Goal: Task Accomplishment & Management: Complete application form

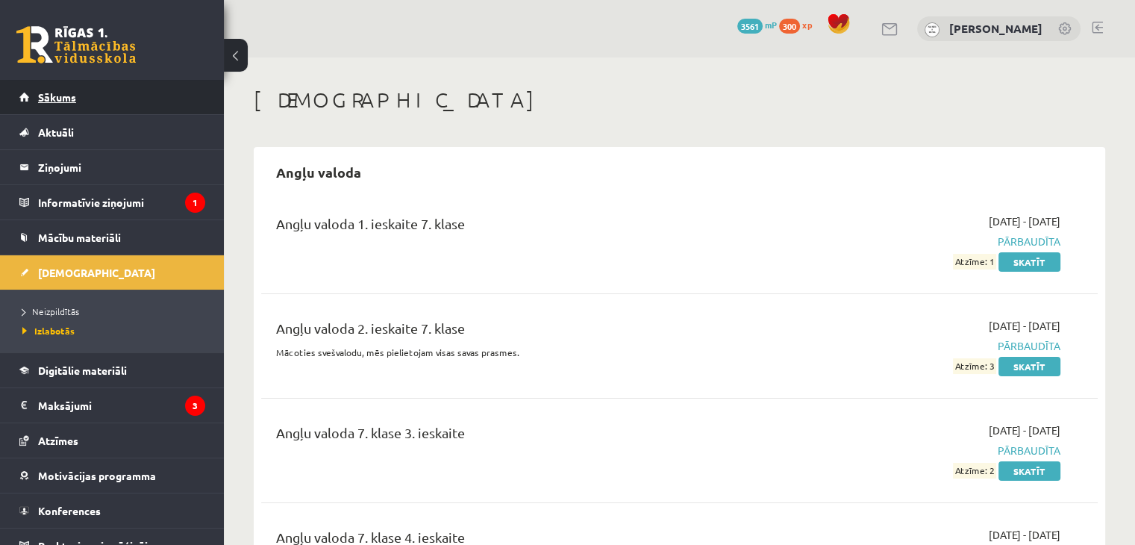
click at [122, 101] on link "Sākums" at bounding box center [112, 97] width 186 height 34
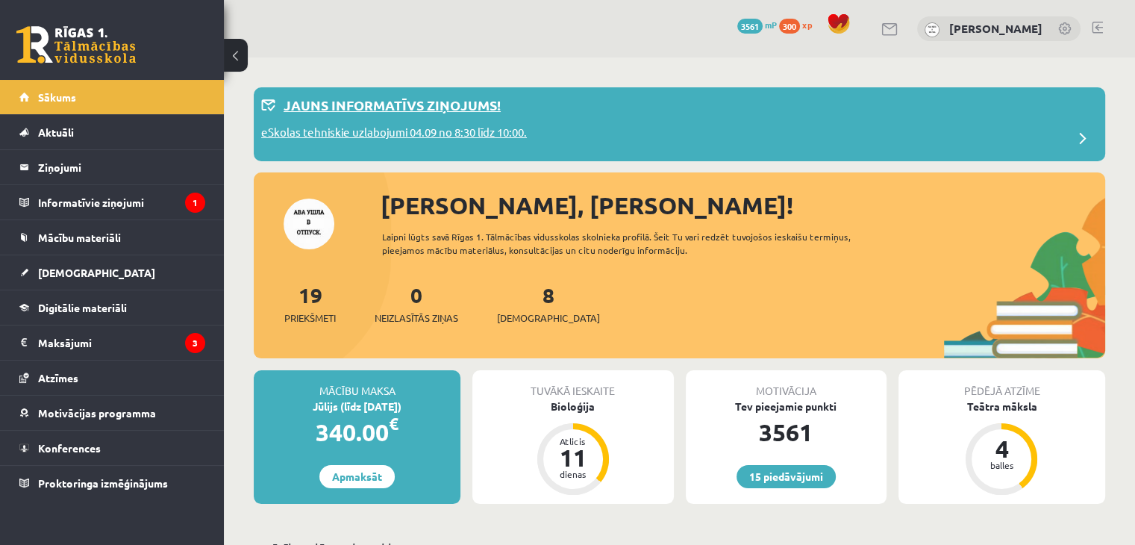
click at [480, 126] on p "eSkolas tehniskie uzlabojumi 04.09 no 8:30 līdz 10:00." at bounding box center [394, 134] width 266 height 21
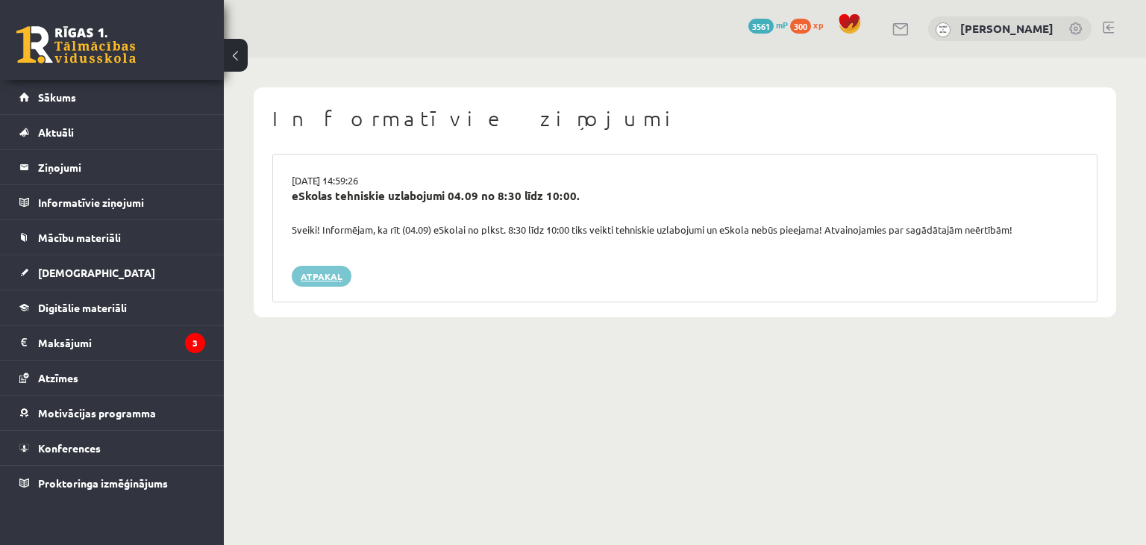
click at [322, 278] on link "Atpakaļ" at bounding box center [322, 276] width 60 height 21
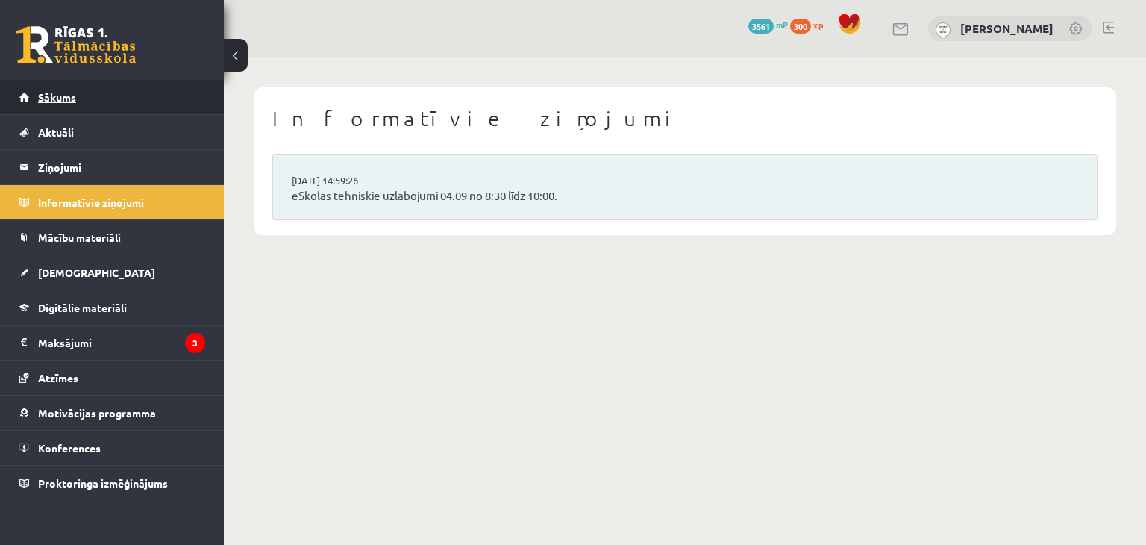
click at [114, 93] on link "Sākums" at bounding box center [112, 97] width 186 height 34
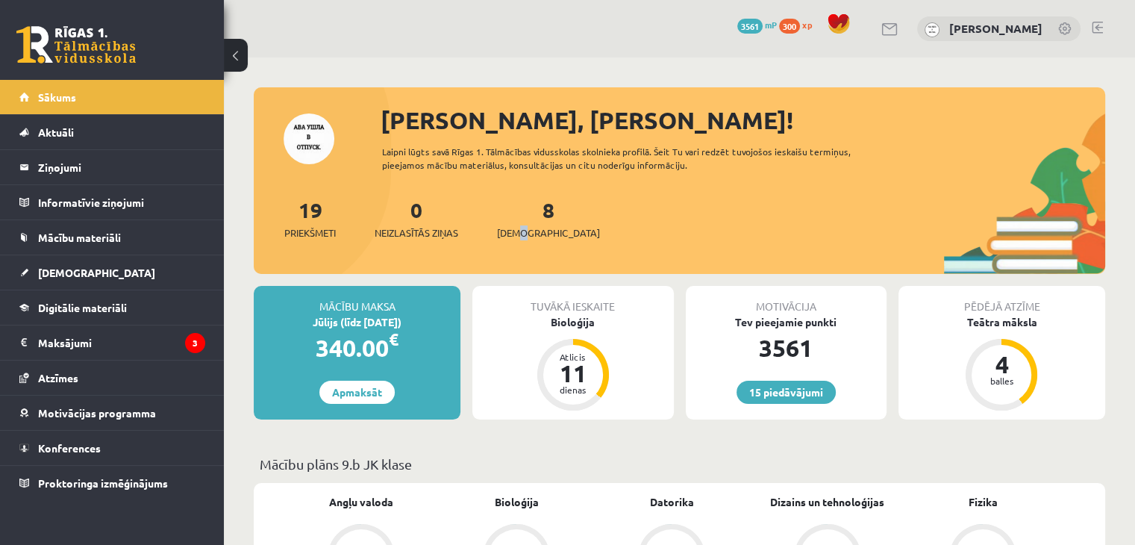
click at [526, 241] on div "19 Priekšmeti 0 Neizlasītās ziņas 8 [DEMOGRAPHIC_DATA]" at bounding box center [679, 234] width 851 height 80
click at [532, 238] on span "[DEMOGRAPHIC_DATA]" at bounding box center [548, 232] width 103 height 15
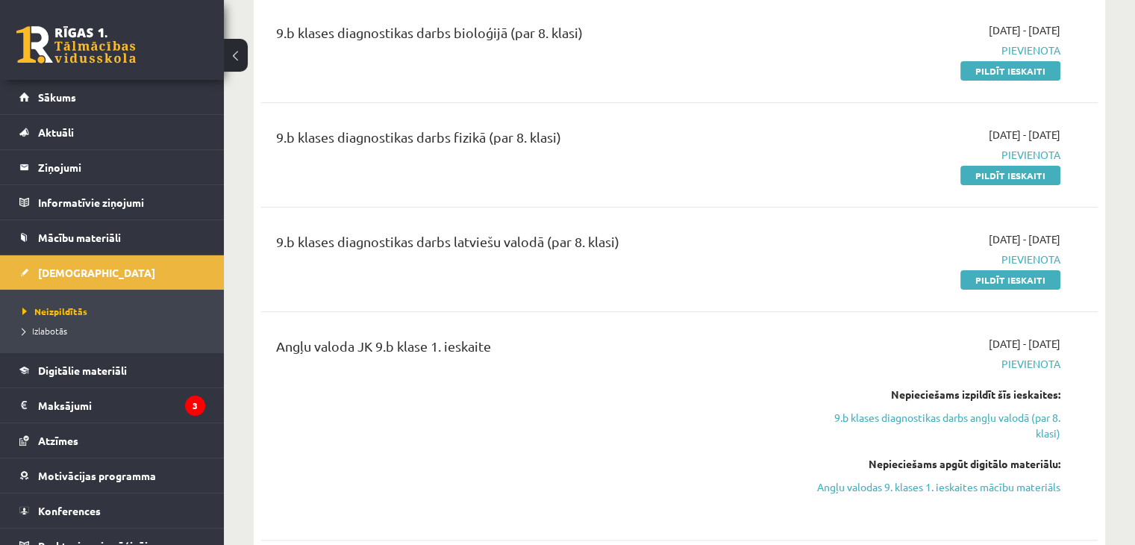
scroll to position [298, 0]
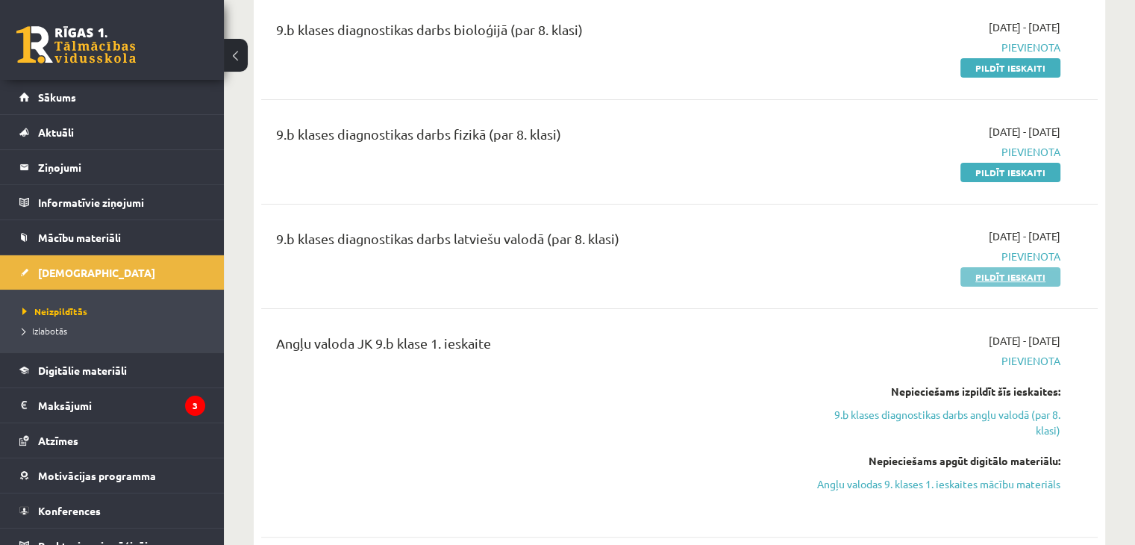
click at [1019, 275] on link "Pildīt ieskaiti" at bounding box center [1010, 276] width 100 height 19
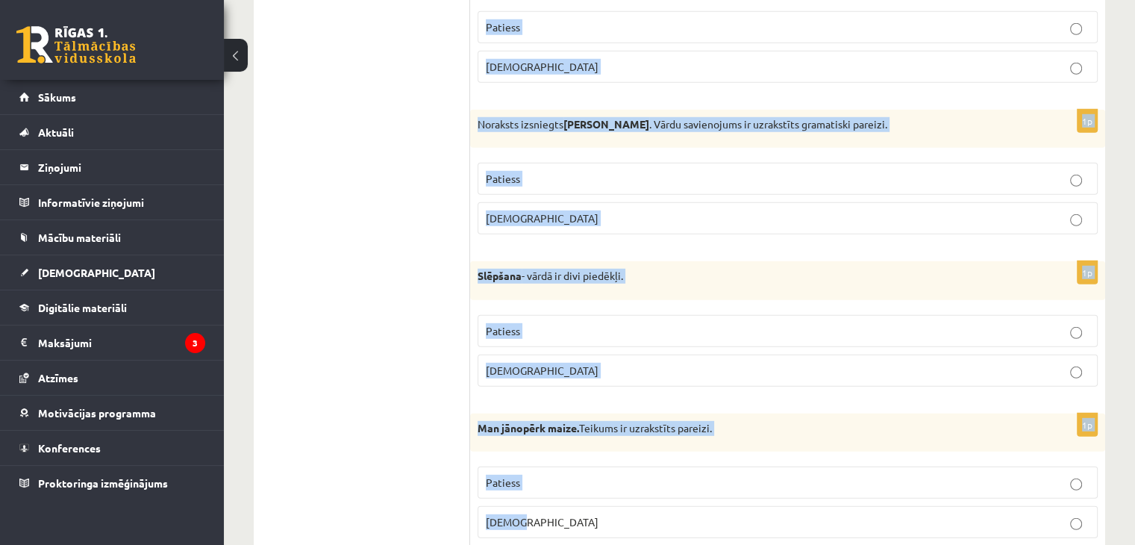
scroll to position [4360, 0]
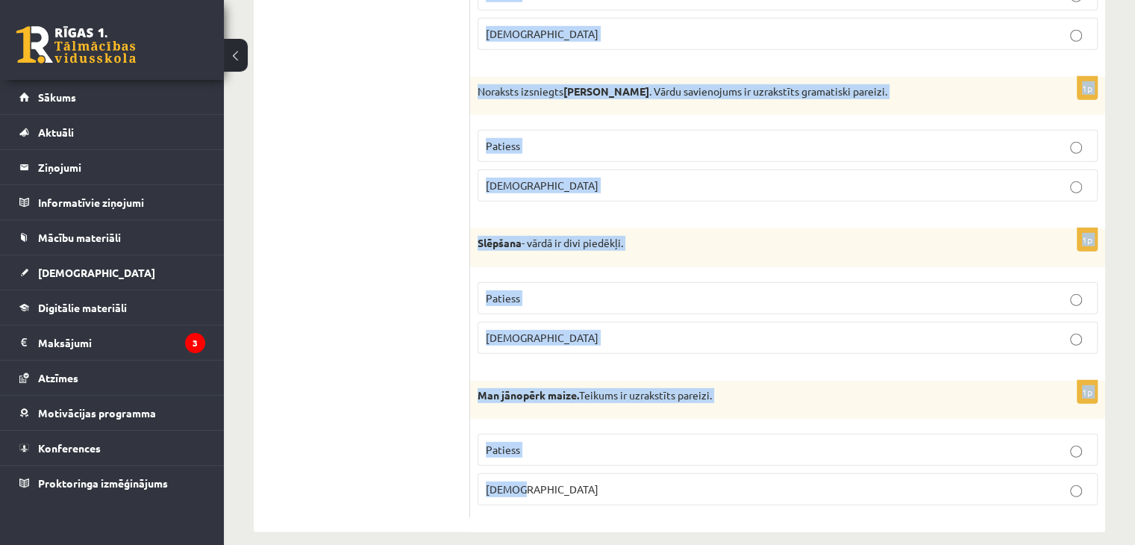
drag, startPoint x: 486, startPoint y: 125, endPoint x: 739, endPoint y: 476, distance: 432.3
copy form "Apgalvojums ir patiess vai aplams? 1p Darbības vārdam vēlējuma izteiksmē ir 4 l…"
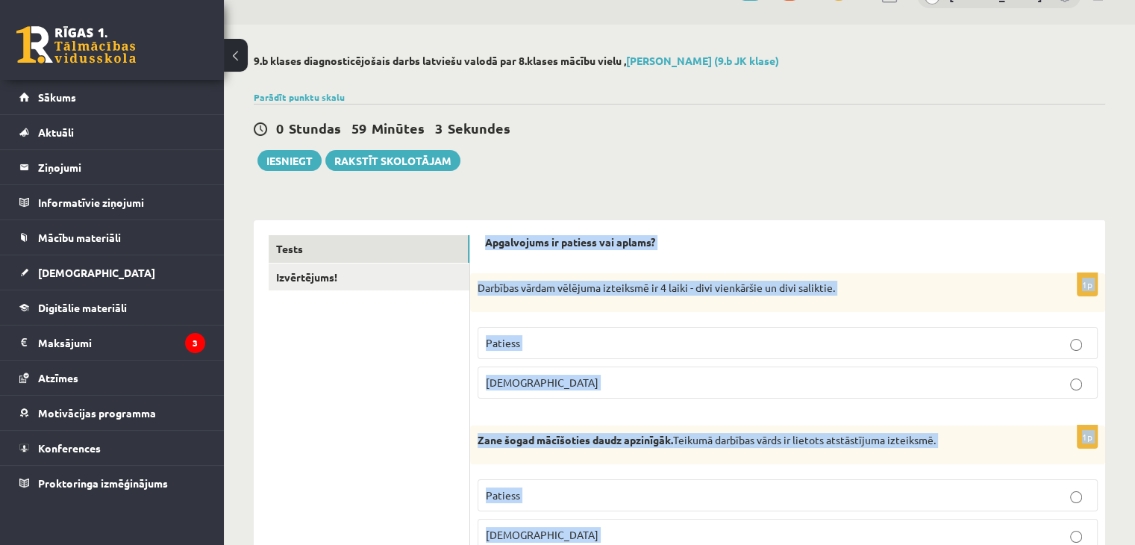
scroll to position [406, 0]
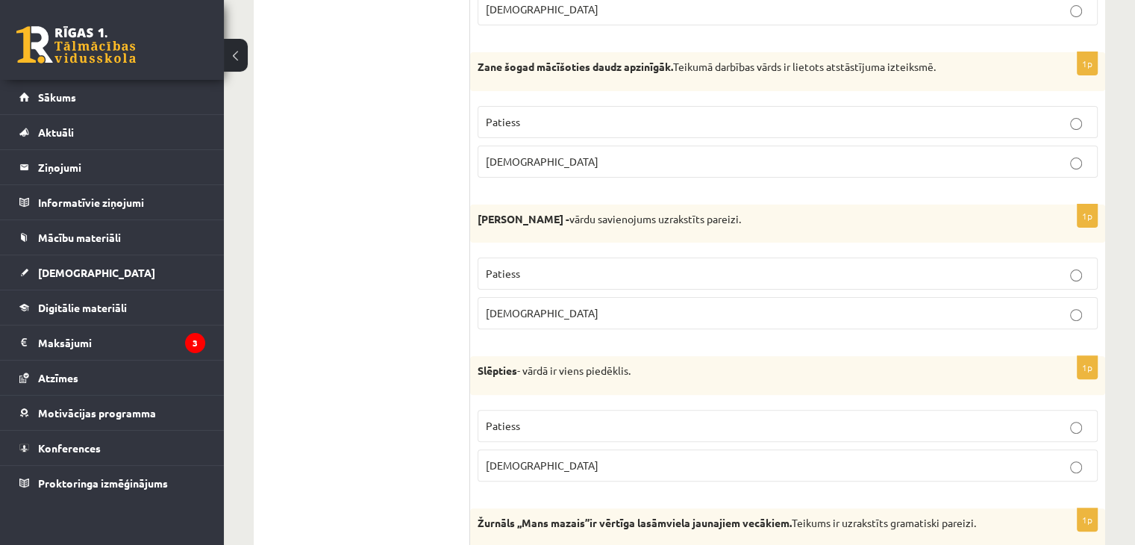
drag, startPoint x: 294, startPoint y: 144, endPoint x: 319, endPoint y: 154, distance: 27.2
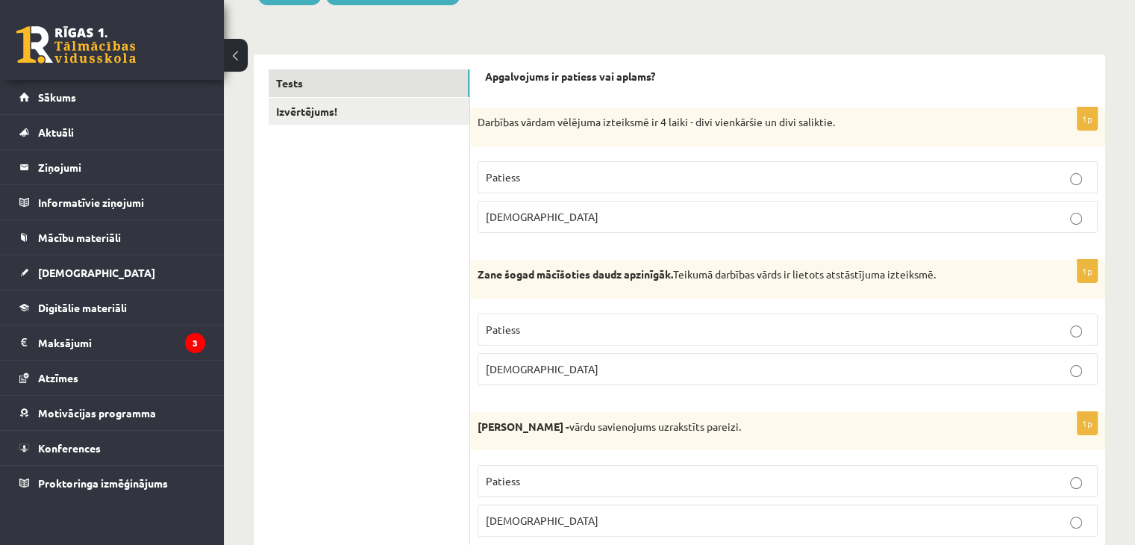
scroll to position [182, 0]
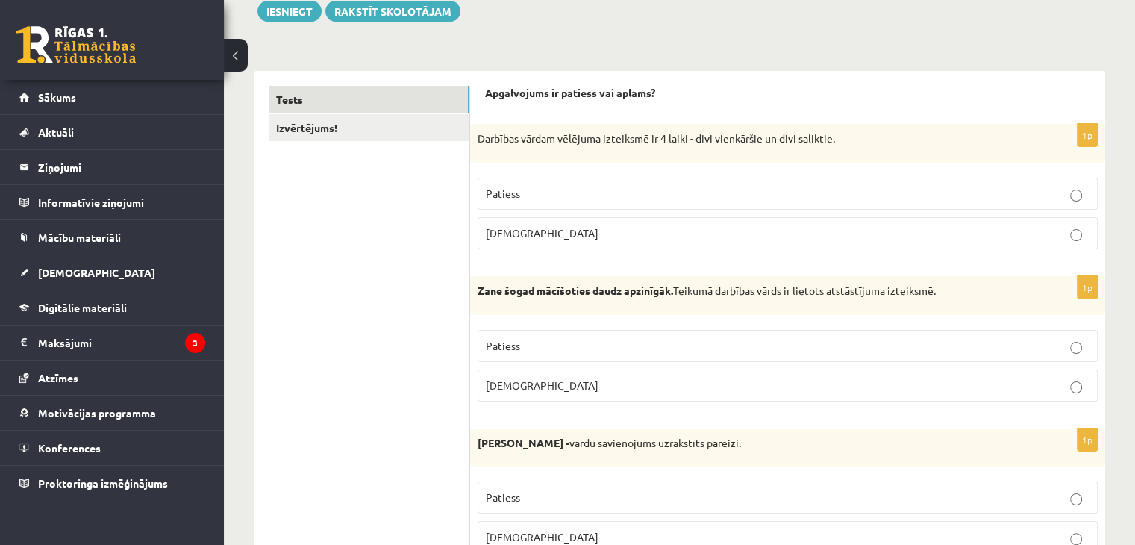
click at [597, 198] on p "Patiess" at bounding box center [788, 194] width 604 height 16
drag, startPoint x: 663, startPoint y: 350, endPoint x: 658, endPoint y: 336, distance: 14.2
click at [663, 348] on p "Patiess" at bounding box center [788, 346] width 604 height 16
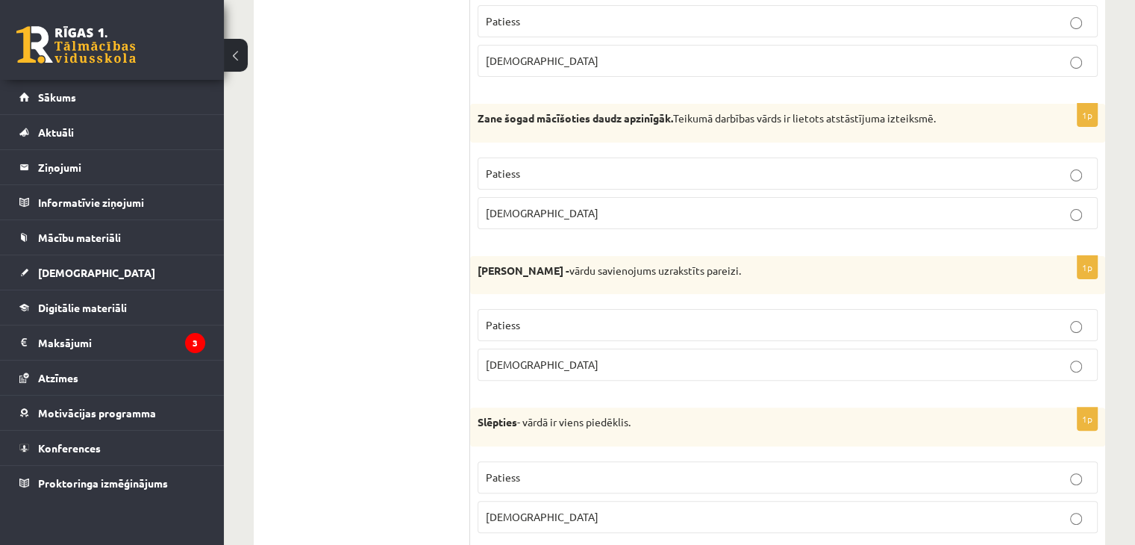
scroll to position [406, 0]
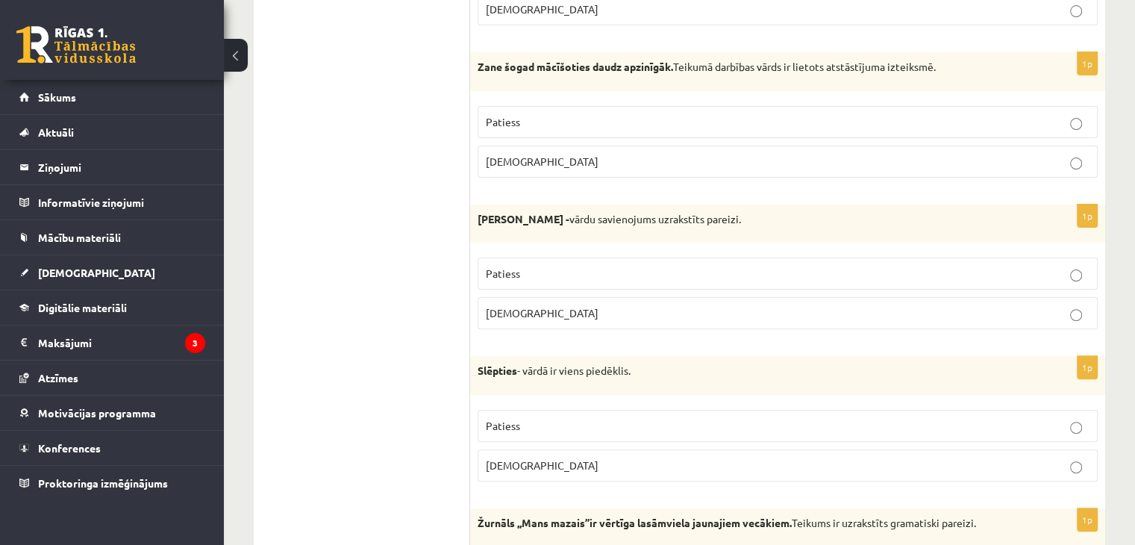
click at [552, 315] on p "Aplams" at bounding box center [788, 313] width 604 height 16
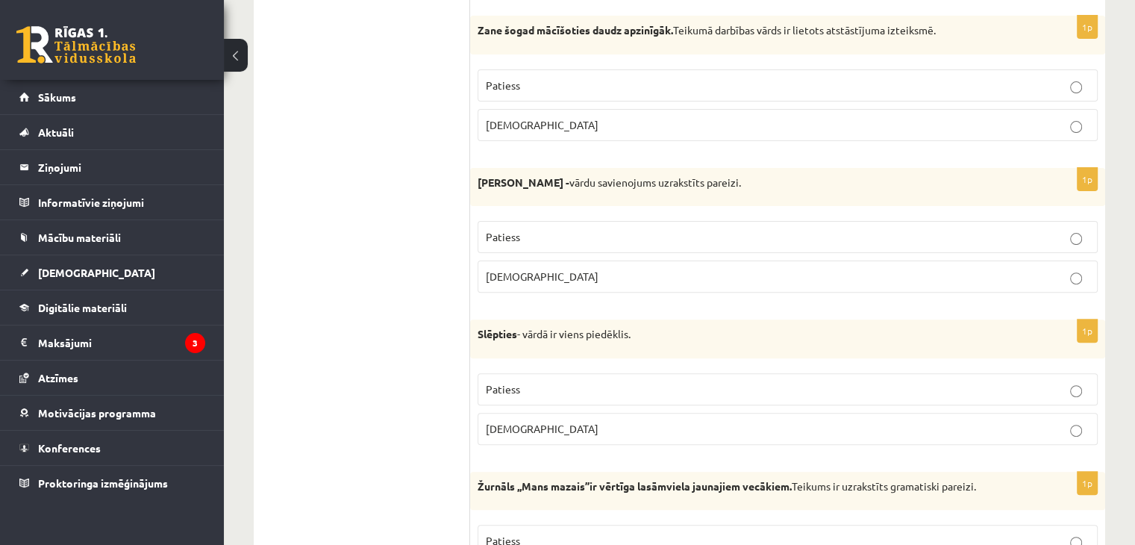
scroll to position [555, 0]
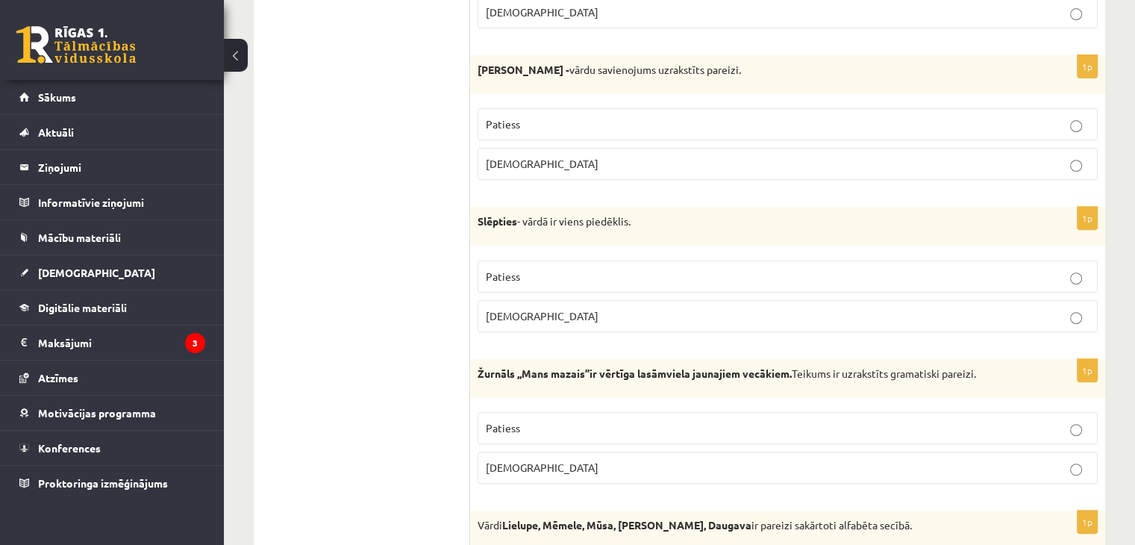
click at [609, 271] on p "Patiess" at bounding box center [788, 277] width 604 height 16
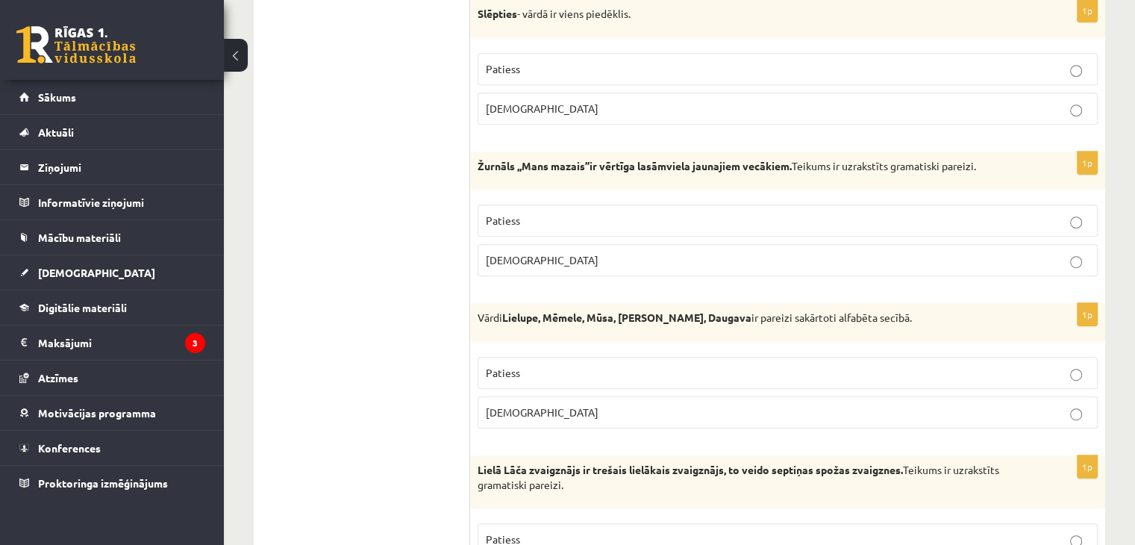
scroll to position [779, 0]
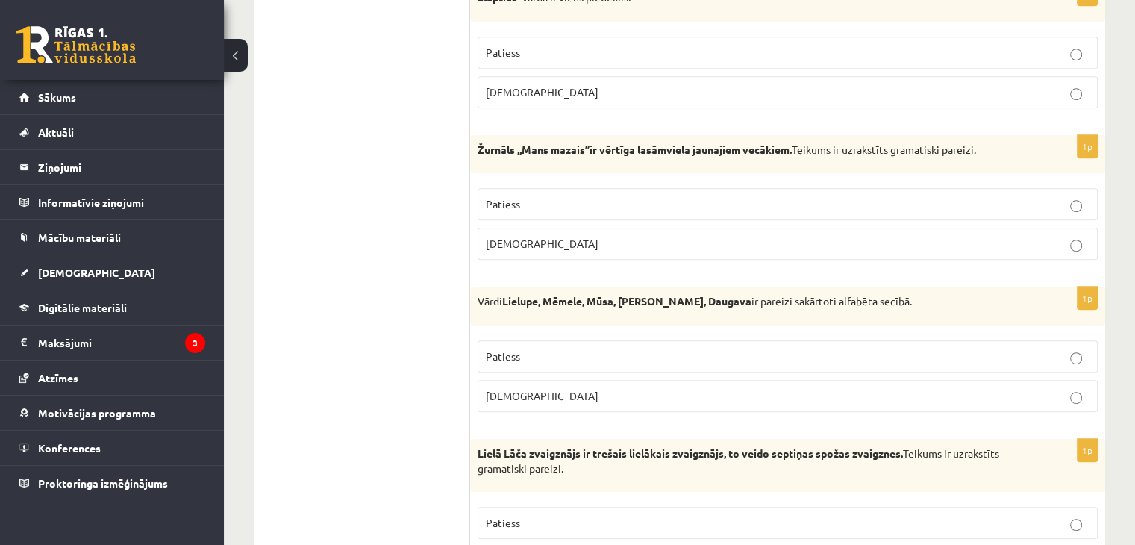
click at [583, 252] on label "Aplams" at bounding box center [787, 244] width 620 height 32
click at [603, 404] on label "Aplams" at bounding box center [787, 396] width 620 height 32
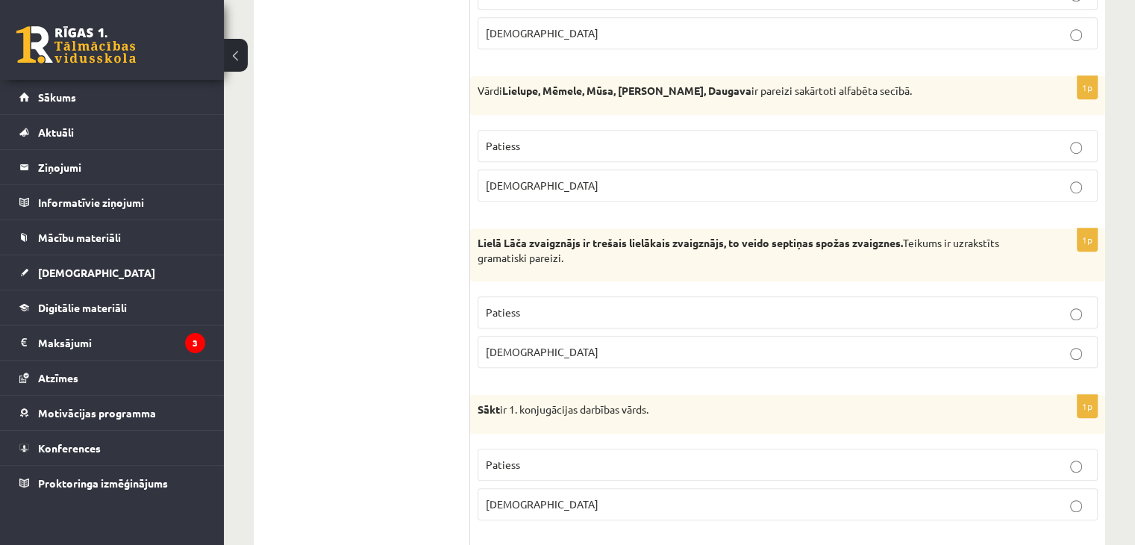
scroll to position [1003, 0]
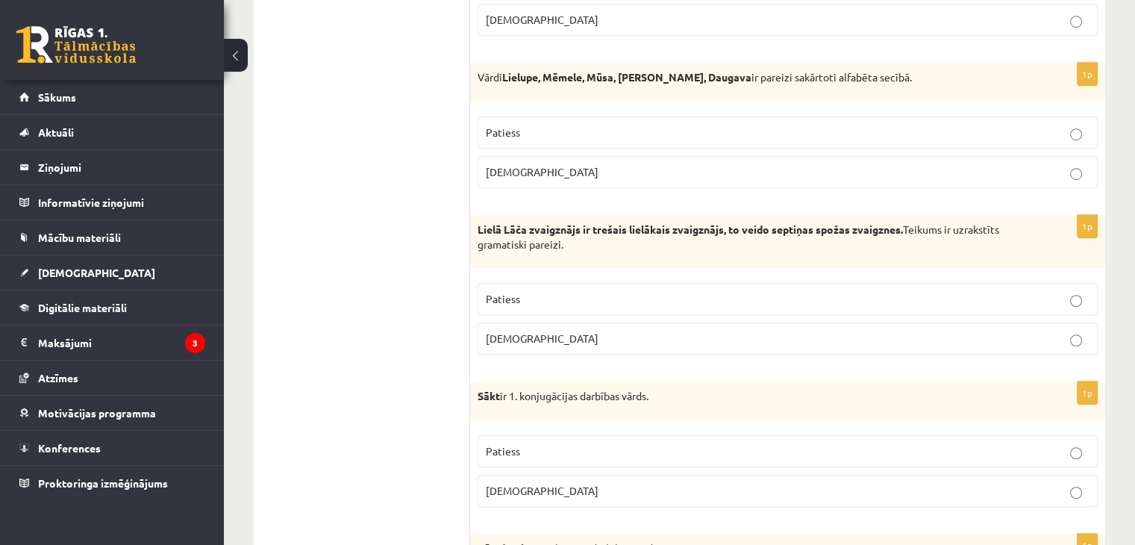
click at [616, 353] on fieldset "Patiess Aplams" at bounding box center [787, 317] width 620 height 84
click at [616, 338] on p "Aplams" at bounding box center [788, 339] width 604 height 16
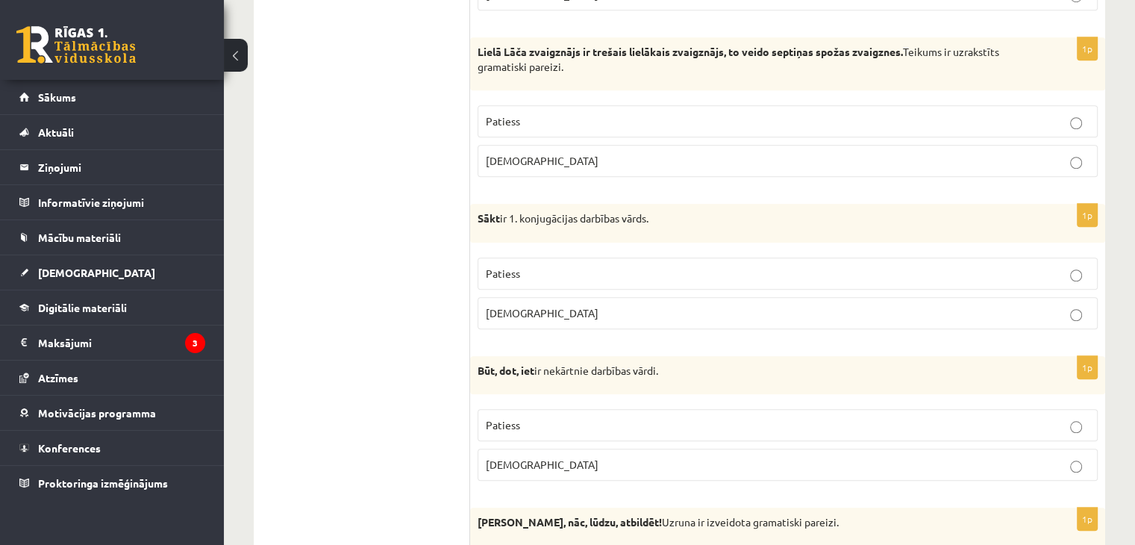
scroll to position [1227, 0]
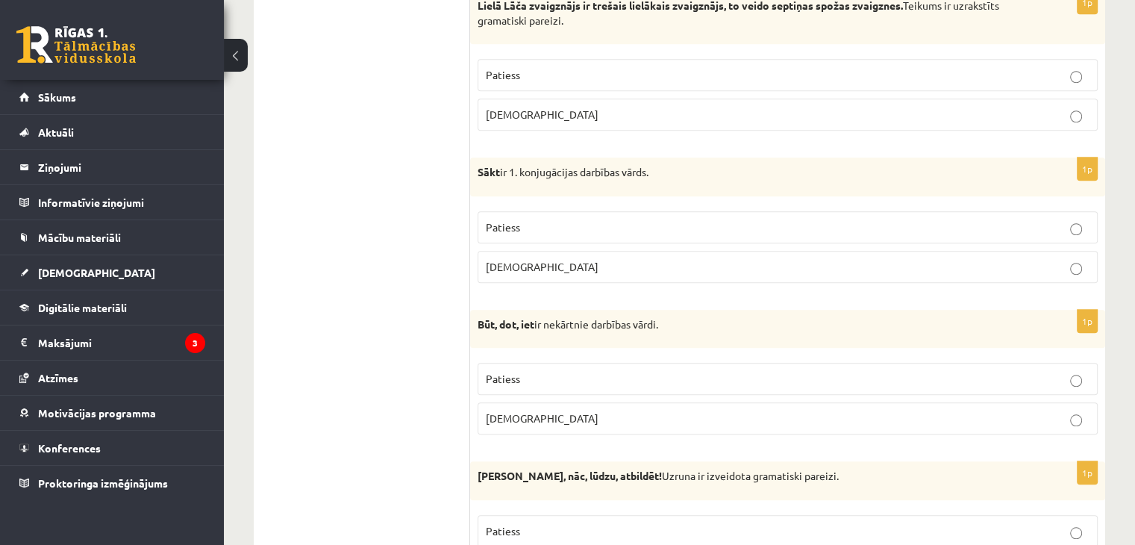
click at [721, 233] on label "Patiess" at bounding box center [787, 227] width 620 height 32
click at [646, 386] on label "Patiess" at bounding box center [787, 379] width 620 height 32
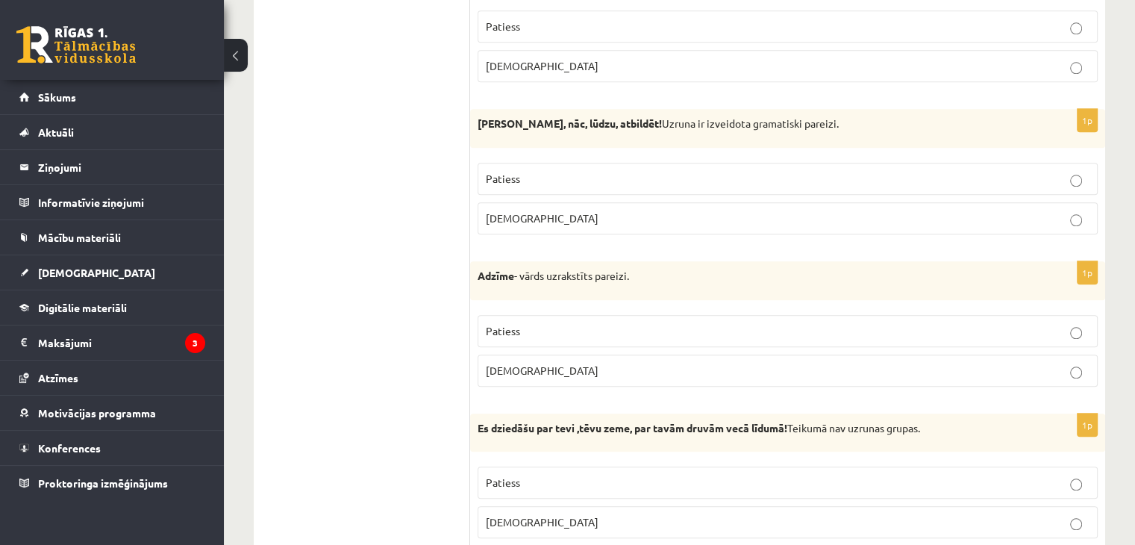
scroll to position [1600, 0]
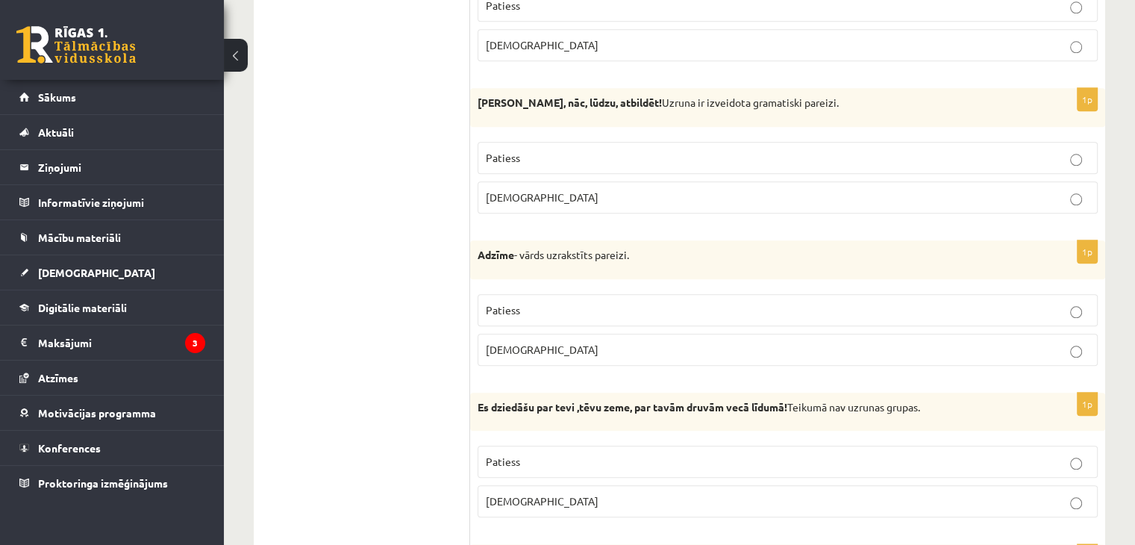
click at [741, 205] on label "Aplams" at bounding box center [787, 197] width 620 height 32
click at [734, 356] on label "Aplams" at bounding box center [787, 349] width 620 height 32
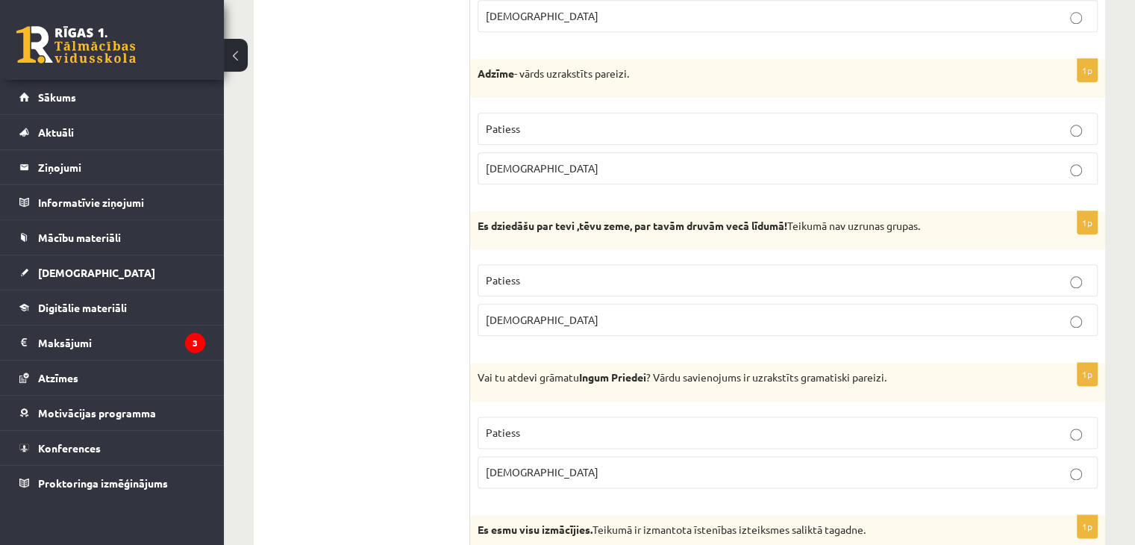
scroll to position [1823, 0]
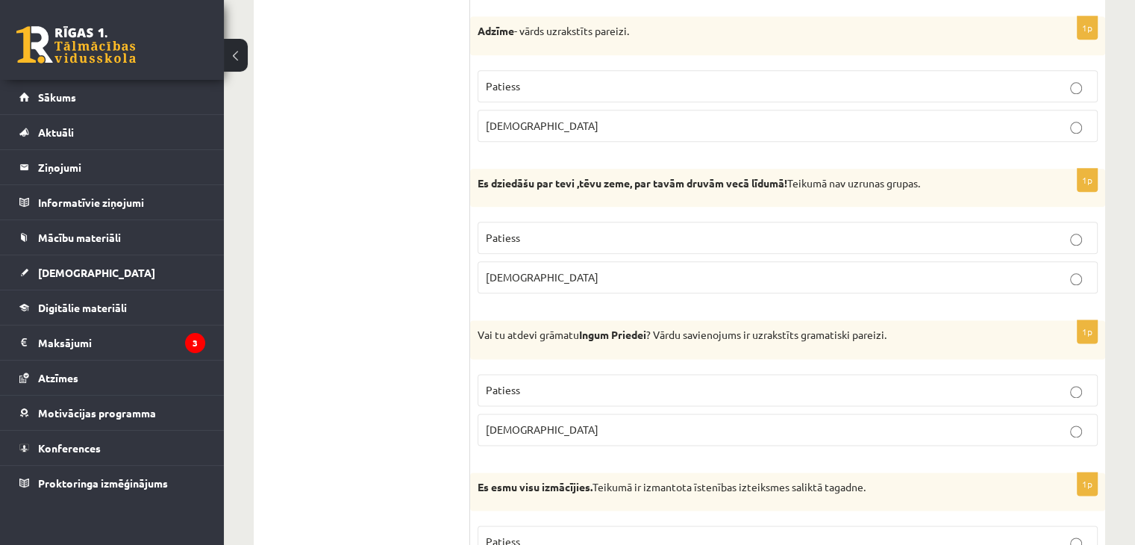
click at [727, 287] on fieldset "Patiess Aplams" at bounding box center [787, 256] width 620 height 84
click at [725, 284] on label "[DEMOGRAPHIC_DATA]" at bounding box center [787, 277] width 620 height 32
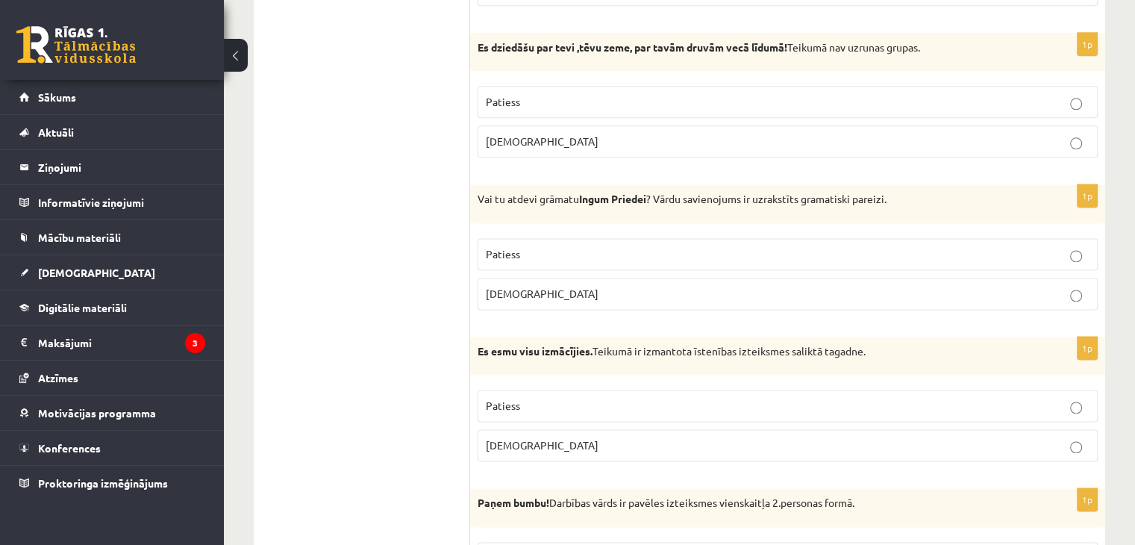
scroll to position [1973, 0]
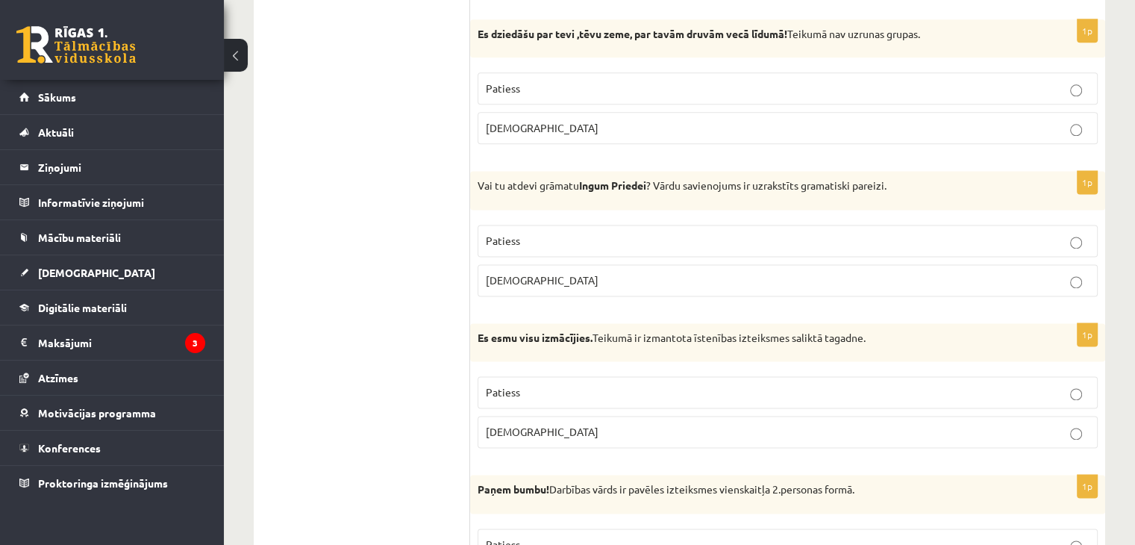
click at [722, 281] on label "[DEMOGRAPHIC_DATA]" at bounding box center [787, 280] width 620 height 32
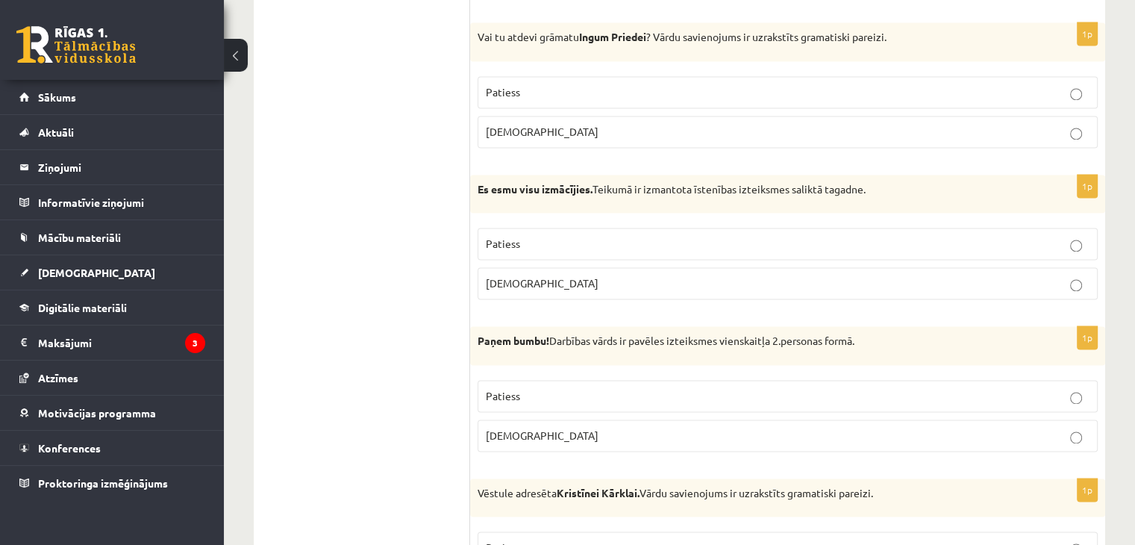
scroll to position [2122, 0]
click at [570, 235] on p "Patiess" at bounding box center [788, 243] width 604 height 16
click at [677, 394] on p "Patiess" at bounding box center [788, 395] width 604 height 16
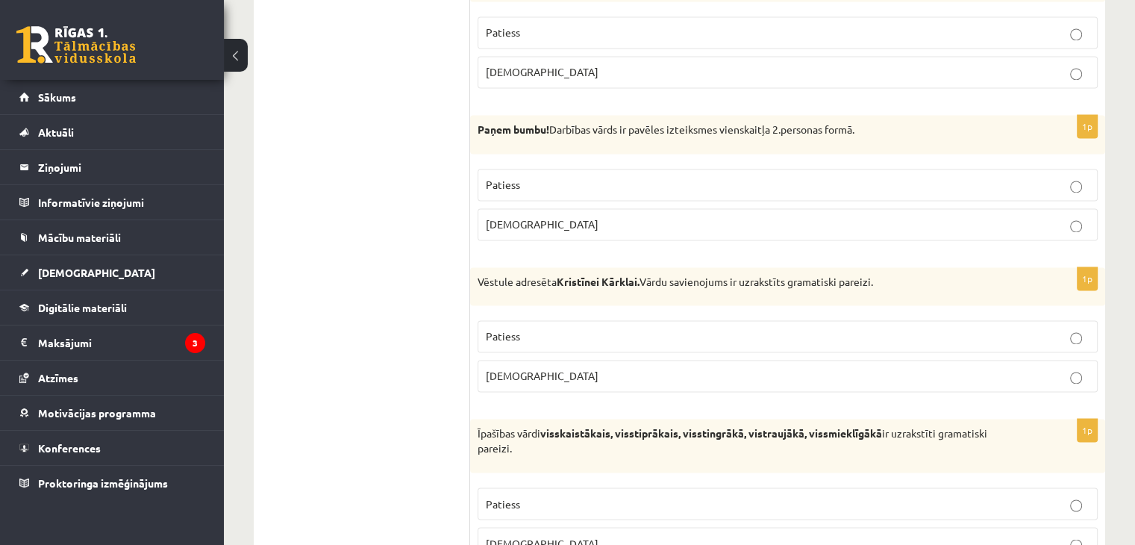
scroll to position [2346, 0]
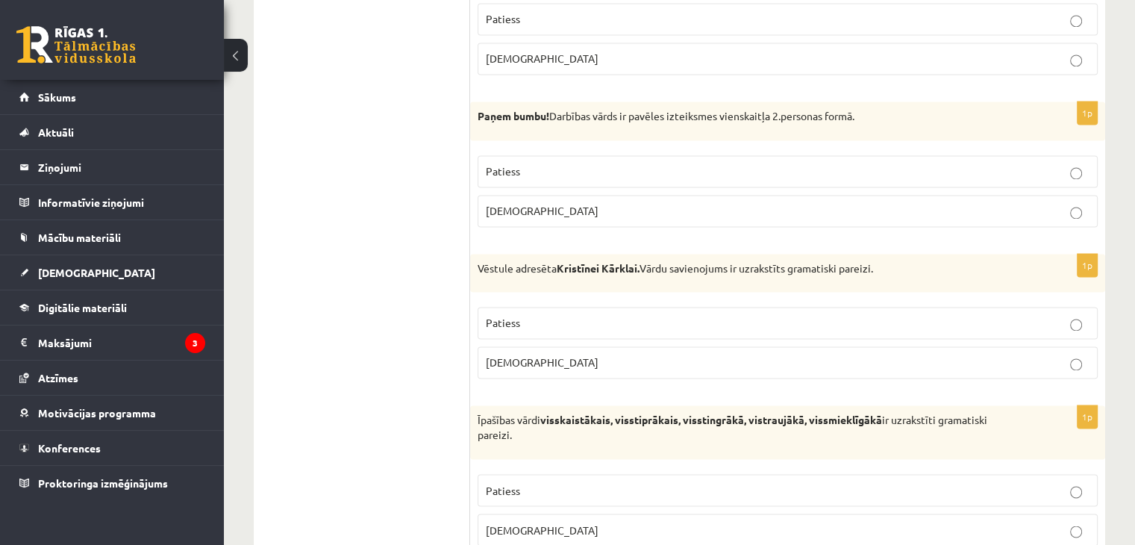
click at [571, 315] on p "Patiess" at bounding box center [788, 323] width 604 height 16
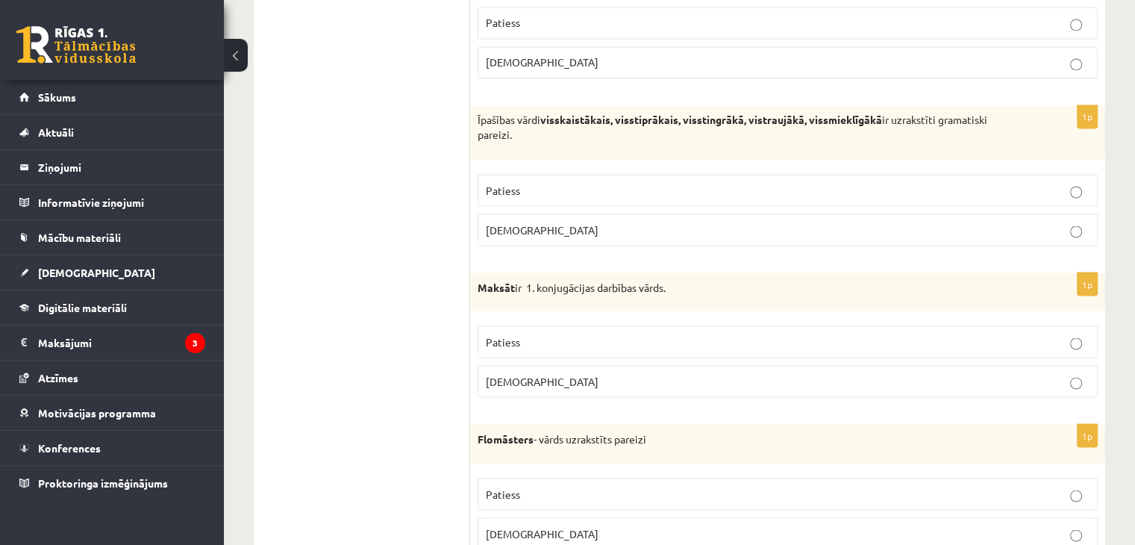
scroll to position [2644, 0]
click at [574, 223] on p "Aplams" at bounding box center [788, 231] width 604 height 16
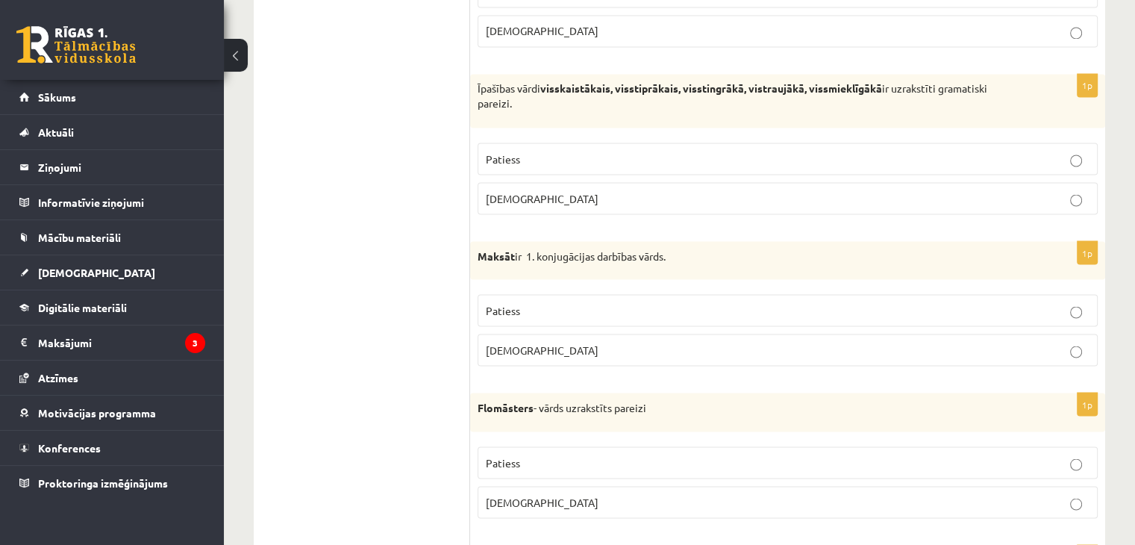
scroll to position [2719, 0]
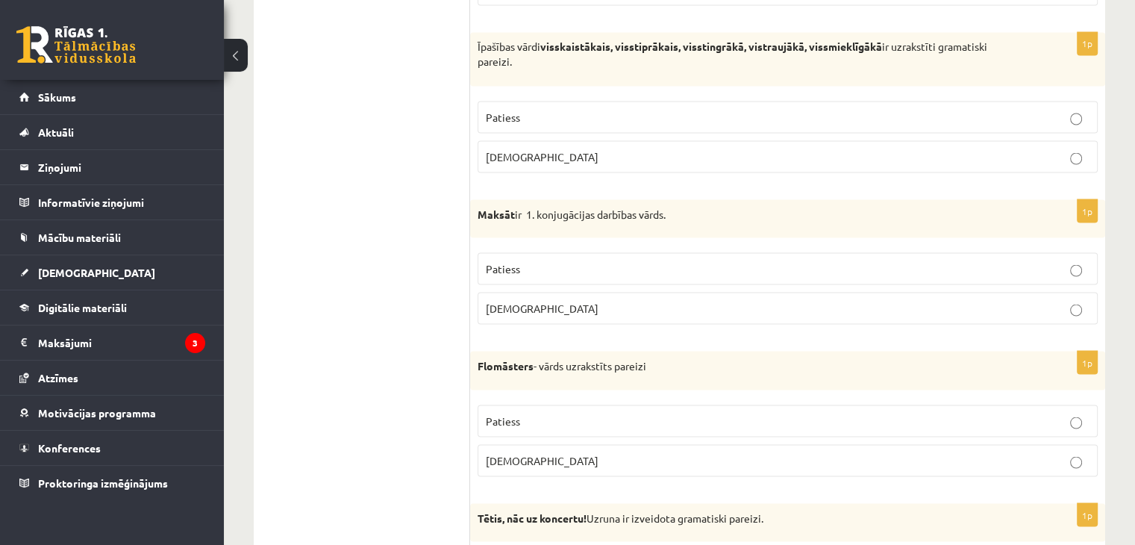
click at [558, 263] on p "Patiess" at bounding box center [788, 268] width 604 height 16
click at [580, 416] on p "Patiess" at bounding box center [788, 421] width 604 height 16
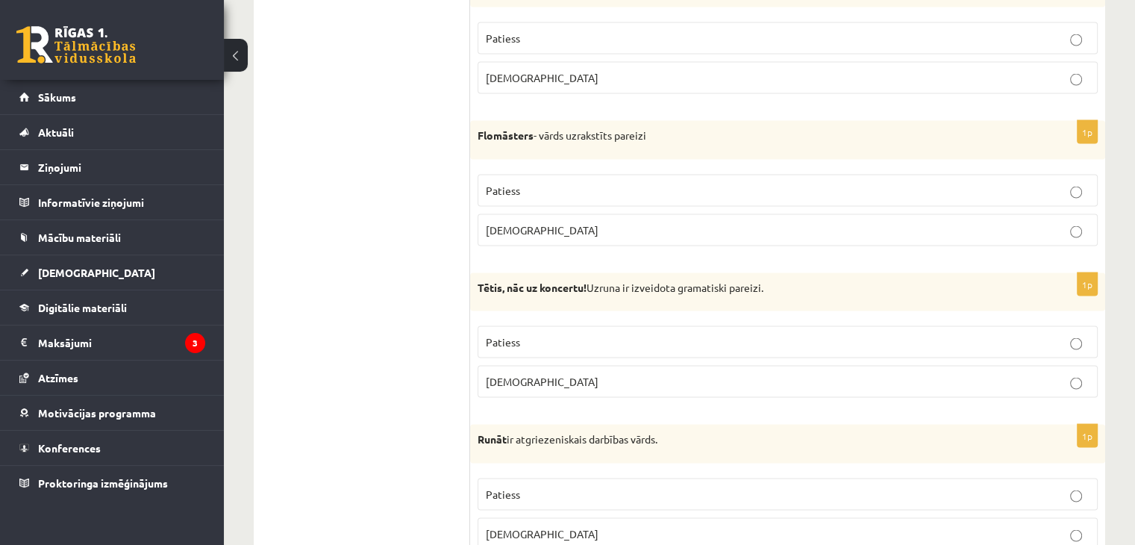
scroll to position [3017, 0]
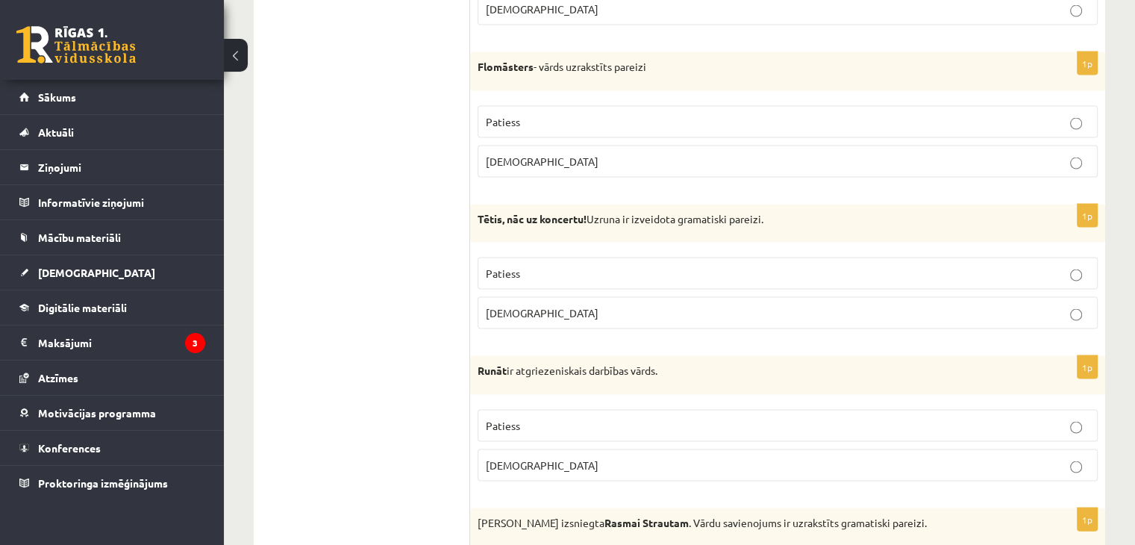
click at [612, 307] on p "Aplams" at bounding box center [788, 313] width 604 height 16
click at [615, 457] on p "Aplams" at bounding box center [788, 465] width 604 height 16
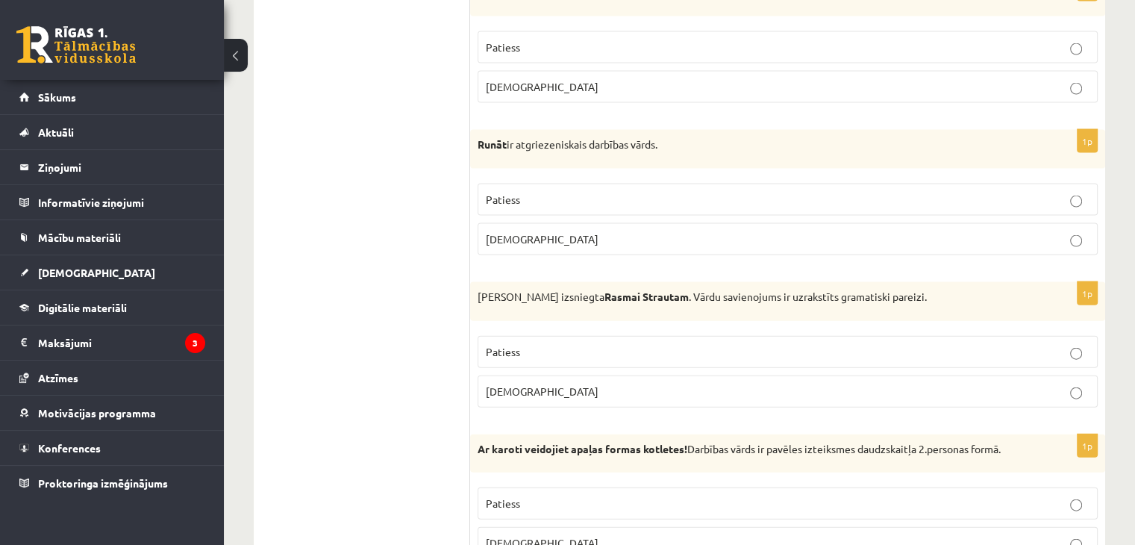
scroll to position [3241, 0]
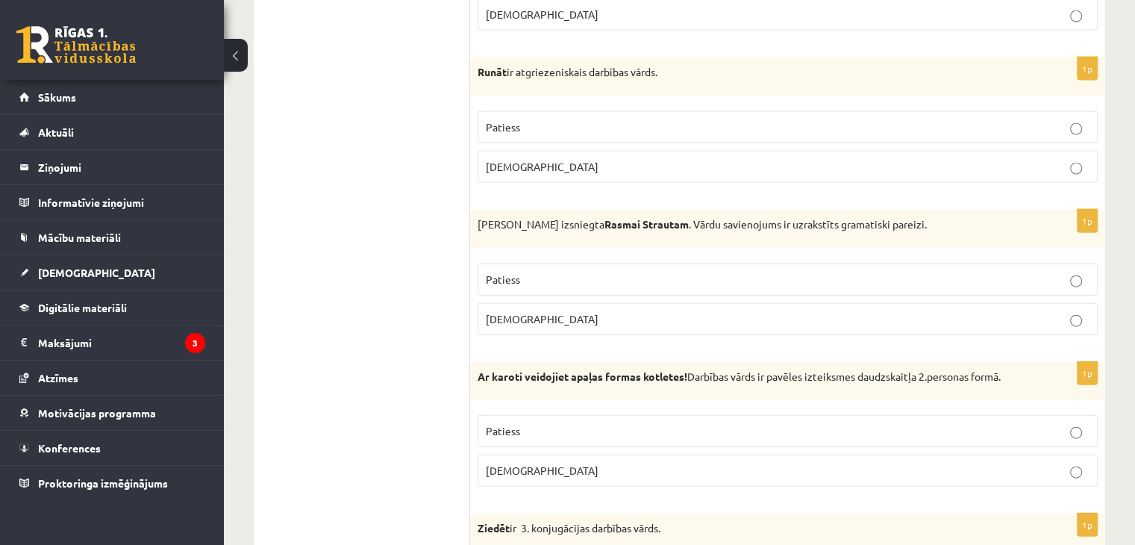
click at [605, 311] on p "Aplams" at bounding box center [788, 319] width 604 height 16
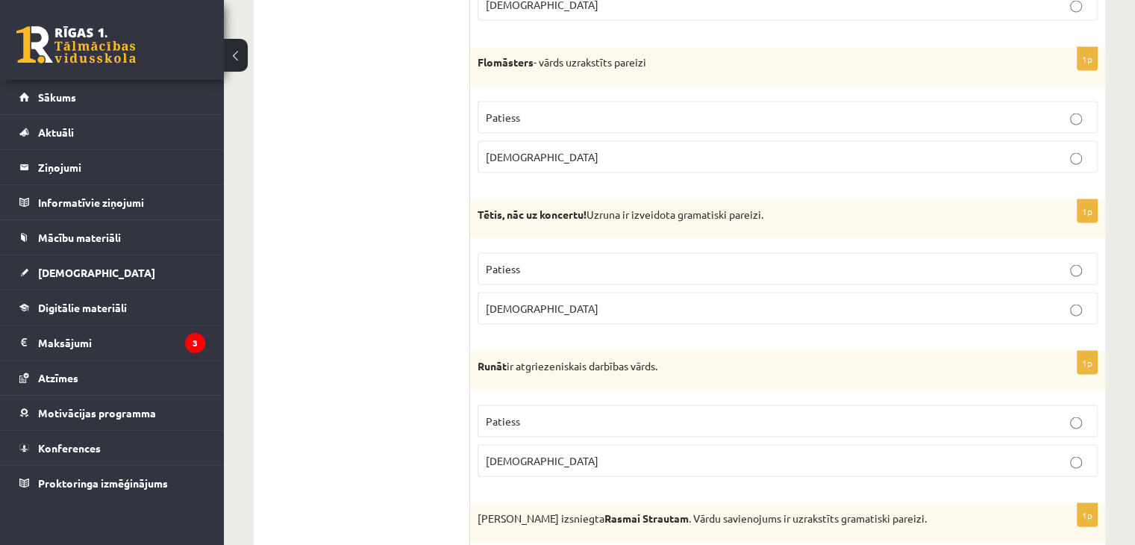
scroll to position [3017, 0]
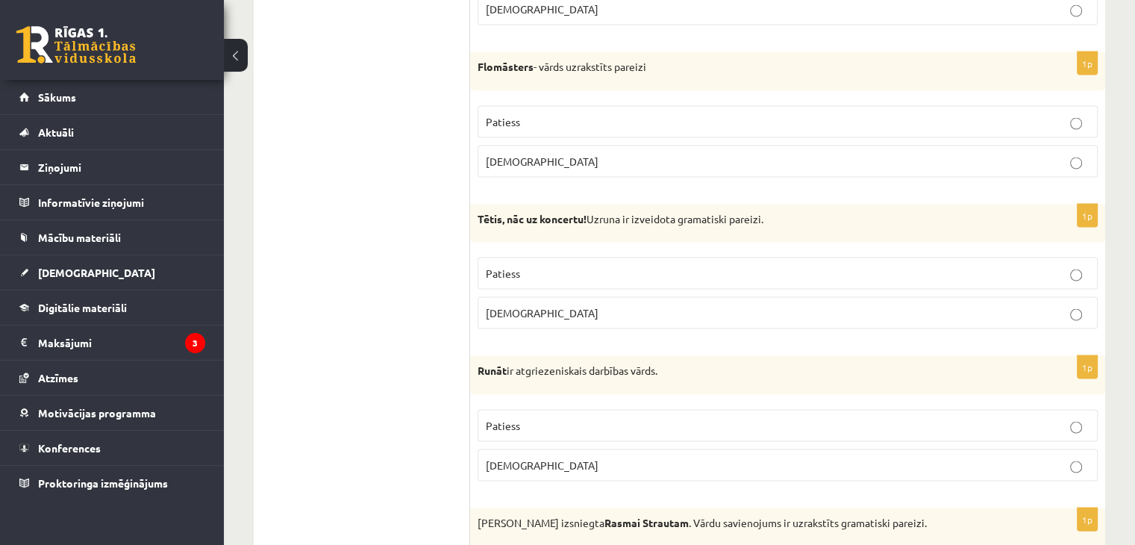
click at [701, 274] on label "Patiess" at bounding box center [787, 273] width 620 height 32
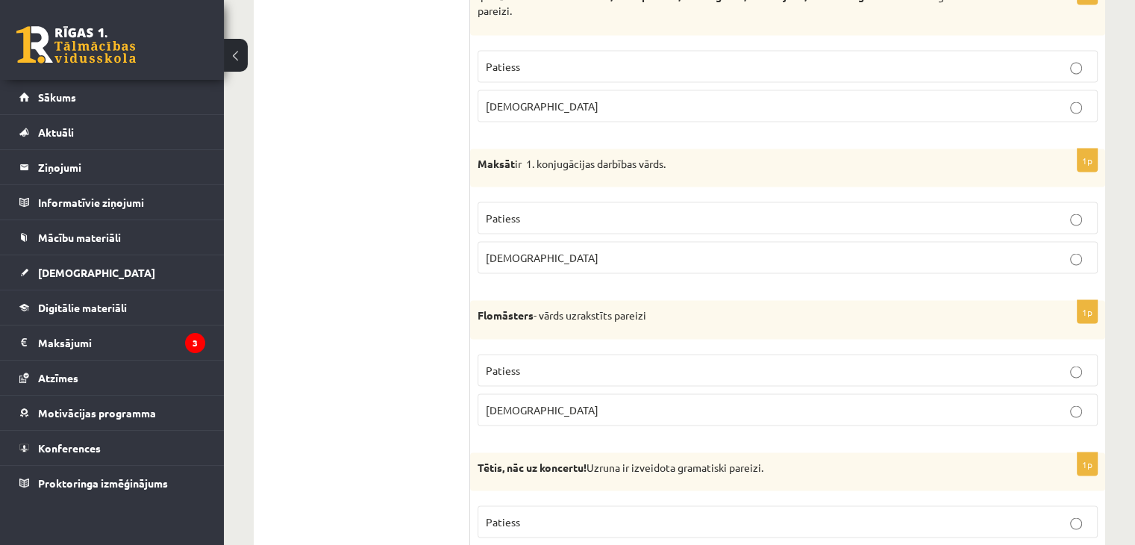
scroll to position [2719, 0]
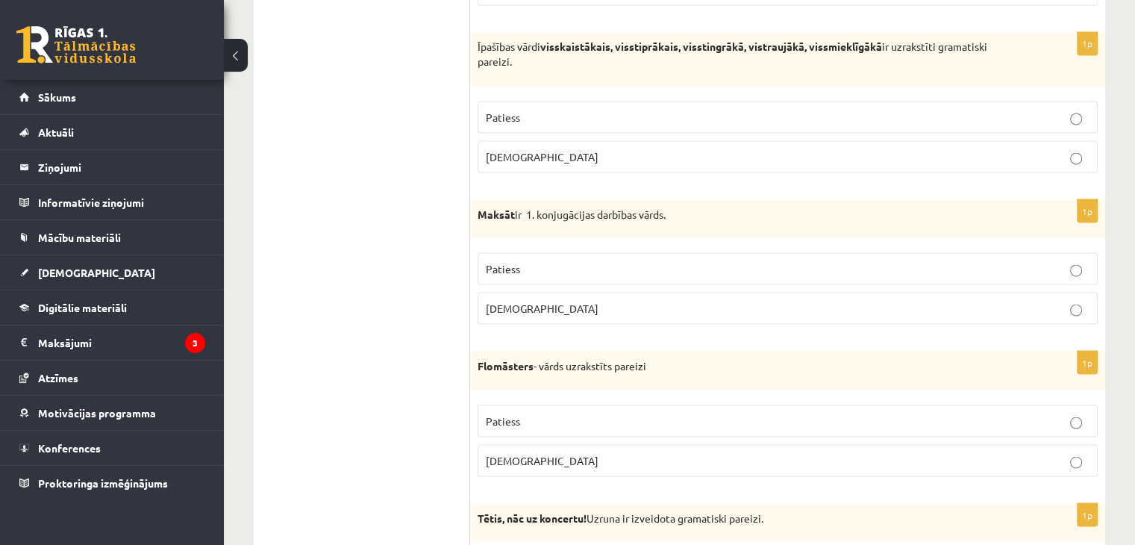
click at [641, 307] on label "Aplams" at bounding box center [787, 308] width 620 height 32
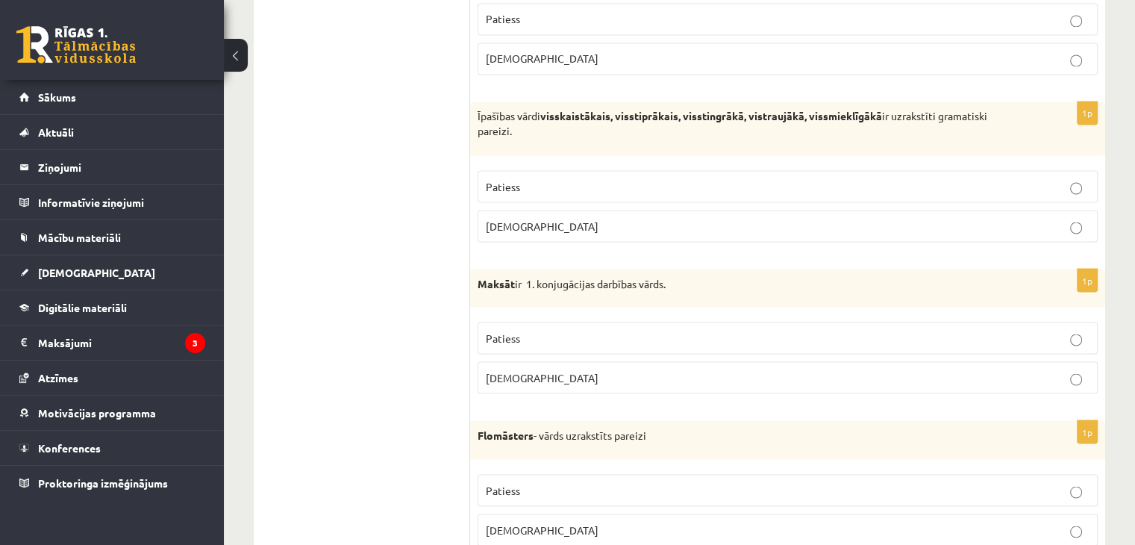
scroll to position [2644, 0]
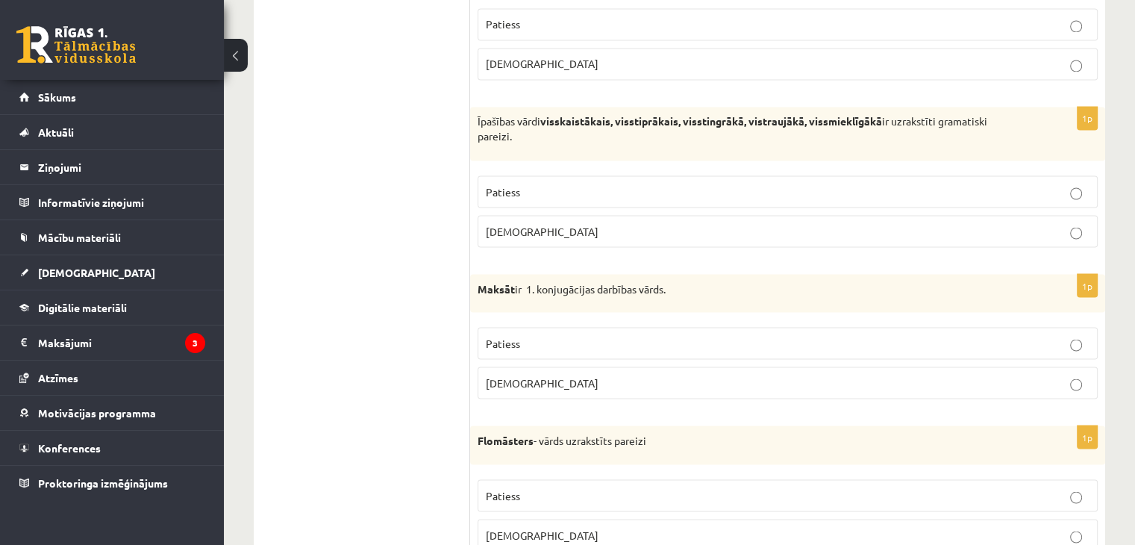
click at [580, 187] on p "Patiess" at bounding box center [788, 192] width 604 height 16
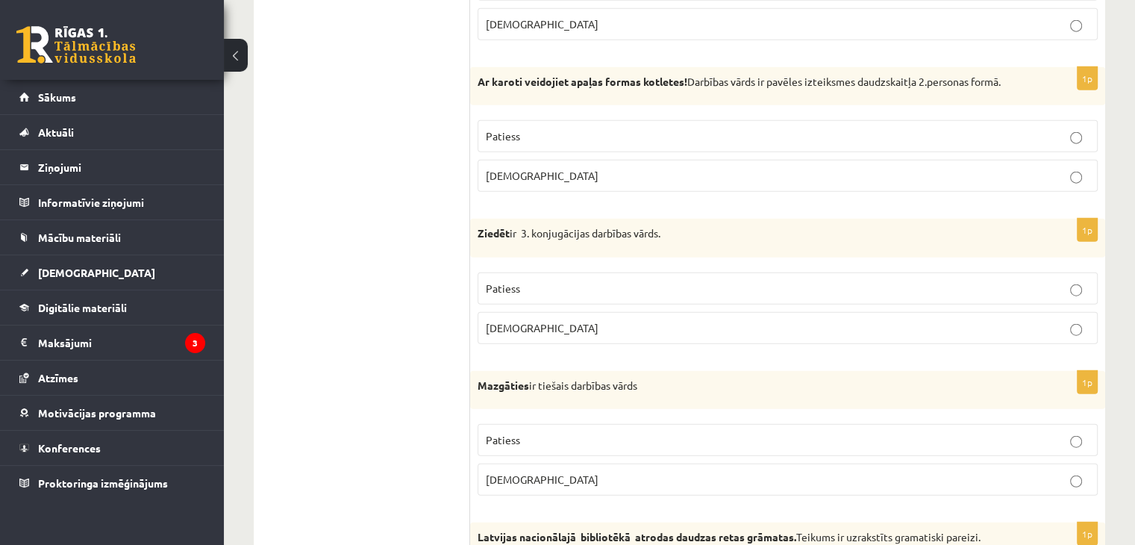
scroll to position [3614, 0]
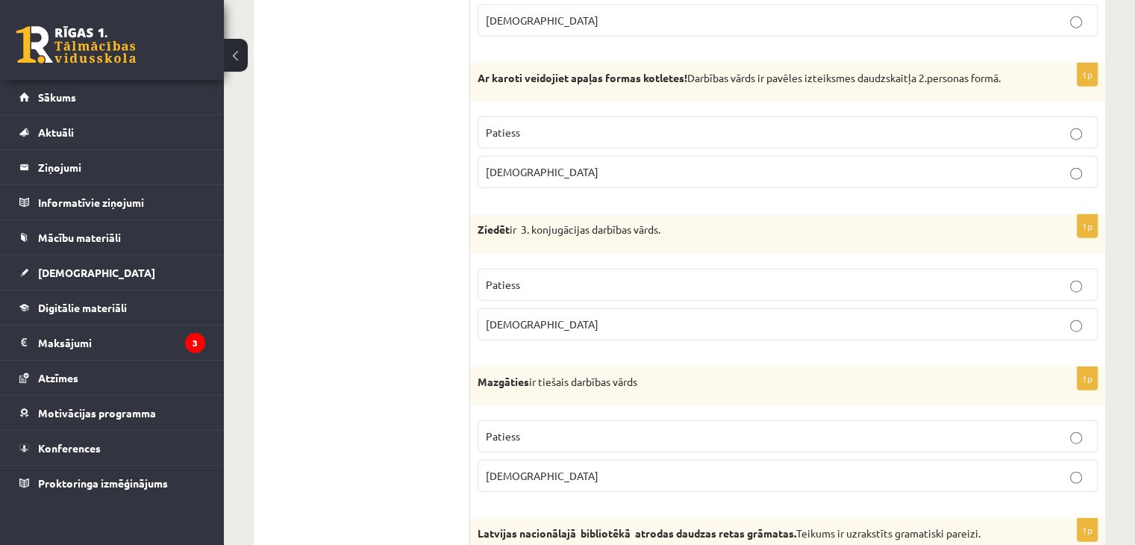
click at [583, 126] on p "Patiess" at bounding box center [788, 133] width 604 height 16
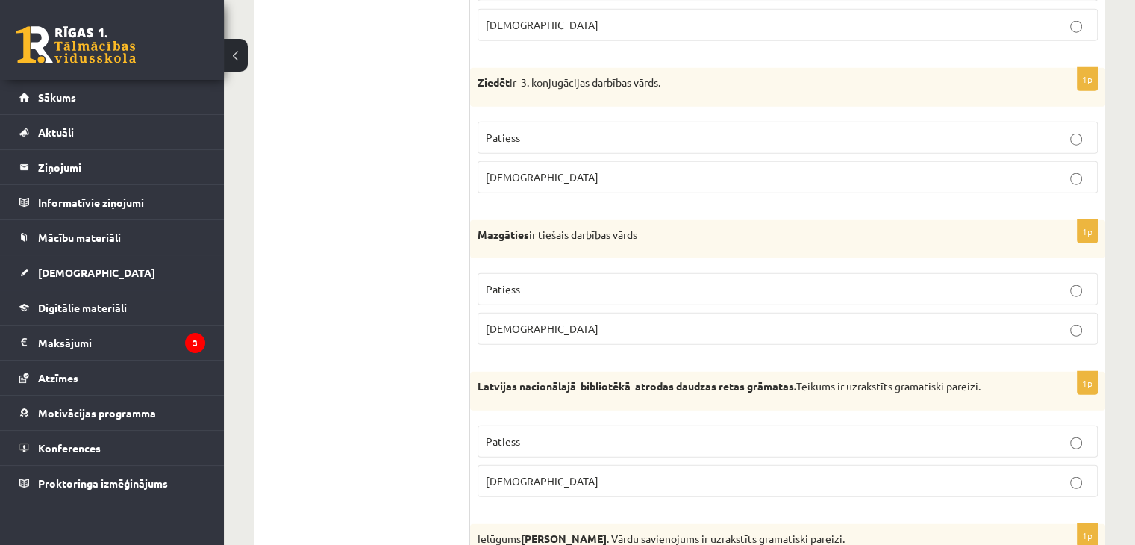
scroll to position [3763, 0]
click at [561, 128] on p "Patiess" at bounding box center [788, 136] width 604 height 16
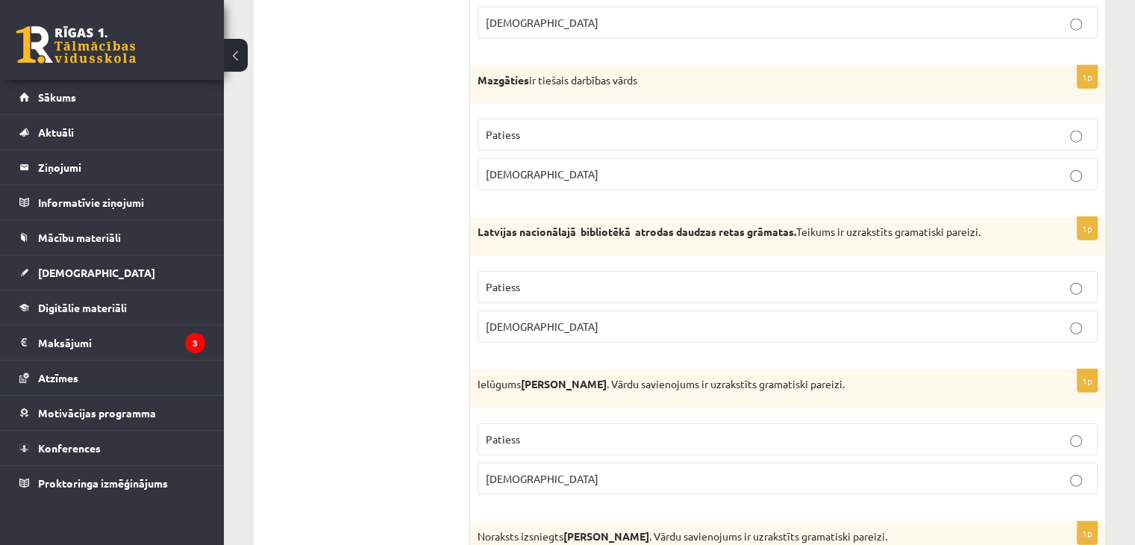
scroll to position [3912, 0]
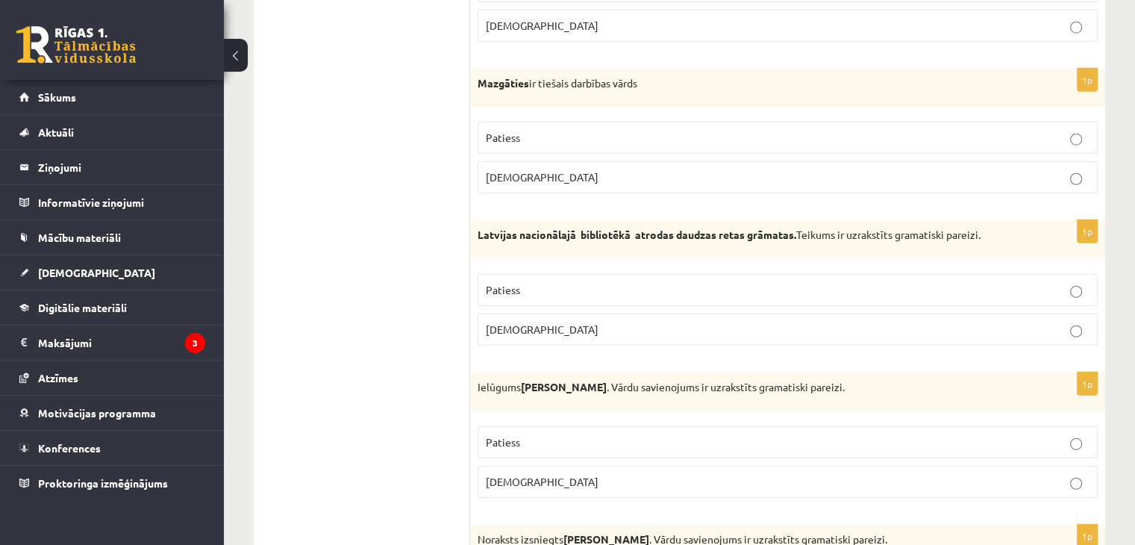
click at [516, 170] on p "Aplams" at bounding box center [788, 177] width 604 height 16
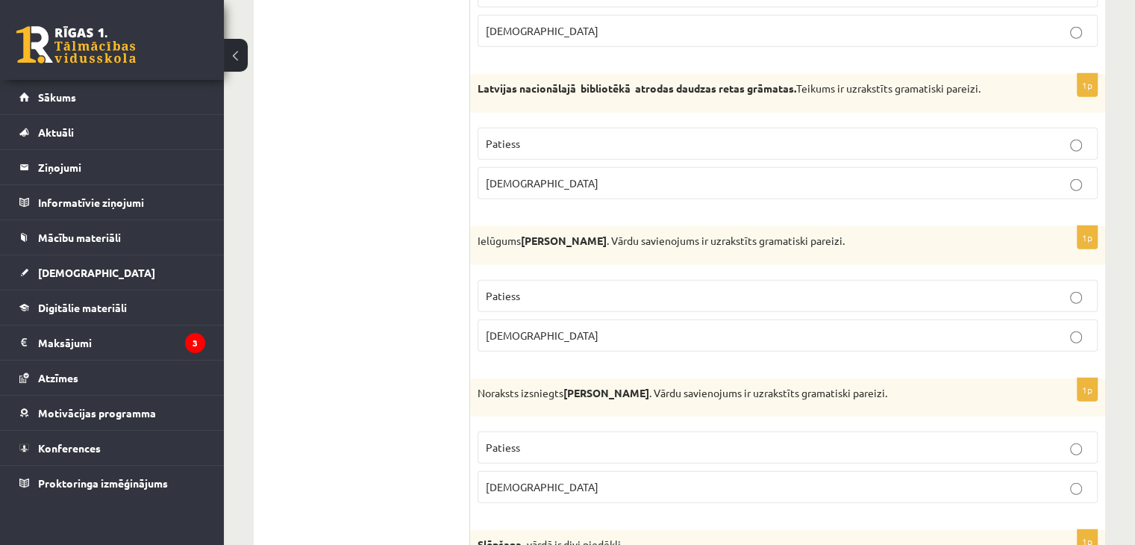
scroll to position [4062, 0]
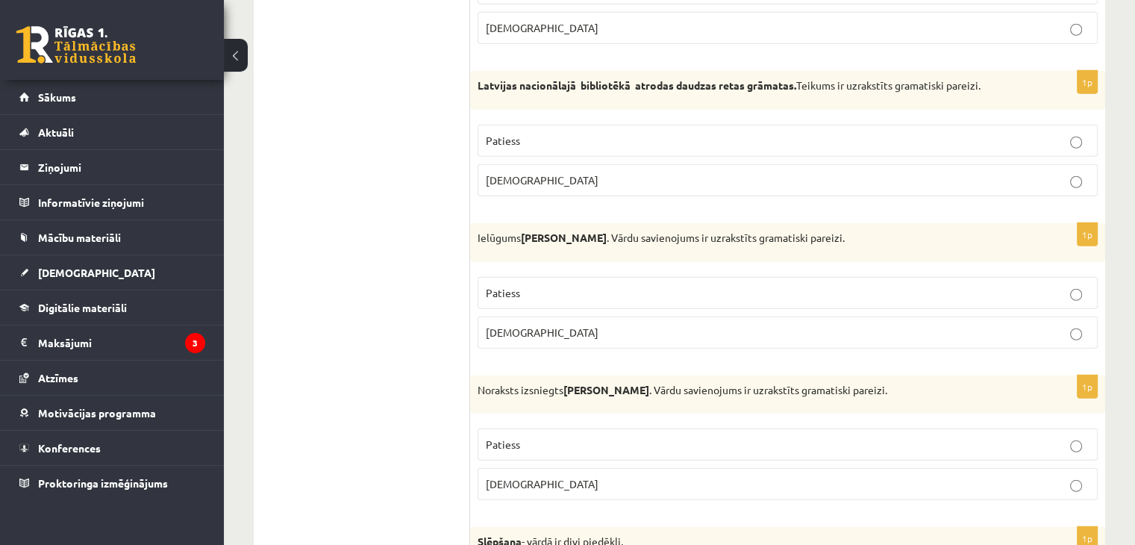
click at [577, 285] on p "Patiess" at bounding box center [788, 293] width 604 height 16
click at [574, 133] on p "Patiess" at bounding box center [788, 141] width 604 height 16
click at [579, 325] on p "Aplams" at bounding box center [788, 333] width 604 height 16
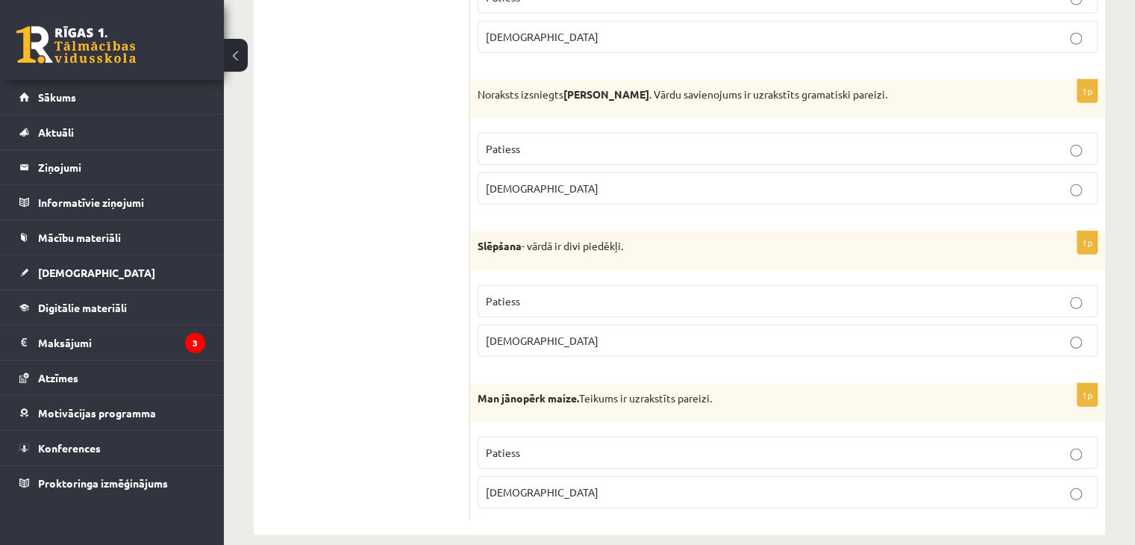
scroll to position [4360, 0]
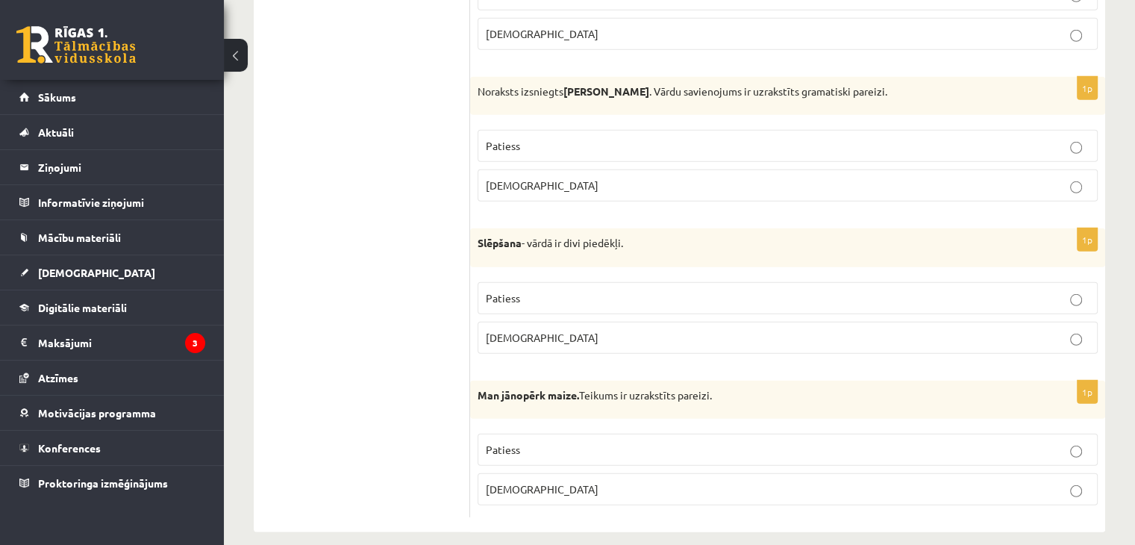
click at [583, 180] on label "Aplams" at bounding box center [787, 185] width 620 height 32
click at [612, 330] on p "Aplams" at bounding box center [788, 338] width 604 height 16
click at [565, 442] on p "Patiess" at bounding box center [788, 450] width 604 height 16
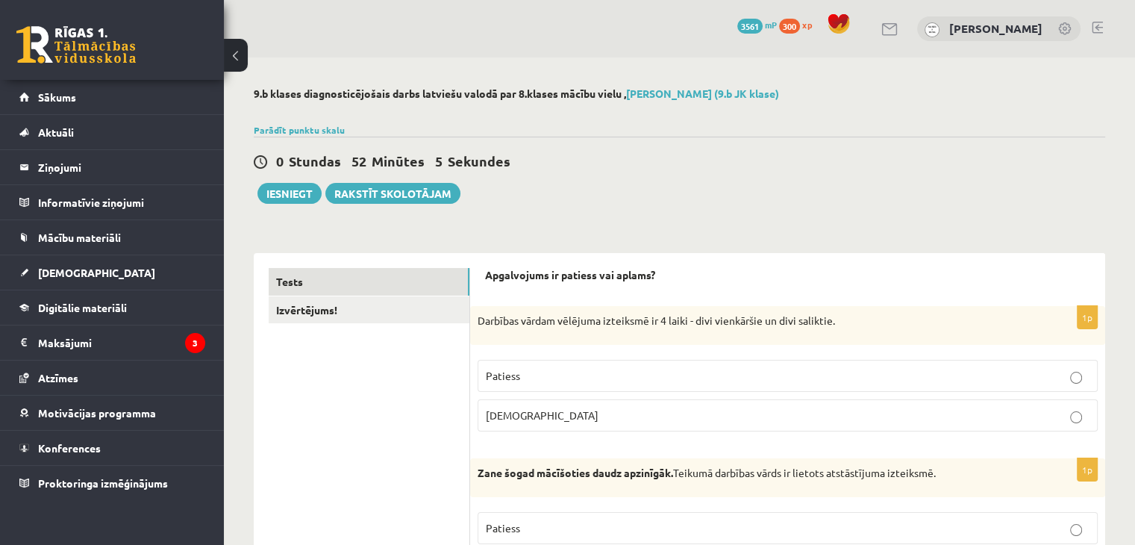
scroll to position [0, 0]
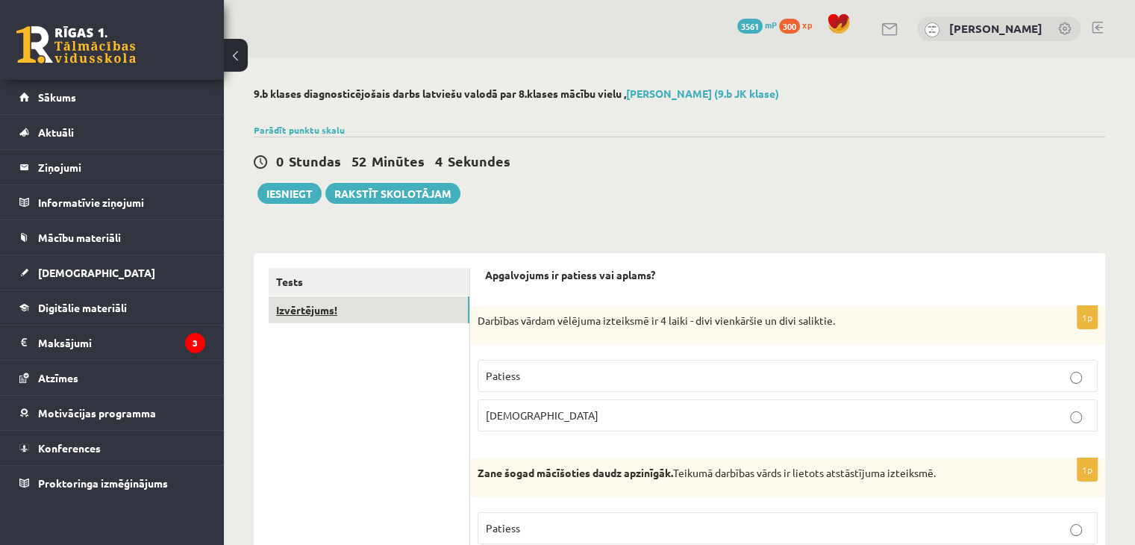
click at [311, 314] on link "Izvērtējums!" at bounding box center [369, 310] width 201 height 28
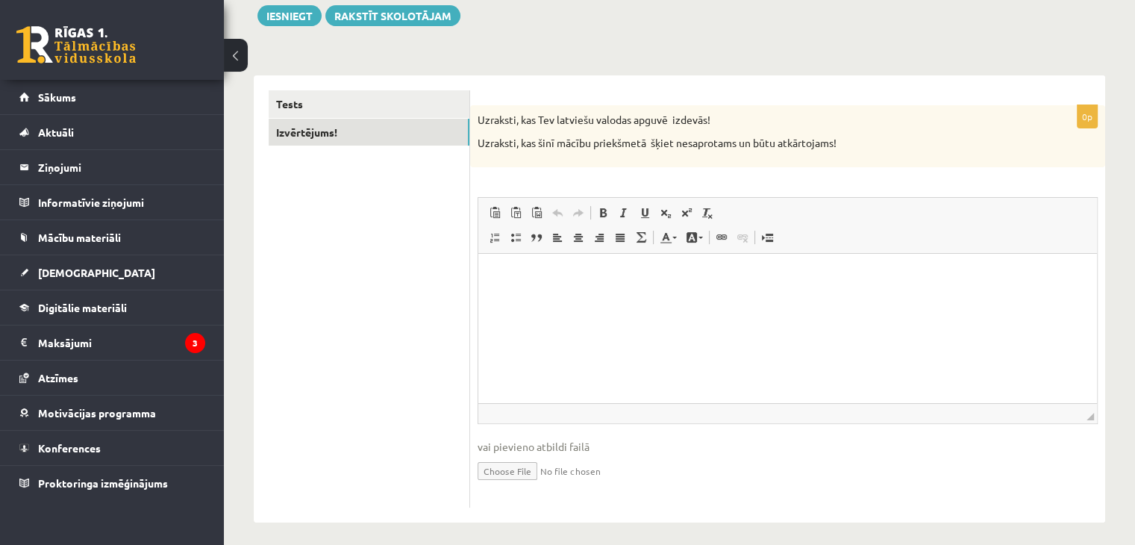
scroll to position [185, 0]
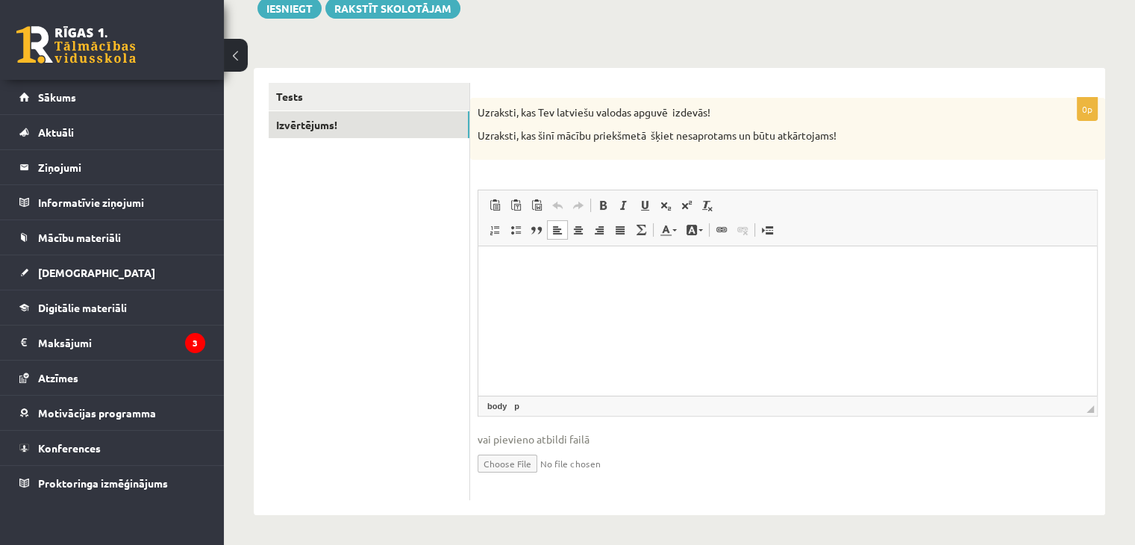
click at [533, 259] on html at bounding box center [787, 269] width 618 height 46
click at [411, 270] on ul "Tests Izvērtējums!" at bounding box center [369, 291] width 201 height 417
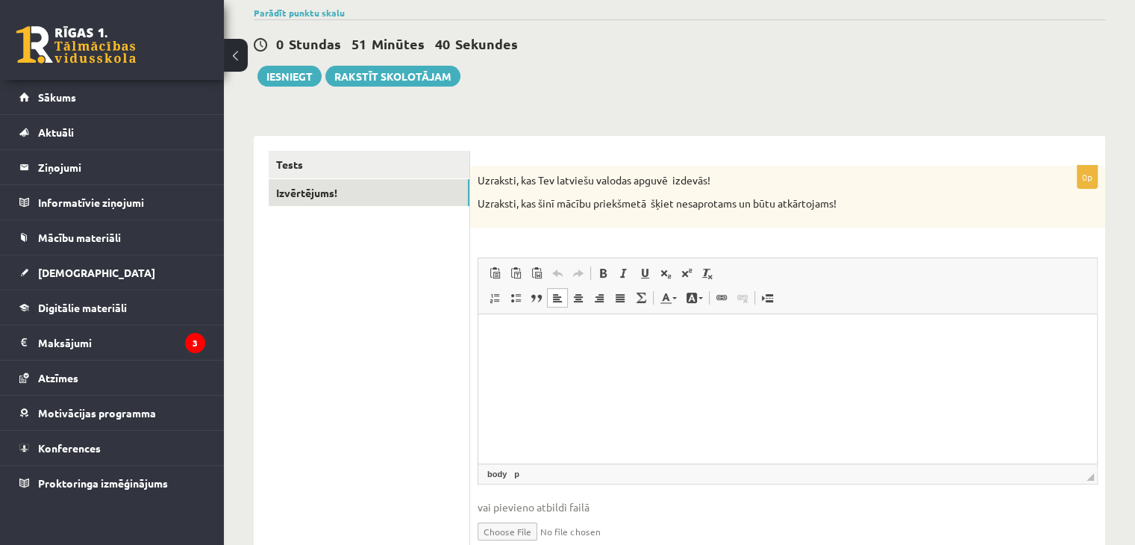
scroll to position [110, 0]
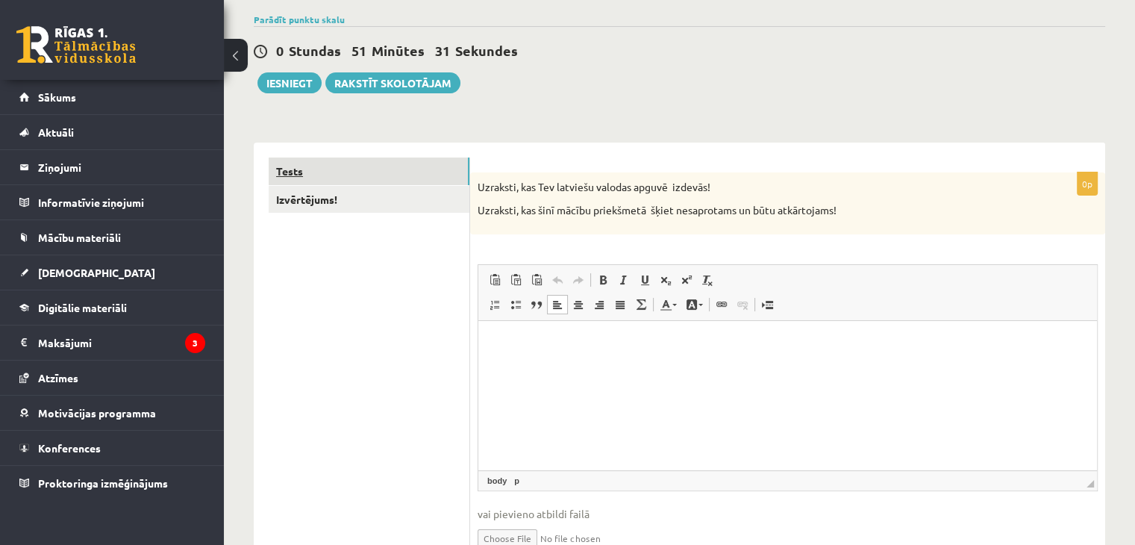
click at [373, 176] on link "Tests" at bounding box center [369, 171] width 201 height 28
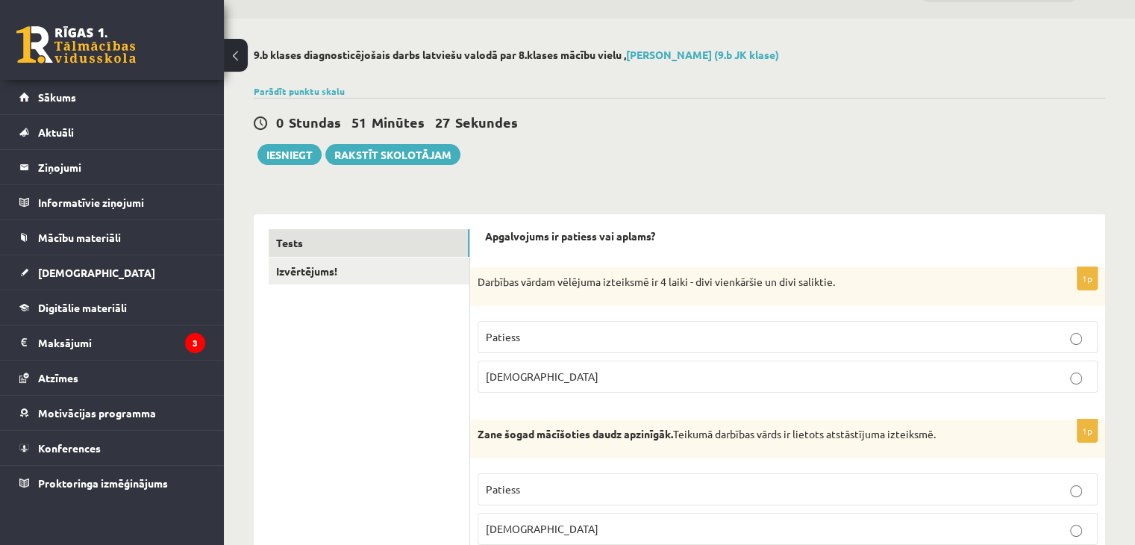
scroll to position [36, 0]
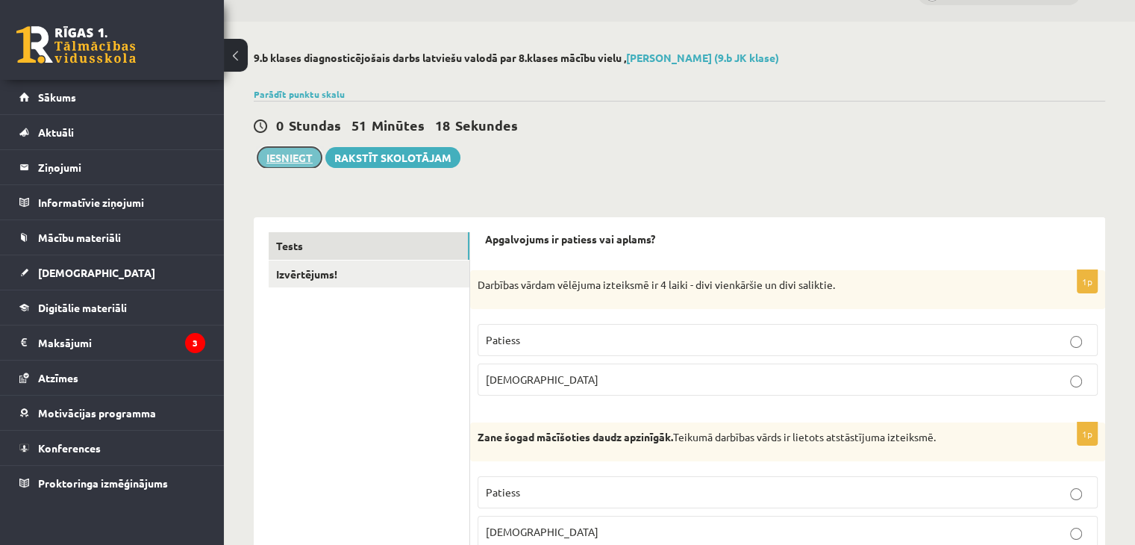
click at [272, 159] on button "Iesniegt" at bounding box center [289, 157] width 64 height 21
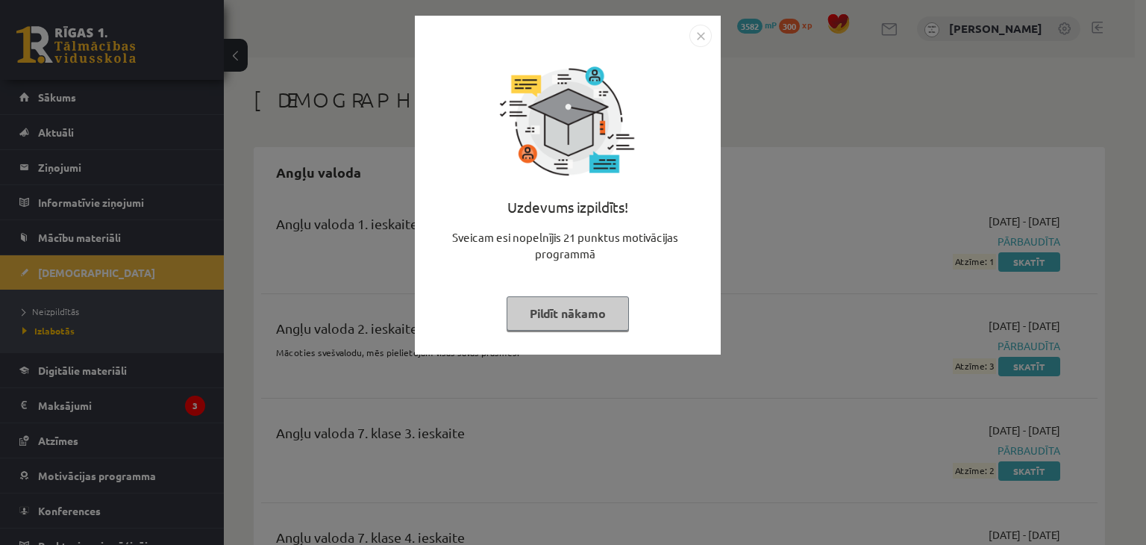
click at [556, 311] on button "Pildīt nākamo" at bounding box center [568, 313] width 122 height 34
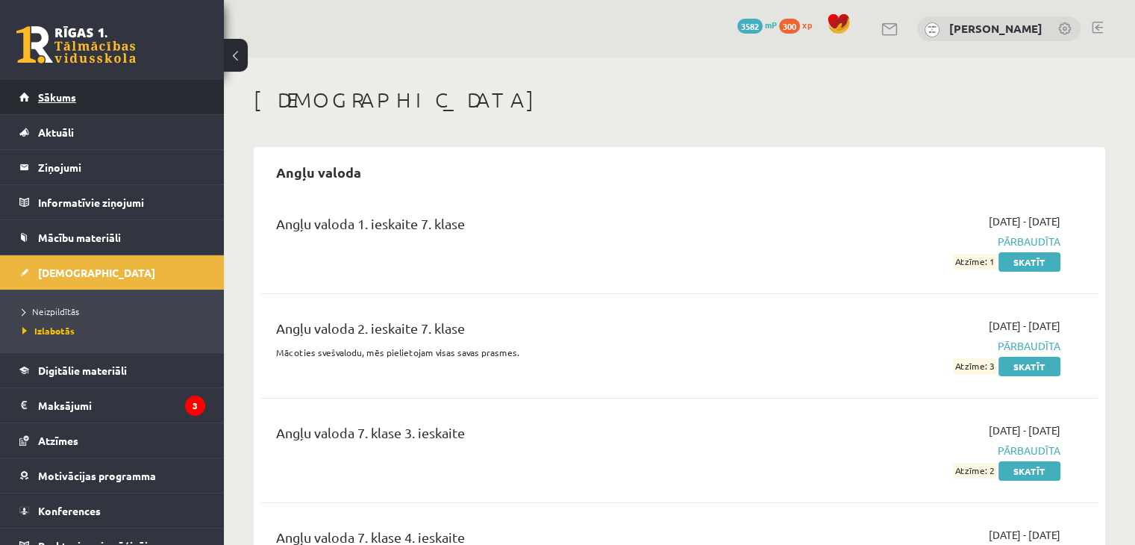
click at [75, 90] on span "Sākums" at bounding box center [57, 96] width 38 height 13
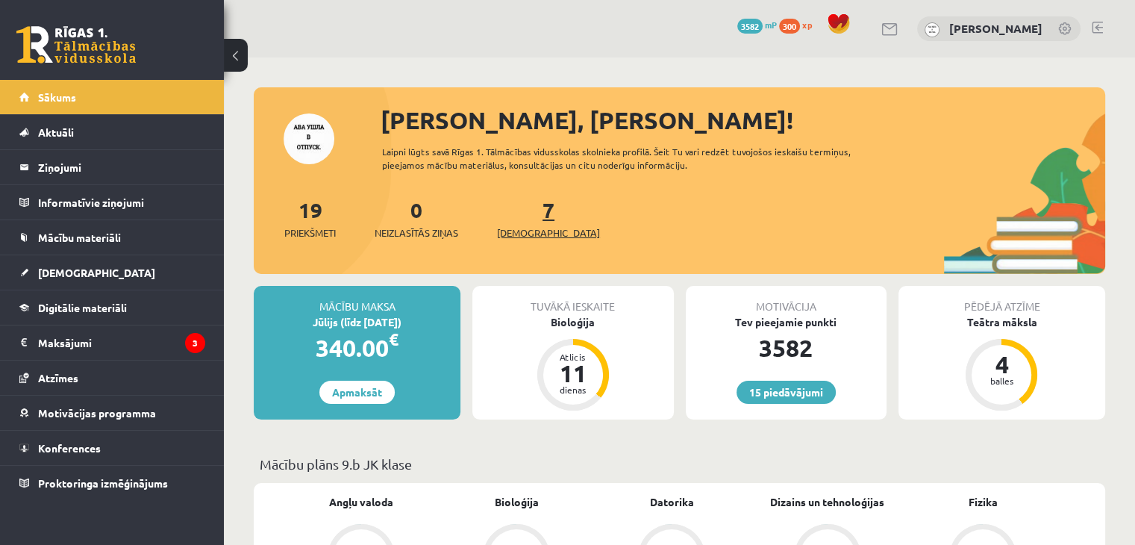
click at [516, 238] on span "[DEMOGRAPHIC_DATA]" at bounding box center [548, 232] width 103 height 15
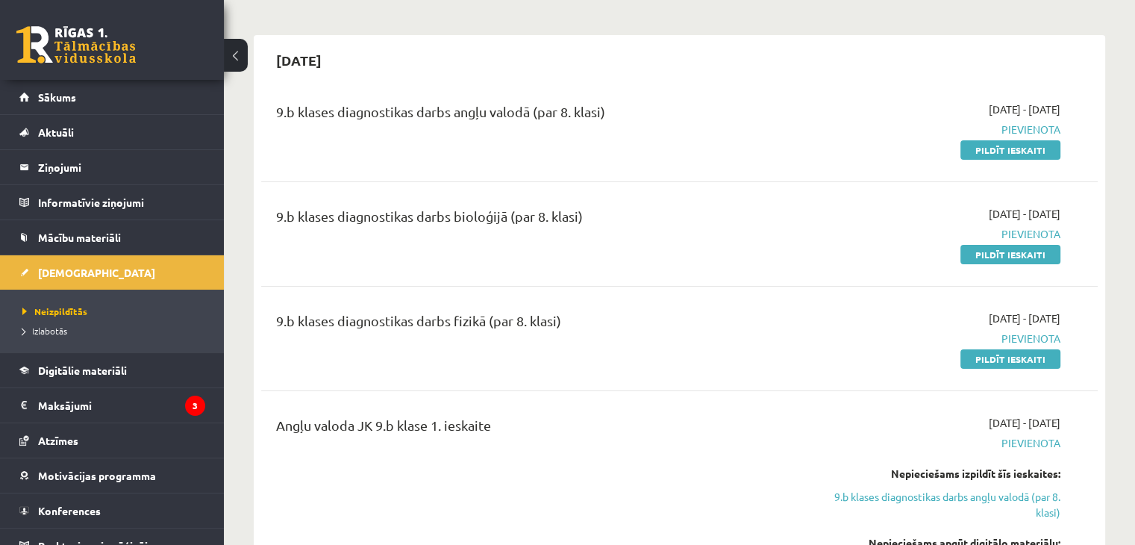
scroll to position [75, 0]
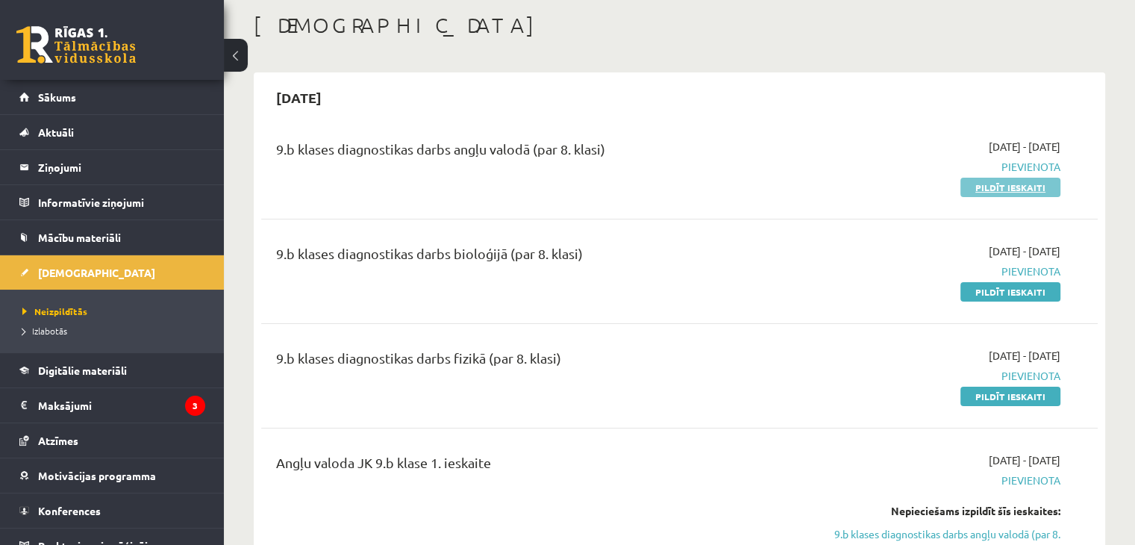
click at [984, 188] on link "Pildīt ieskaiti" at bounding box center [1010, 187] width 100 height 19
click at [1019, 291] on link "Pildīt ieskaiti" at bounding box center [1010, 291] width 100 height 19
click at [999, 410] on div "9.b klases diagnostikas darbs fizikā (par 8. klasi) 2025-09-01 - 2025-09-15 Pie…" at bounding box center [679, 376] width 836 height 86
click at [999, 392] on link "Pildīt ieskaiti" at bounding box center [1010, 395] width 100 height 19
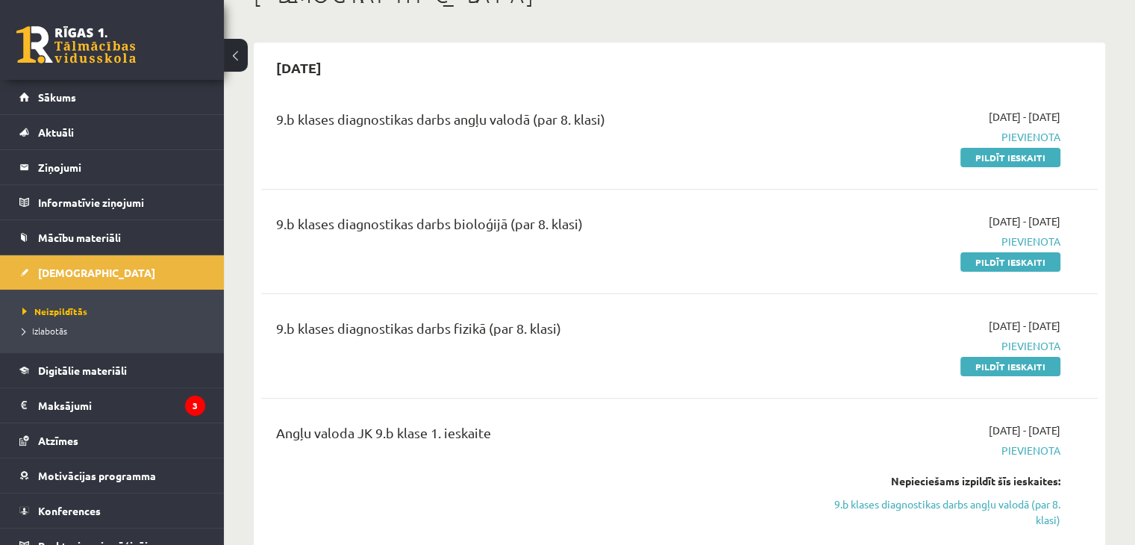
scroll to position [149, 0]
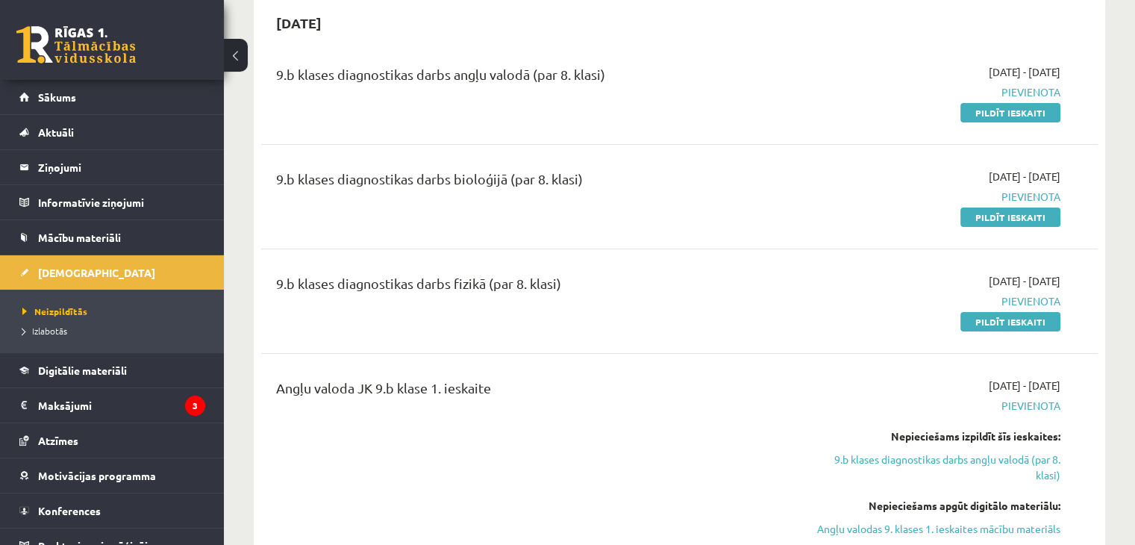
drag, startPoint x: 1007, startPoint y: 107, endPoint x: 697, endPoint y: 82, distance: 311.3
click at [1007, 107] on link "Pildīt ieskaiti" at bounding box center [1010, 112] width 100 height 19
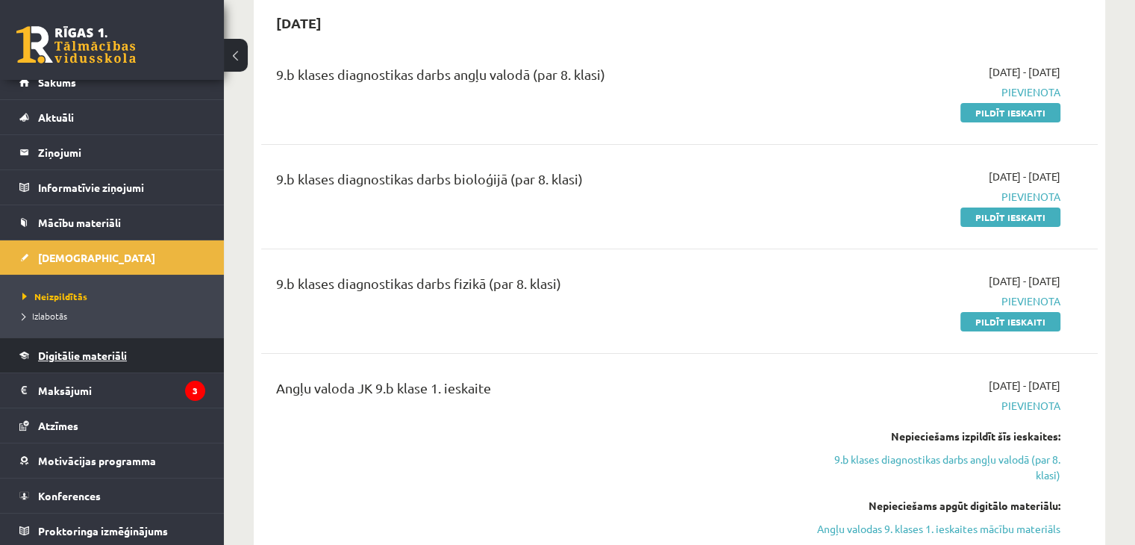
scroll to position [16, 0]
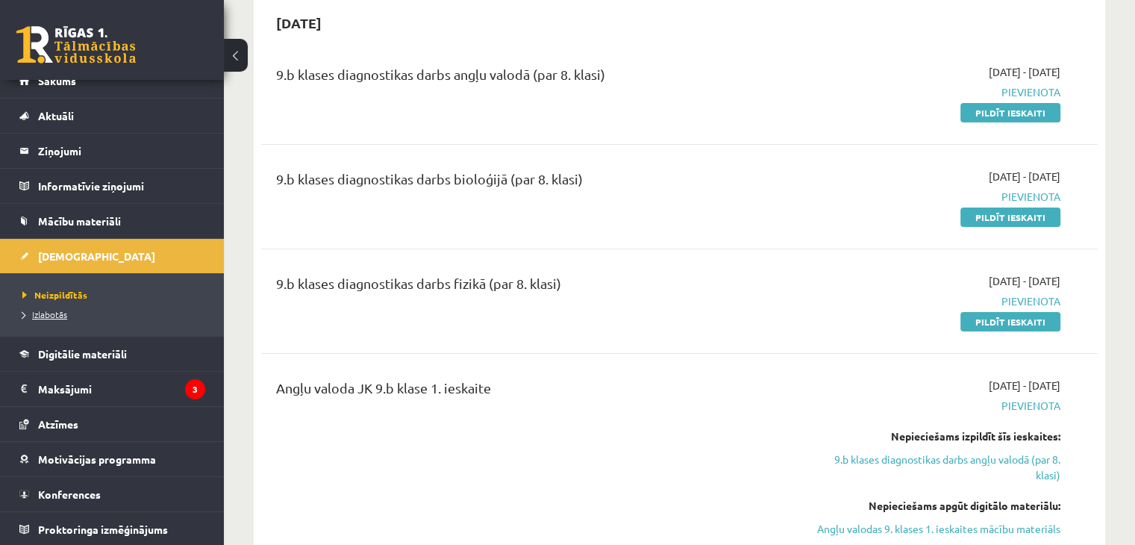
click at [34, 310] on span "Izlabotās" at bounding box center [44, 314] width 45 height 12
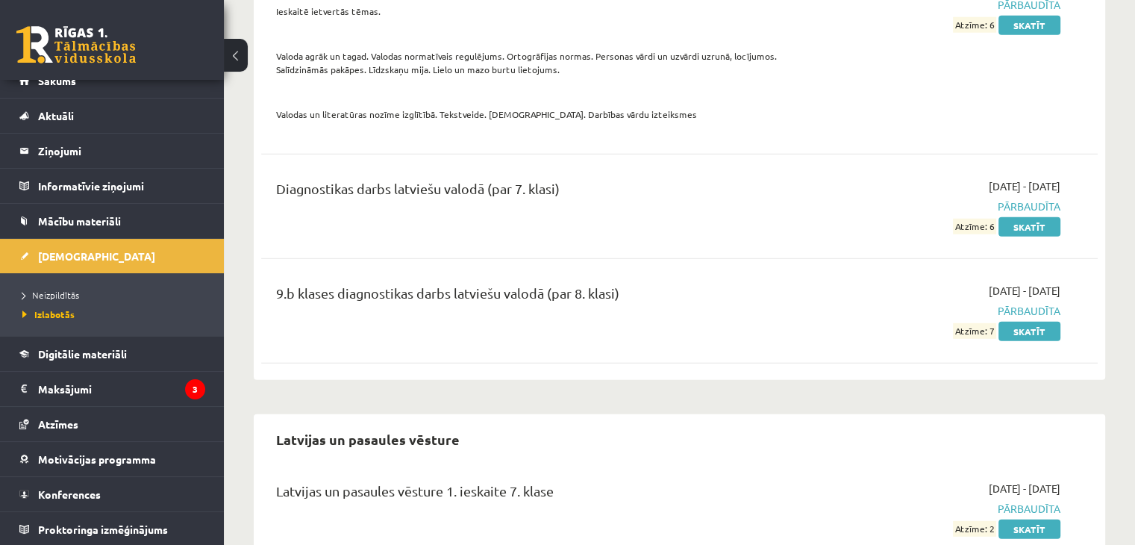
scroll to position [9699, 0]
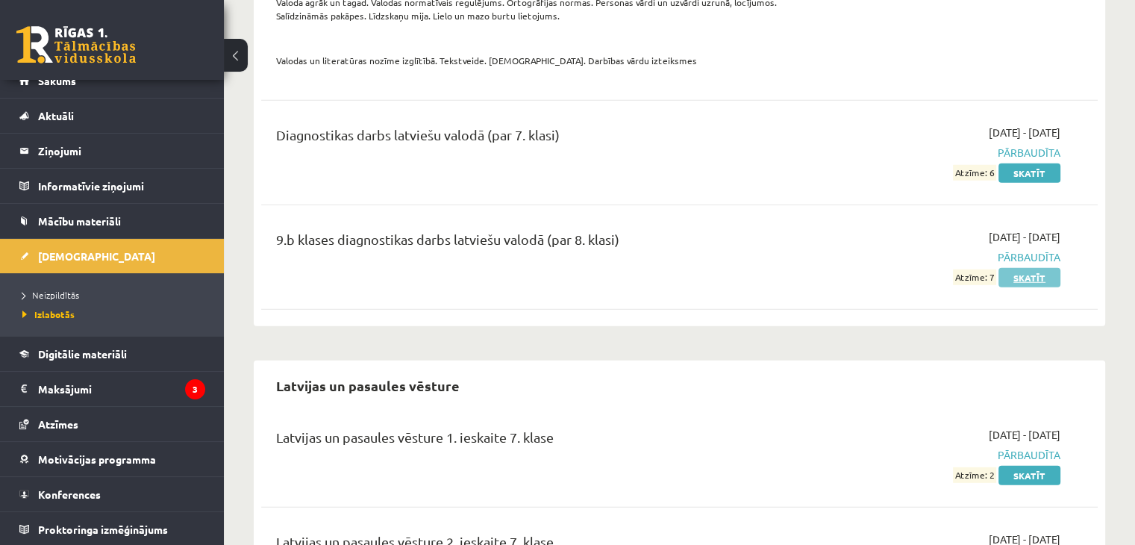
click at [1021, 268] on link "Skatīt" at bounding box center [1029, 277] width 62 height 19
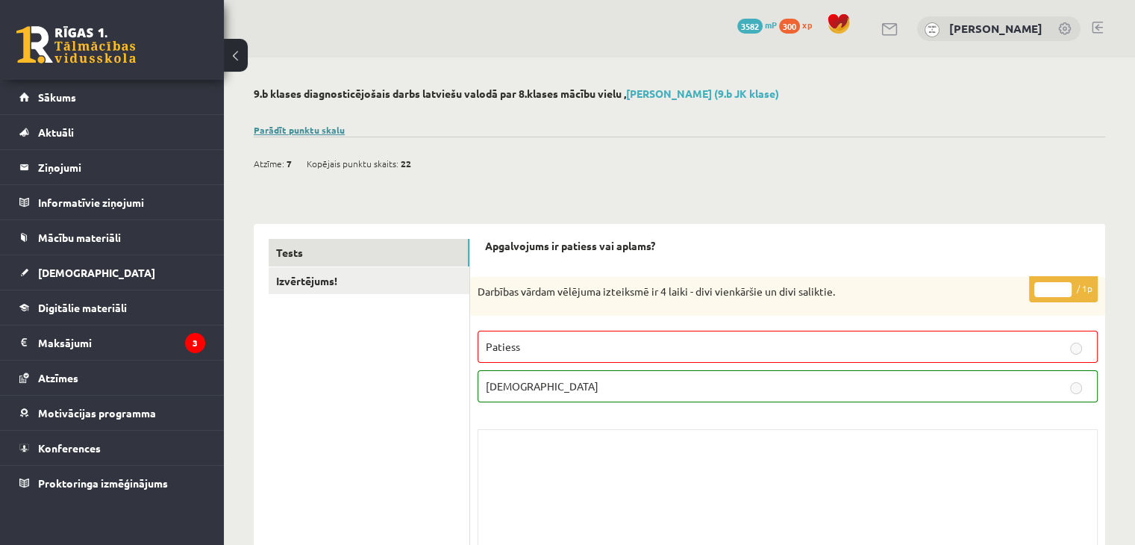
click at [275, 126] on link "Parādīt punktu skalu" at bounding box center [299, 130] width 91 height 12
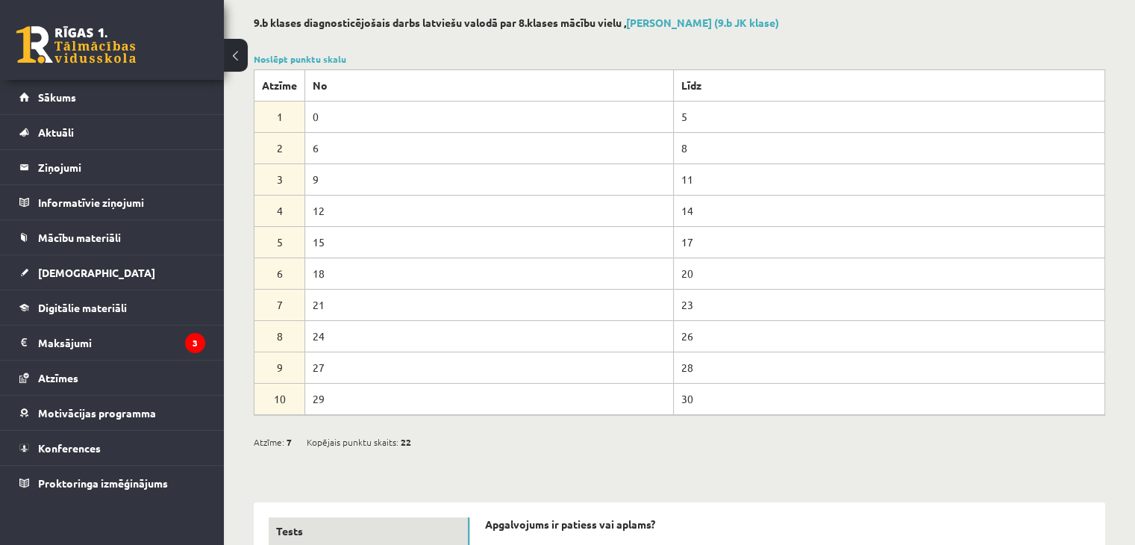
scroll to position [75, 0]
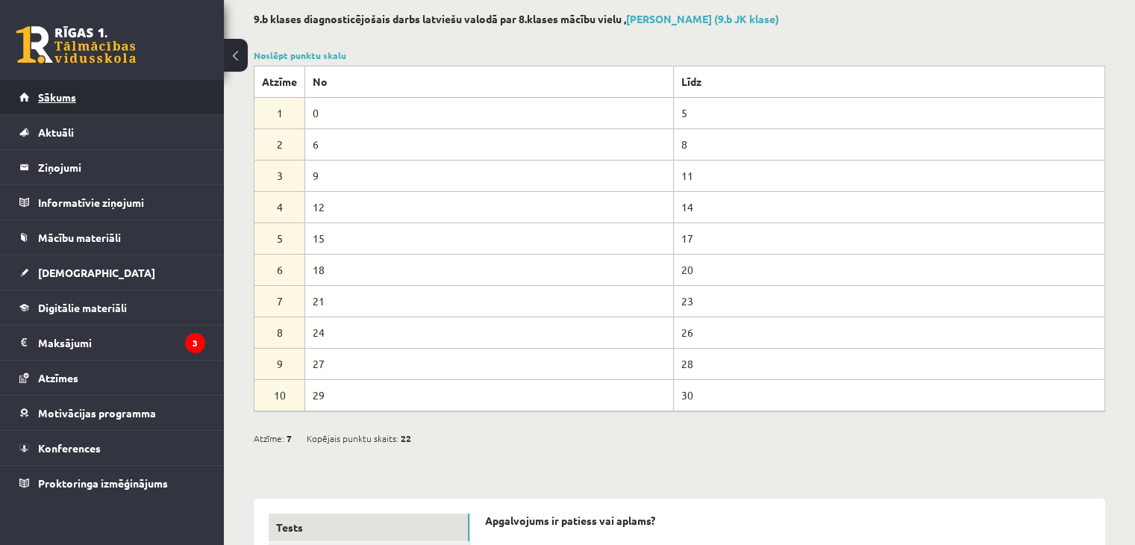
click at [74, 95] on span "Sākums" at bounding box center [57, 96] width 38 height 13
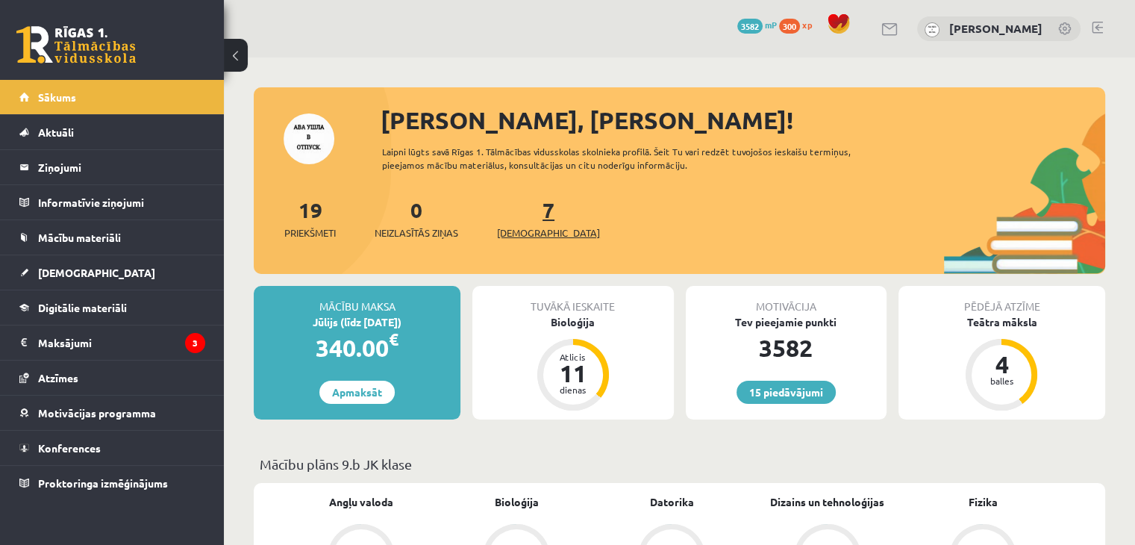
click at [540, 231] on span "[DEMOGRAPHIC_DATA]" at bounding box center [548, 232] width 103 height 15
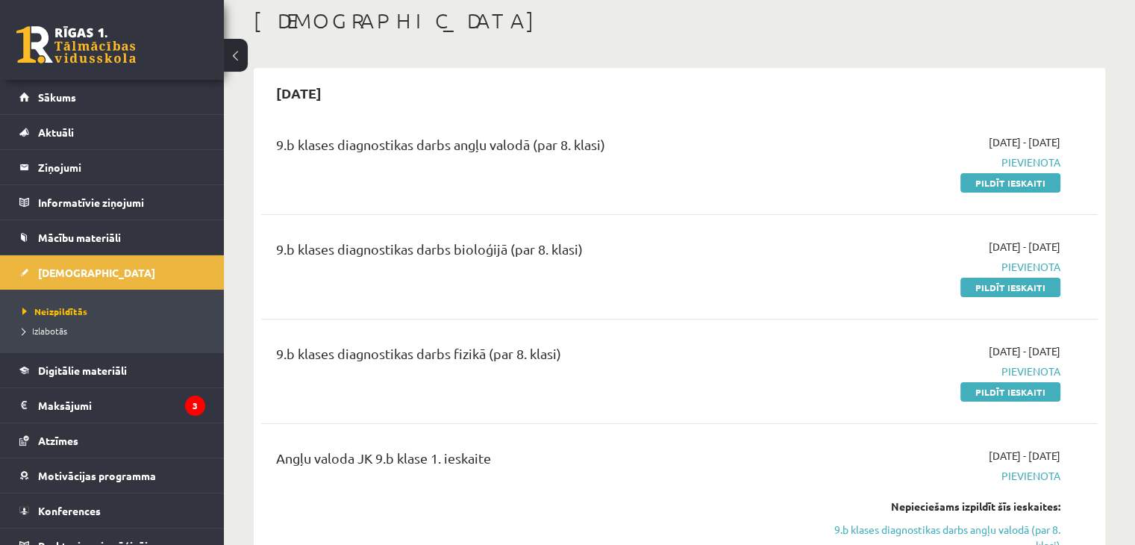
scroll to position [75, 0]
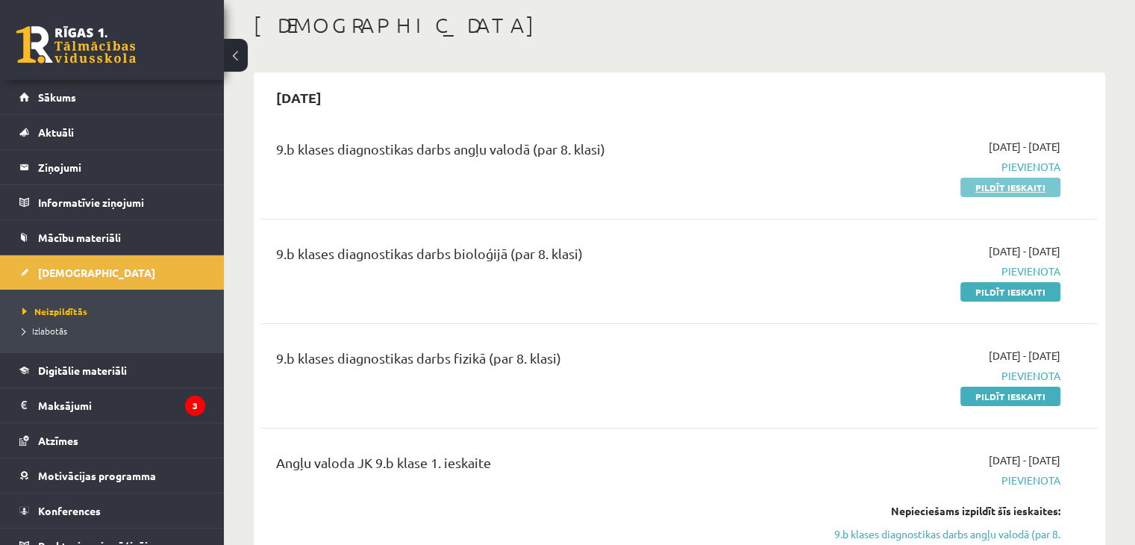
click at [994, 189] on link "Pildīt ieskaiti" at bounding box center [1010, 187] width 100 height 19
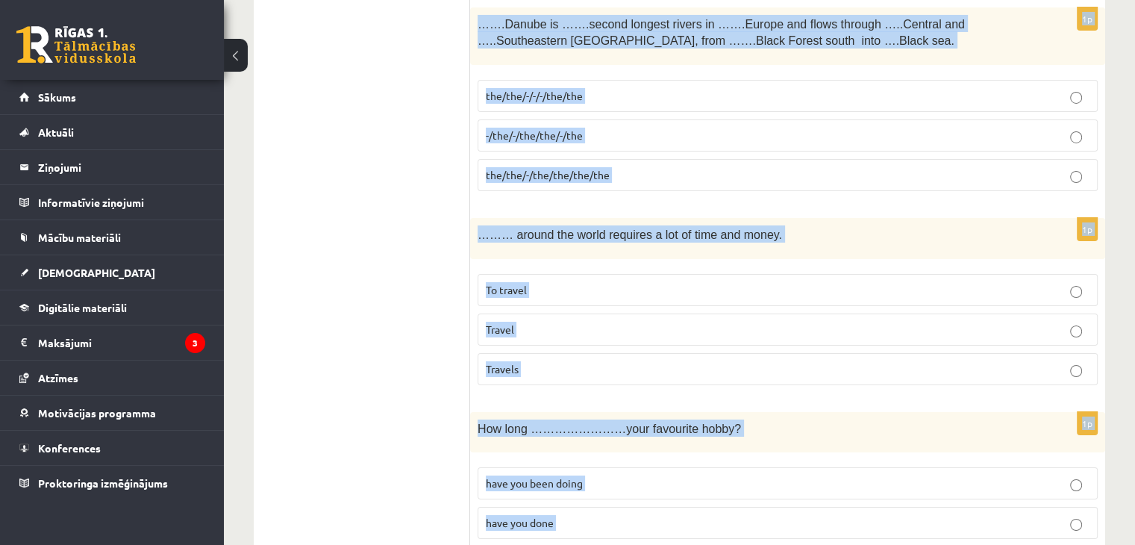
scroll to position [5363, 0]
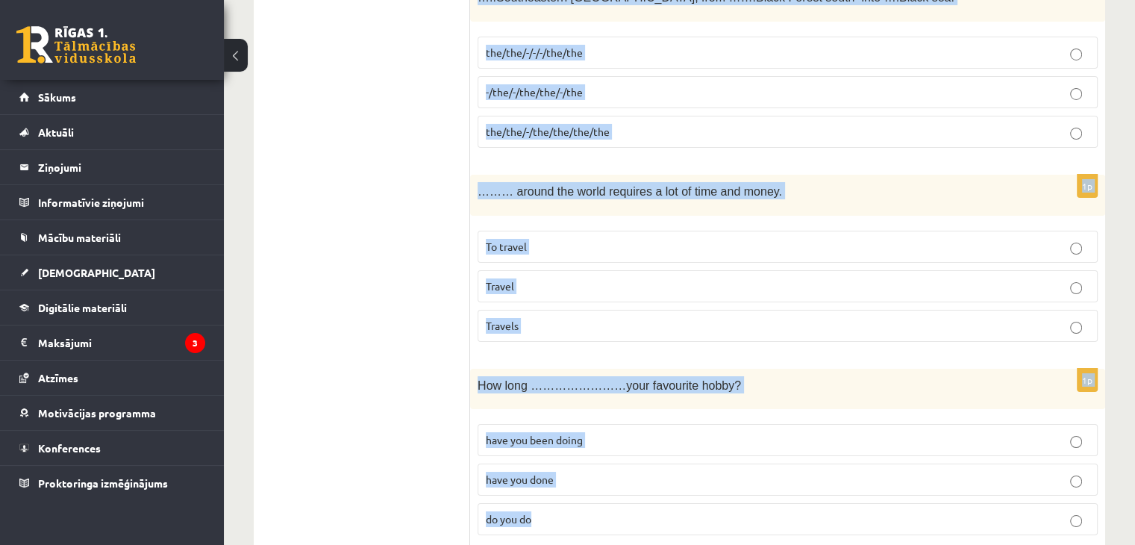
drag, startPoint x: 477, startPoint y: 145, endPoint x: 743, endPoint y: 498, distance: 441.7
copy form "Lore Ipsum ………………do sitame, con …….. adip e seddoe tempori. utlabor/etd ma ali …"
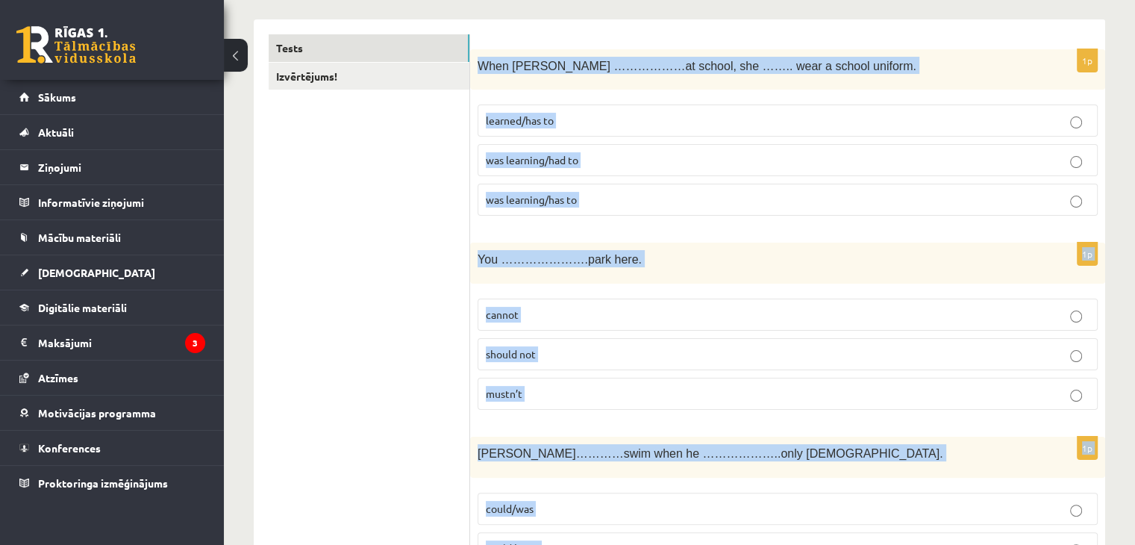
scroll to position [260, 0]
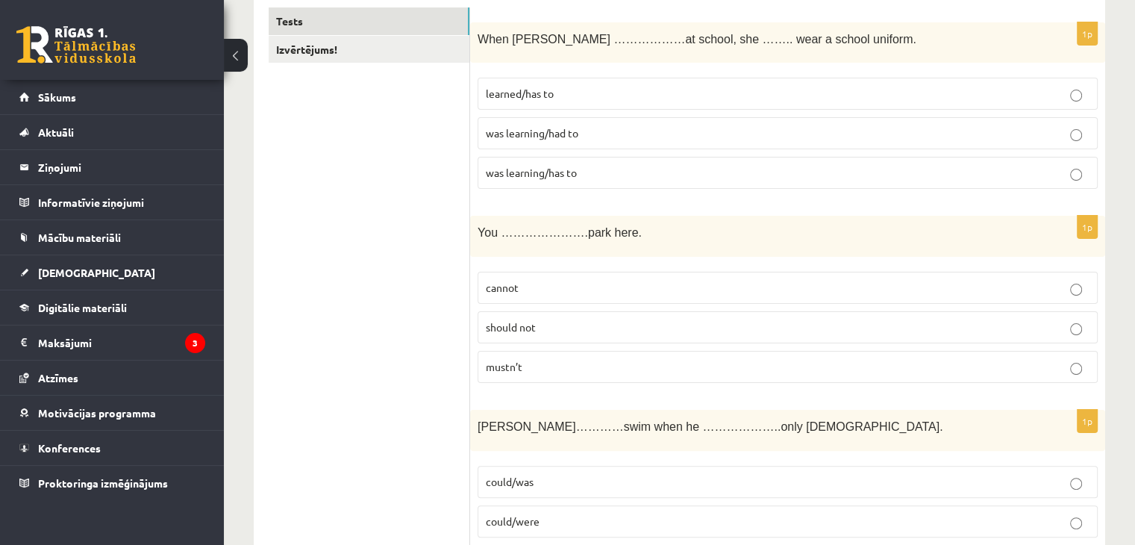
click at [553, 138] on p "was learning/had to" at bounding box center [788, 133] width 604 height 16
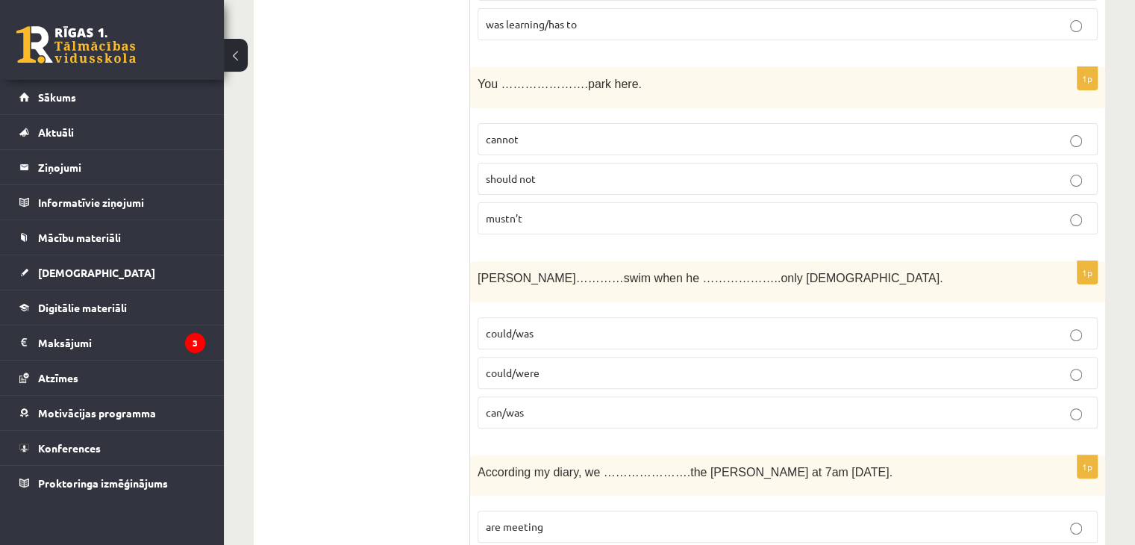
scroll to position [410, 0]
click at [513, 222] on p "mustn’t" at bounding box center [788, 218] width 604 height 16
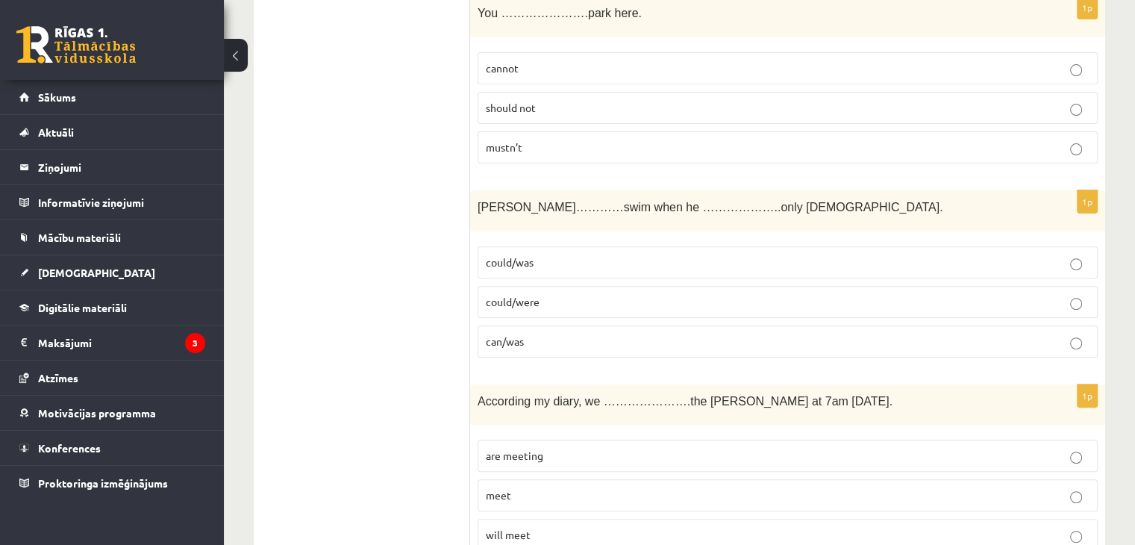
scroll to position [484, 0]
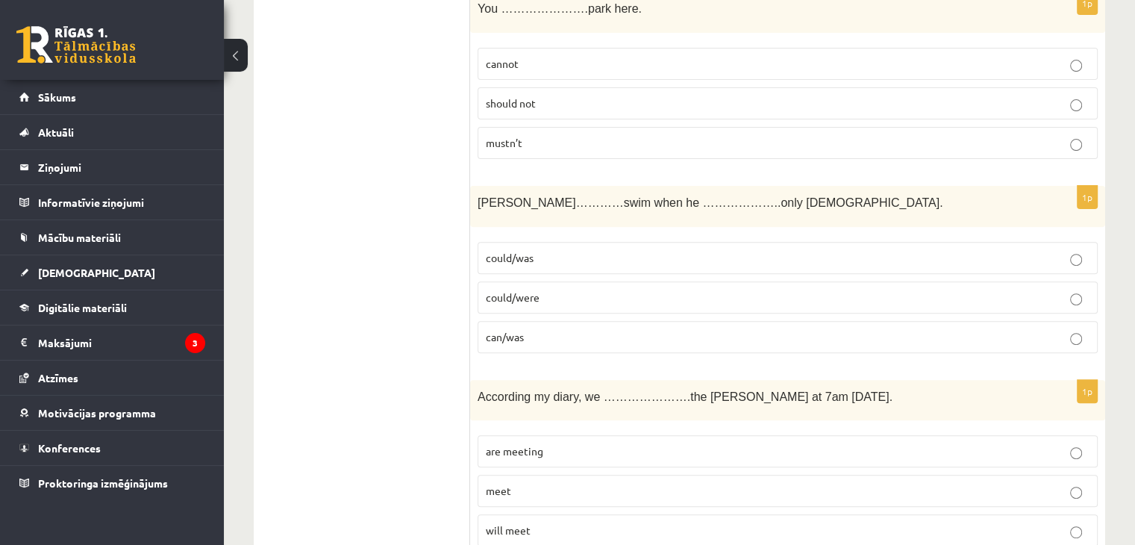
click at [519, 253] on span "could/was" at bounding box center [510, 257] width 48 height 13
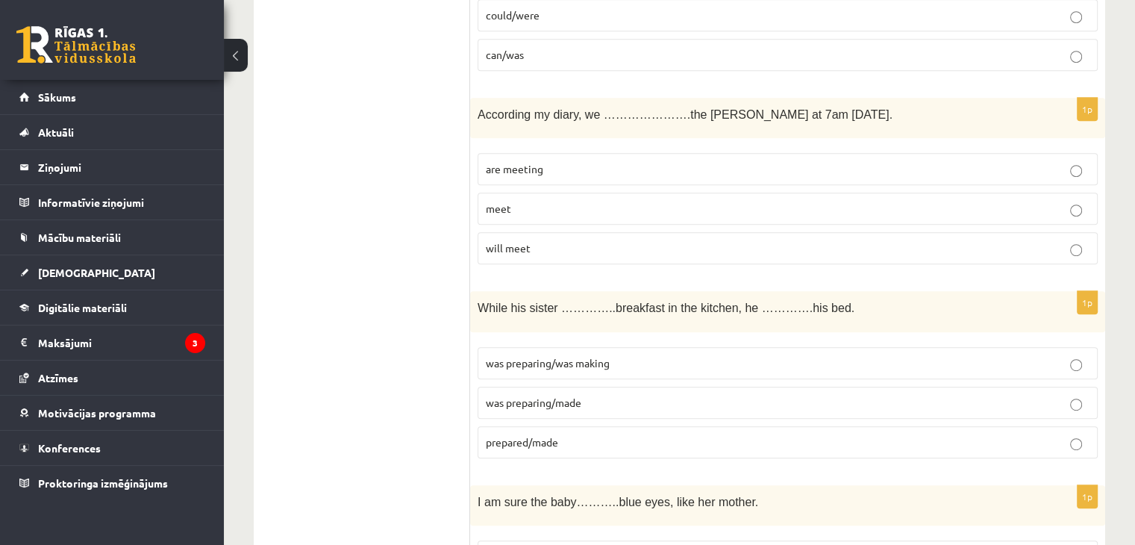
scroll to position [783, 0]
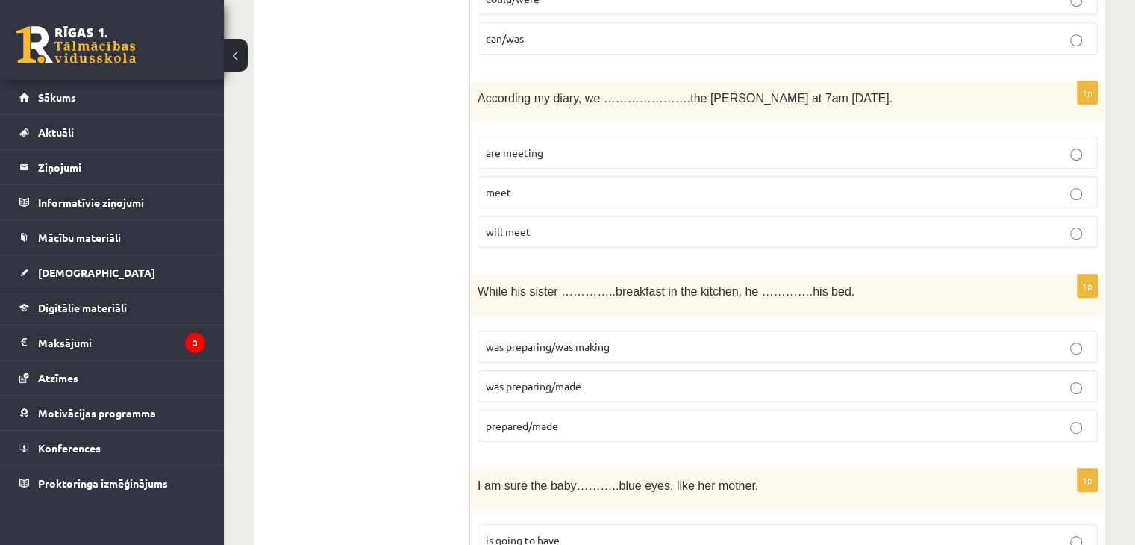
click at [533, 153] on span "are meeting" at bounding box center [514, 151] width 57 height 13
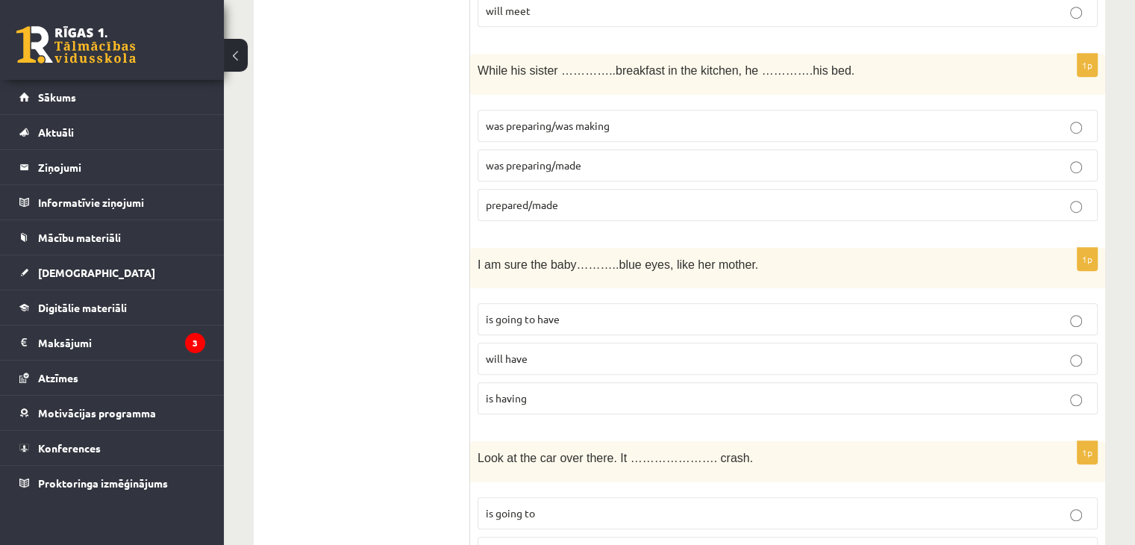
scroll to position [1006, 0]
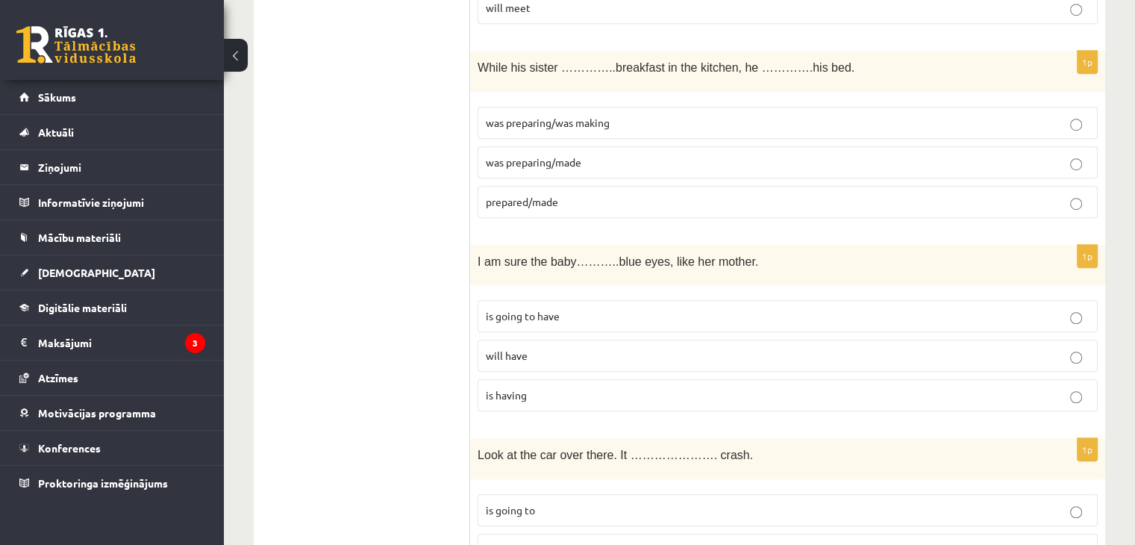
click at [603, 117] on span "was preparing/was making" at bounding box center [548, 122] width 124 height 13
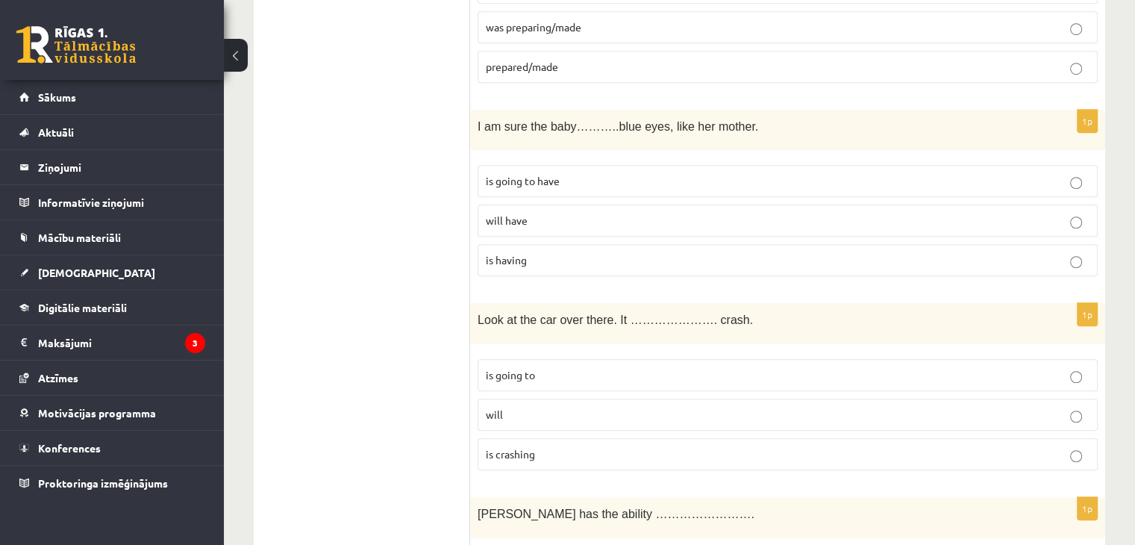
scroll to position [1156, 0]
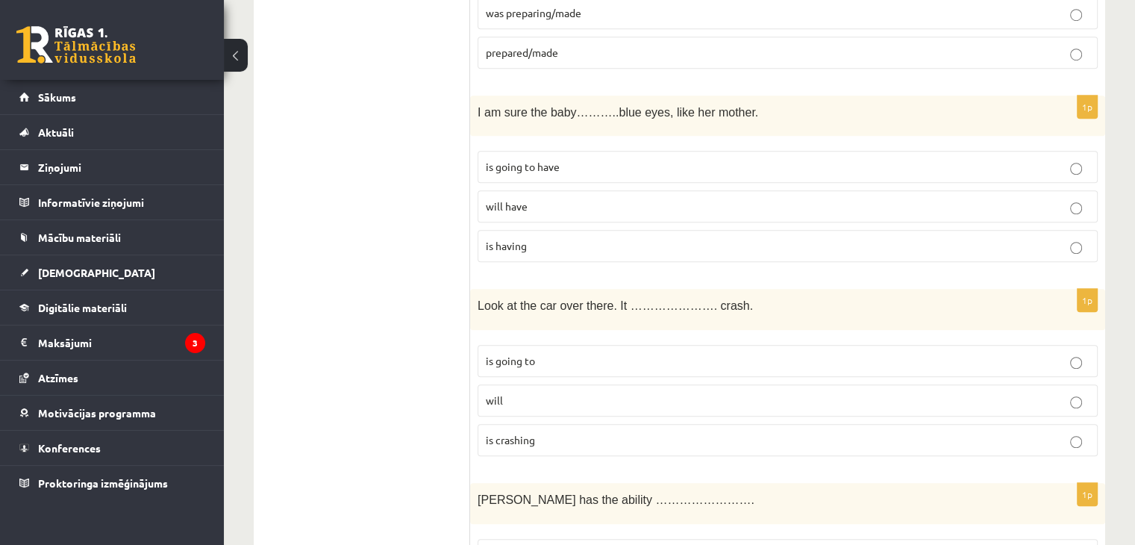
click at [552, 248] on label "is having" at bounding box center [787, 246] width 620 height 32
click at [502, 201] on span "will have" at bounding box center [507, 205] width 42 height 13
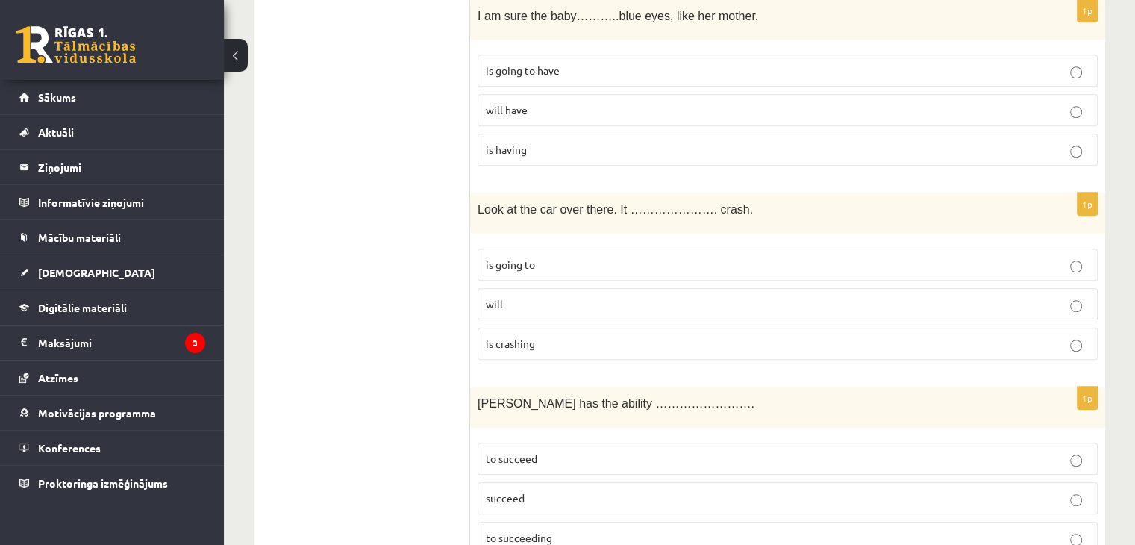
scroll to position [1305, 0]
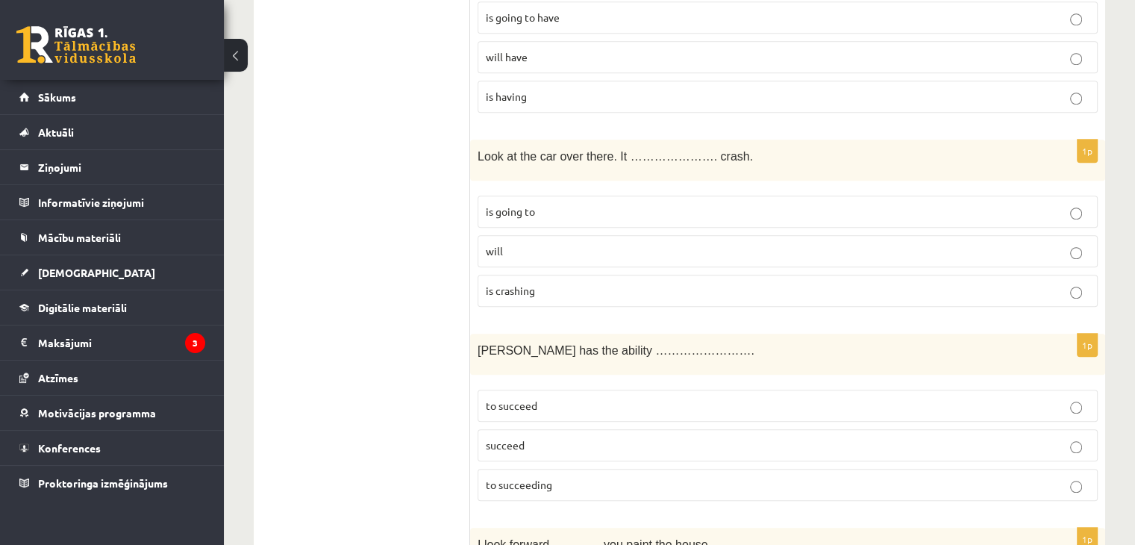
click at [504, 206] on span "is going to" at bounding box center [510, 210] width 49 height 13
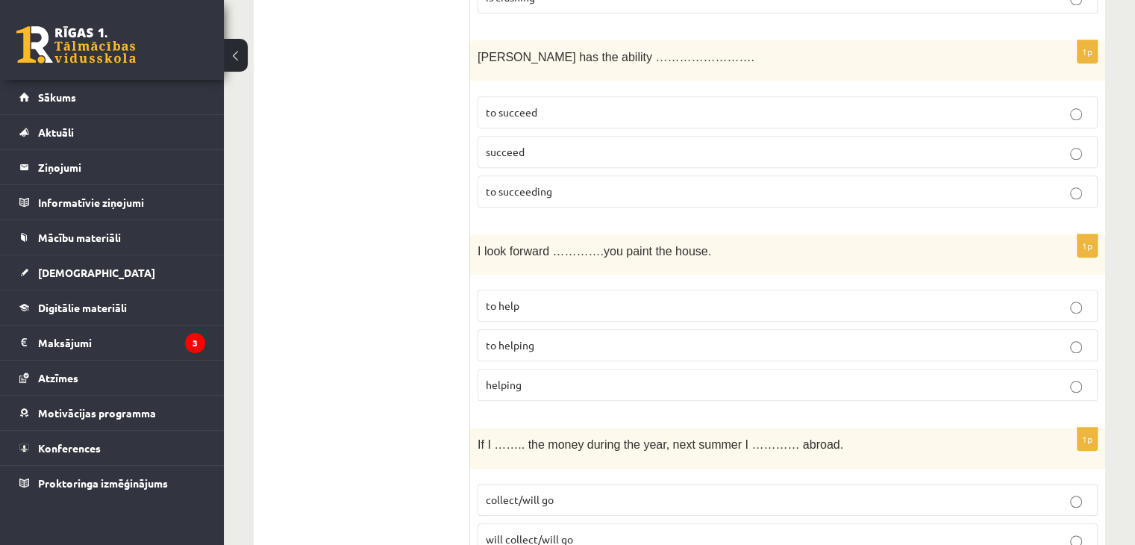
scroll to position [1603, 0]
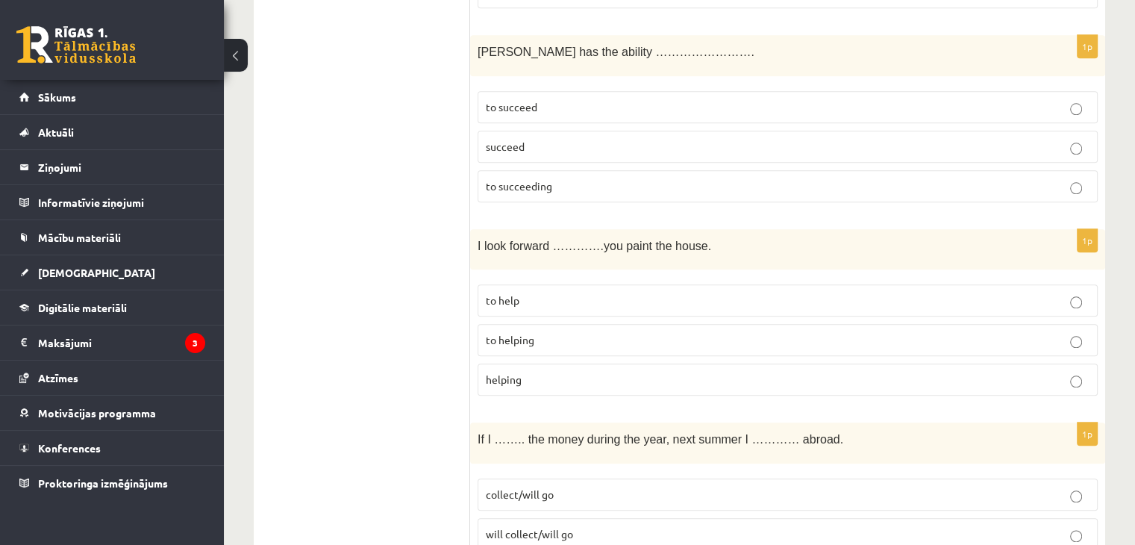
click at [523, 140] on span "succeed" at bounding box center [505, 146] width 39 height 13
click at [580, 100] on p "to succeed" at bounding box center [788, 107] width 604 height 16
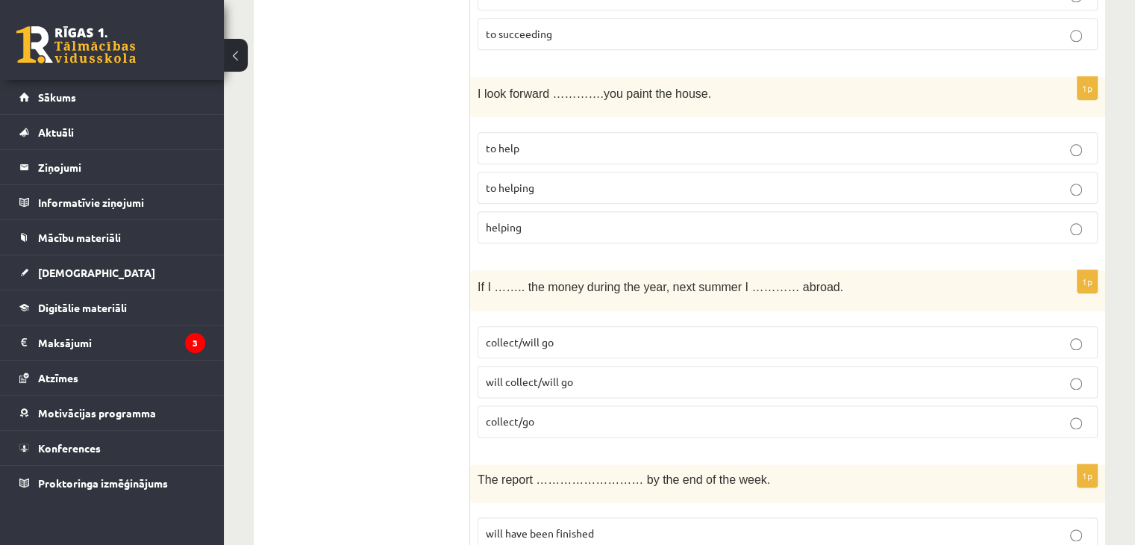
scroll to position [1753, 0]
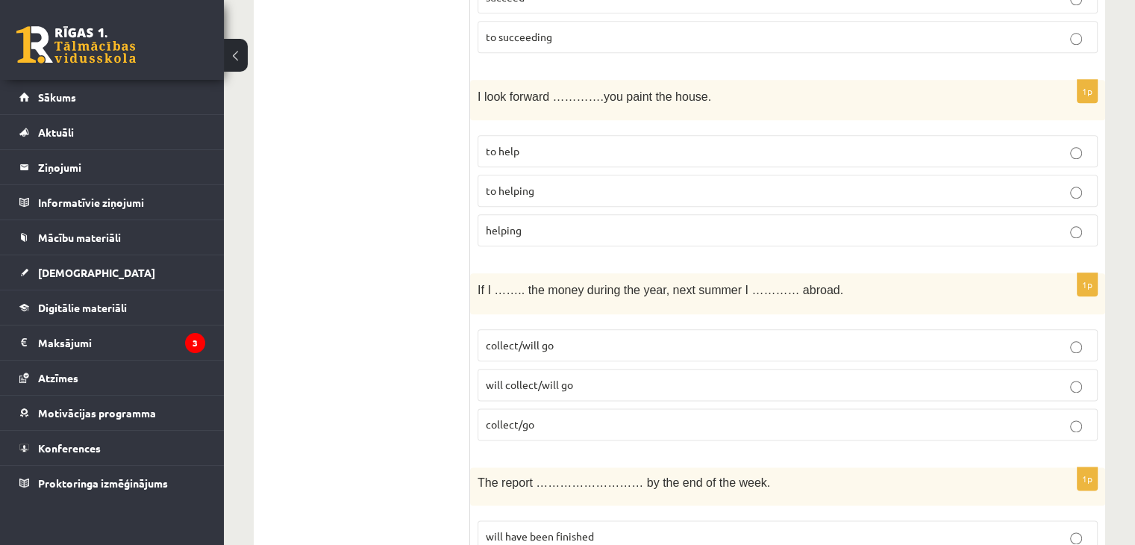
click at [533, 184] on span "to helping" at bounding box center [510, 190] width 48 height 13
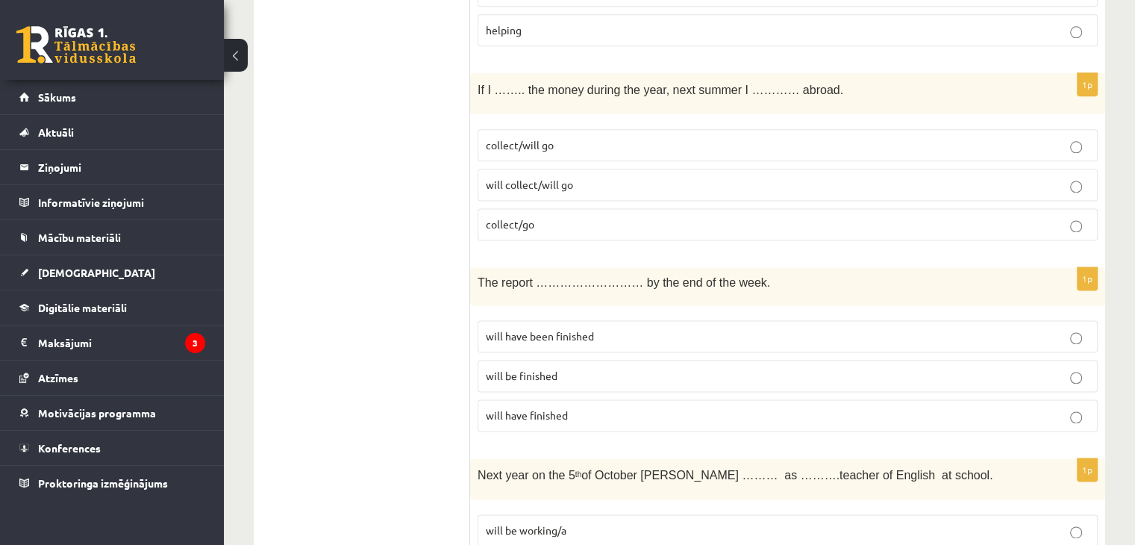
scroll to position [1976, 0]
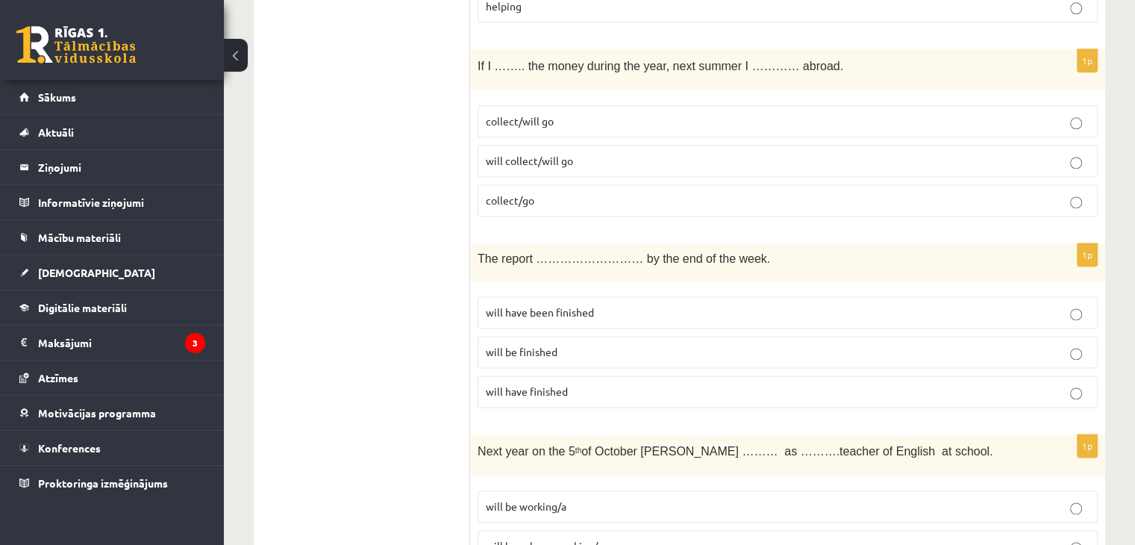
click at [552, 113] on p "collect/will go" at bounding box center [788, 121] width 604 height 16
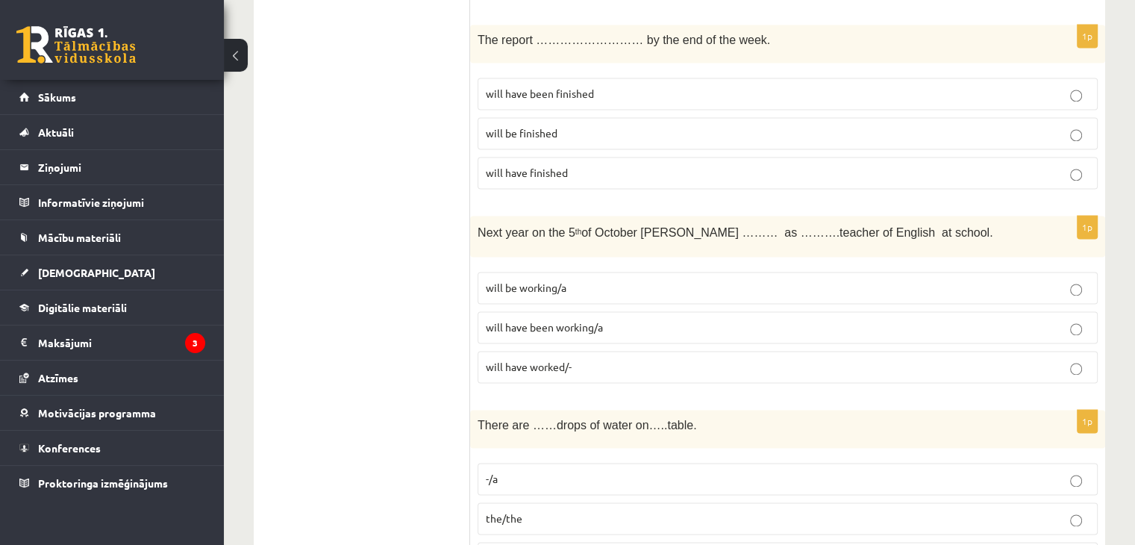
scroll to position [2200, 0]
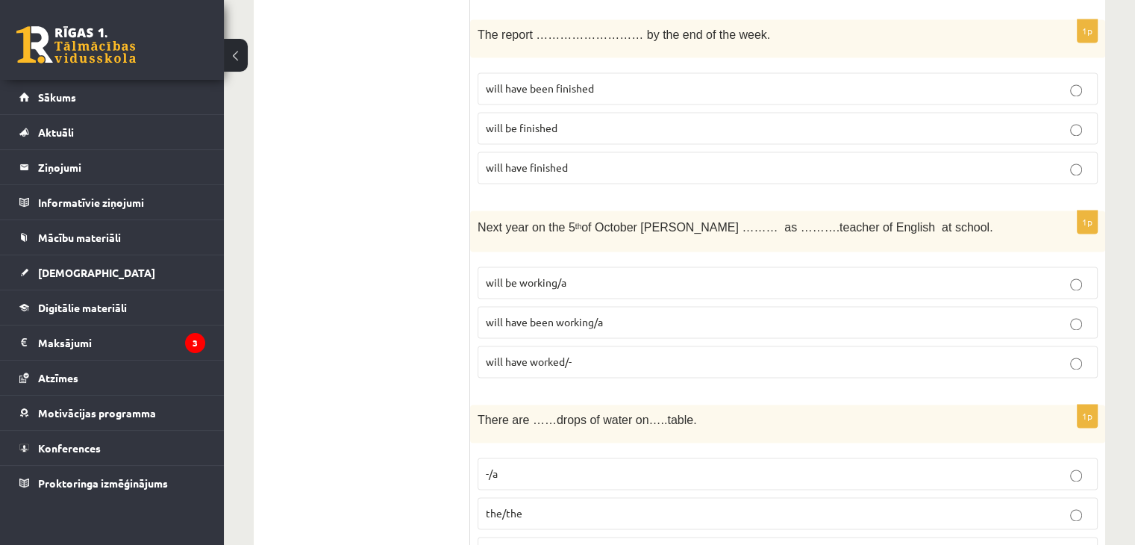
click at [571, 81] on span "will have been finished" at bounding box center [540, 87] width 108 height 13
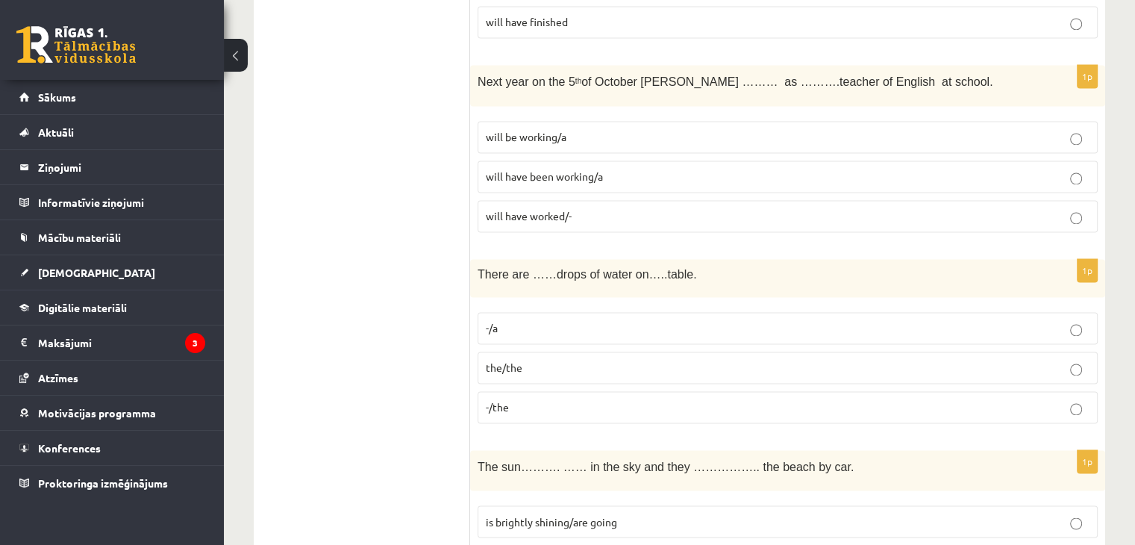
scroll to position [2349, 0]
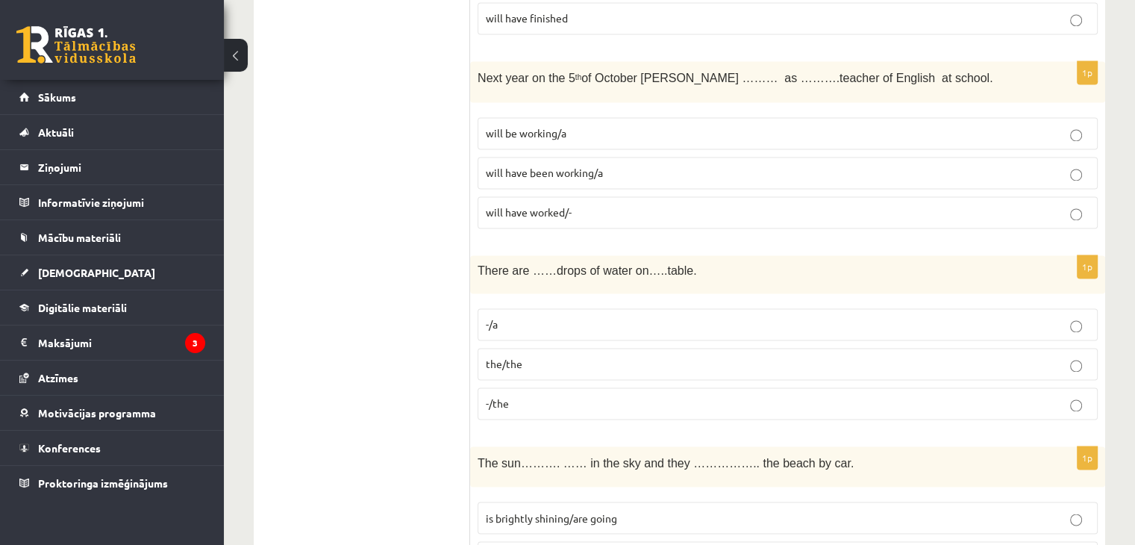
click at [574, 125] on p "will be working/a" at bounding box center [788, 133] width 604 height 16
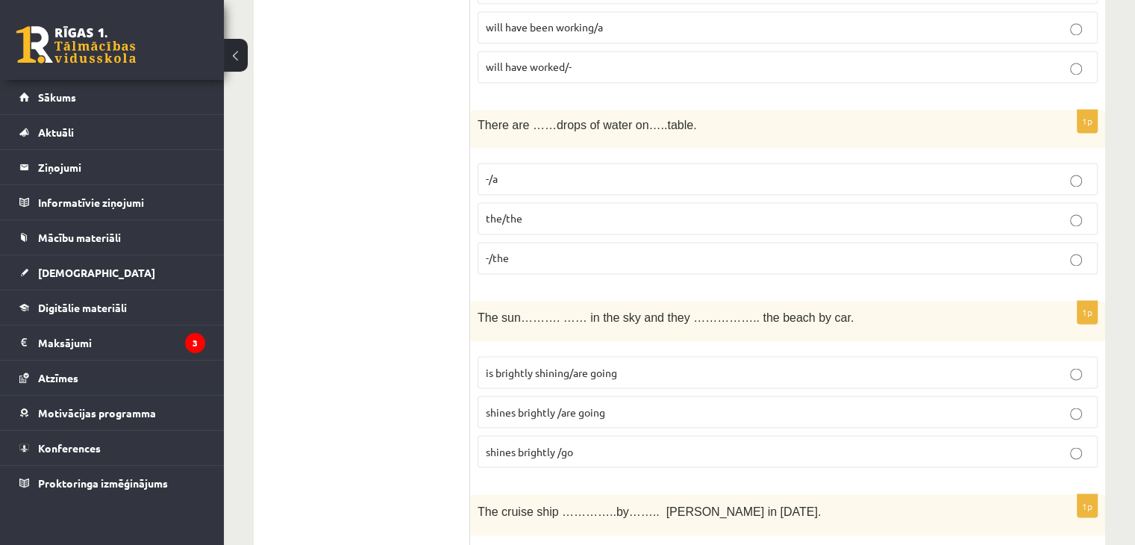
scroll to position [2499, 0]
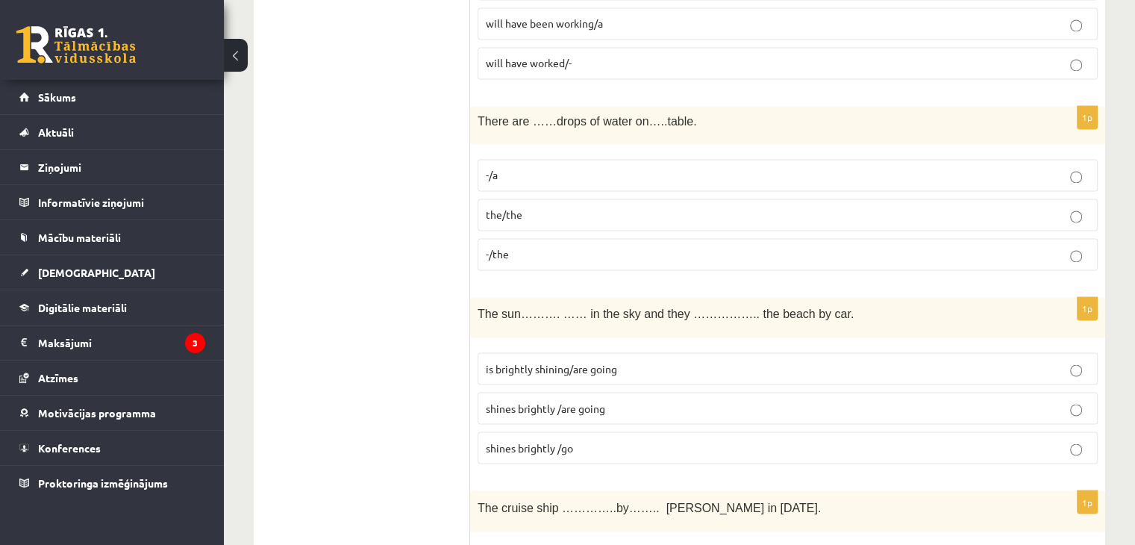
click at [530, 246] on p "-/the" at bounding box center [788, 254] width 604 height 16
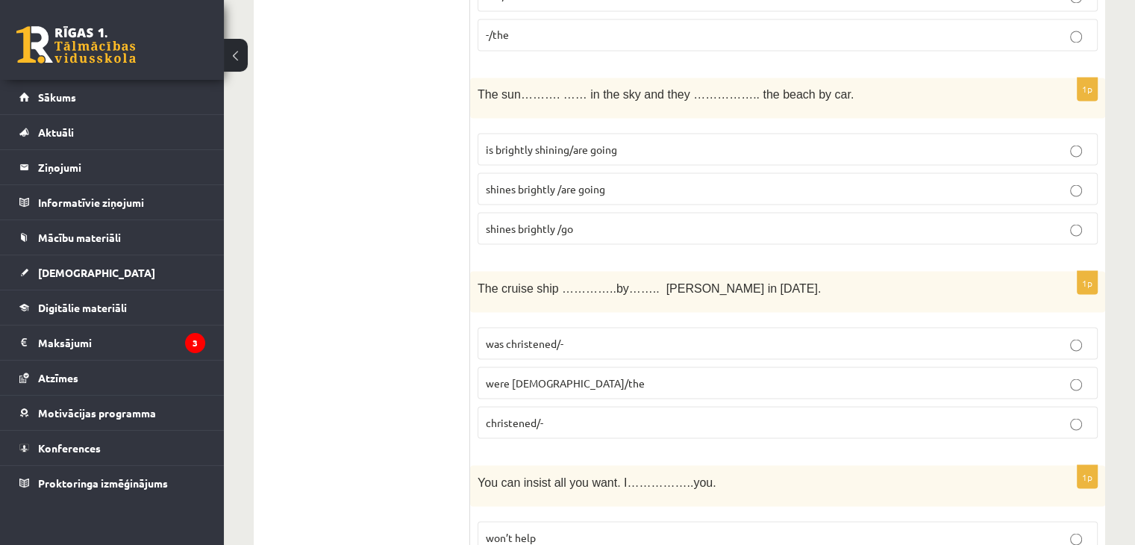
scroll to position [2722, 0]
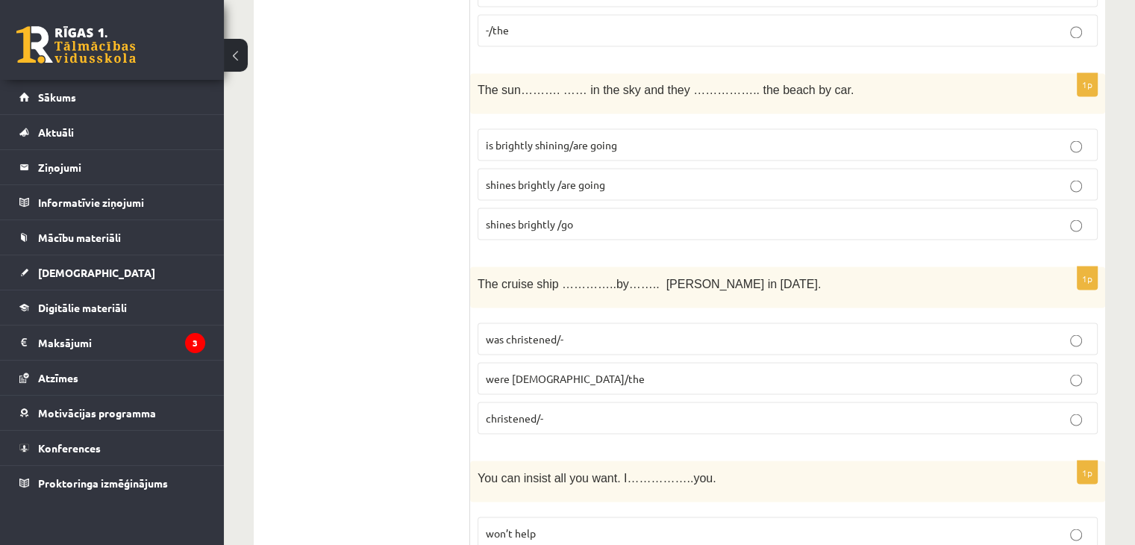
click at [562, 177] on span "shines brightly /are going" at bounding box center [545, 183] width 119 height 13
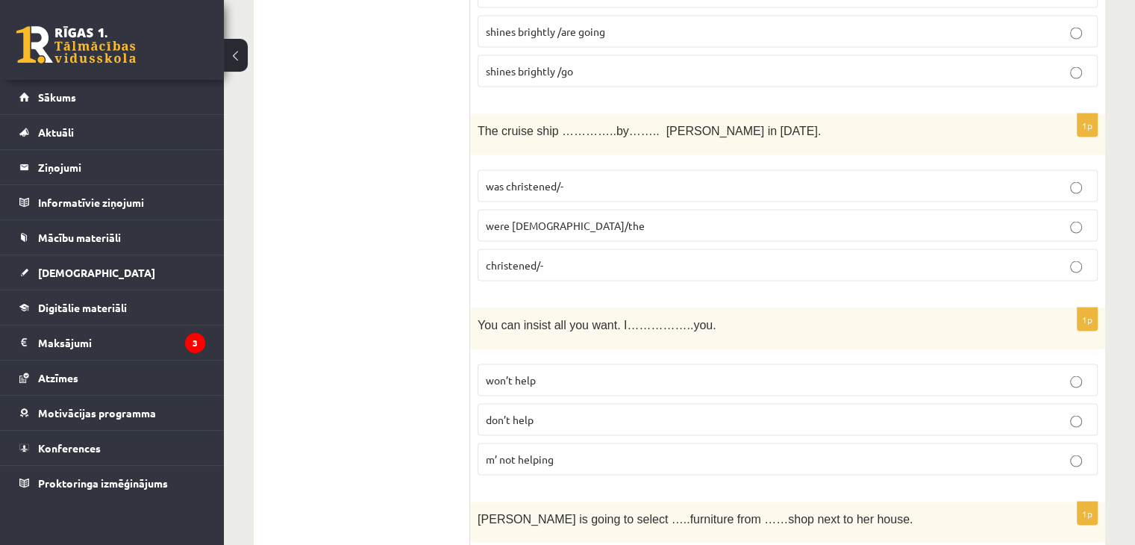
scroll to position [2872, 0]
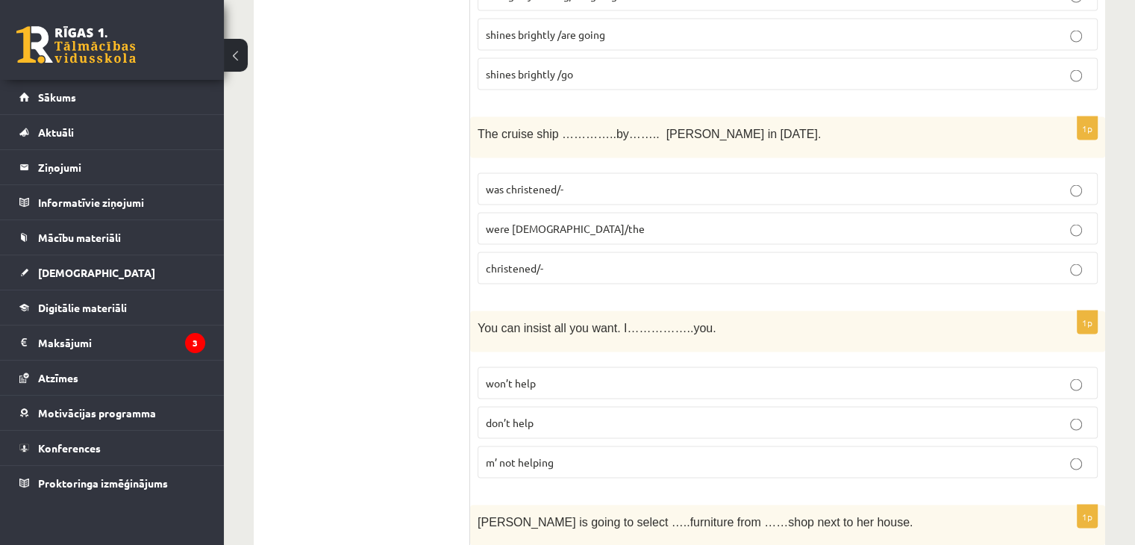
click at [542, 182] on span "was christened/-" at bounding box center [525, 188] width 78 height 13
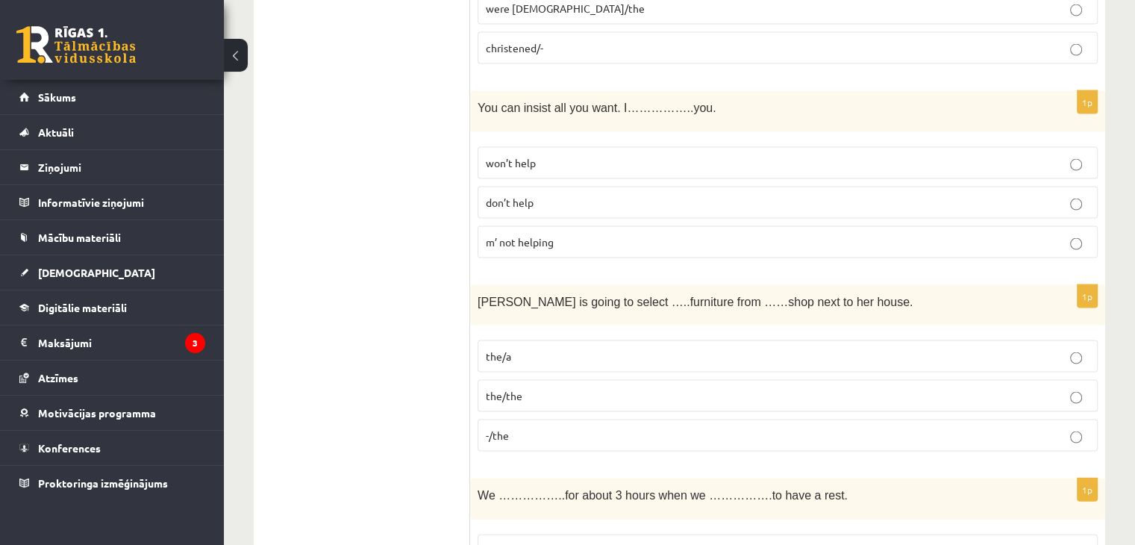
scroll to position [3095, 0]
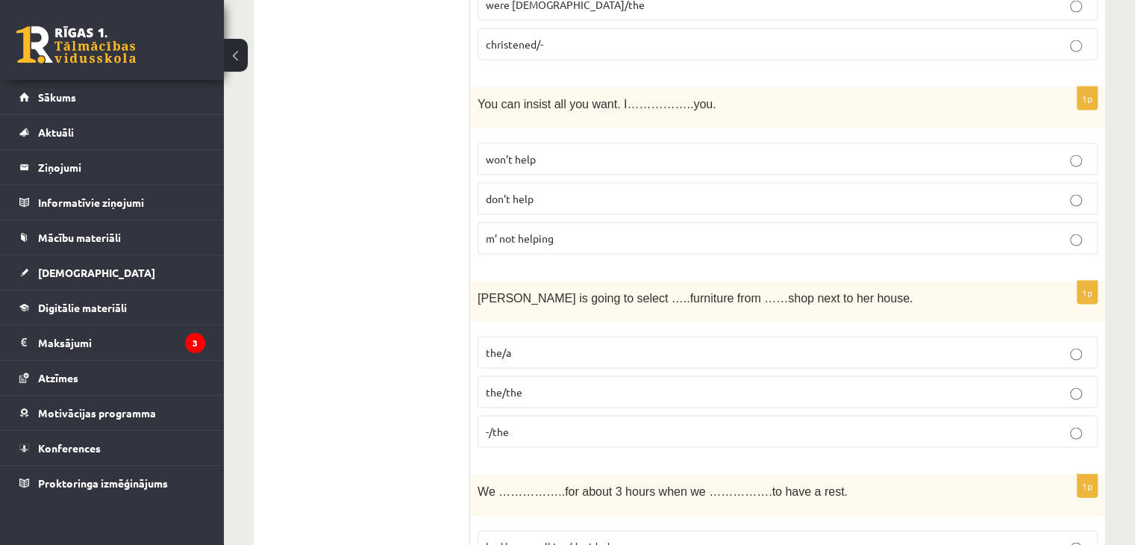
click at [555, 191] on p "don’t help" at bounding box center [788, 199] width 604 height 16
click at [539, 151] on p "won’t help" at bounding box center [788, 159] width 604 height 16
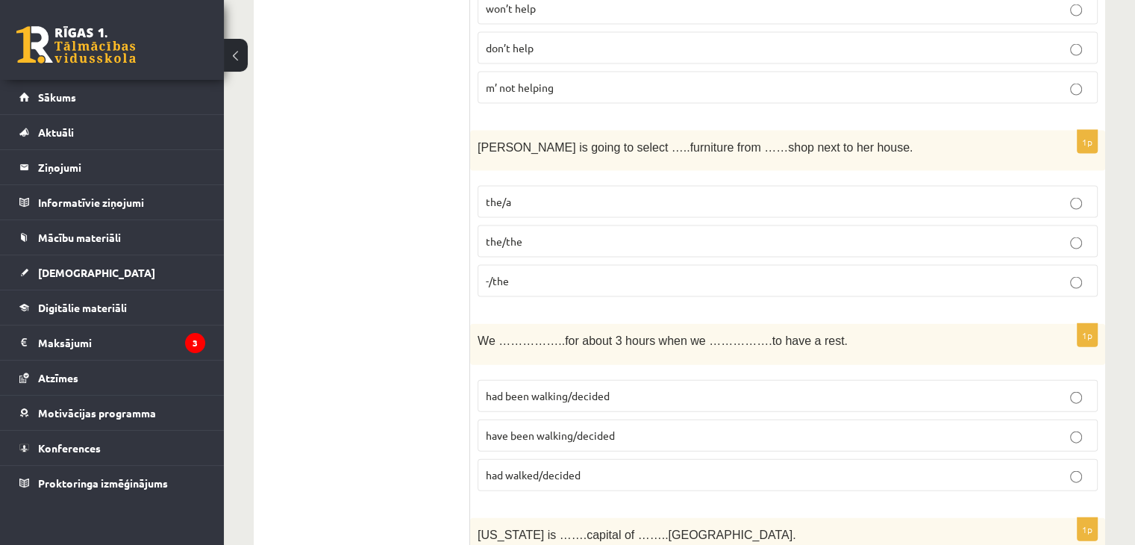
scroll to position [3245, 0]
click at [521, 236] on span "the/the" at bounding box center [504, 242] width 37 height 13
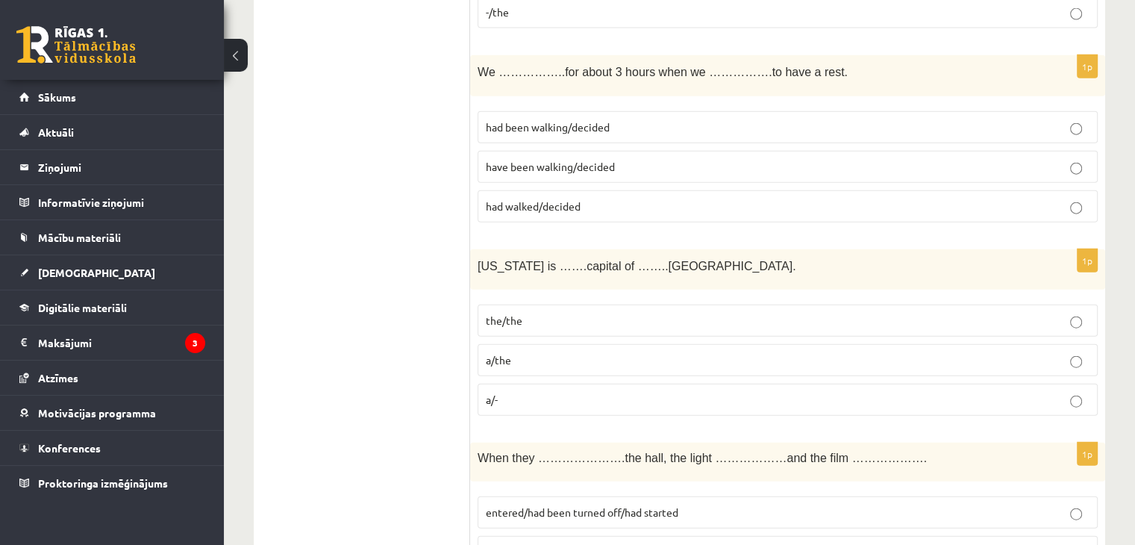
scroll to position [3468, 0]
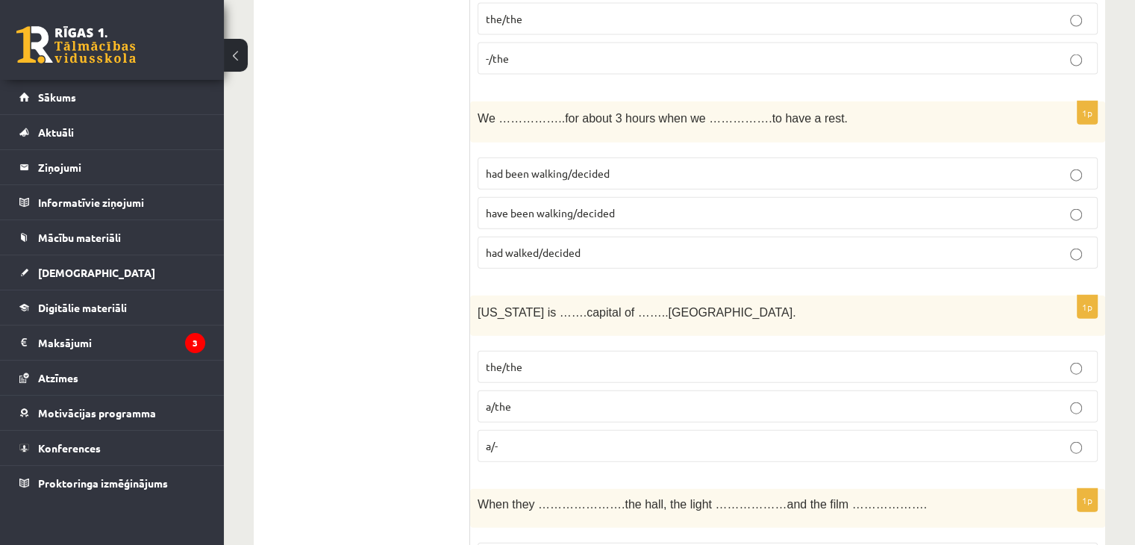
click at [576, 166] on span "had been walking/decided" at bounding box center [548, 172] width 124 height 13
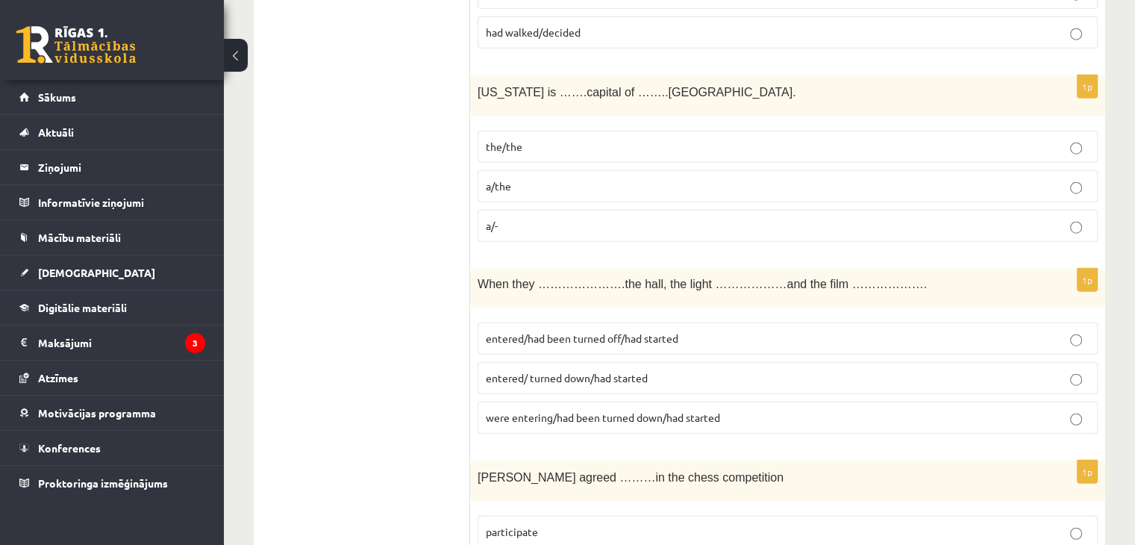
scroll to position [3692, 0]
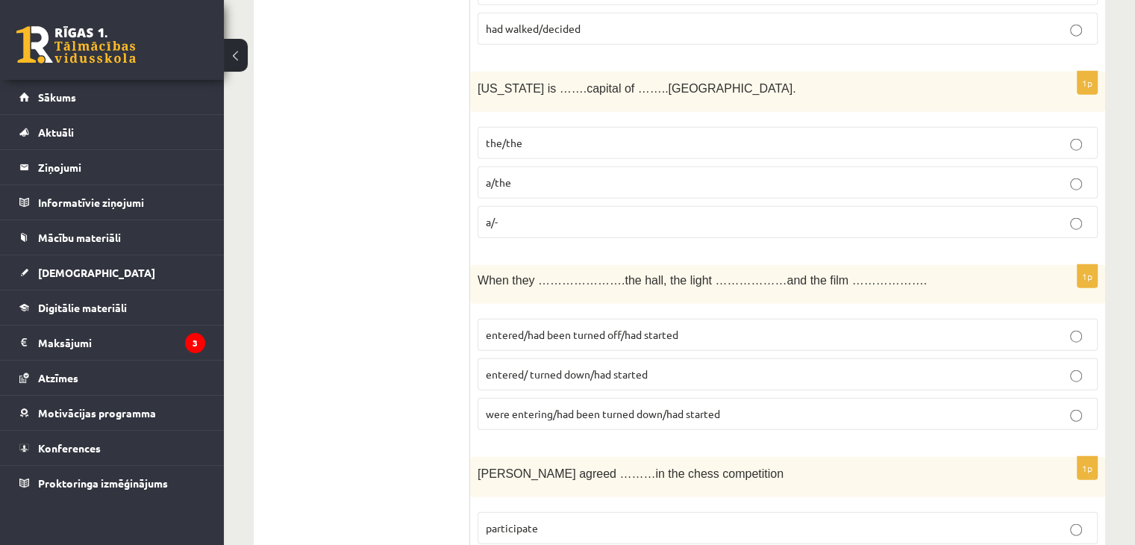
click at [524, 135] on p "the/the" at bounding box center [788, 143] width 604 height 16
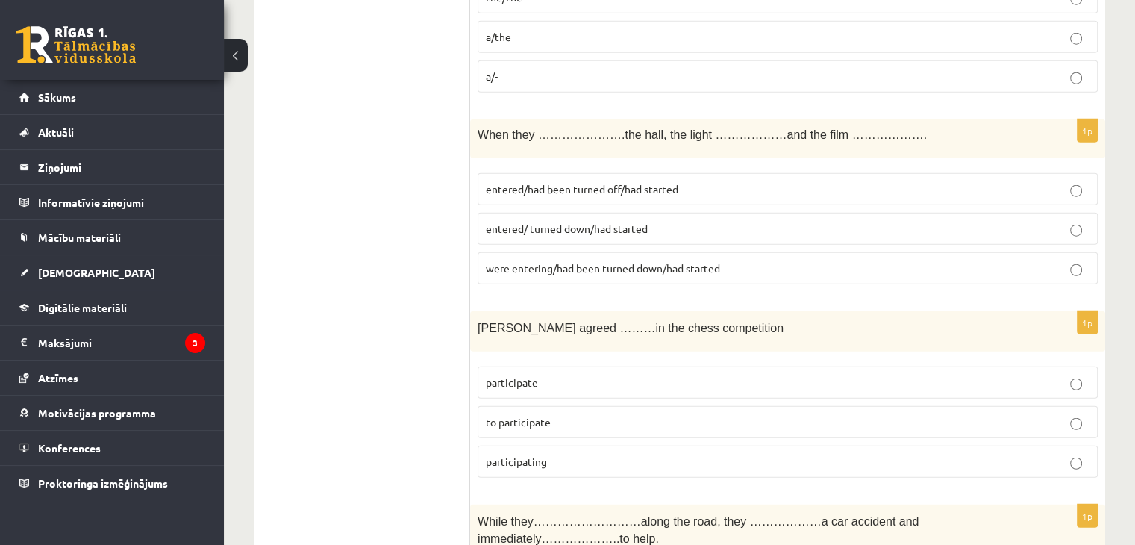
scroll to position [3842, 0]
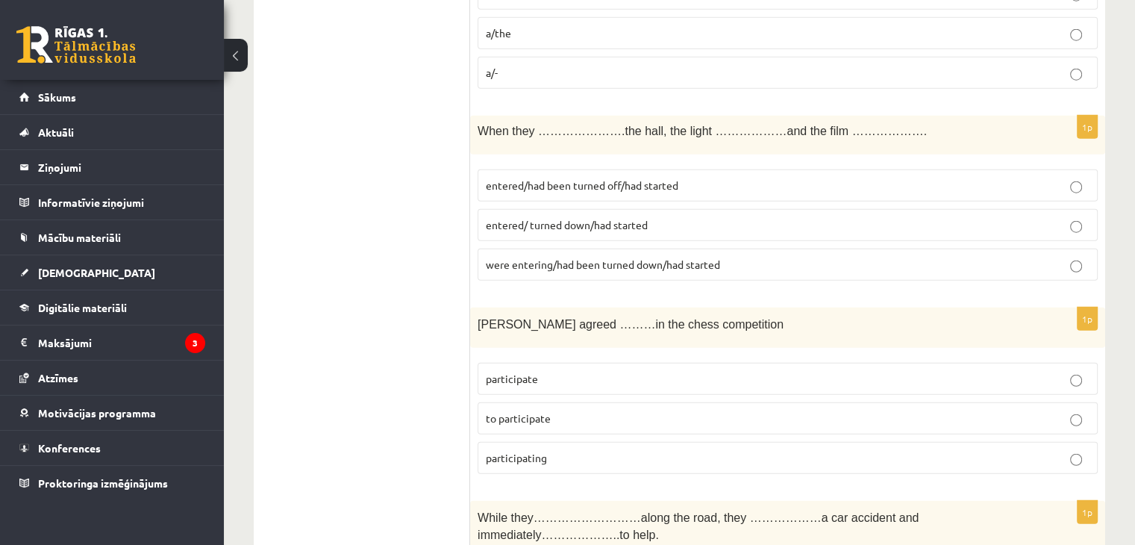
click at [600, 178] on p "entered/had been turned off/had started" at bounding box center [788, 186] width 604 height 16
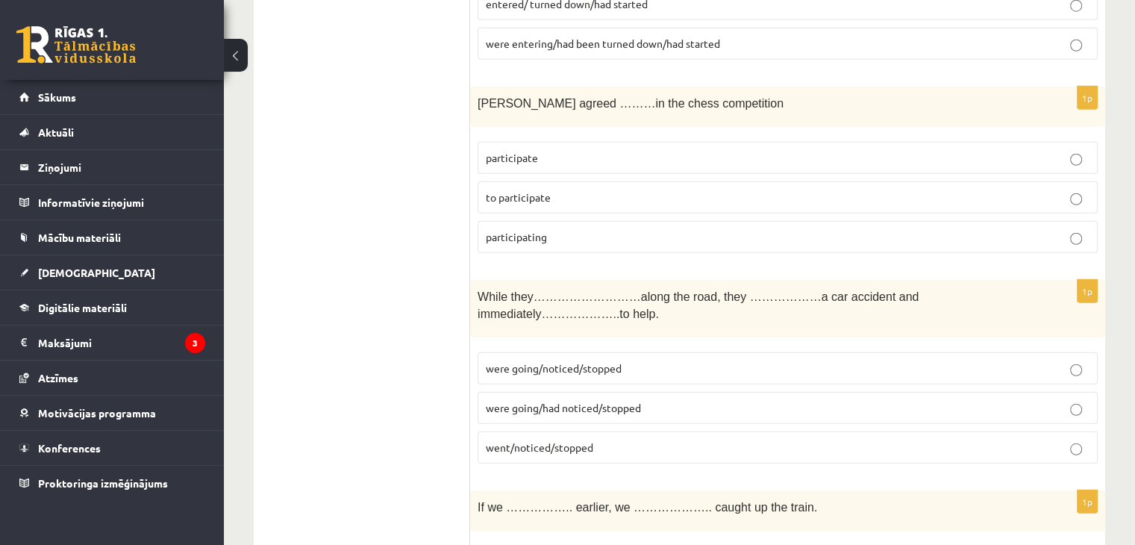
scroll to position [4065, 0]
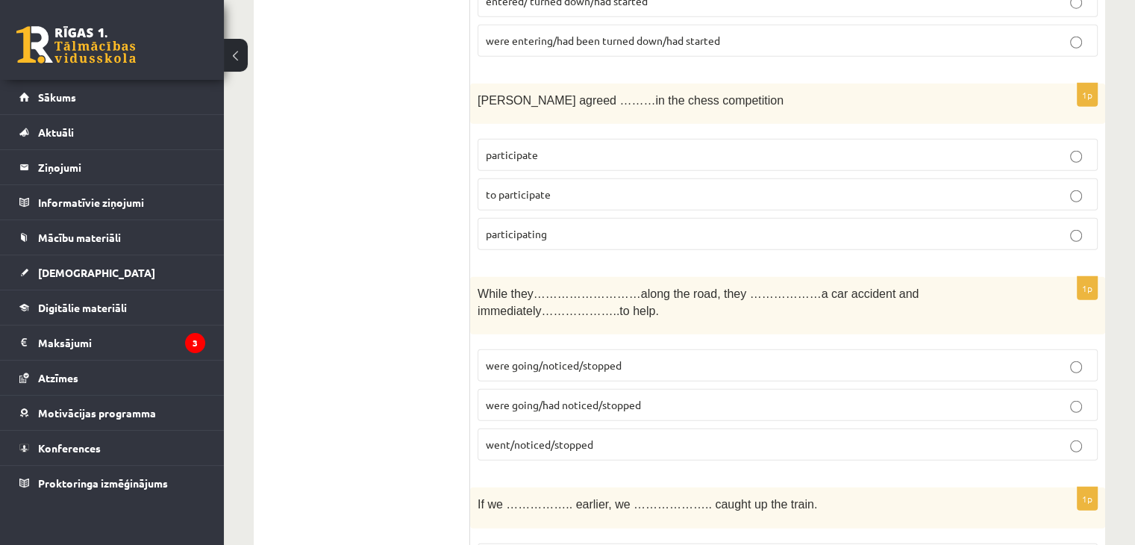
click at [546, 187] on span "to participate" at bounding box center [518, 193] width 65 height 13
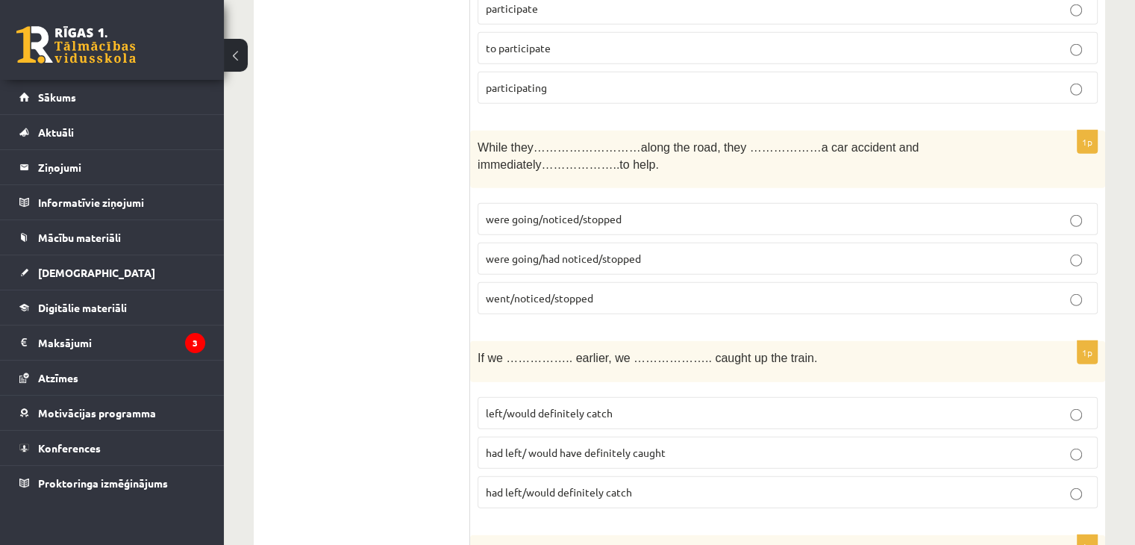
scroll to position [4215, 0]
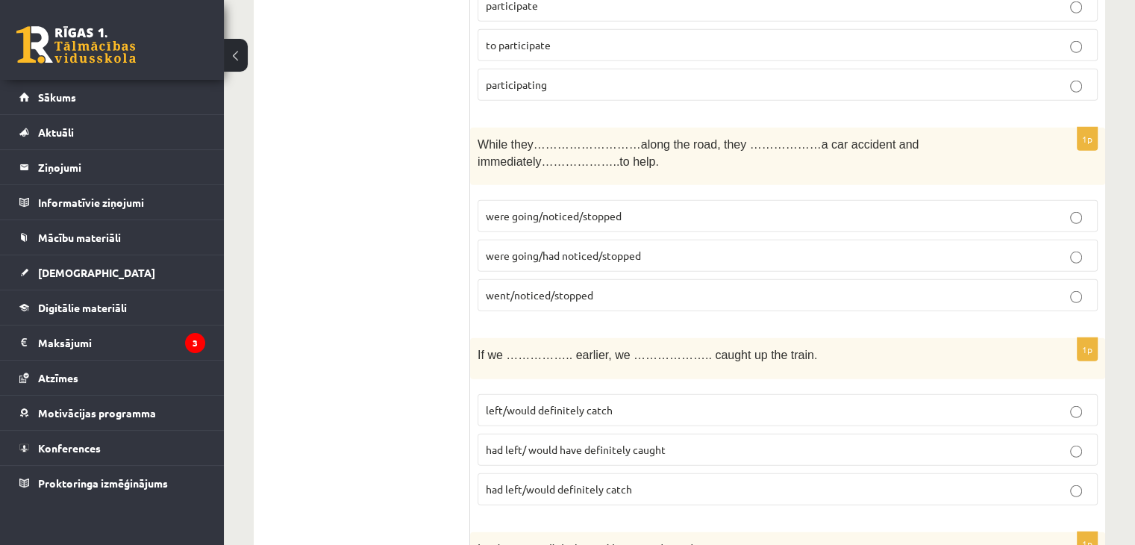
click at [593, 209] on span "were going/noticed/stopped" at bounding box center [554, 215] width 136 height 13
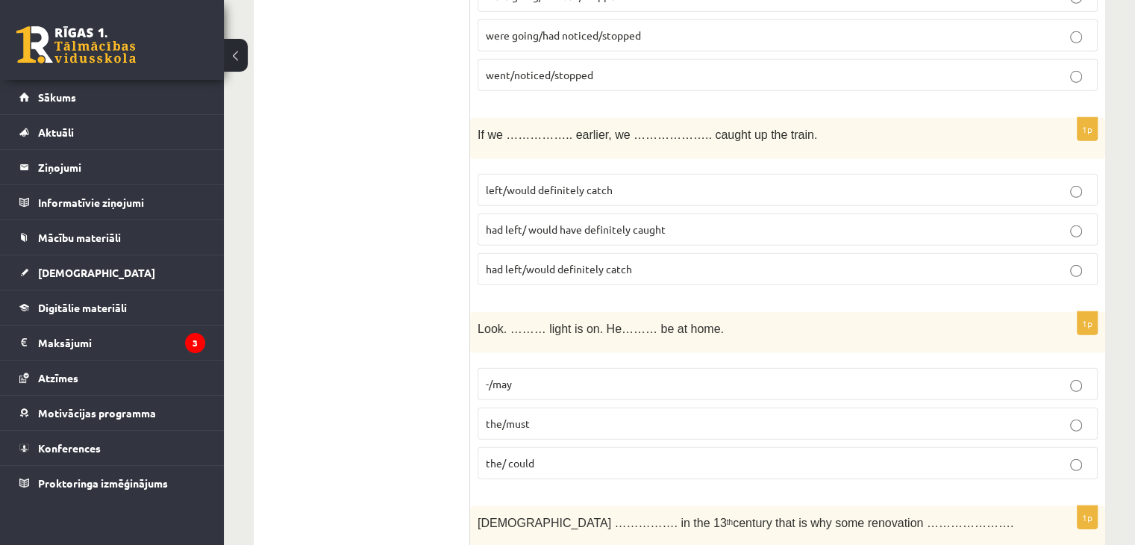
scroll to position [4438, 0]
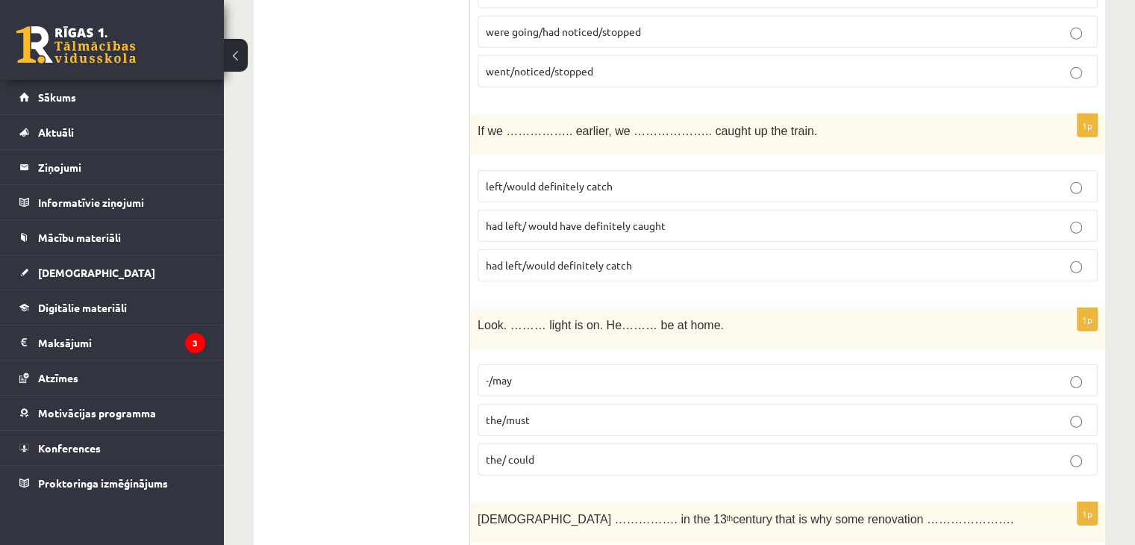
click at [562, 219] on span "had left/ would have definitely caught" at bounding box center [576, 225] width 180 height 13
drag, startPoint x: 568, startPoint y: 225, endPoint x: 495, endPoint y: 135, distance: 116.2
click at [566, 258] on span "had left/would definitely catch" at bounding box center [559, 264] width 146 height 13
click at [575, 258] on span "had left/would definitely catch" at bounding box center [559, 264] width 146 height 13
click at [585, 219] on span "had left/ would have definitely caught" at bounding box center [576, 225] width 180 height 13
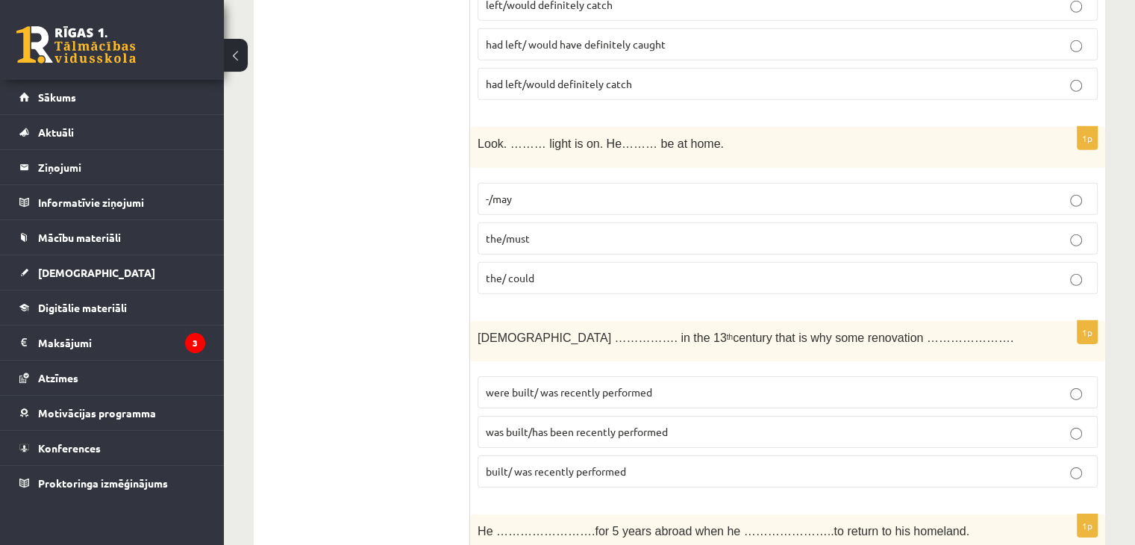
scroll to position [4662, 0]
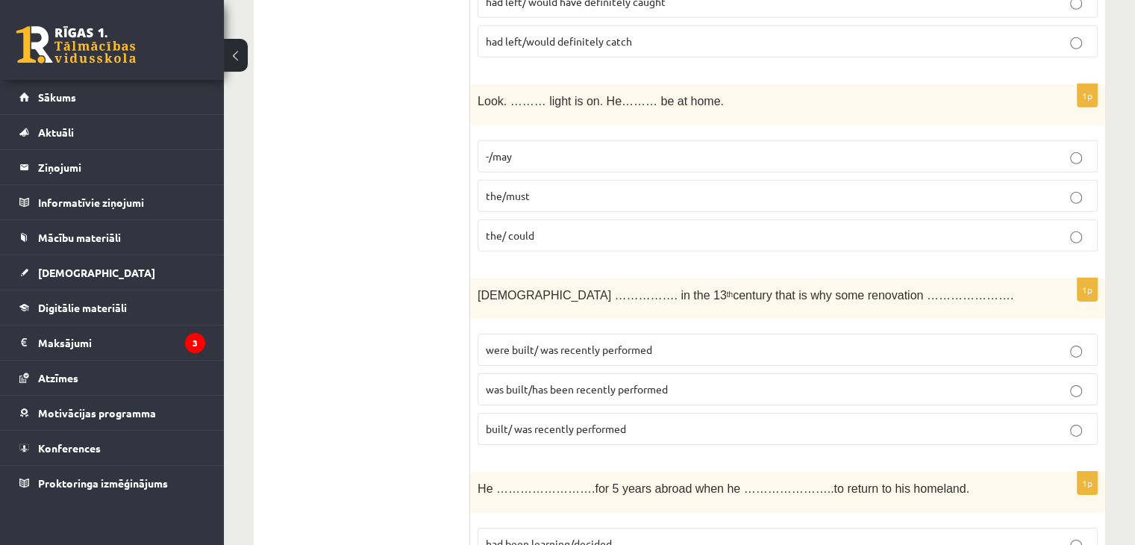
click at [556, 188] on p "the/must" at bounding box center [788, 196] width 604 height 16
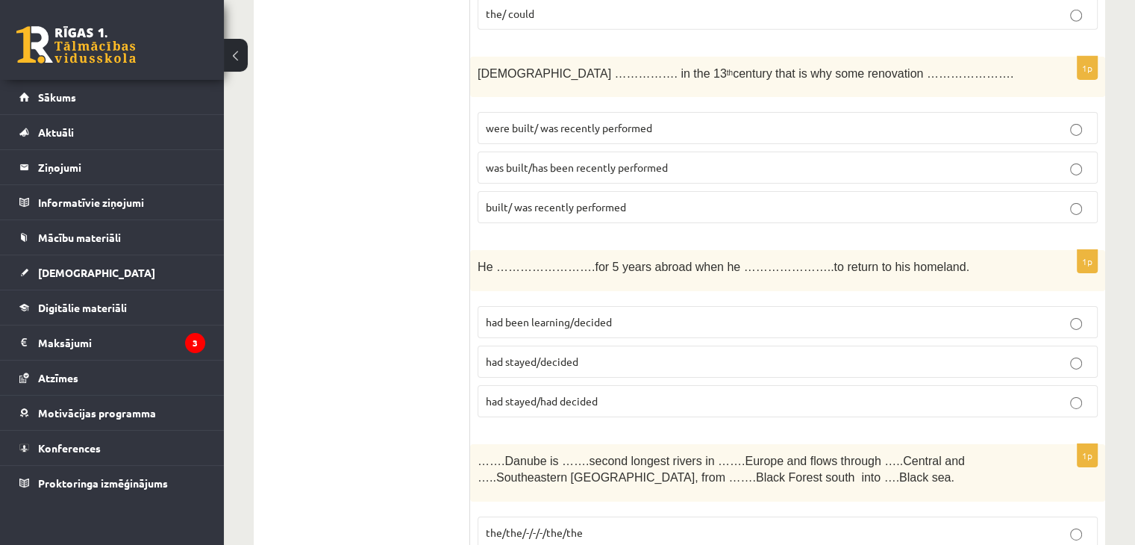
scroll to position [4886, 0]
click at [573, 158] on span "was built/has been recently performed" at bounding box center [577, 164] width 182 height 13
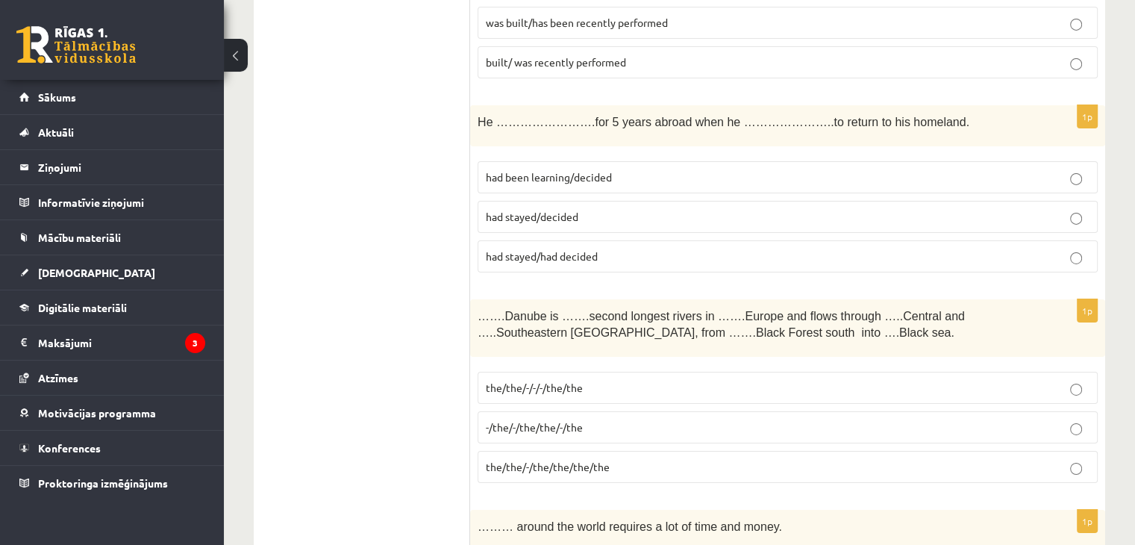
scroll to position [5035, 0]
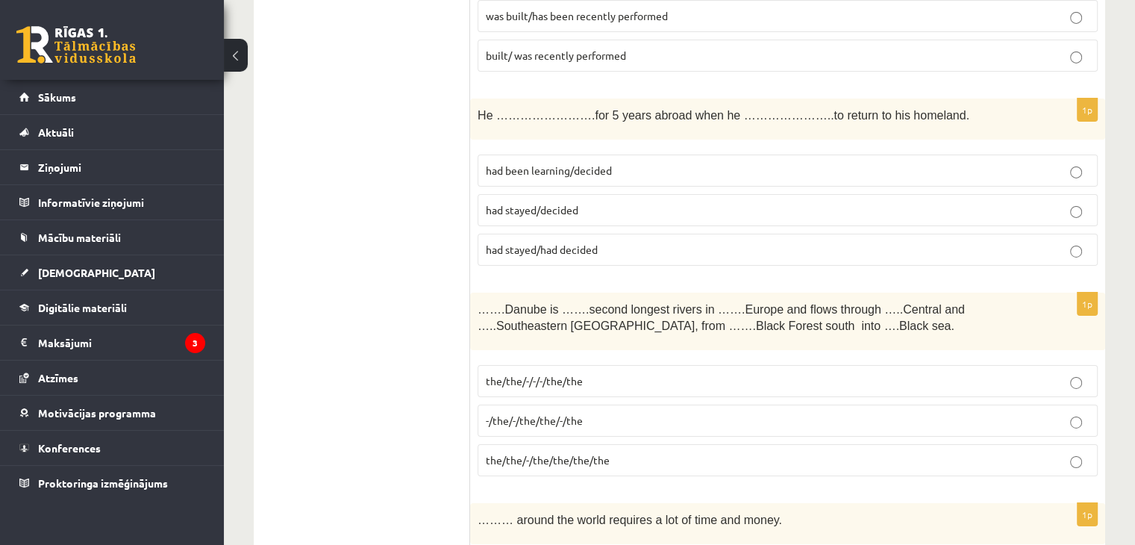
click at [523, 203] on span "had stayed/decided" at bounding box center [532, 209] width 93 height 13
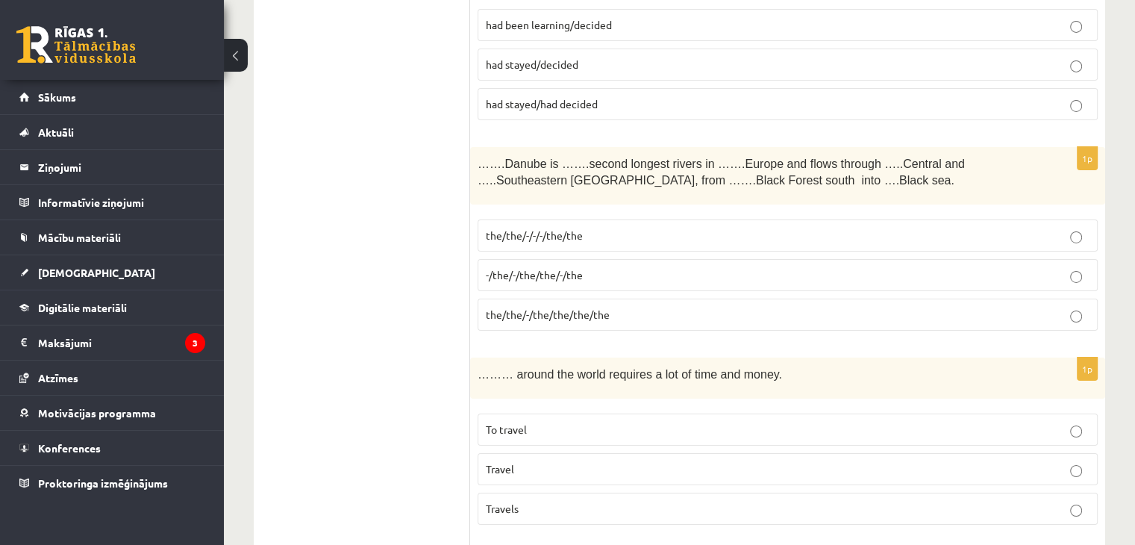
scroll to position [5184, 0]
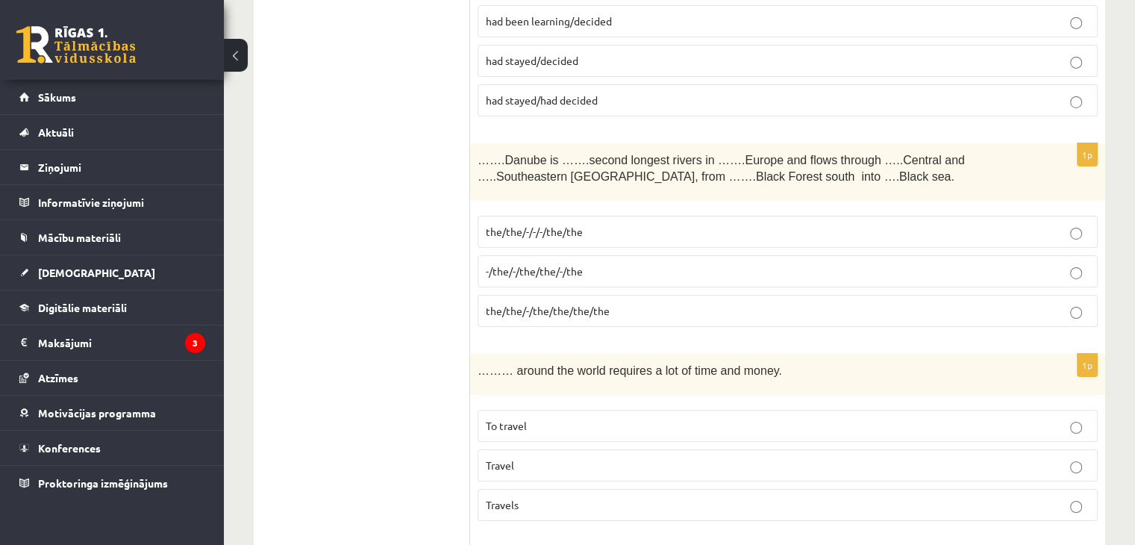
click at [531, 225] on span "the/the/-/-/-/the/the" at bounding box center [534, 231] width 97 height 13
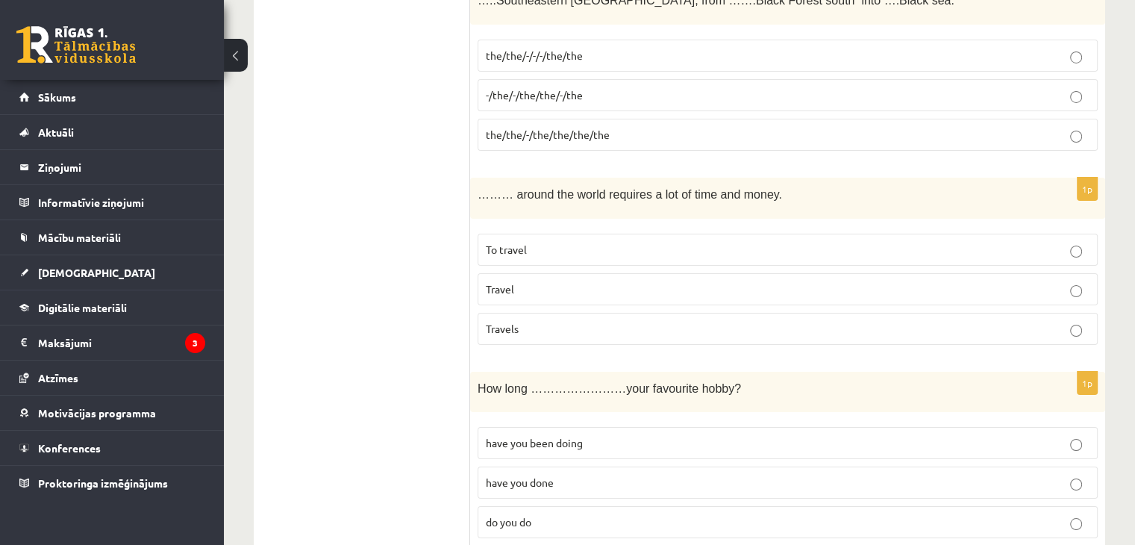
scroll to position [5363, 0]
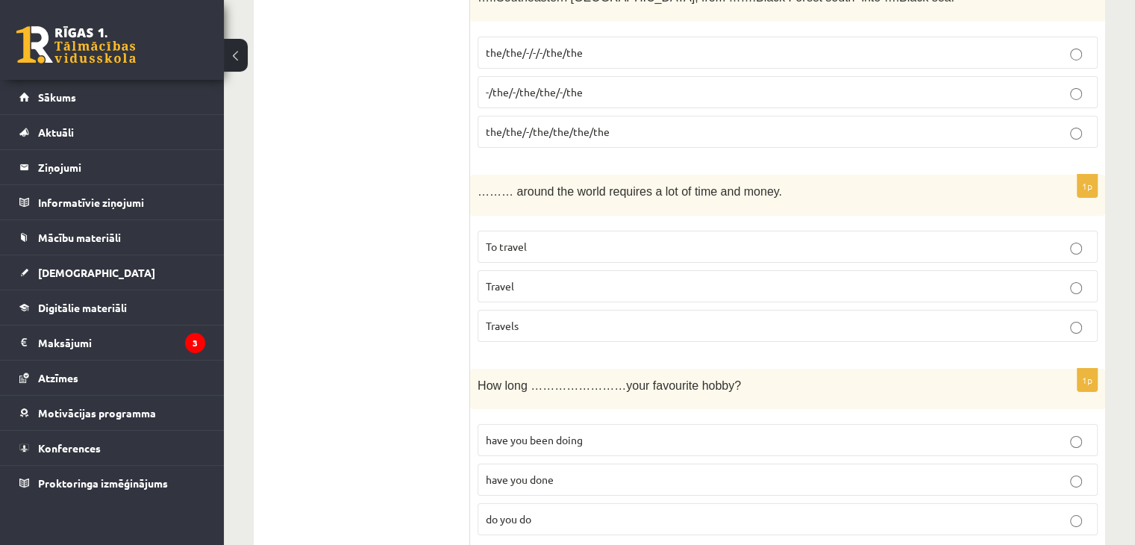
click at [549, 433] on span "have you been doing" at bounding box center [534, 439] width 97 height 13
click at [518, 239] on span "To travel" at bounding box center [506, 245] width 41 height 13
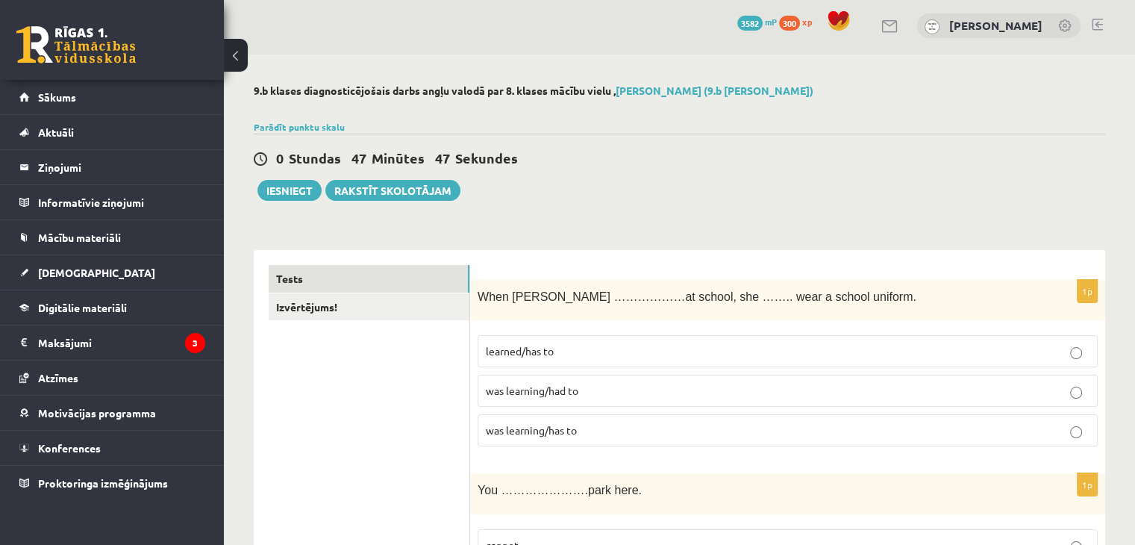
scroll to position [0, 0]
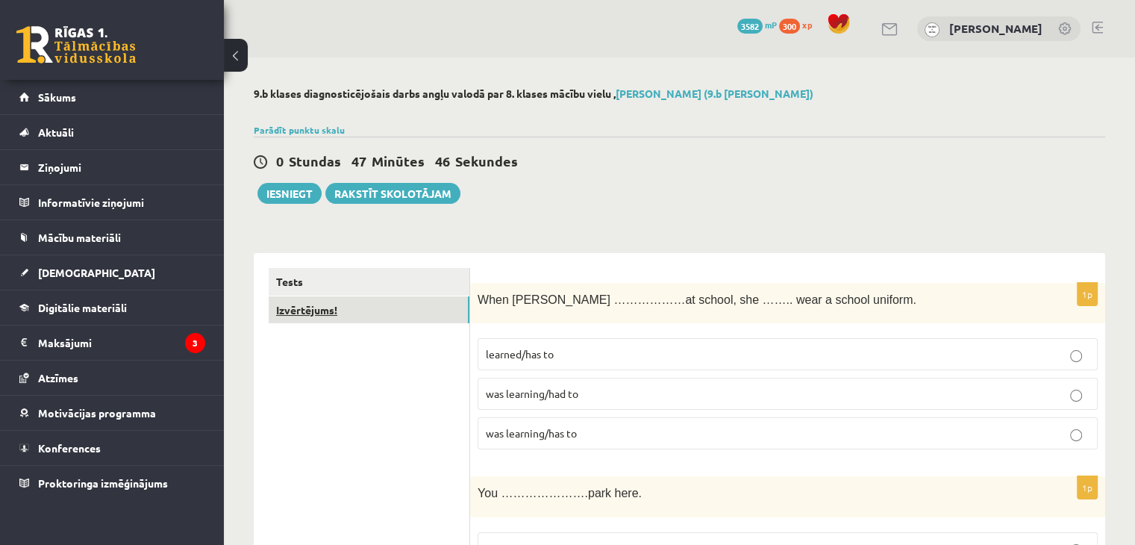
click at [310, 319] on link "Izvērtējums!" at bounding box center [369, 310] width 201 height 28
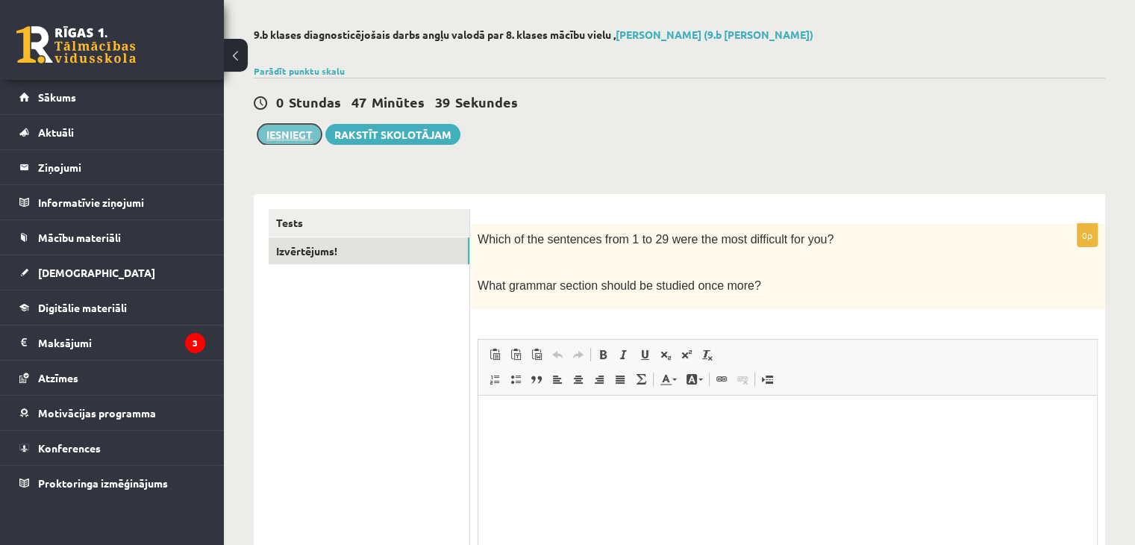
click at [290, 142] on button "Iesniegt" at bounding box center [289, 134] width 64 height 21
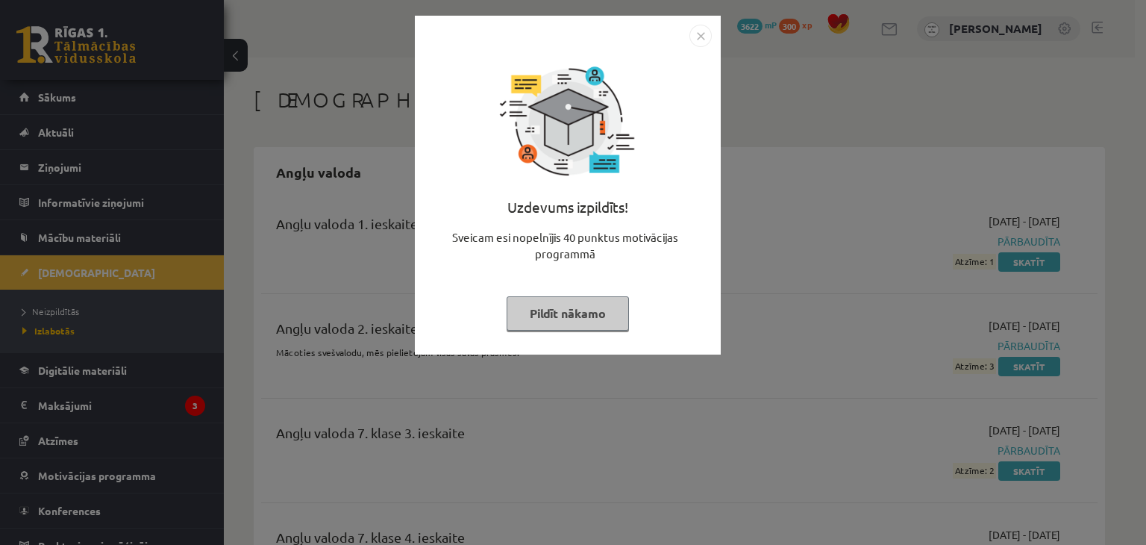
click at [543, 317] on button "Pildīt nākamo" at bounding box center [568, 313] width 122 height 34
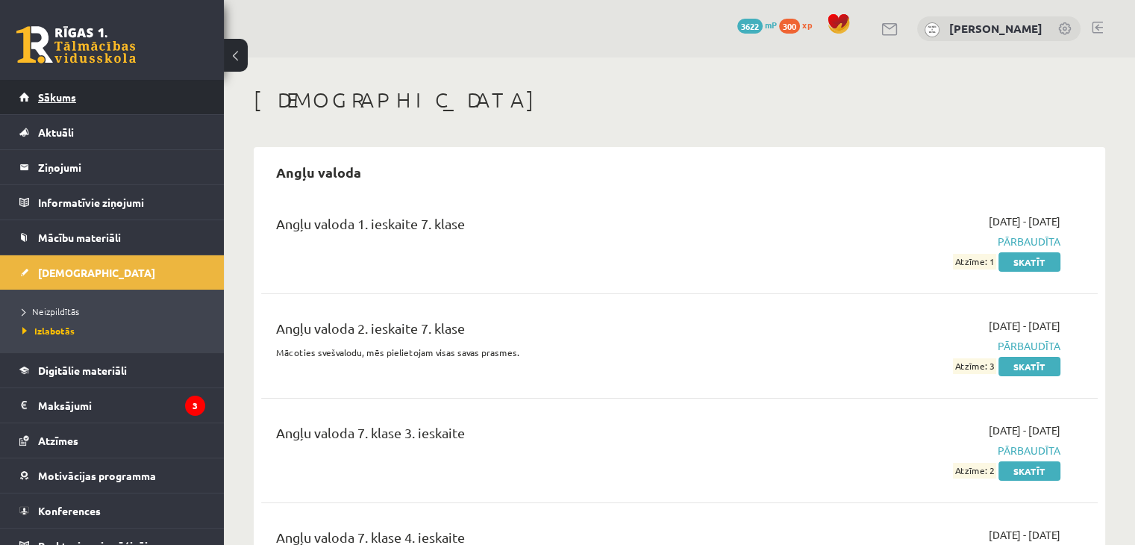
click at [81, 102] on link "Sākums" at bounding box center [112, 97] width 186 height 34
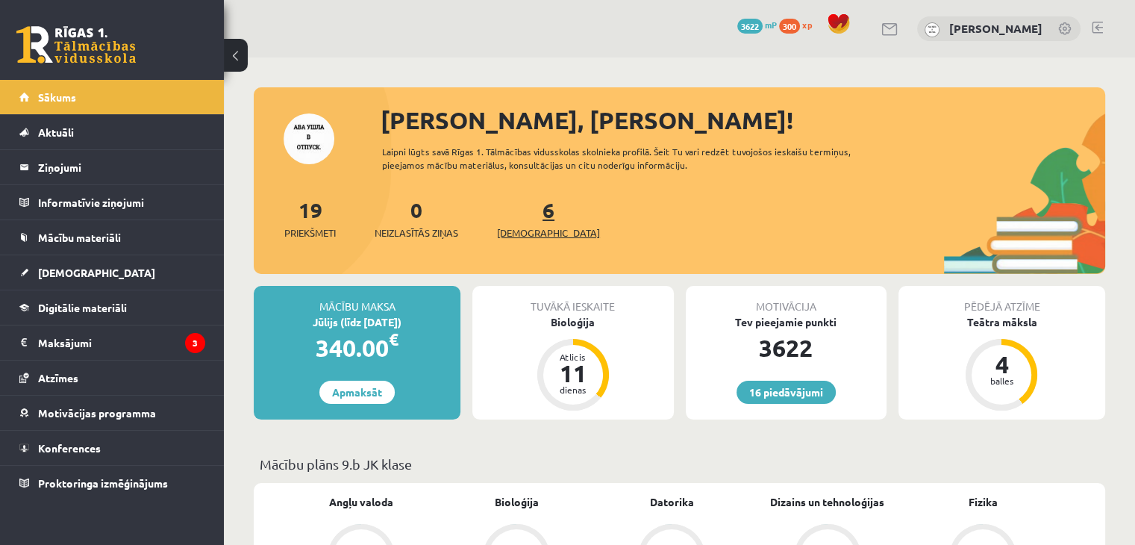
click at [515, 233] on span "[DEMOGRAPHIC_DATA]" at bounding box center [548, 232] width 103 height 15
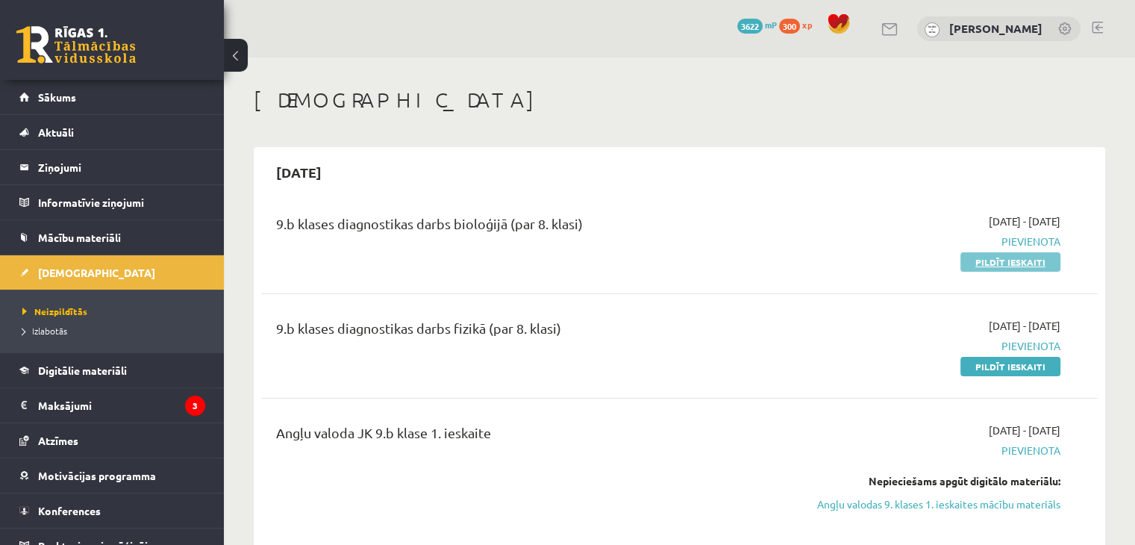
click at [989, 264] on link "Pildīt ieskaiti" at bounding box center [1010, 261] width 100 height 19
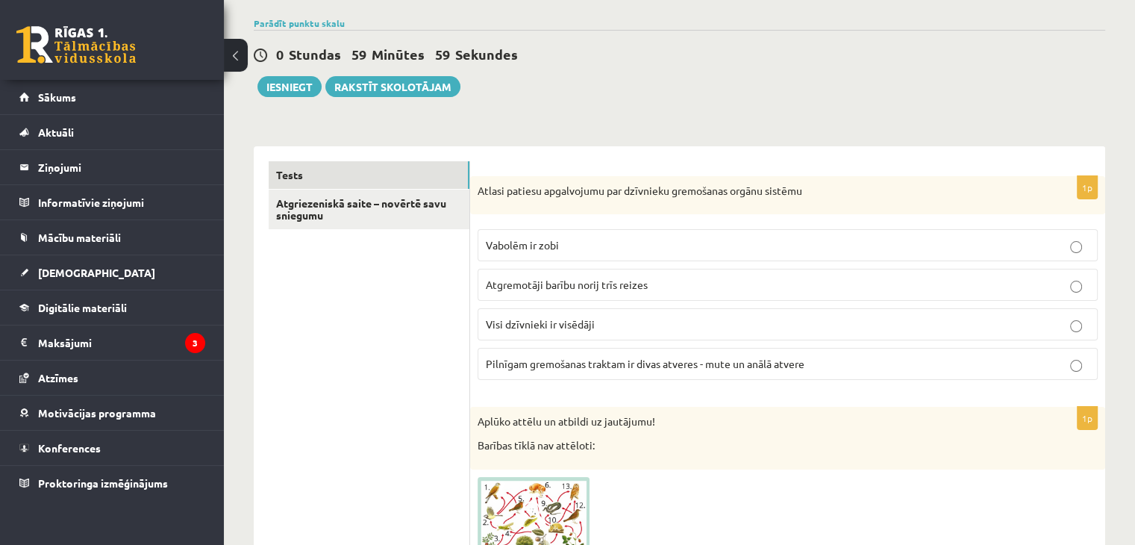
scroll to position [149, 0]
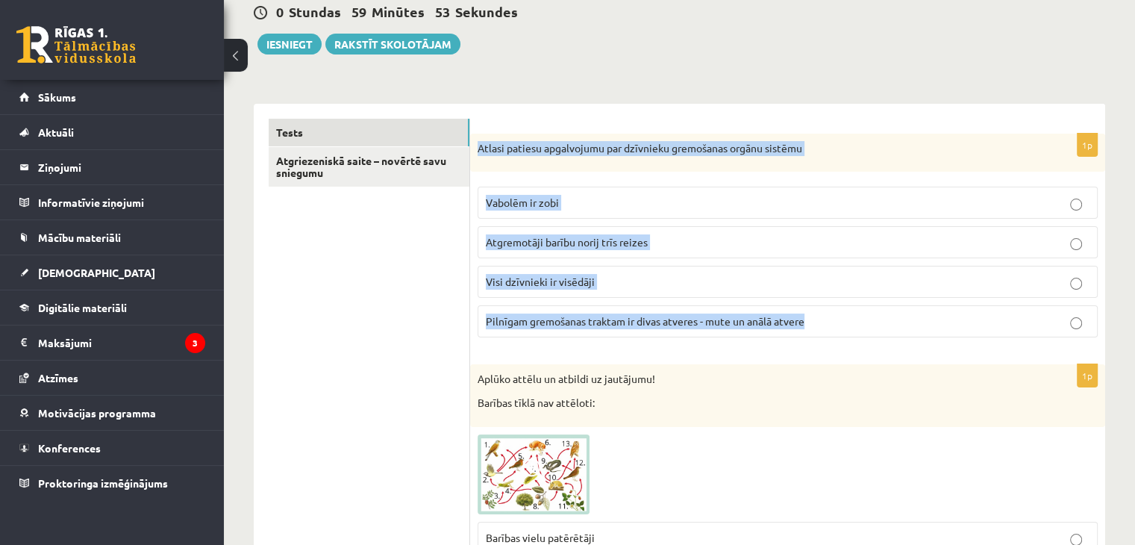
drag, startPoint x: 474, startPoint y: 147, endPoint x: 848, endPoint y: 310, distance: 407.9
click at [848, 313] on div "1p Atlasi patiesu apgalvojumu par dzīvnieku gremošanas orgānu sistēmu Vabolēm i…" at bounding box center [787, 242] width 635 height 216
copy div "Atlasi patiesu apgalvojumu par dzīvnieku gremošanas orgānu sistēmu Vabolēm ir z…"
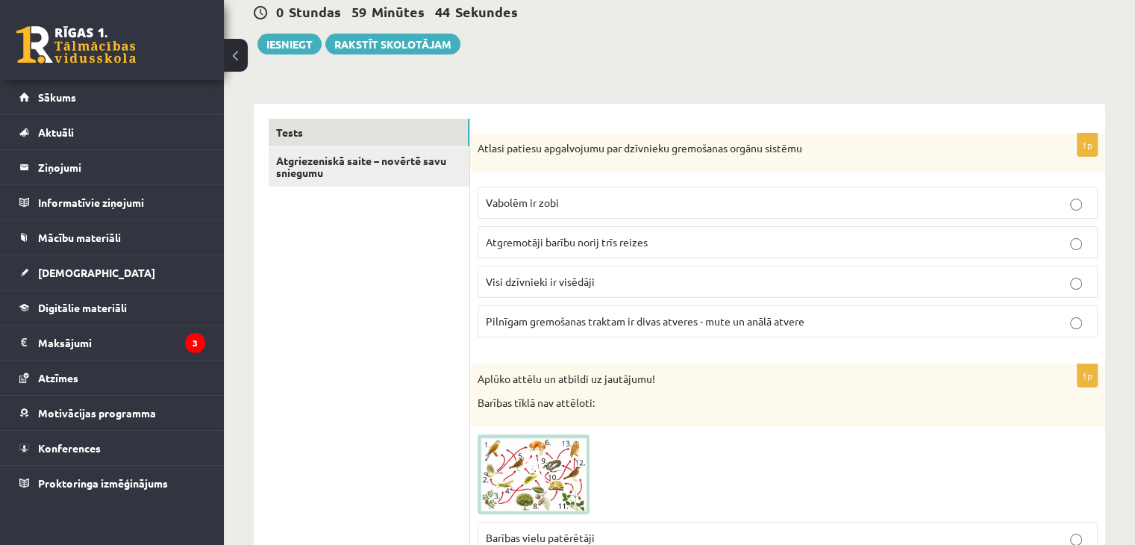
click at [573, 322] on span "Pilnīgam gremošanas traktam ir divas atveres - mute un anālā atvere" at bounding box center [645, 320] width 319 height 13
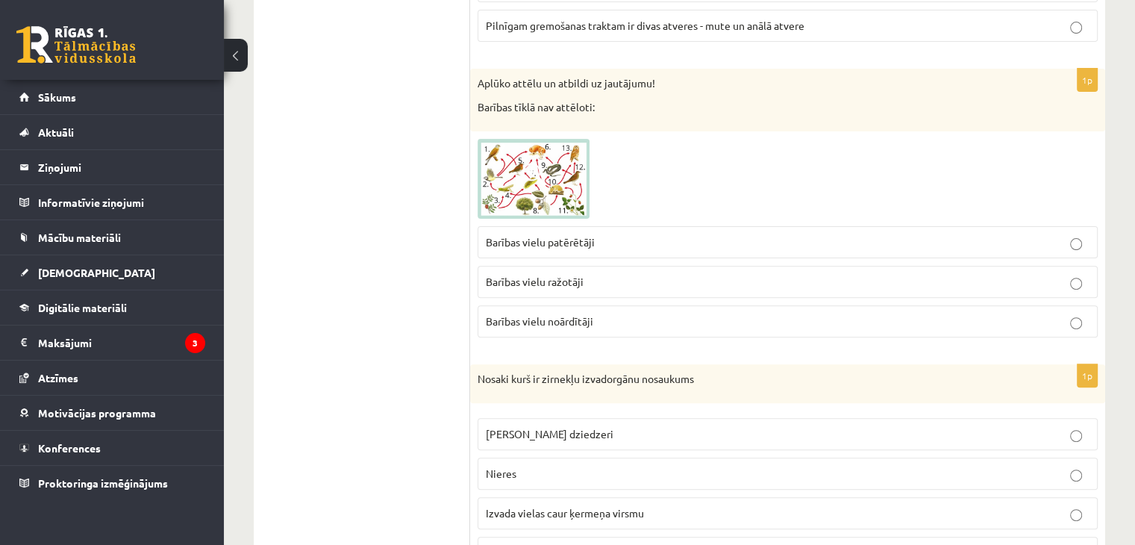
scroll to position [448, 0]
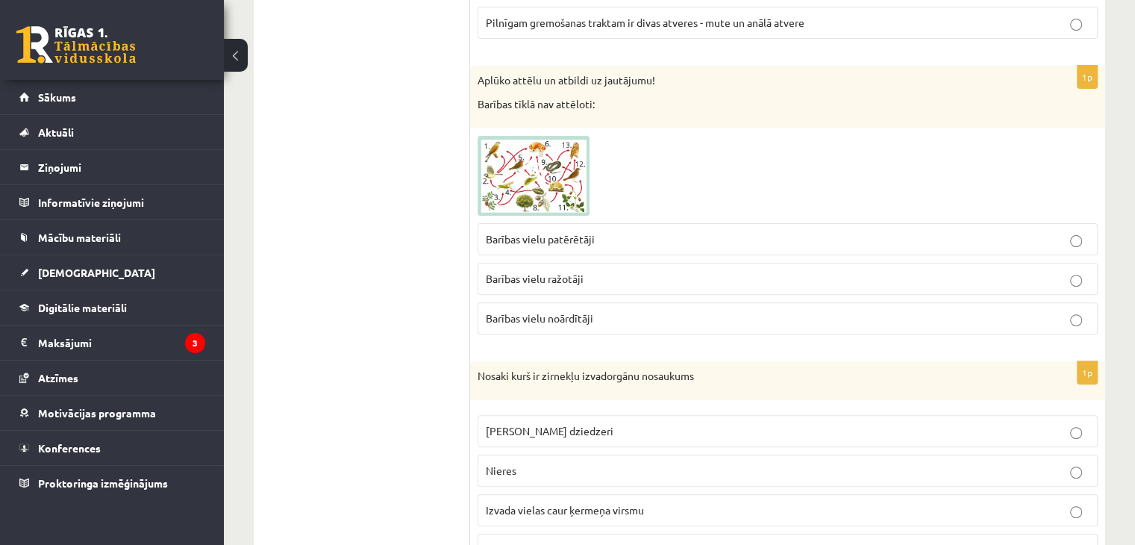
click at [475, 83] on div "Aplūko attēlu un atbildi uz jautājumu! Barības tīklā nav attēloti:" at bounding box center [787, 97] width 635 height 62
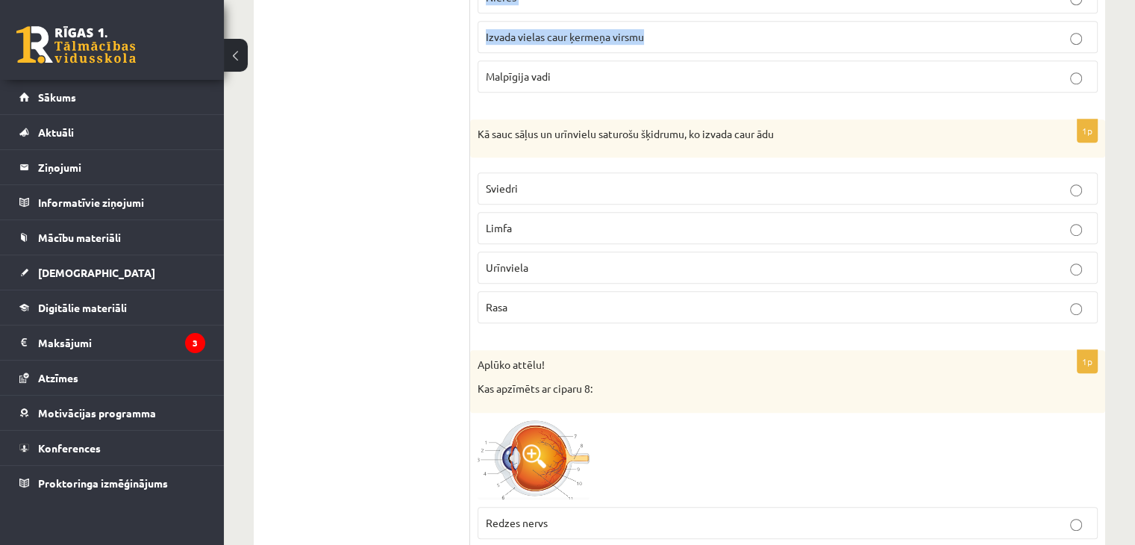
scroll to position [916, 0]
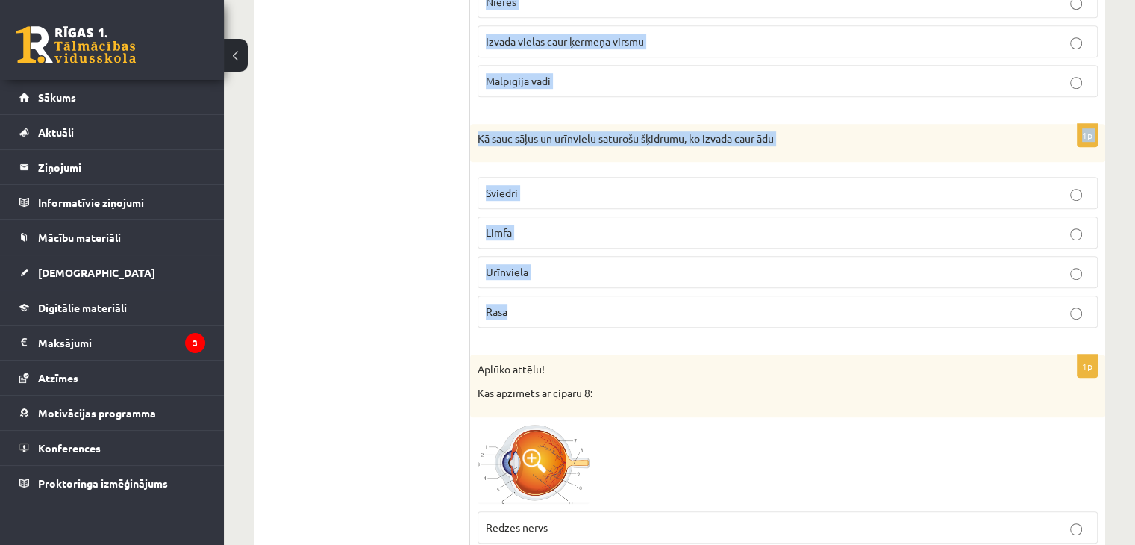
drag, startPoint x: 477, startPoint y: 148, endPoint x: 713, endPoint y: 311, distance: 286.4
copy form "Nosaki kurš ir zirnekļu izvadorgānu nosaukums Zaļie dziedzeri Nieres Izvada vie…"
click at [499, 192] on span "Sviedri" at bounding box center [502, 192] width 32 height 13
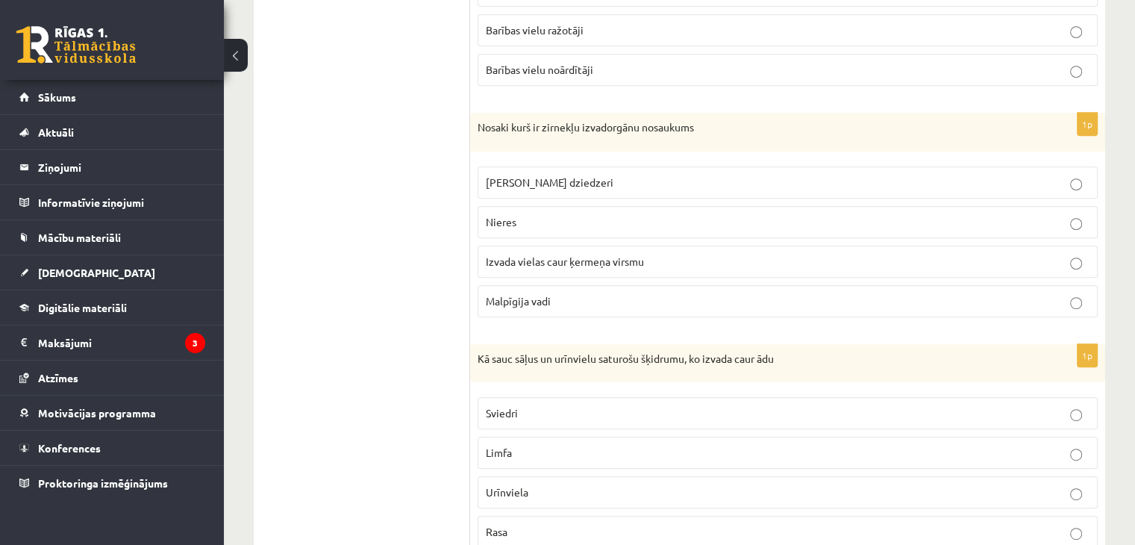
scroll to position [692, 0]
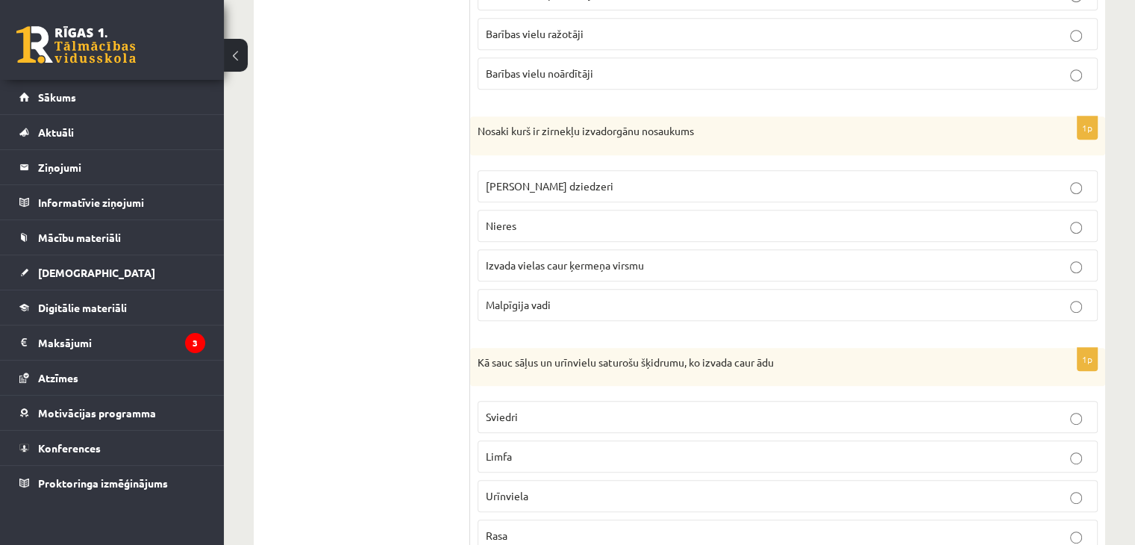
click at [519, 313] on label "Malpīgija vadi" at bounding box center [787, 305] width 620 height 32
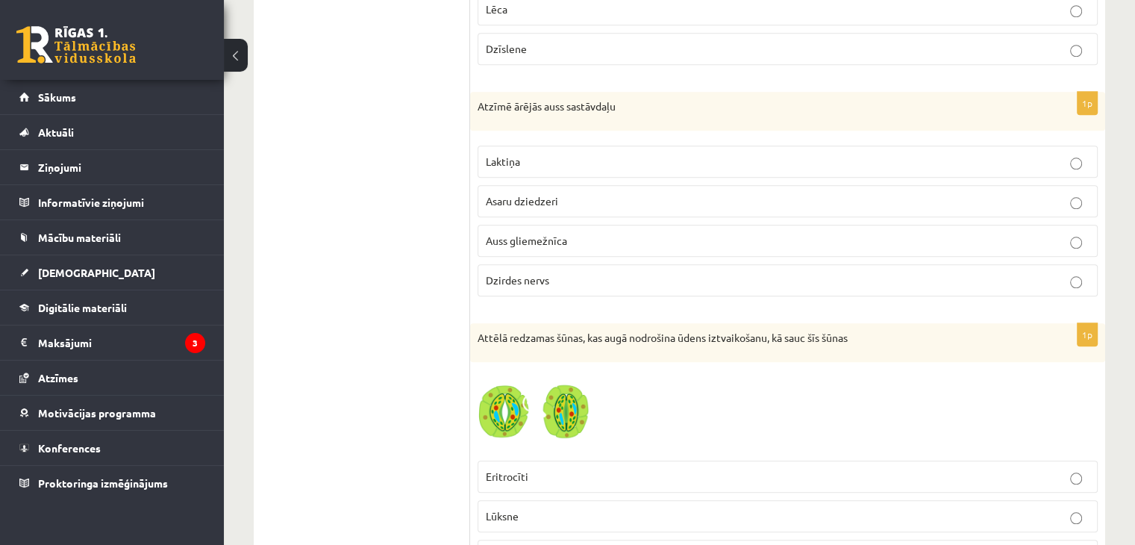
scroll to position [1513, 0]
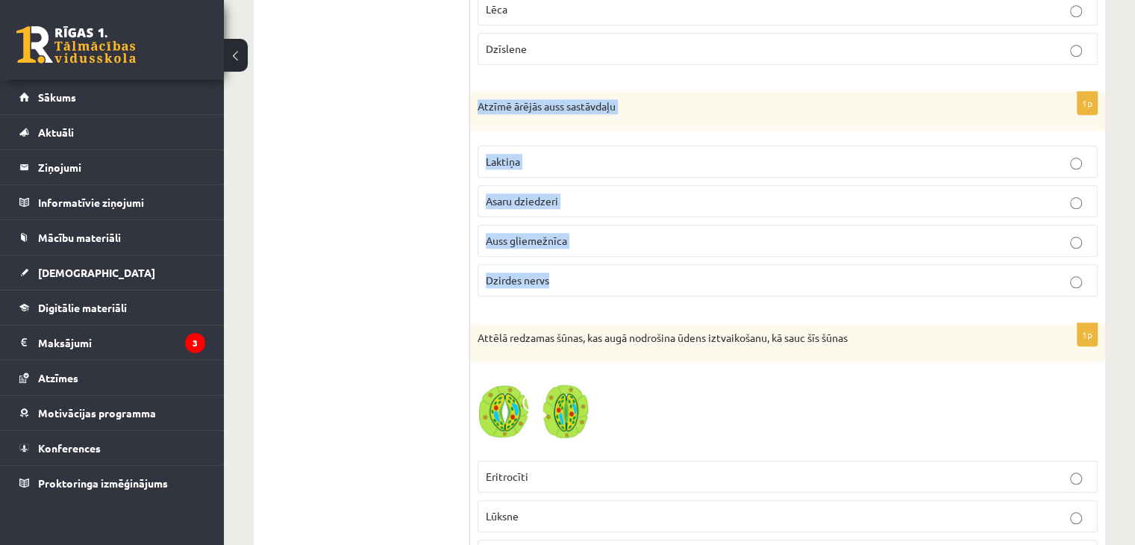
drag, startPoint x: 474, startPoint y: 95, endPoint x: 639, endPoint y: 278, distance: 245.7
click at [639, 278] on div "1p Atzīmē ārējās auss sastāvdaļu Laktiņa Asaru dziedzeri Auss gliemežnīca Dzird…" at bounding box center [787, 200] width 635 height 216
copy div "Atzīmē ārējās auss sastāvdaļu Laktiņa Asaru dziedzeri Auss gliemežnīca Dzirdes …"
click at [554, 234] on span "Auss gliemežnīca" at bounding box center [526, 240] width 81 height 13
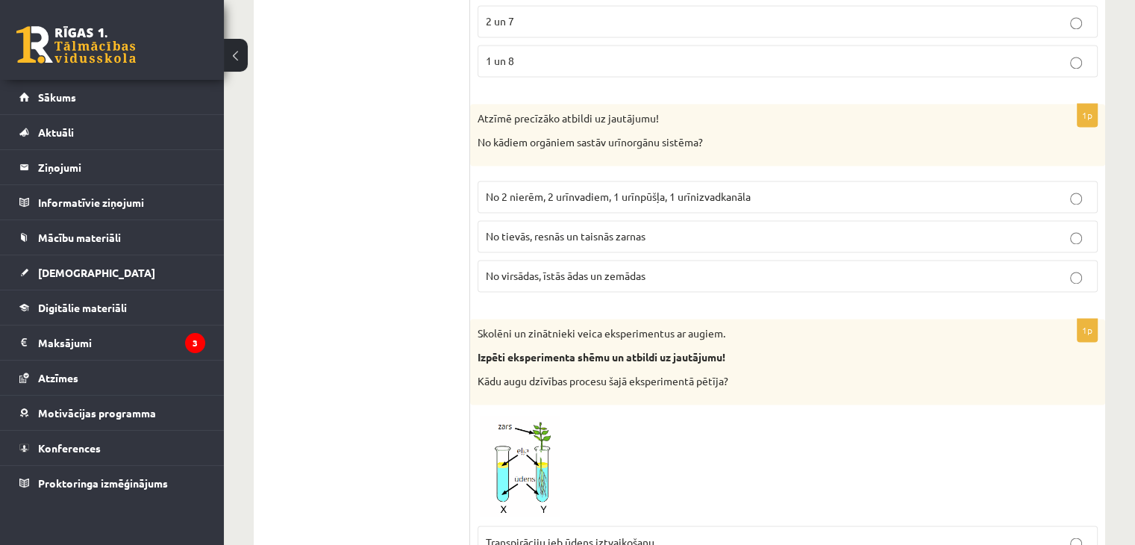
scroll to position [2334, 0]
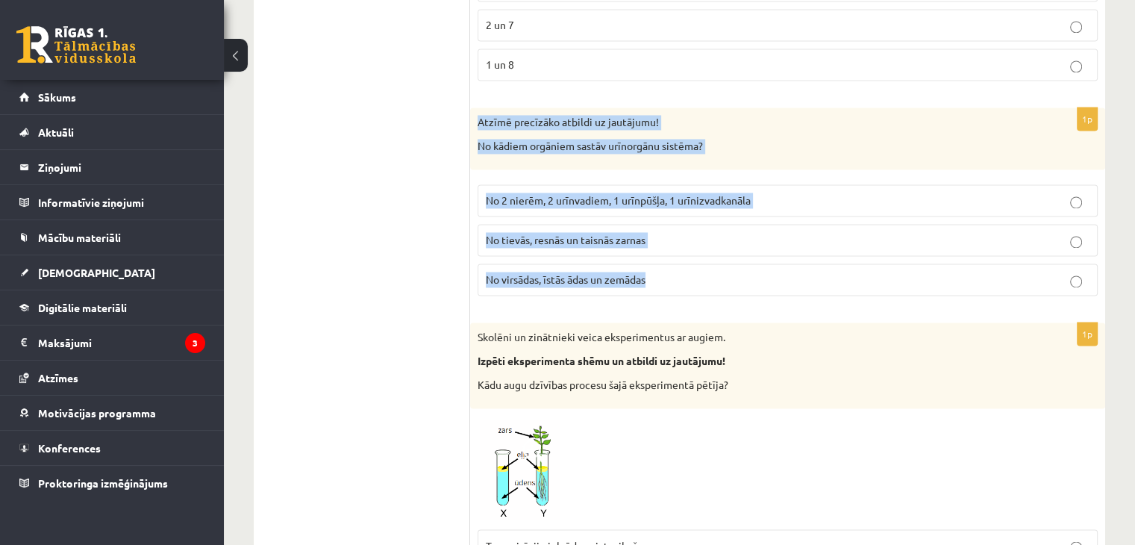
drag, startPoint x: 476, startPoint y: 110, endPoint x: 757, endPoint y: 280, distance: 328.7
click at [757, 280] on div "1p Atzīmē precīzāko atbildi uz jautājumu! No kādiem orgāniem sastāv urīnorgānu …" at bounding box center [787, 207] width 635 height 200
copy div "Atzīmē precīzāko atbildi uz jautājumu! No kādiem orgāniem sastāv urīnorgānu sis…"
click at [591, 193] on span "No 2 nierēm, 2 urīnvadiem, 1 urīnpūšļa, 1 urīnizvadkanāla" at bounding box center [618, 199] width 265 height 13
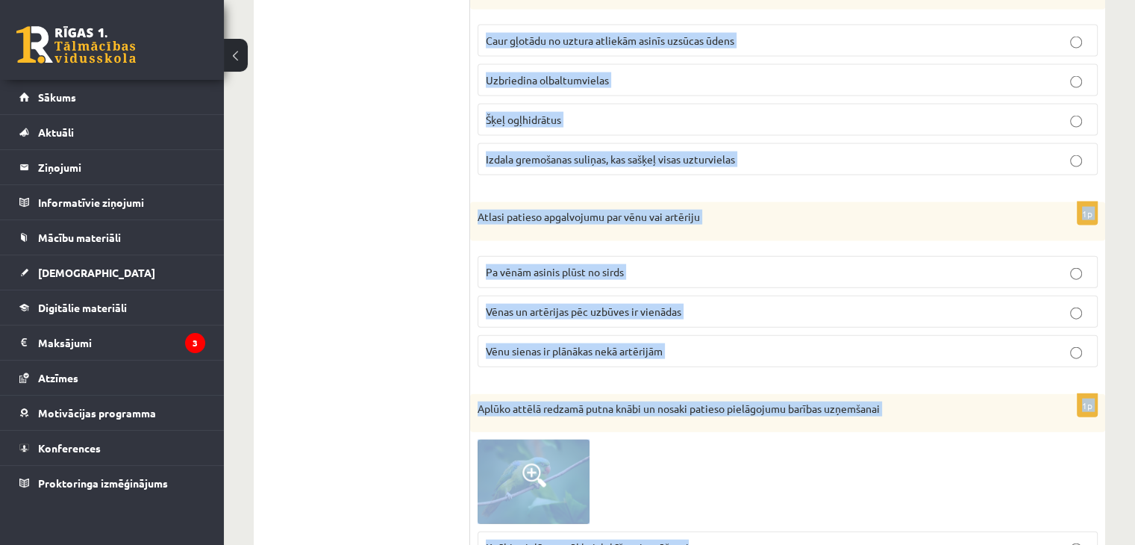
scroll to position [3341, 0]
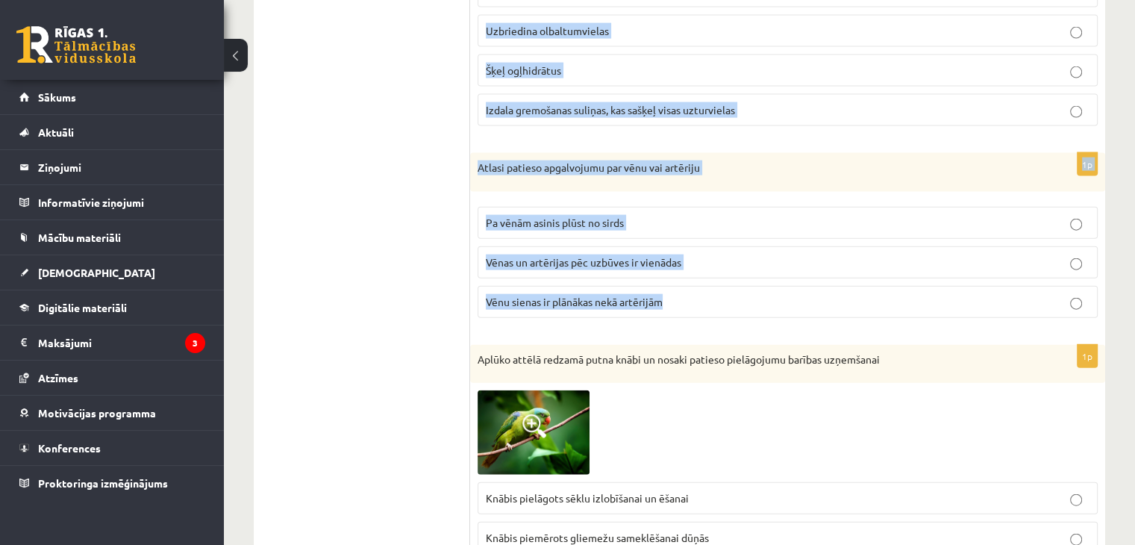
drag, startPoint x: 475, startPoint y: 189, endPoint x: 732, endPoint y: 284, distance: 273.6
copy form "Atbildi uz jautājumu par augiem! Kādā virzienā aug augu saknes? Augu saknes aug…"
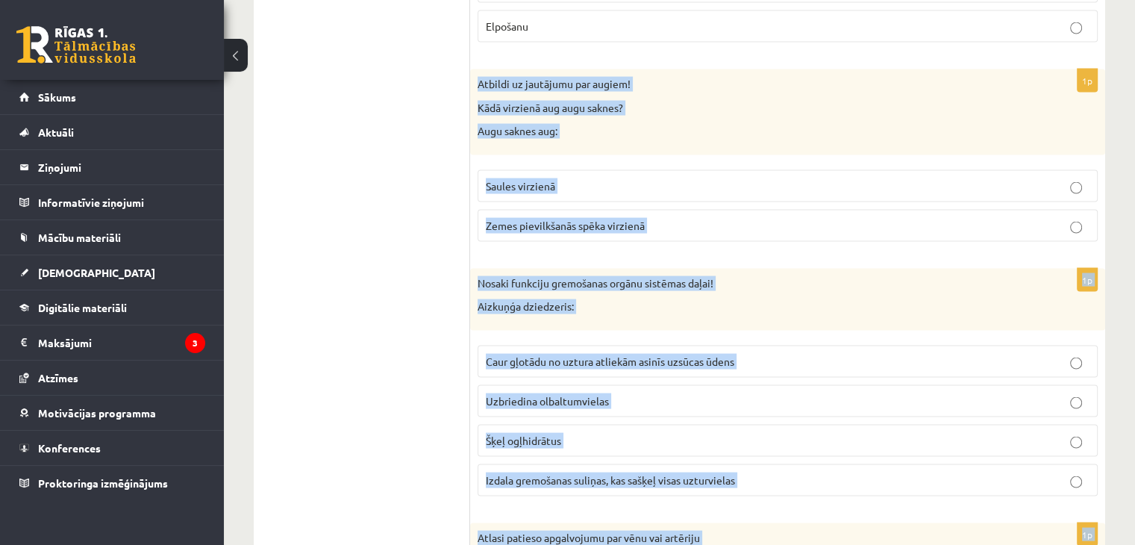
scroll to position [2968, 0]
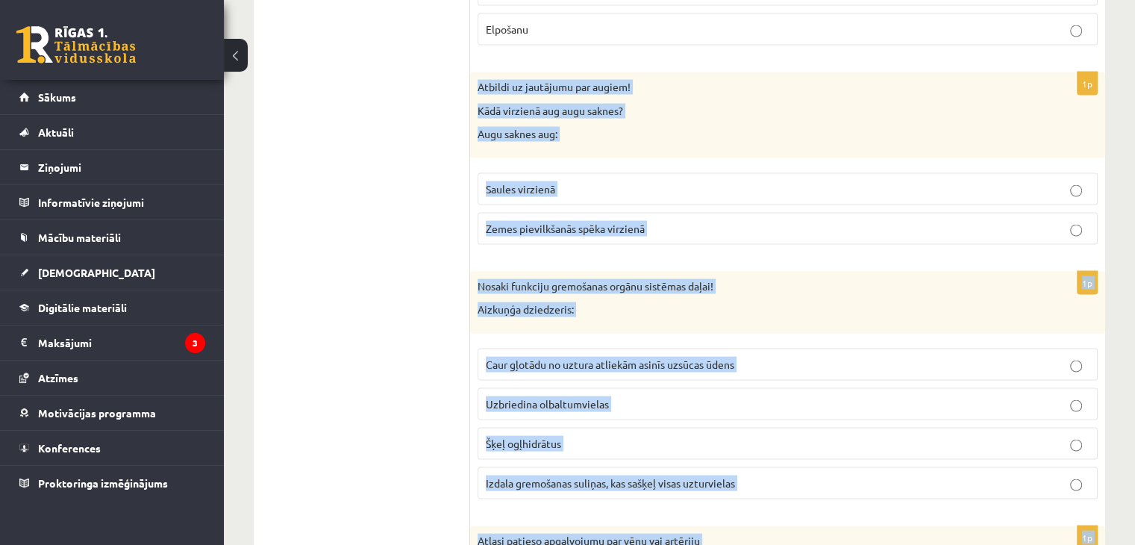
click at [566, 222] on span "Zemes pievilkšanās spēka virzienā" at bounding box center [565, 228] width 159 height 13
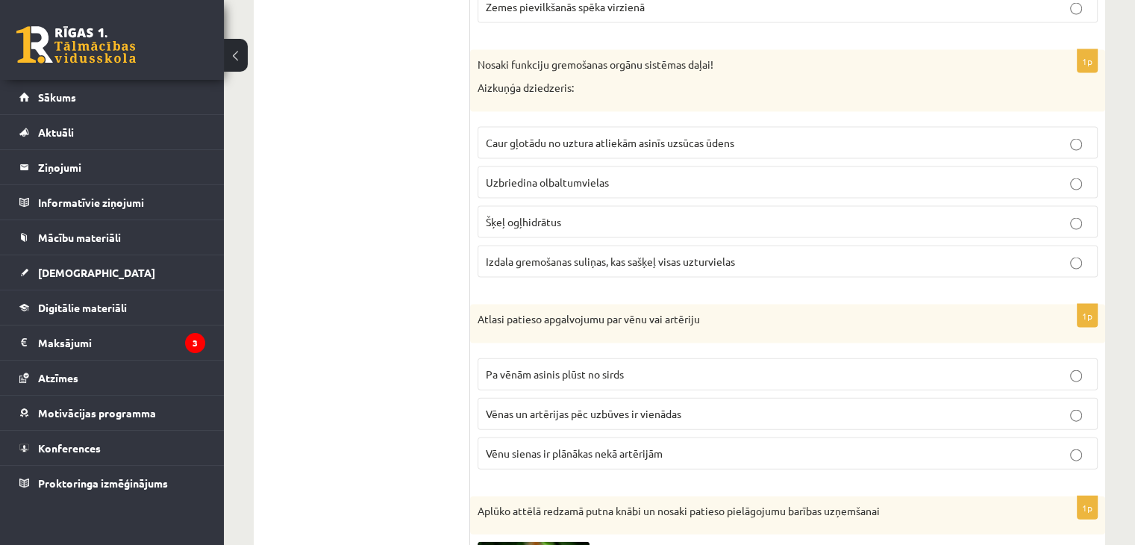
scroll to position [3192, 0]
click at [549, 253] on p "Izdala gremošanas suliņas, kas sašķeļ visas uzturvielas" at bounding box center [788, 259] width 604 height 16
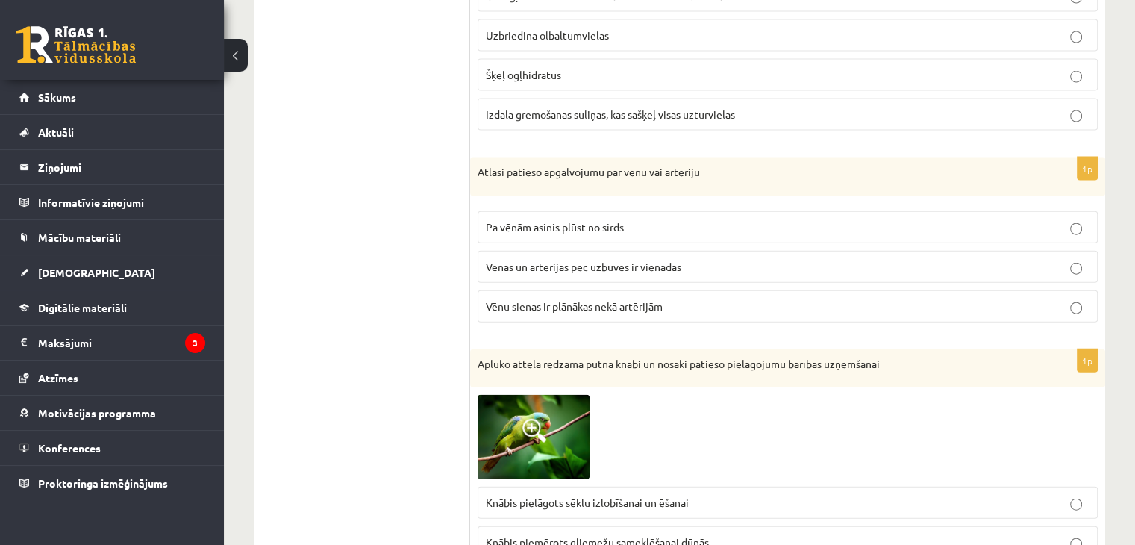
scroll to position [3341, 0]
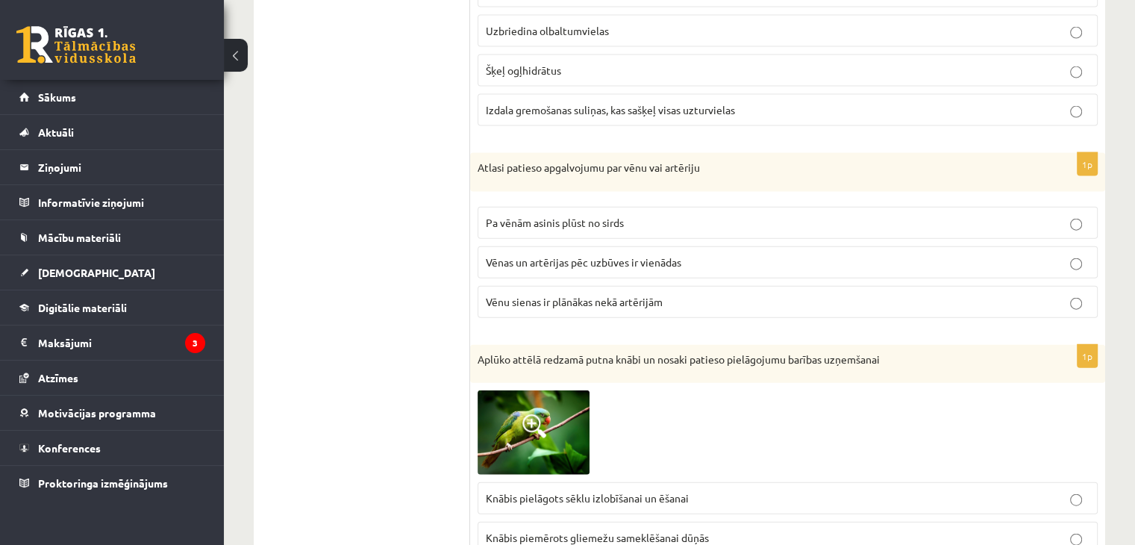
click at [563, 294] on p "Vēnu sienas ir plānākas nekā artērijām" at bounding box center [788, 302] width 604 height 16
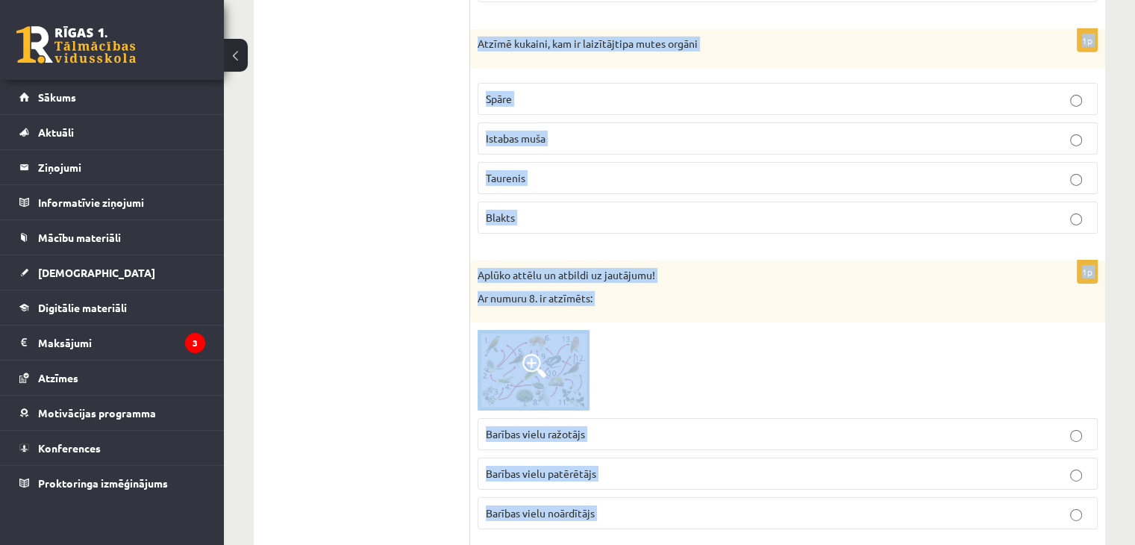
scroll to position [4979, 0]
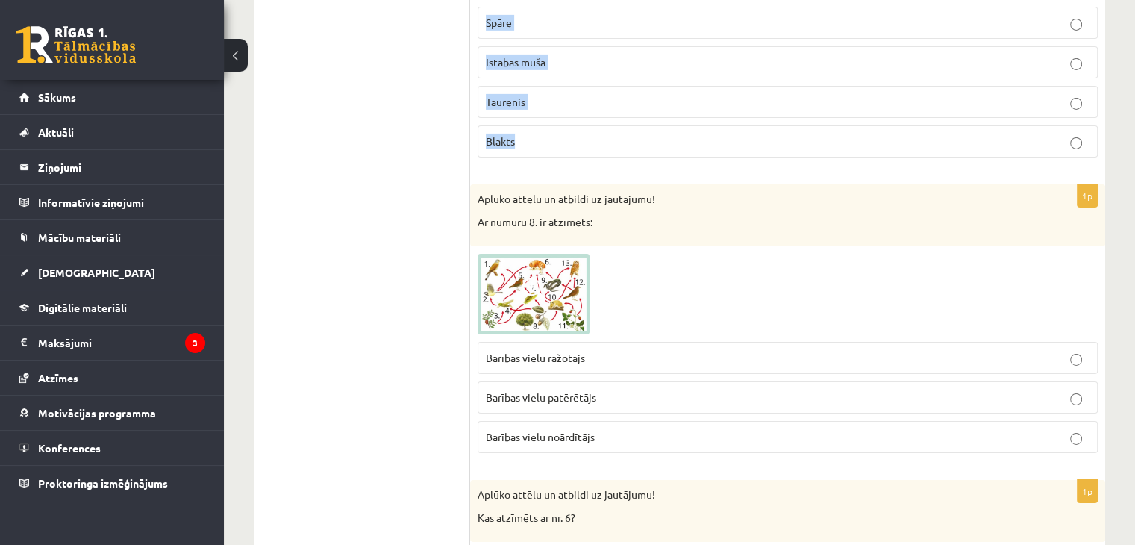
drag, startPoint x: 476, startPoint y: 139, endPoint x: 662, endPoint y: 141, distance: 185.8
copy form "Procesu, kurā augs uzņem ūdeni, ogļskābo gāzi un saules gaismu sauc par Transpi…"
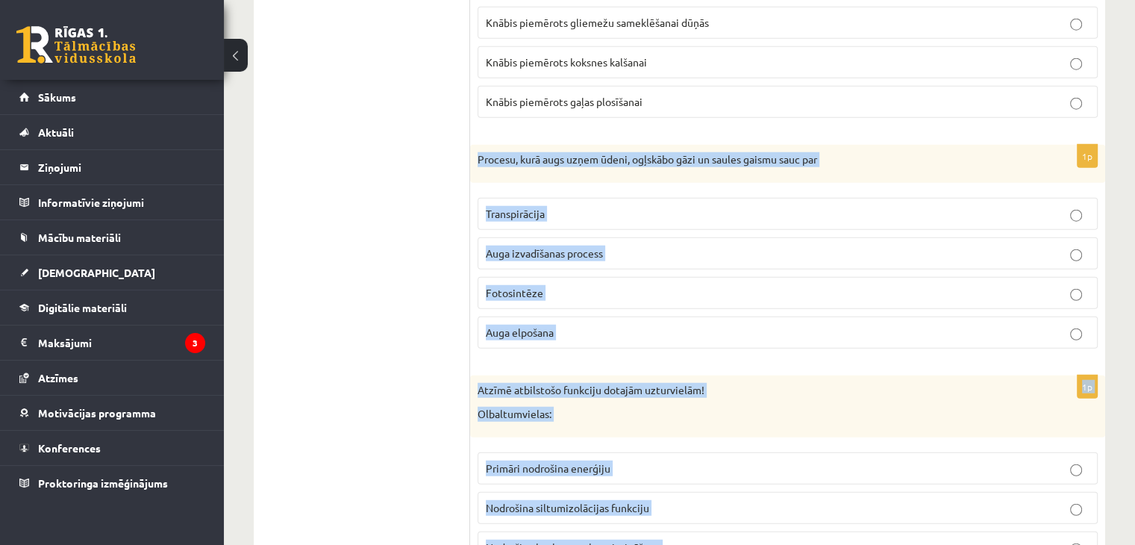
scroll to position [3859, 0]
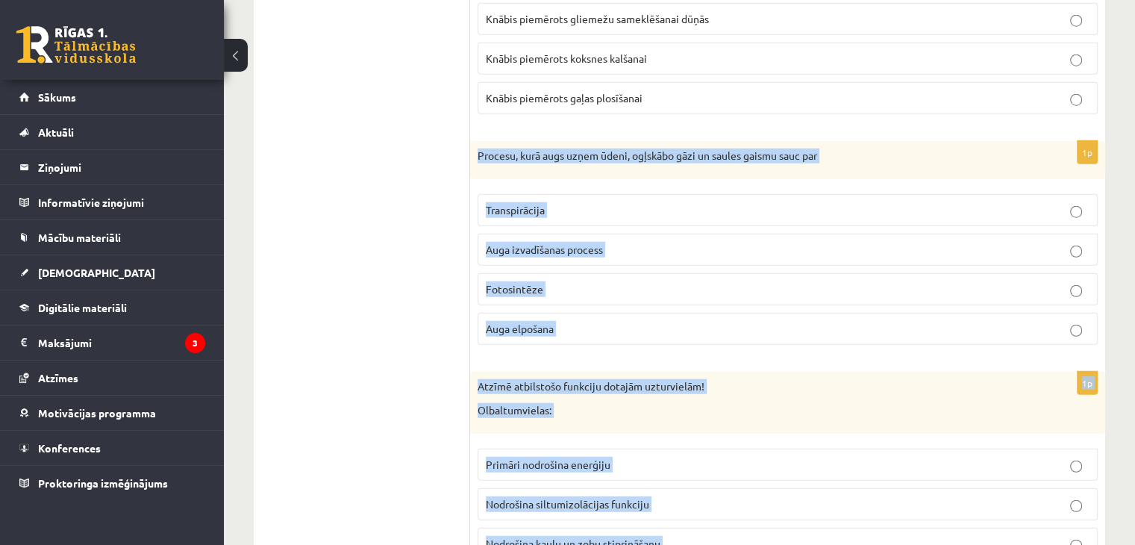
click at [498, 282] on span "Fotosintēze" at bounding box center [514, 288] width 57 height 13
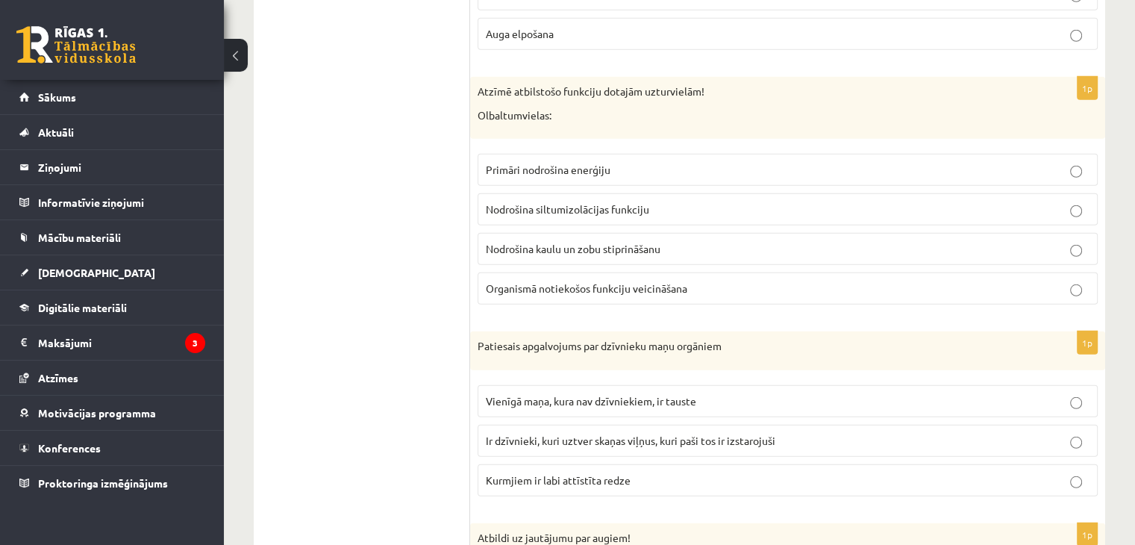
scroll to position [4158, 0]
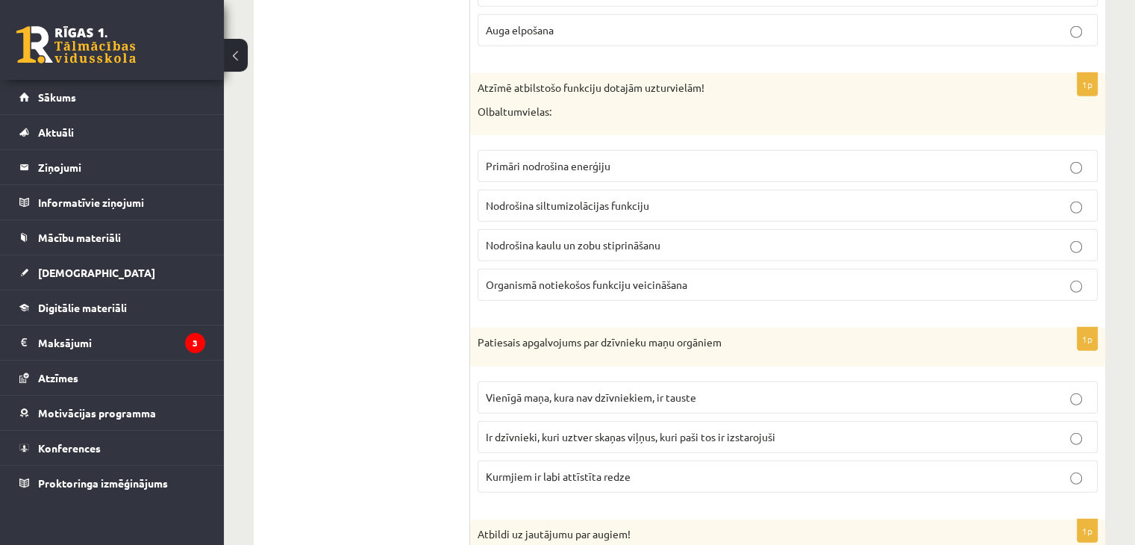
click at [540, 278] on span "Organismā notiekošos funkciju veicināšana" at bounding box center [586, 284] width 201 height 13
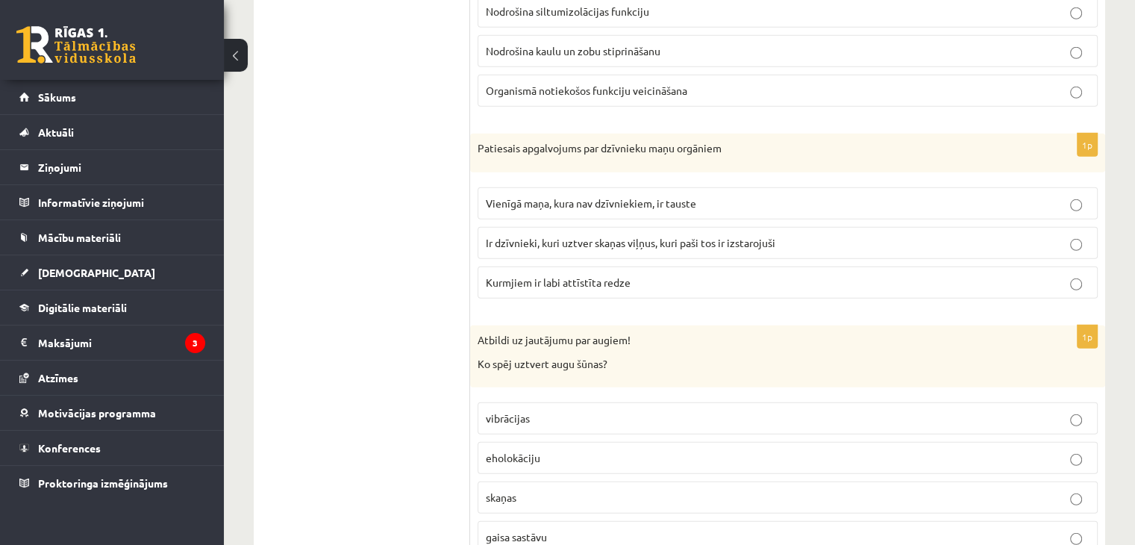
scroll to position [4382, 0]
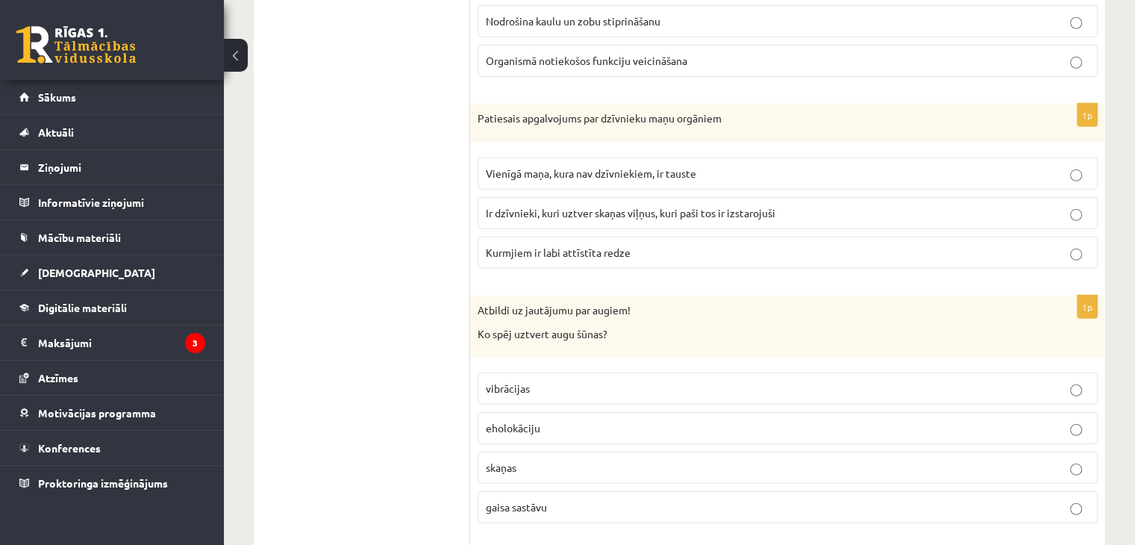
click at [543, 206] on span "Ir dzīvnieki, kuri uztver skaņas viļņus, kuri paši tos ir izstarojuši" at bounding box center [630, 212] width 289 height 13
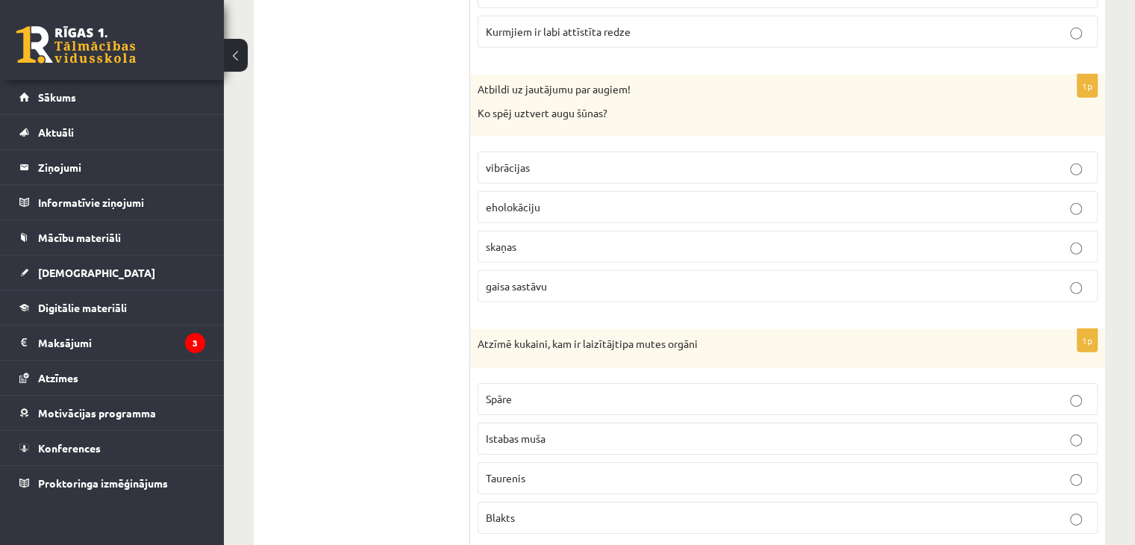
scroll to position [4605, 0]
click at [557, 427] on p "Istabas muša" at bounding box center [788, 435] width 604 height 16
click at [530, 276] on span "gaisa sastāvu" at bounding box center [516, 282] width 61 height 13
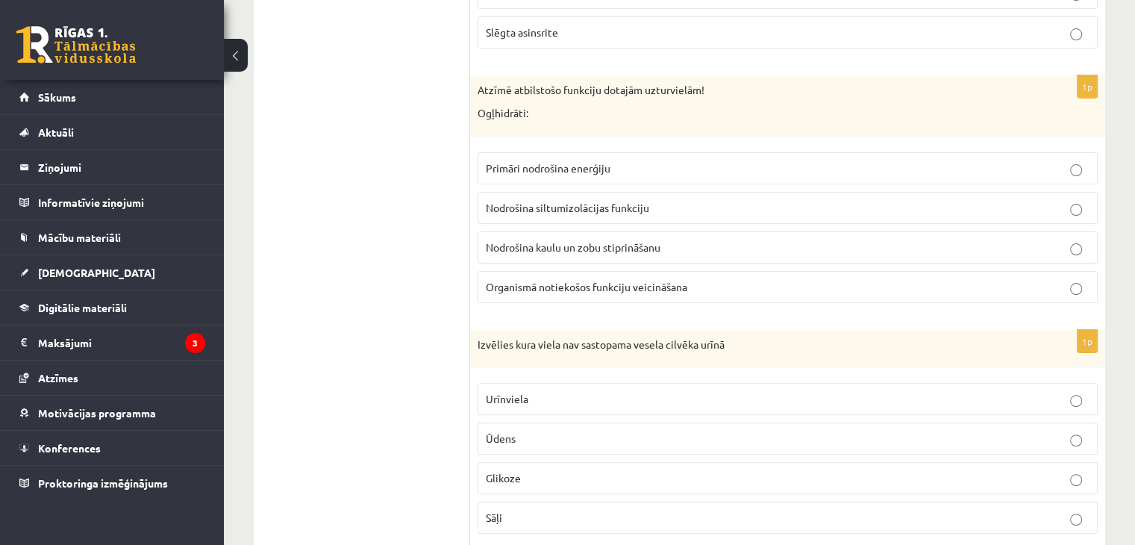
scroll to position [6023, 0]
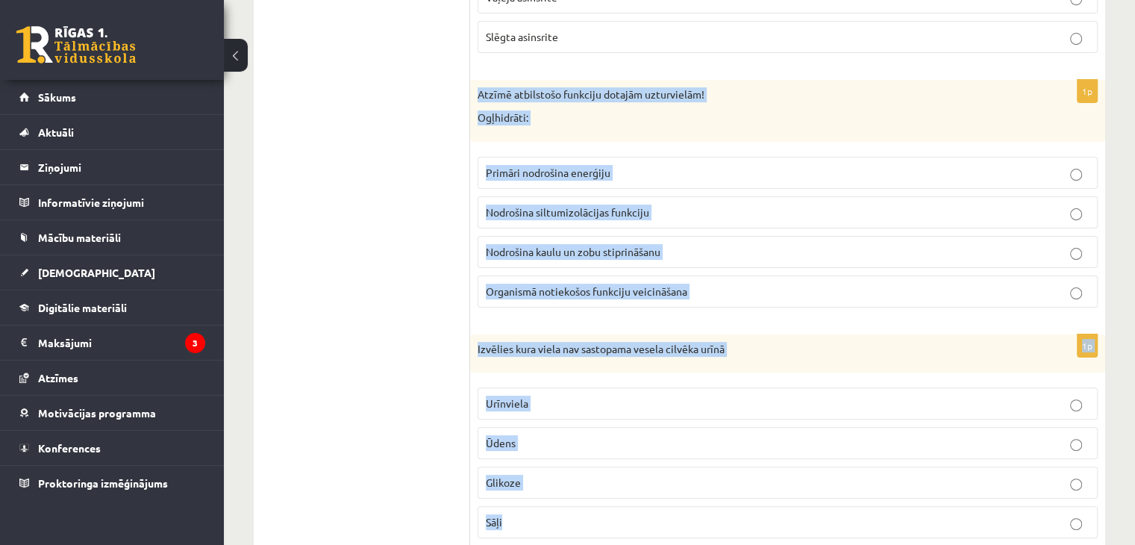
drag, startPoint x: 477, startPoint y: 69, endPoint x: 704, endPoint y: 489, distance: 476.7
copy form "Atzīmē atbilstošo funkciju dotajām uzturvielām! Ogļhidrāti: Primāri nodrošina e…"
click at [501, 475] on span "Glikoze" at bounding box center [503, 481] width 35 height 13
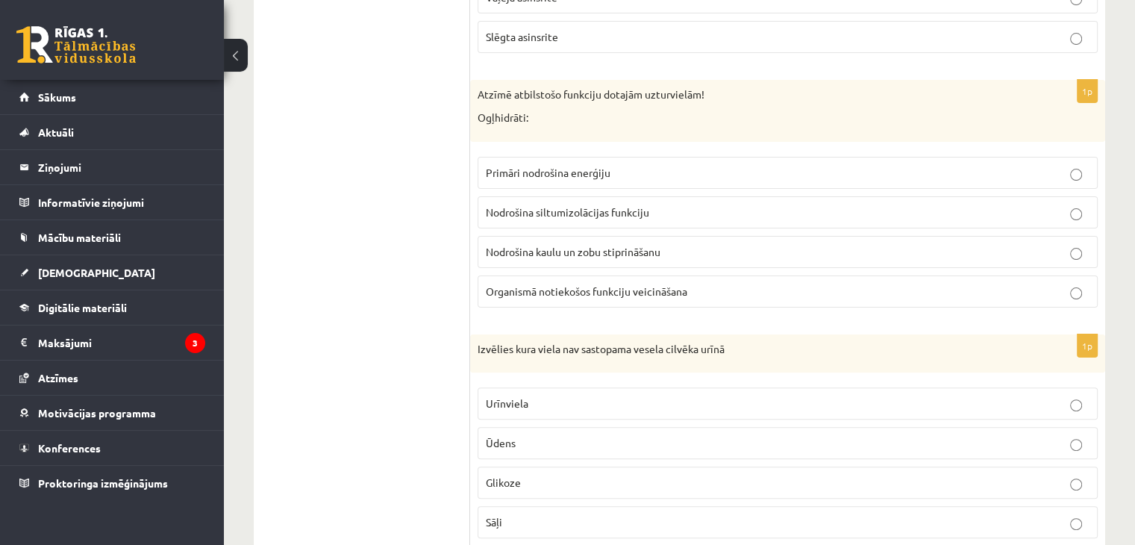
click at [519, 166] on span "Primāri nodrošina enerģiju" at bounding box center [548, 172] width 125 height 13
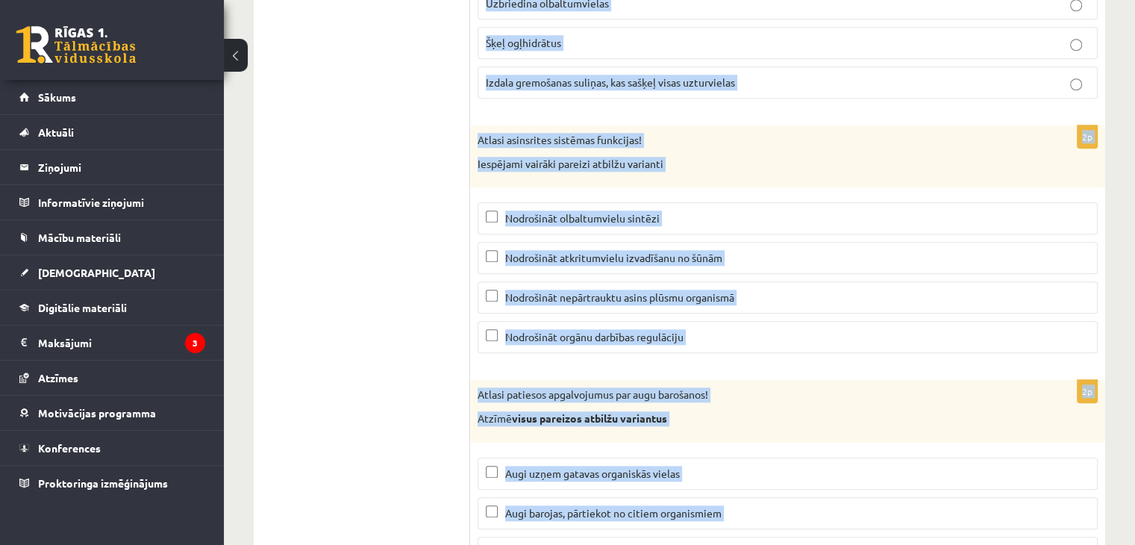
scroll to position [7151, 0]
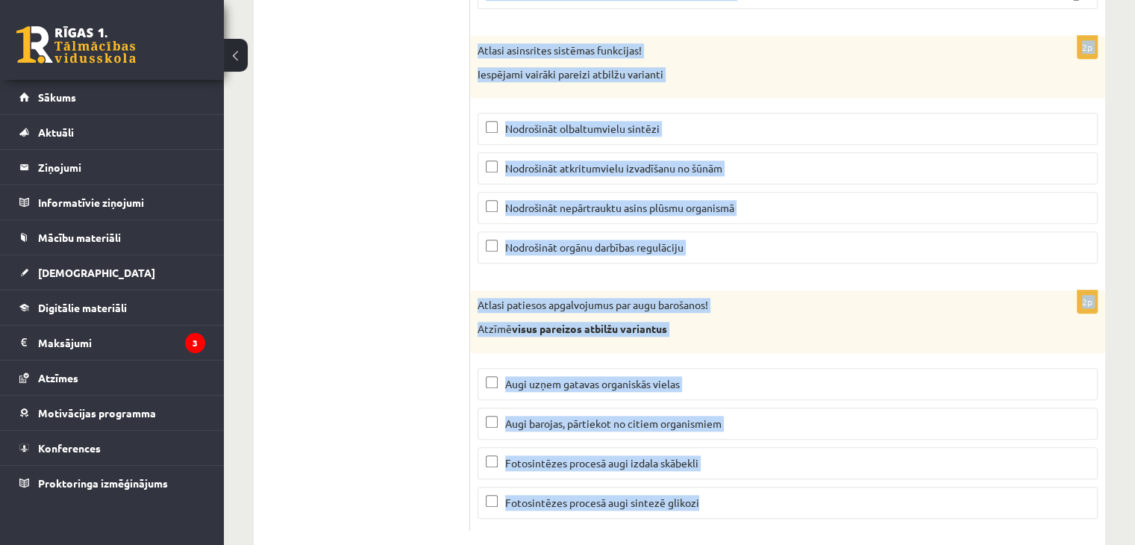
drag, startPoint x: 472, startPoint y: 140, endPoint x: 742, endPoint y: 481, distance: 435.0
copy form "Nosaki funkciju gremošanas orgānu sistēmas daļai! Resnā zarna: Caur gļotādu no …"
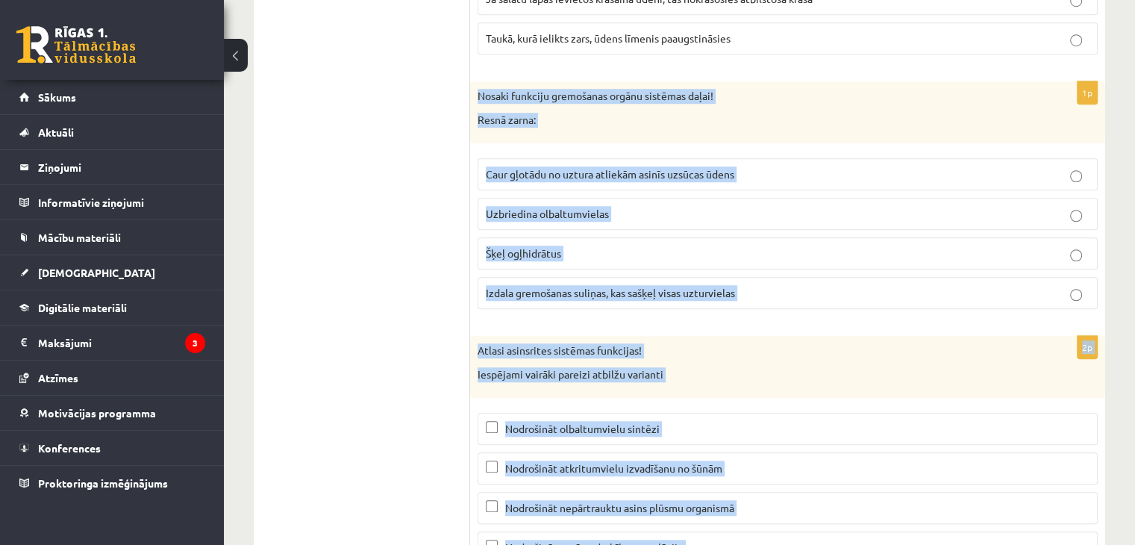
scroll to position [6853, 0]
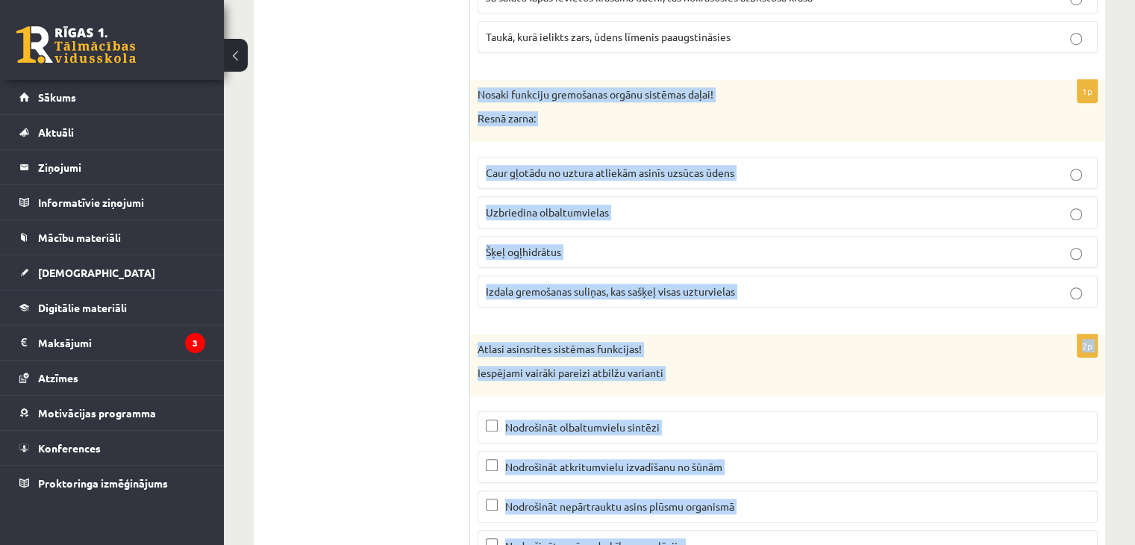
click at [518, 166] on span "Caur gļotādu no uztura atliekām asinīs uzsūcas ūdens" at bounding box center [610, 172] width 248 height 13
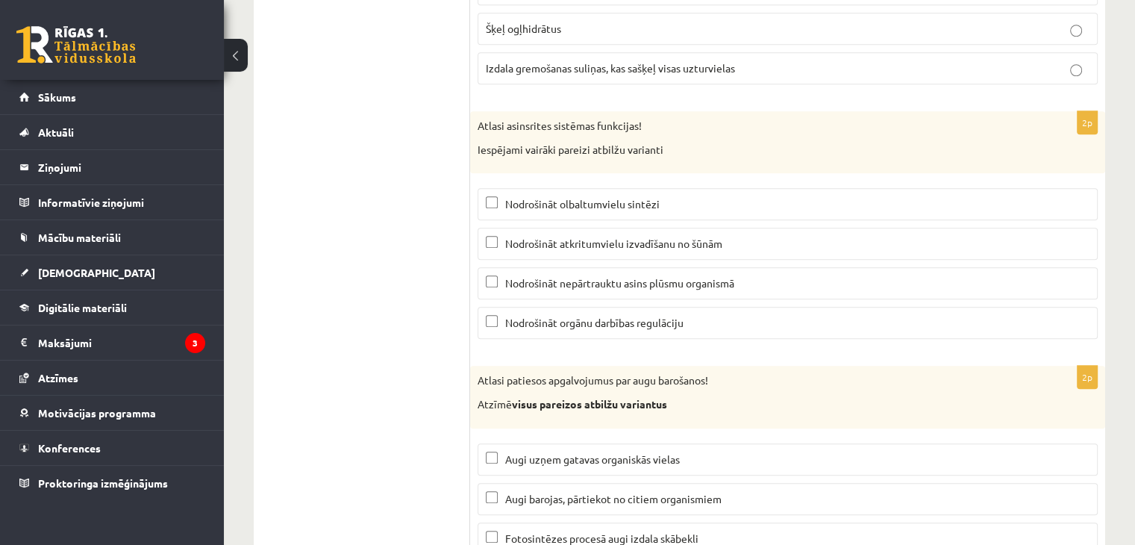
scroll to position [7076, 0]
click at [557, 236] on span "Nodrošināt atkritumvielu izvadīšanu no šūnām" at bounding box center [613, 242] width 217 height 13
click at [574, 266] on label "Nodrošināt nepārtrauktu asins plūsmu organismā" at bounding box center [787, 282] width 620 height 32
click at [569, 315] on span "Nodrošināt orgānu darbības regulāciju" at bounding box center [594, 321] width 178 height 13
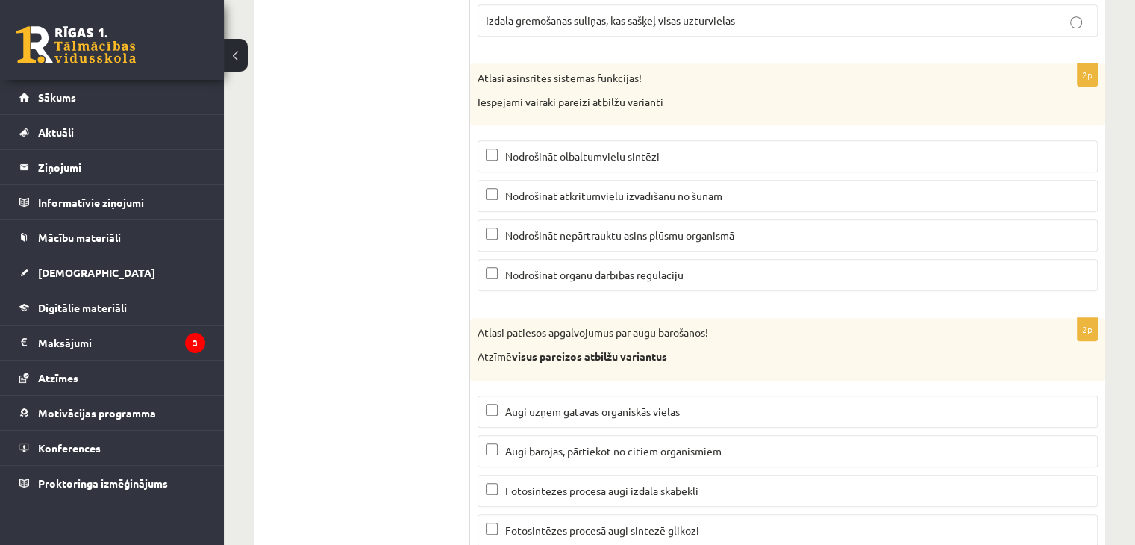
scroll to position [7151, 0]
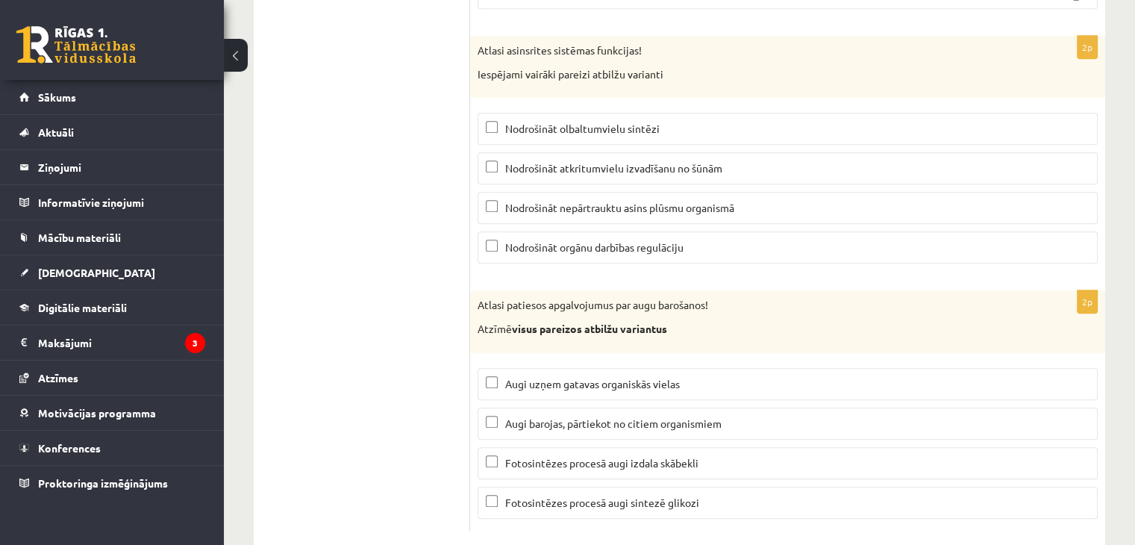
click at [541, 456] on span "Fotosintēzes procesā augi izdala skābekli" at bounding box center [601, 462] width 193 height 13
click at [555, 495] on span "Fotosintēzes procesā augi sintezē glikozi" at bounding box center [602, 501] width 194 height 13
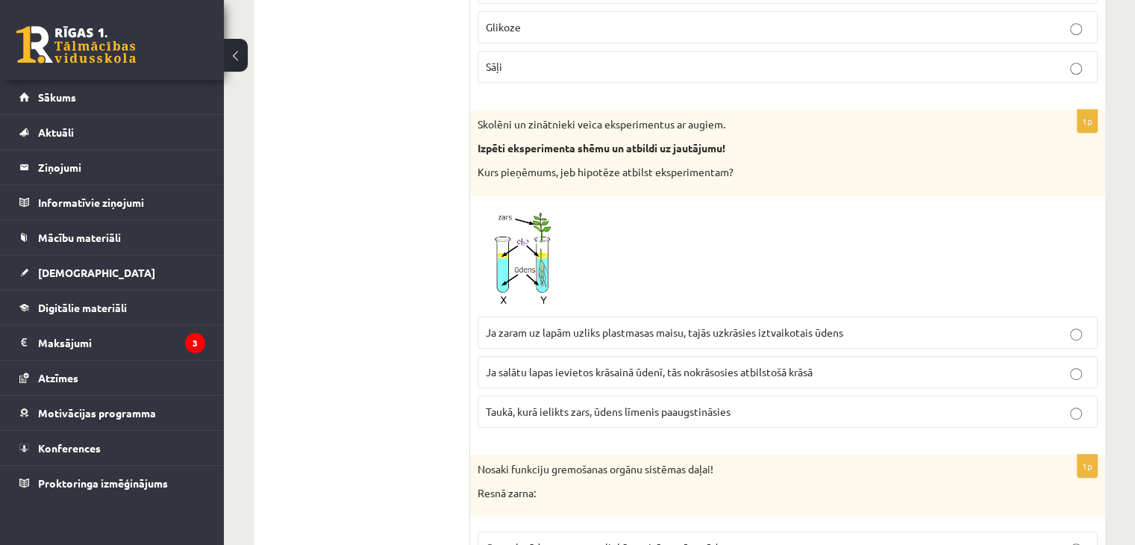
scroll to position [6480, 0]
click at [478, 108] on div "Skolēni un zinātnieki veica eksperimentus ar augiem. Izpēti eksperimenta shēmu …" at bounding box center [787, 151] width 635 height 86
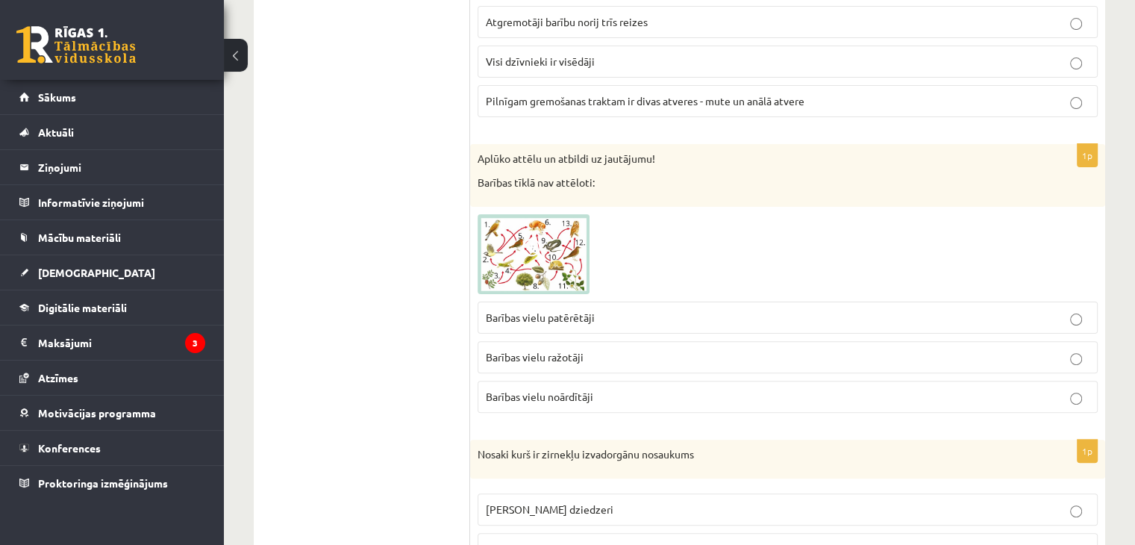
scroll to position [373, 0]
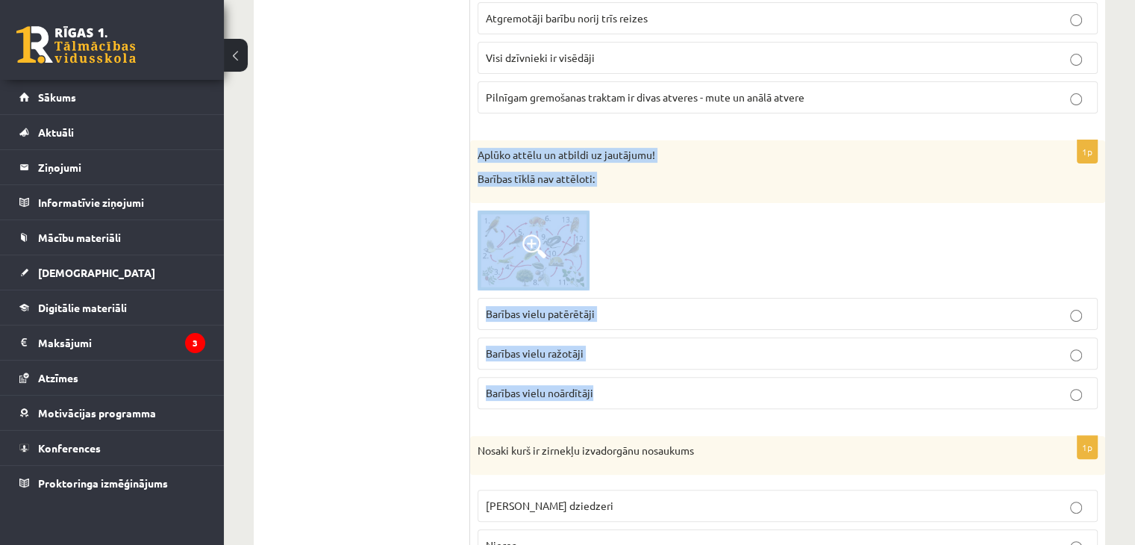
drag, startPoint x: 474, startPoint y: 154, endPoint x: 649, endPoint y: 390, distance: 294.0
click at [649, 390] on div "1p Aplūko attēlu un atbildi uz jautājumu! Barības tīklā nav attēloti: Barības v…" at bounding box center [787, 280] width 635 height 281
copy div "Aplūko attēlu un atbildi uz jautājumu! Barības tīklā nav attēloti: Barības viel…"
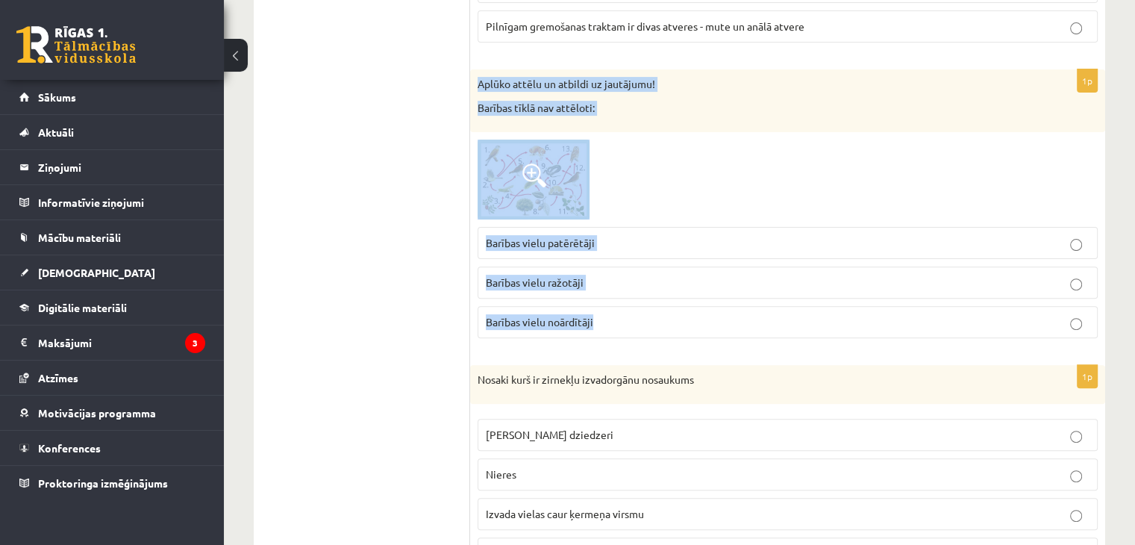
scroll to position [448, 0]
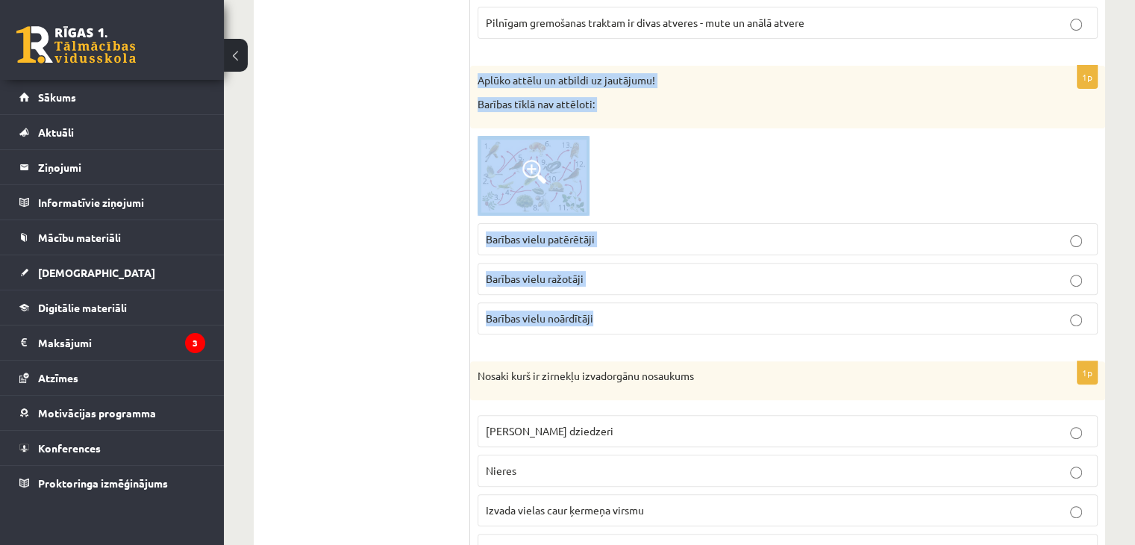
click at [679, 155] on div at bounding box center [787, 176] width 620 height 81
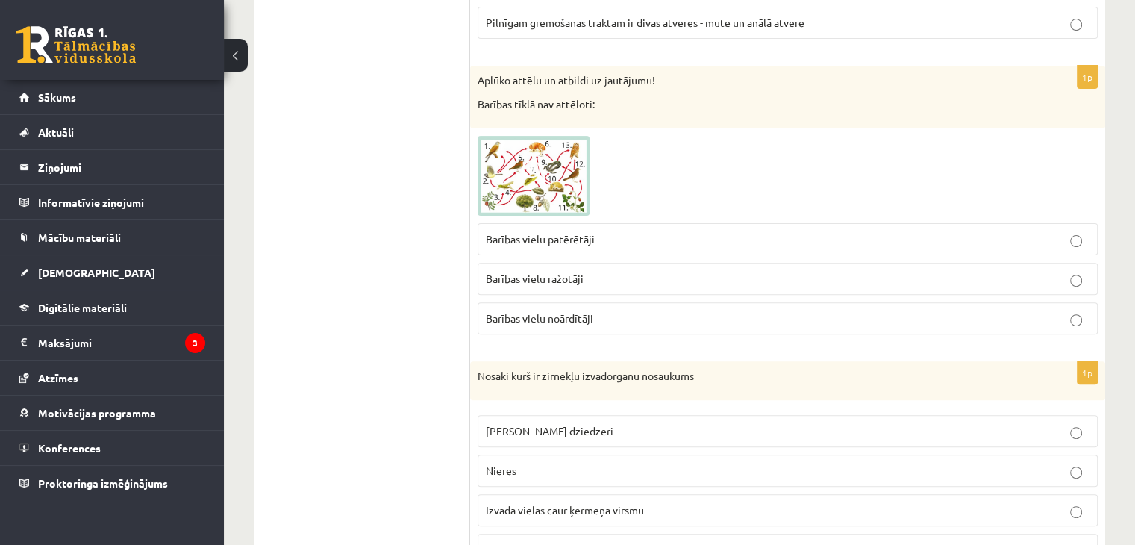
click at [531, 179] on span at bounding box center [534, 172] width 24 height 24
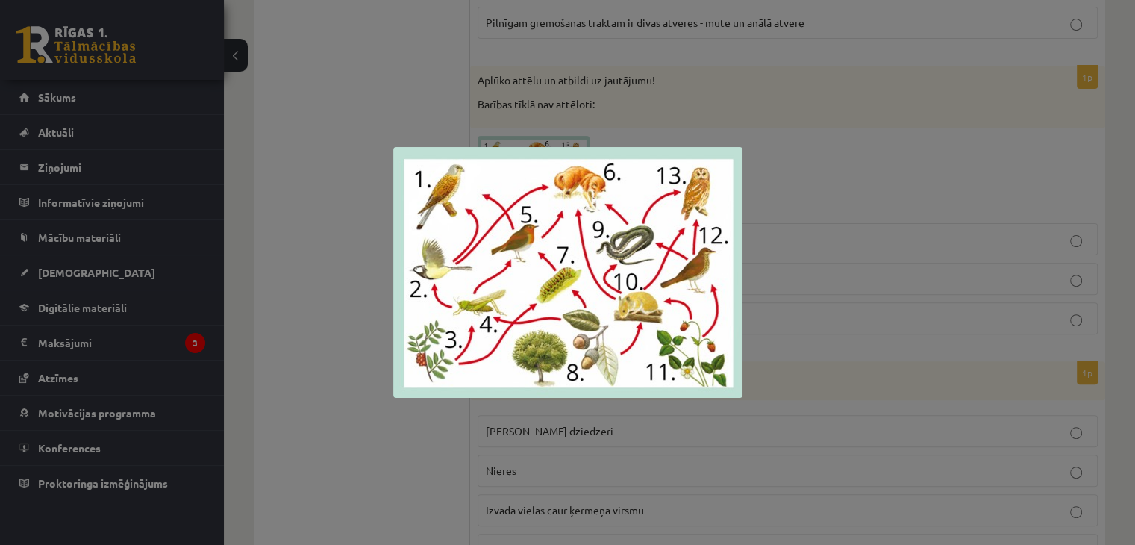
drag, startPoint x: 883, startPoint y: 231, endPoint x: 755, endPoint y: 155, distance: 149.2
click at [880, 222] on div at bounding box center [567, 272] width 1135 height 545
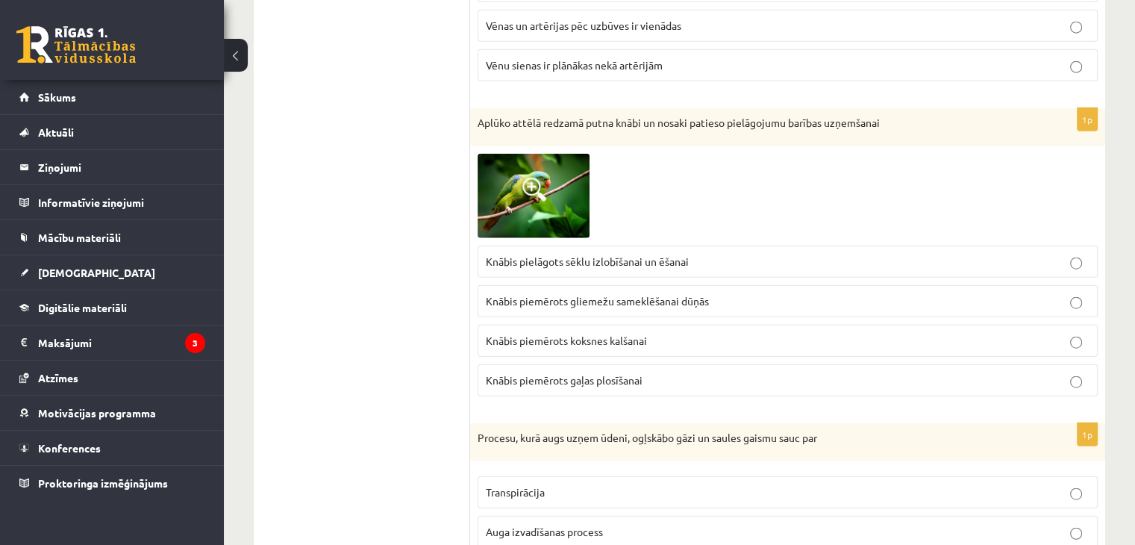
scroll to position [3581, 0]
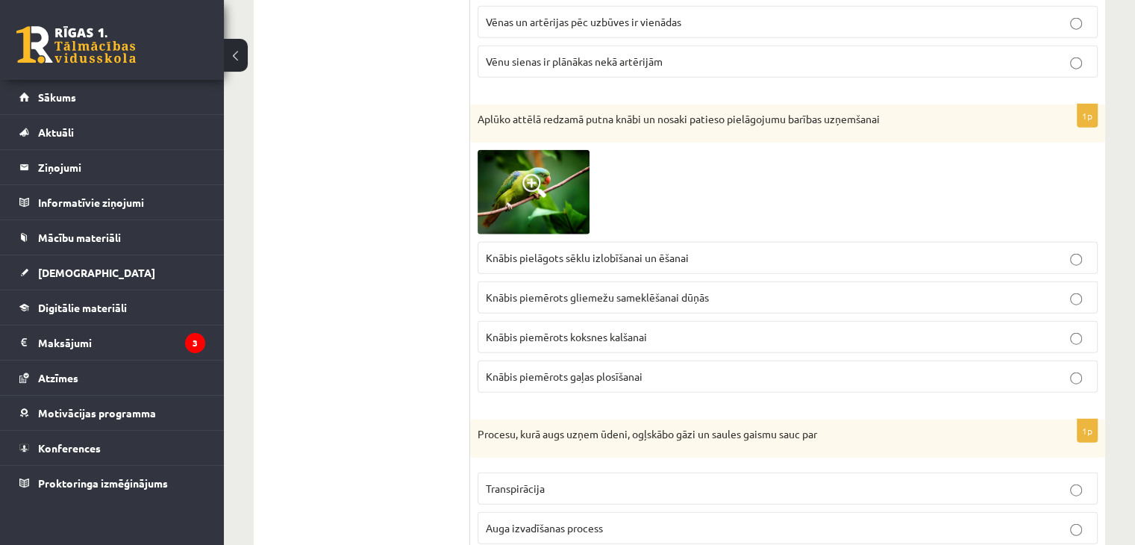
click at [607, 290] on span "Knābis piemērots gliemežu sameklēšanai dūņās" at bounding box center [597, 296] width 223 height 13
click at [608, 250] on p "Knābis pielāgots sēklu izlobīšanai un ēšanai" at bounding box center [788, 258] width 604 height 16
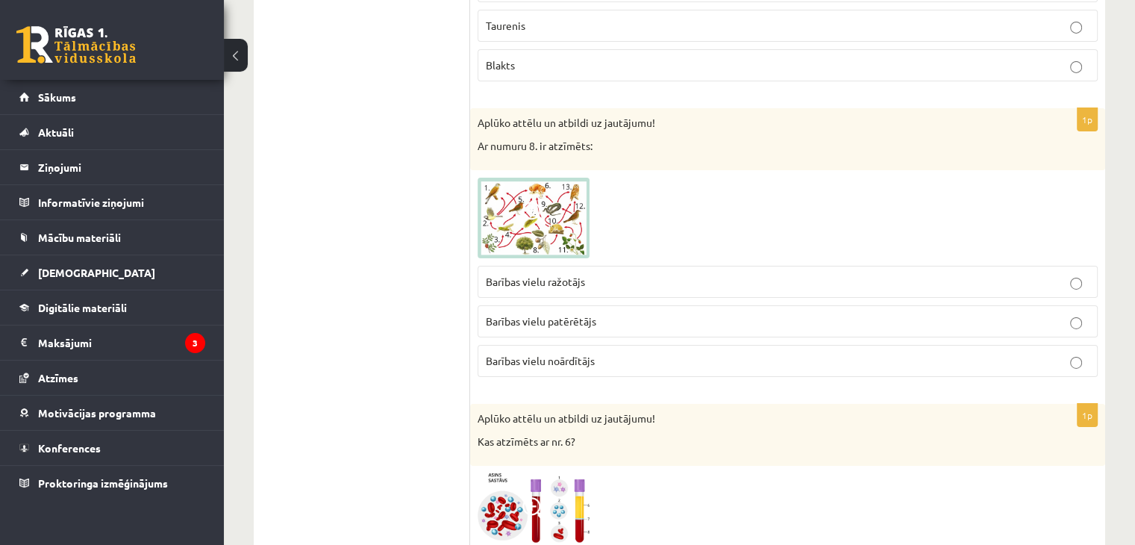
scroll to position [5073, 0]
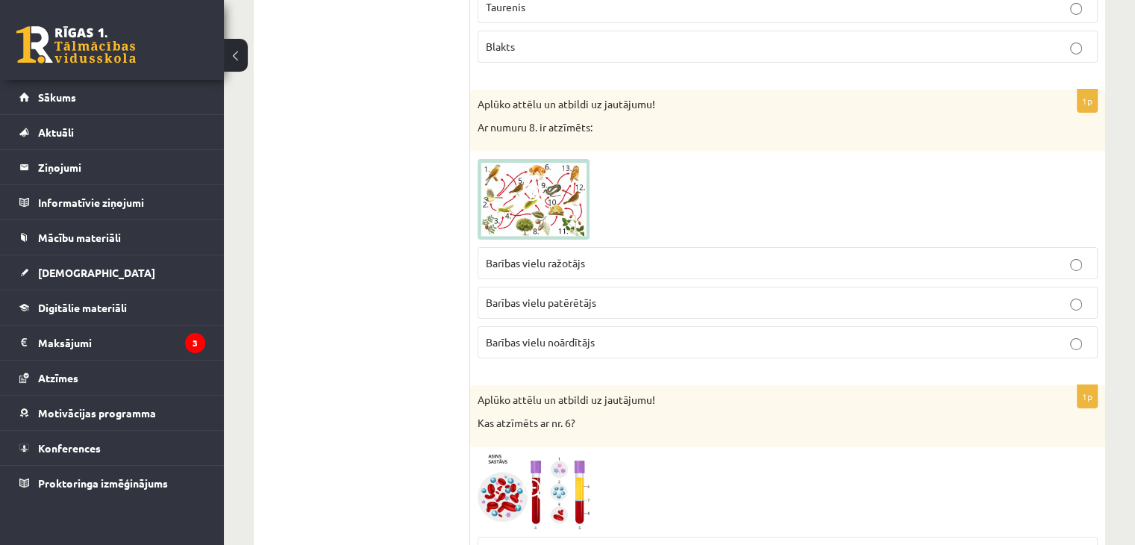
click at [520, 160] on img at bounding box center [533, 199] width 112 height 81
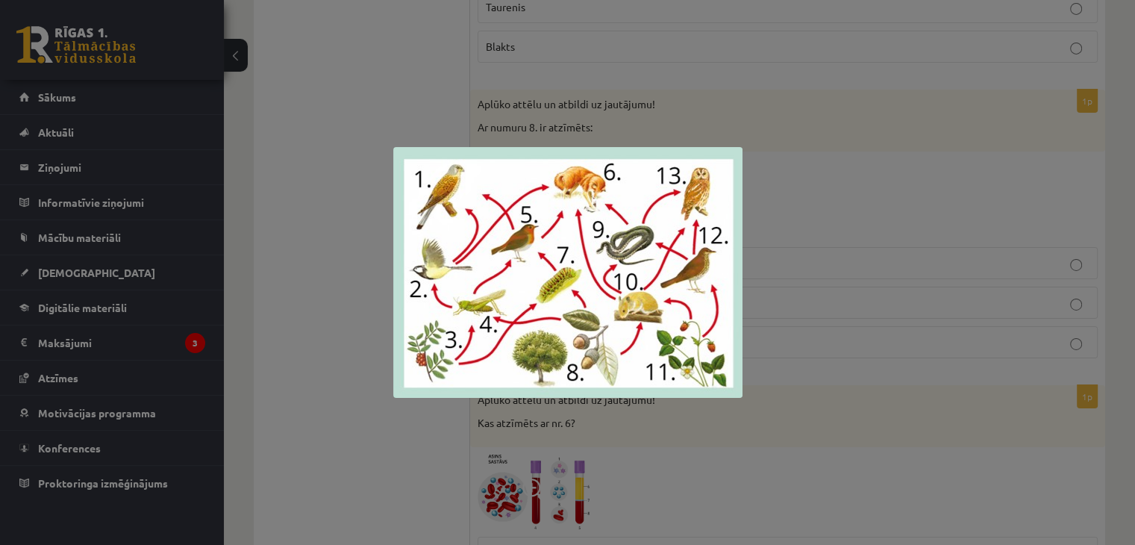
click at [847, 226] on div at bounding box center [567, 272] width 1135 height 545
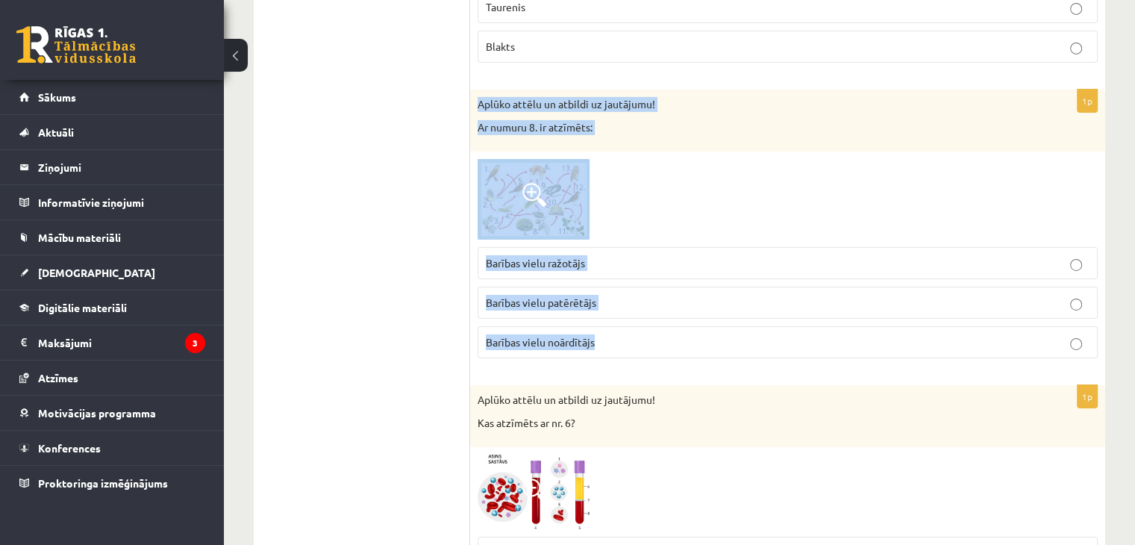
drag, startPoint x: 481, startPoint y: 81, endPoint x: 651, endPoint y: 321, distance: 293.3
click at [651, 321] on div "1p Aplūko attēlu un atbildi uz jautājumu! Ar numuru 8. ir atzīmēts: Barības vie…" at bounding box center [787, 230] width 635 height 281
copy div "Aplūko attēlu un atbildi uz jautājumu! Ar numuru 8. ir atzīmēts: Barības vielu …"
click at [680, 177] on div at bounding box center [787, 199] width 620 height 81
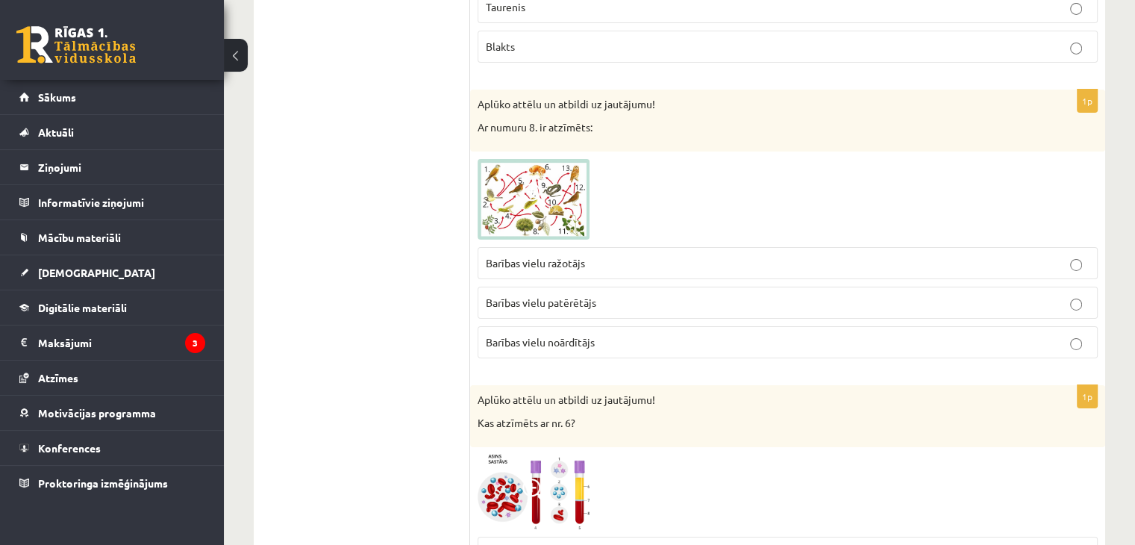
click at [567, 177] on img at bounding box center [533, 199] width 112 height 81
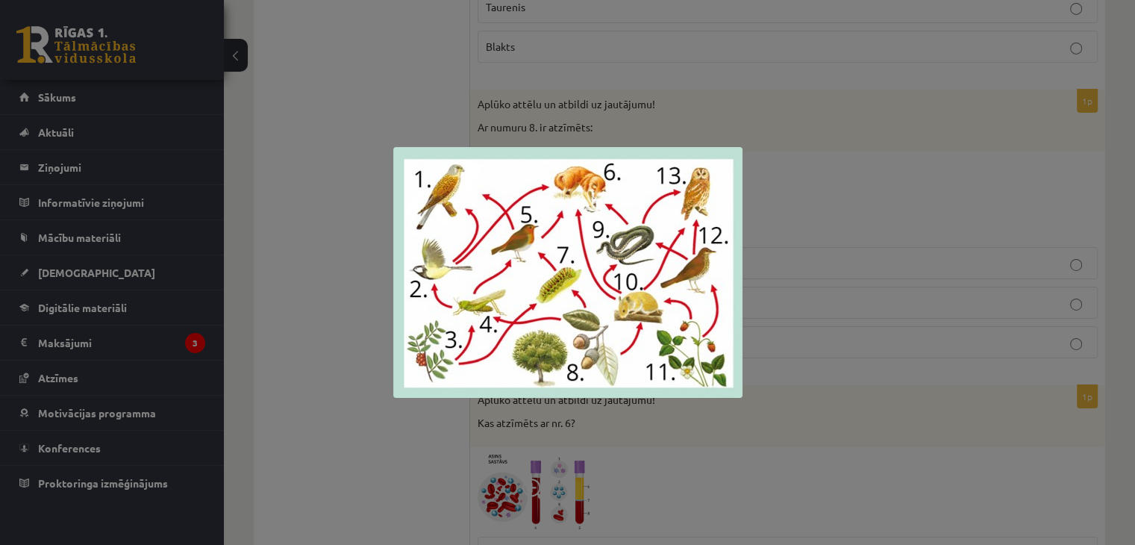
click at [899, 216] on div at bounding box center [567, 272] width 1135 height 545
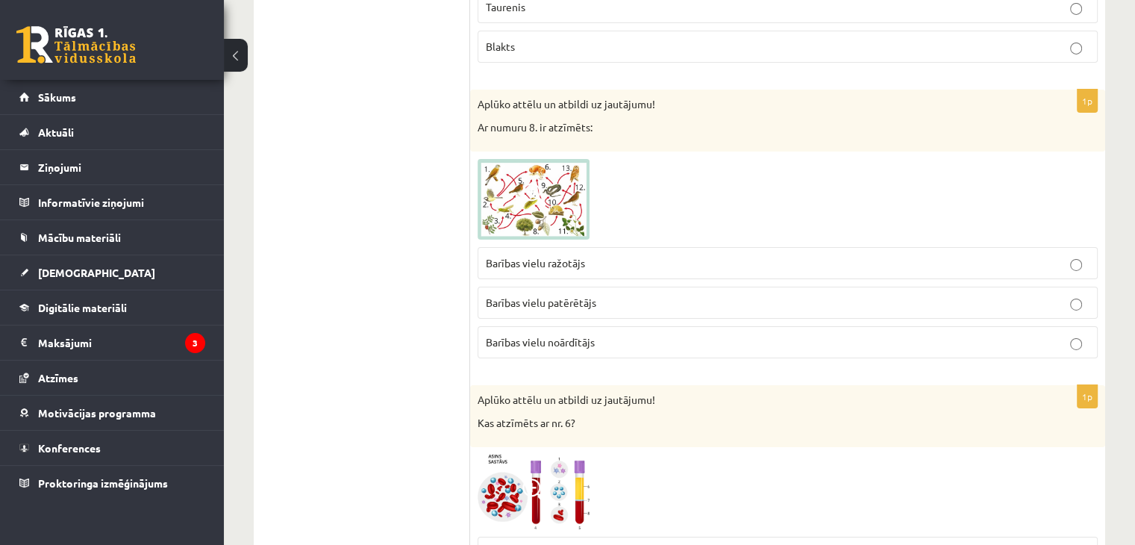
click at [604, 255] on p "Barības vielu ražotājs" at bounding box center [788, 263] width 604 height 16
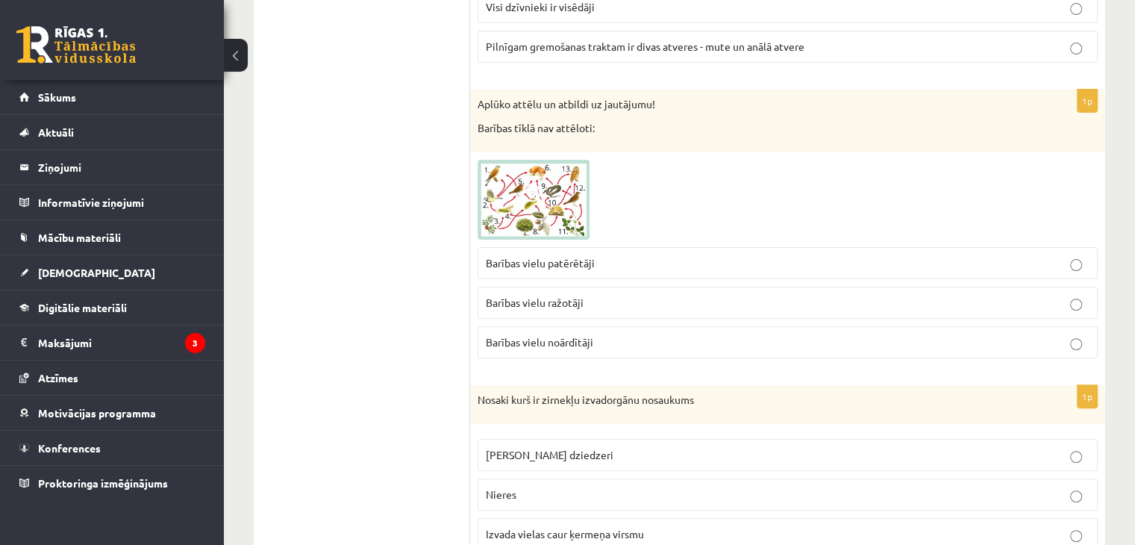
scroll to position [373, 0]
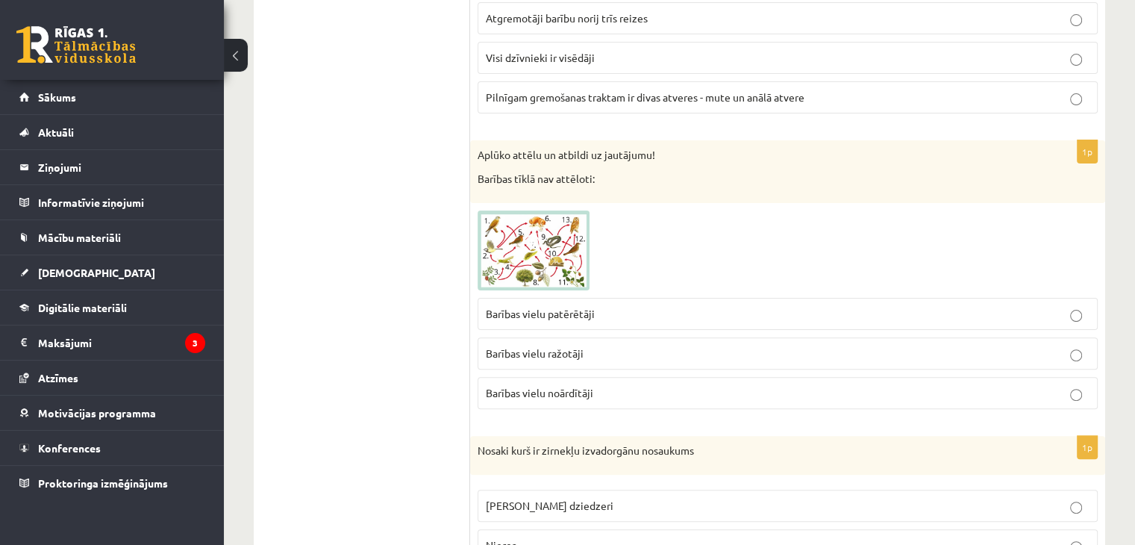
click at [542, 250] on span at bounding box center [534, 246] width 24 height 24
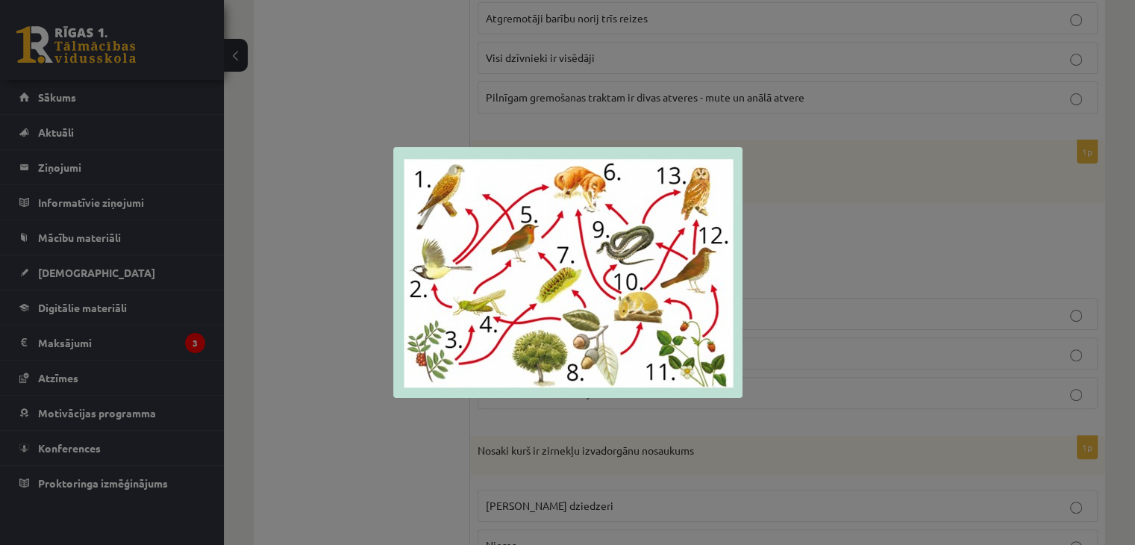
click at [324, 239] on div at bounding box center [567, 272] width 1135 height 545
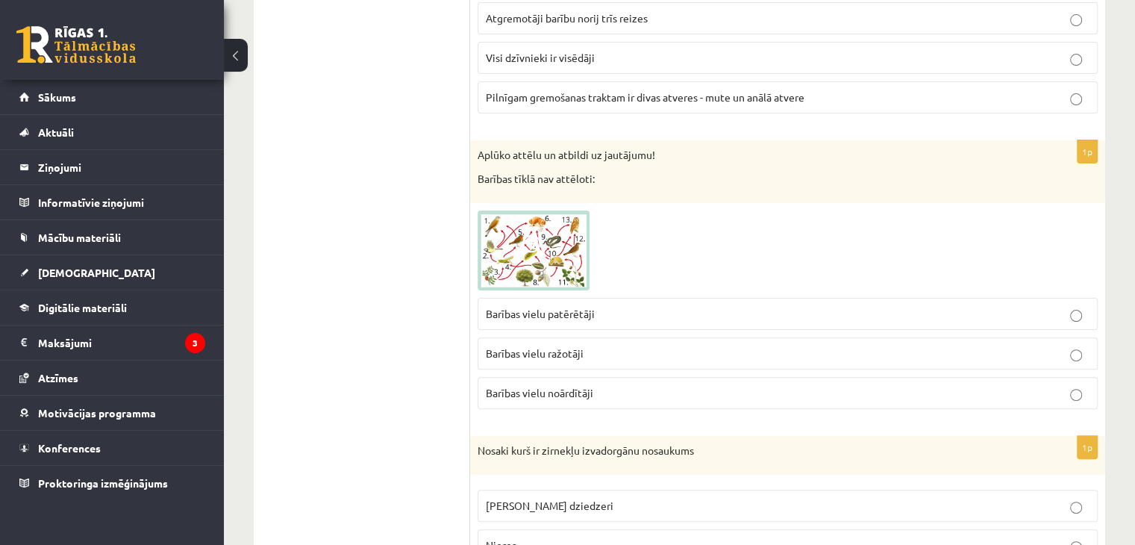
click at [569, 396] on span "Barības vielu noārdītāji" at bounding box center [539, 392] width 107 height 13
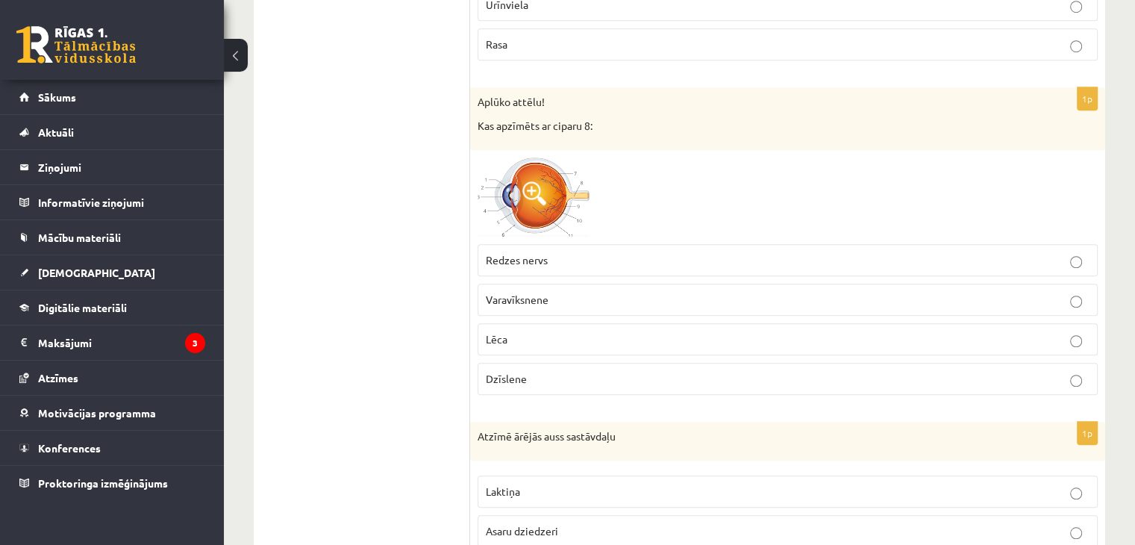
scroll to position [1194, 0]
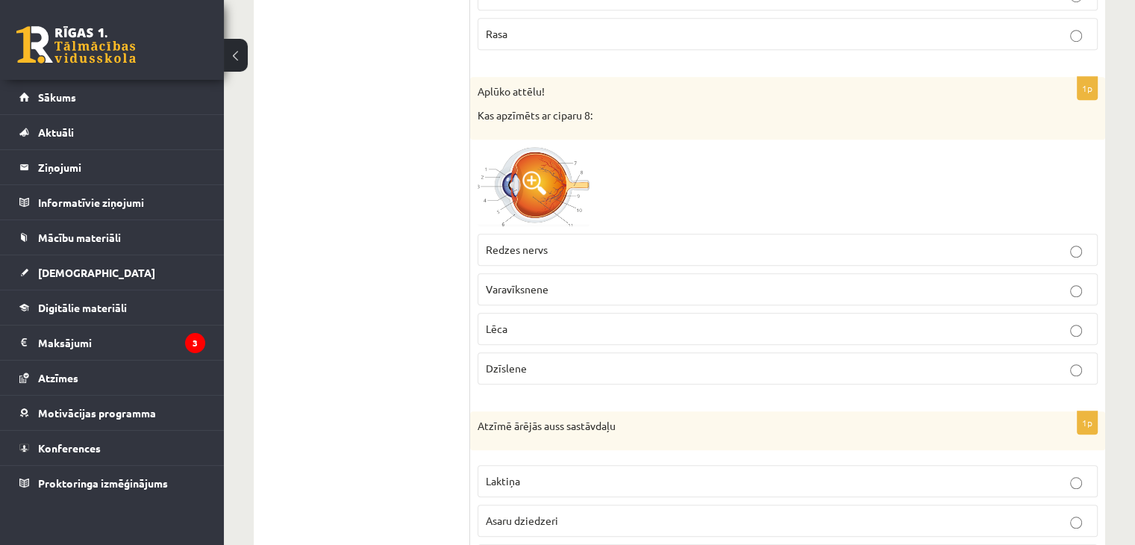
click at [557, 196] on img at bounding box center [533, 187] width 112 height 80
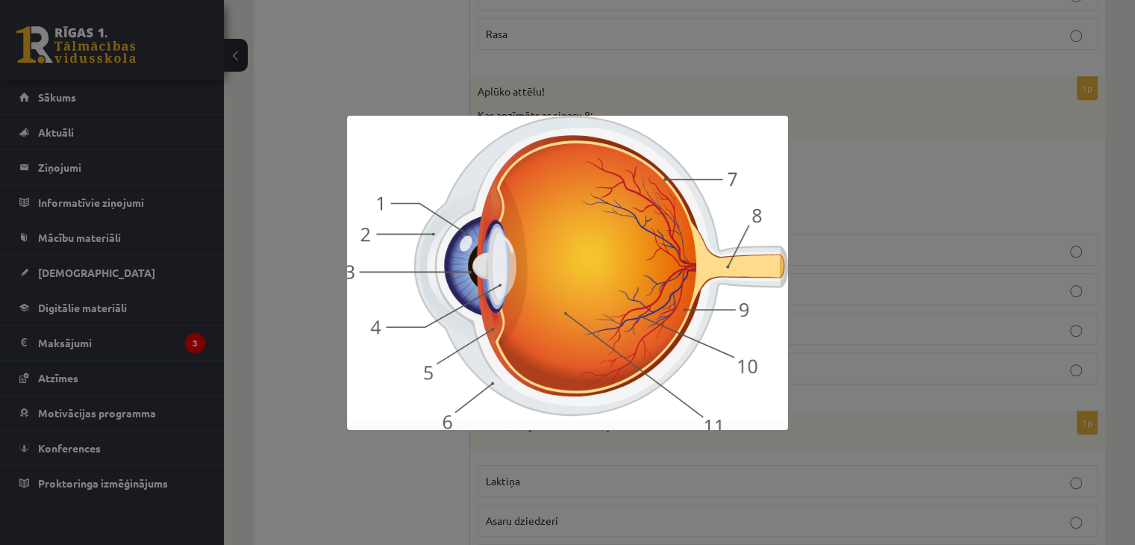
click at [952, 210] on div at bounding box center [567, 272] width 1135 height 545
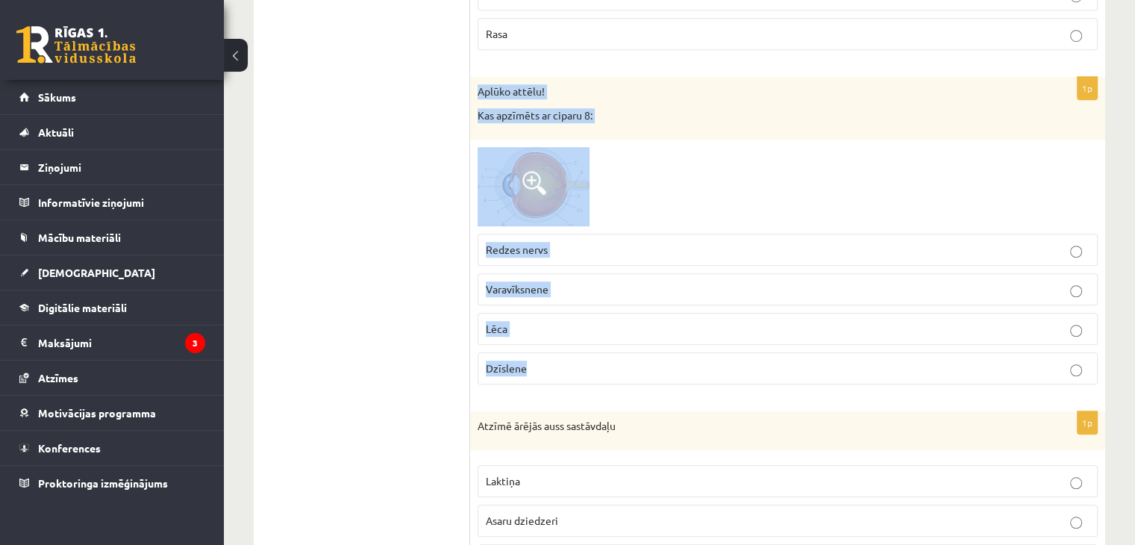
drag, startPoint x: 474, startPoint y: 87, endPoint x: 615, endPoint y: 372, distance: 317.6
click at [616, 372] on div "1p Aplūko attēlu! Kas apzīmēts ar ciparu 8: Redzes nervs Varavīksnene Lēca Dzīs…" at bounding box center [787, 236] width 635 height 319
click at [645, 190] on div at bounding box center [787, 187] width 620 height 80
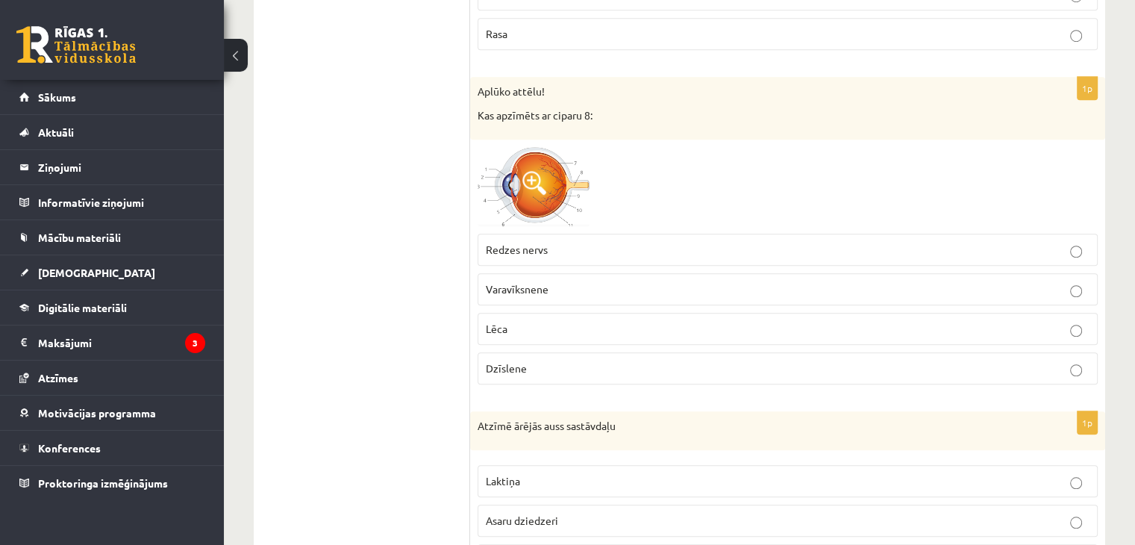
click at [543, 198] on img at bounding box center [533, 187] width 112 height 80
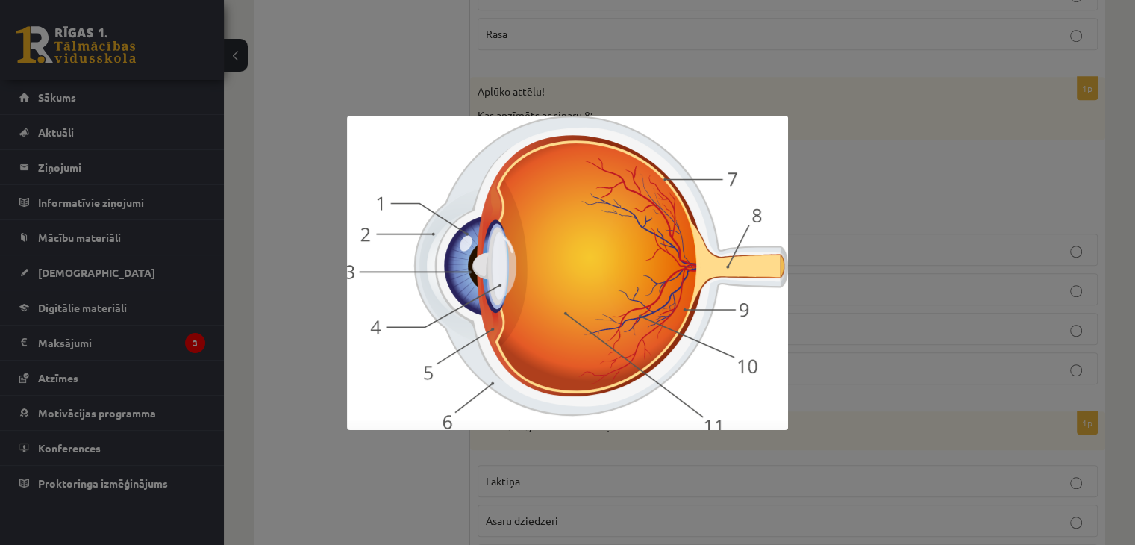
click at [976, 257] on div at bounding box center [567, 272] width 1135 height 545
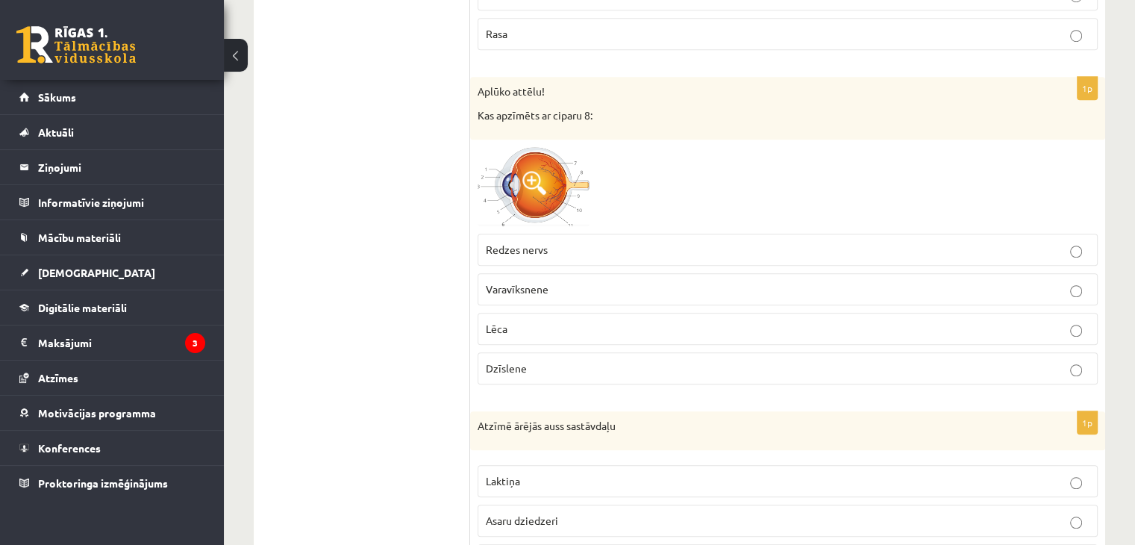
click at [483, 85] on p "Aplūko attēlu!" at bounding box center [749, 91] width 545 height 15
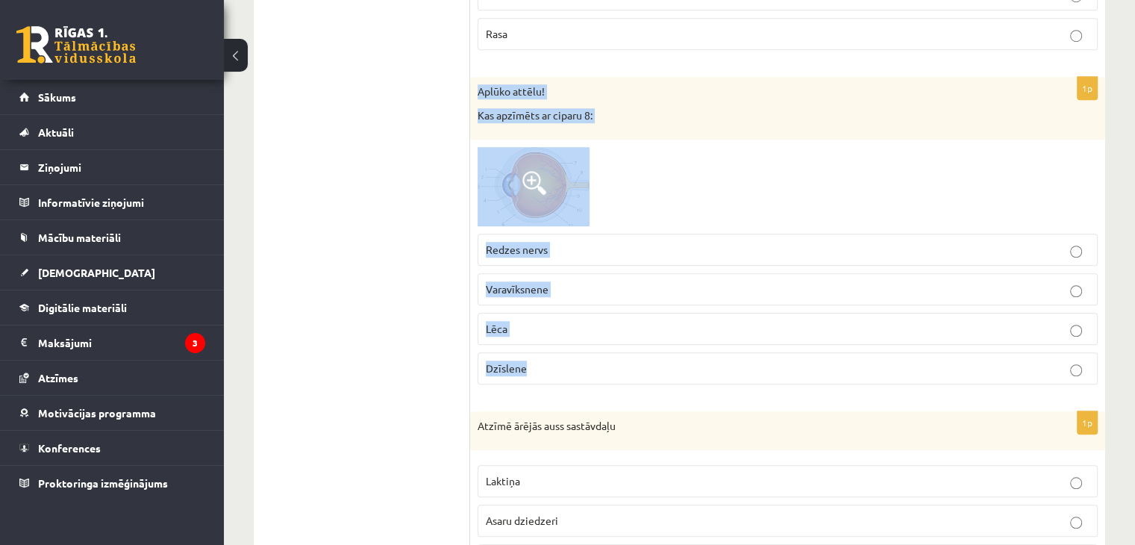
drag, startPoint x: 474, startPoint y: 87, endPoint x: 578, endPoint y: 368, distance: 299.1
click at [578, 368] on div "1p Aplūko attēlu! Kas apzīmēts ar ciparu 8: Redzes nervs Varavīksnene Lēca Dzīs…" at bounding box center [787, 236] width 635 height 319
click at [616, 190] on div at bounding box center [787, 187] width 620 height 80
click at [561, 177] on img at bounding box center [533, 187] width 112 height 80
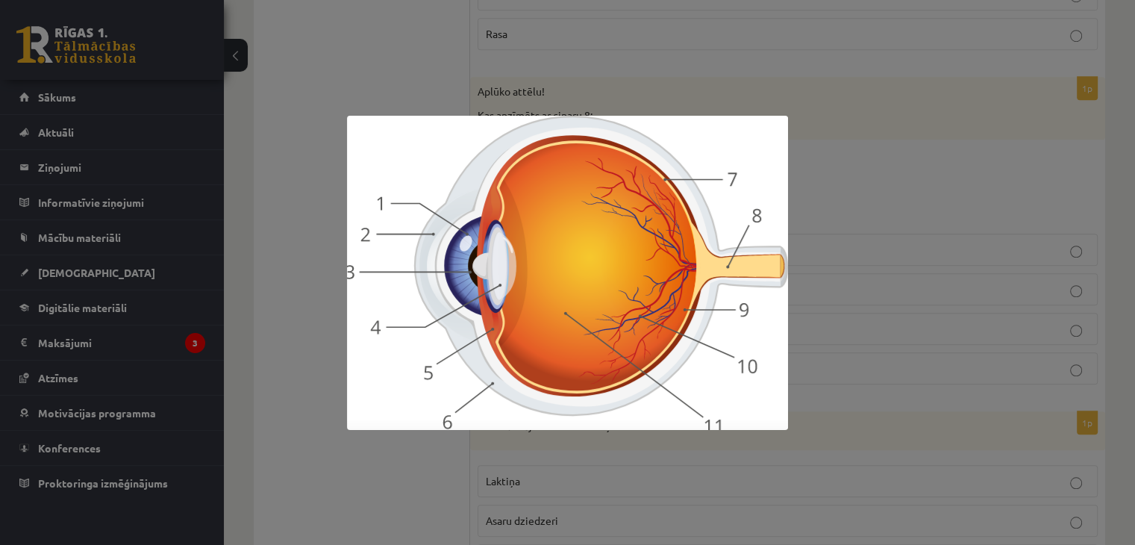
click at [892, 204] on div at bounding box center [567, 272] width 1135 height 545
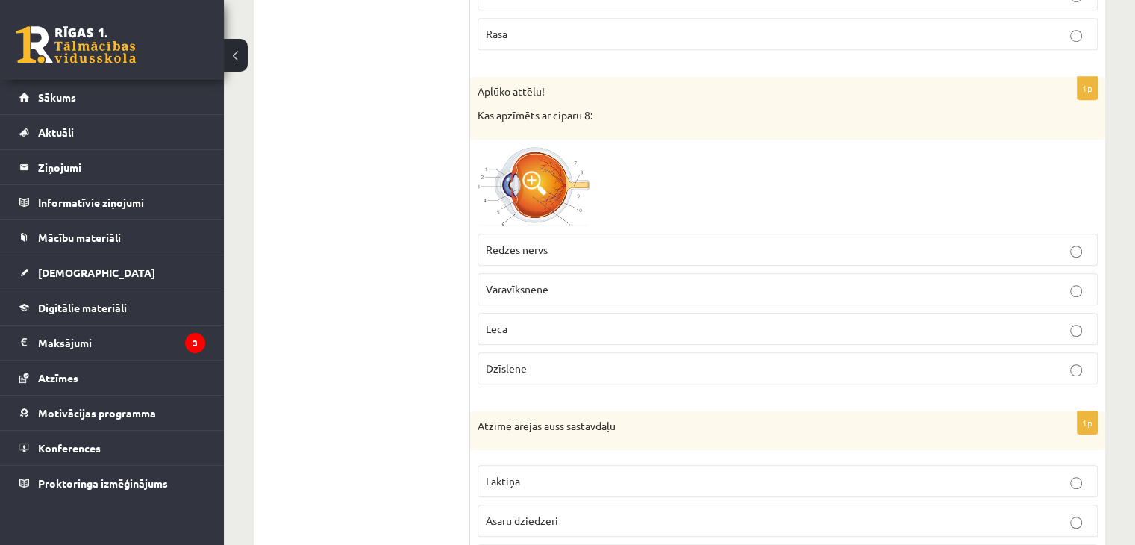
click at [505, 322] on span "Lēca" at bounding box center [497, 328] width 22 height 13
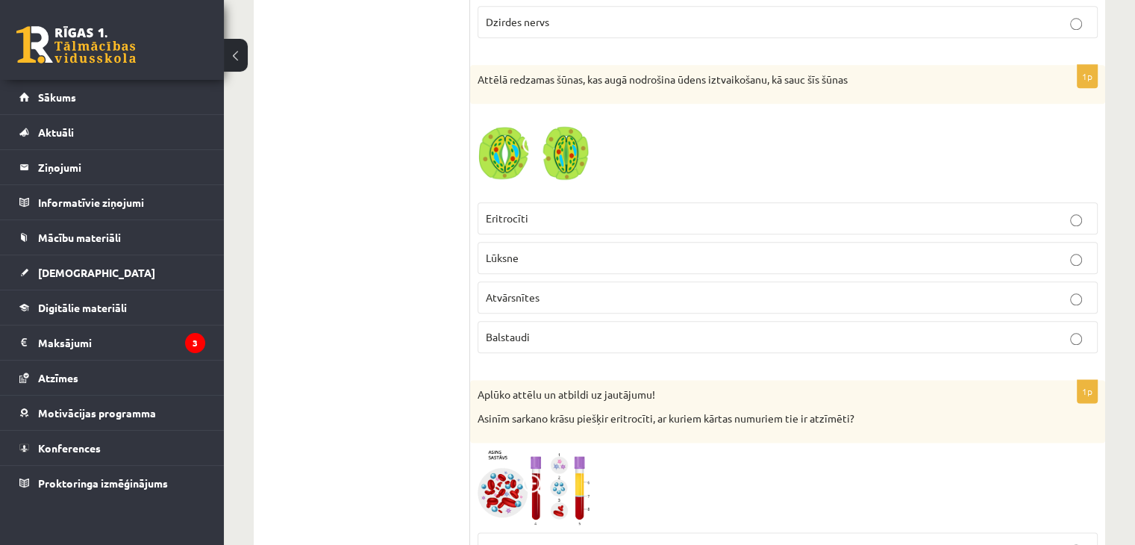
scroll to position [1791, 0]
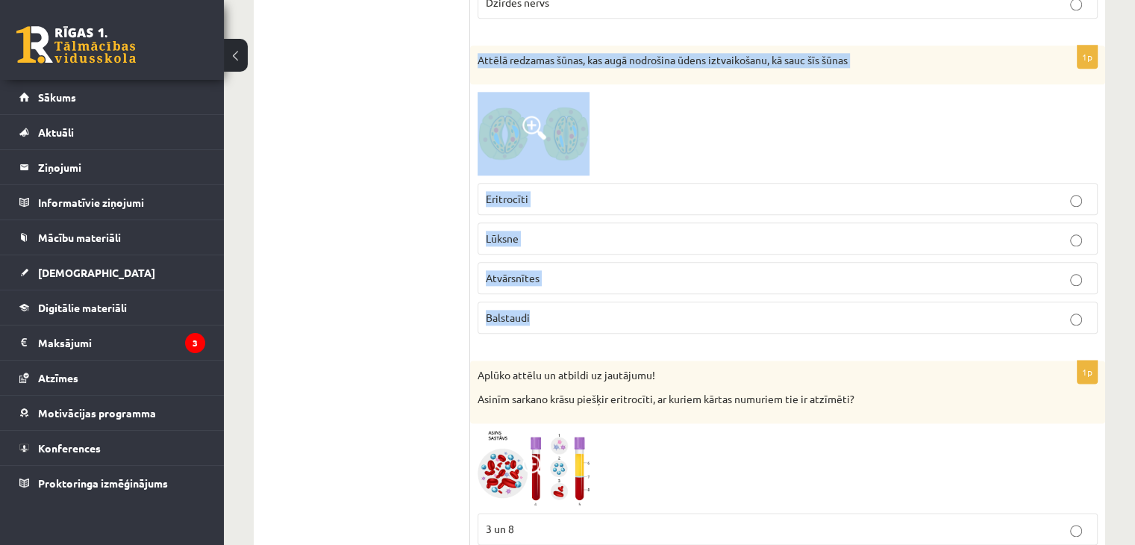
drag, startPoint x: 474, startPoint y: 56, endPoint x: 674, endPoint y: 309, distance: 322.4
click at [674, 309] on div "1p Attēlā redzamas šūnas, kas augā nodrošina ūdens iztvaikošanu, kā sauc šīs šū…" at bounding box center [787, 196] width 635 height 300
click at [618, 107] on div at bounding box center [787, 134] width 620 height 84
click at [534, 135] on img at bounding box center [533, 134] width 112 height 84
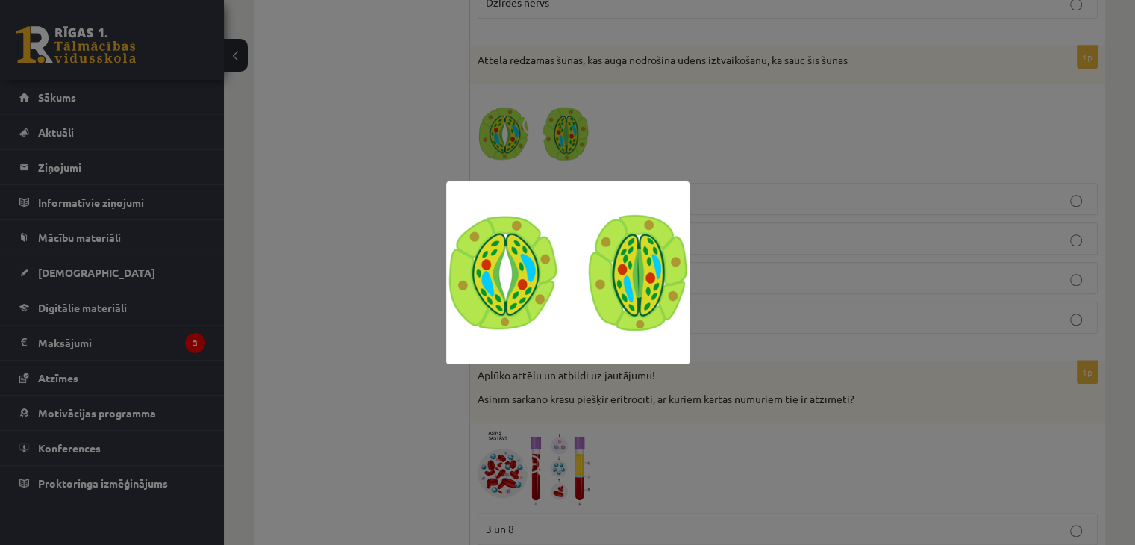
click at [763, 150] on div at bounding box center [567, 272] width 1135 height 545
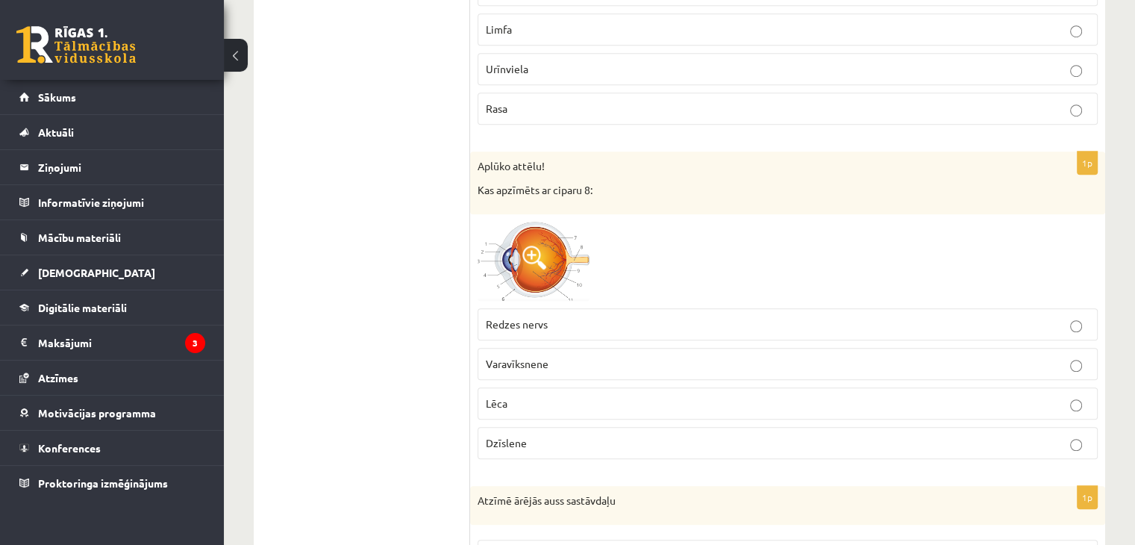
scroll to position [1119, 0]
drag, startPoint x: 546, startPoint y: 265, endPoint x: 520, endPoint y: 233, distance: 41.4
click at [520, 233] on img at bounding box center [533, 262] width 112 height 80
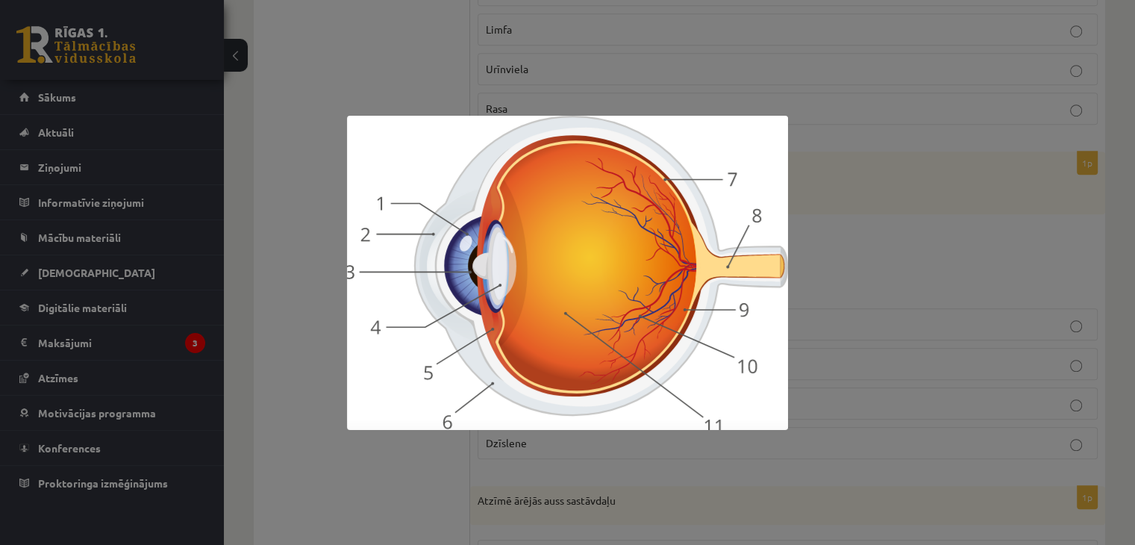
drag, startPoint x: 933, startPoint y: 138, endPoint x: 921, endPoint y: 134, distance: 11.8
click at [933, 138] on div at bounding box center [567, 272] width 1135 height 545
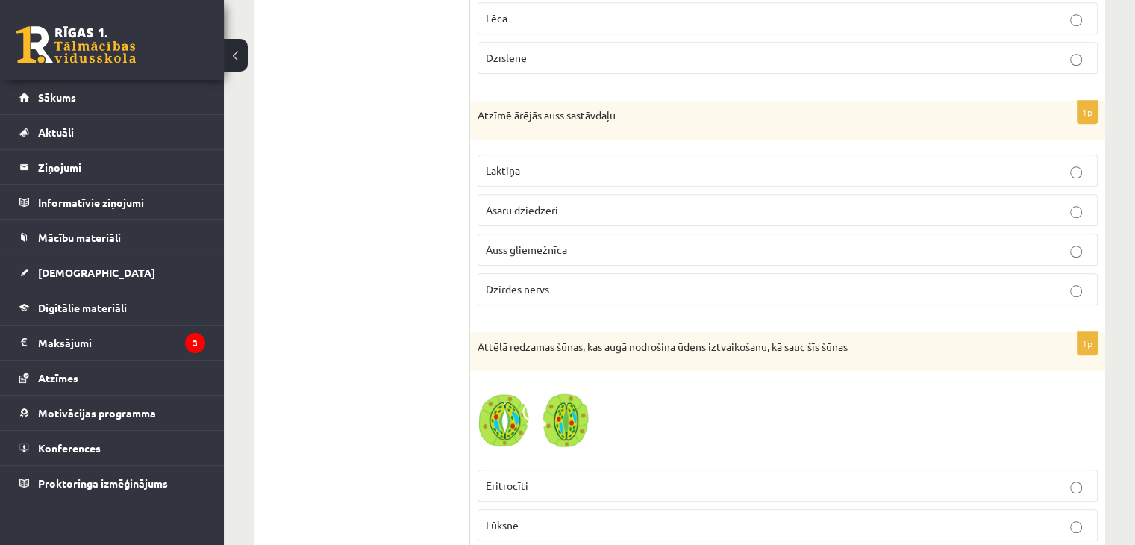
scroll to position [1791, 0]
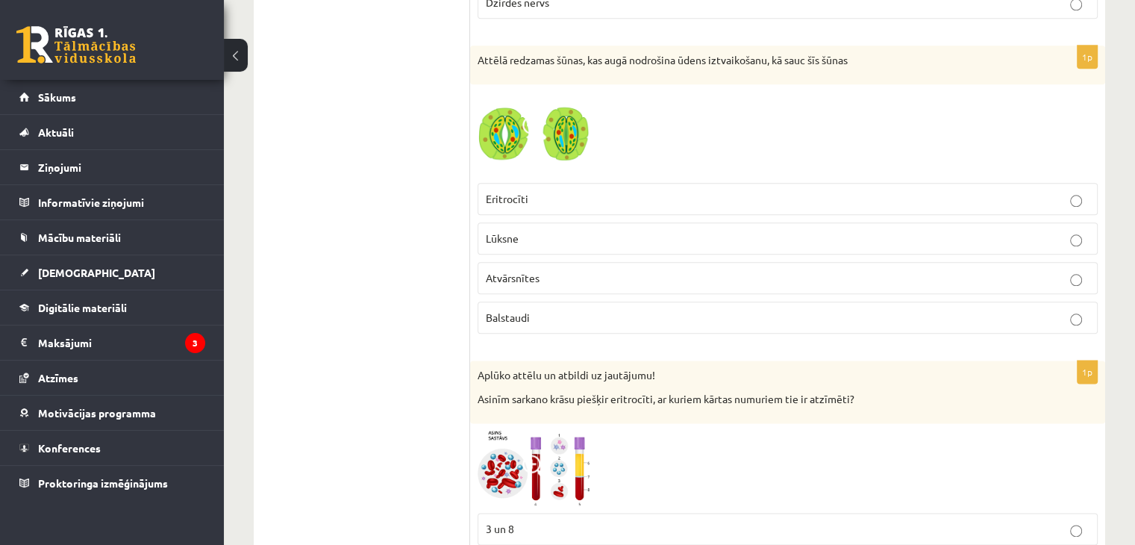
click at [524, 271] on span "Atvārsnītes" at bounding box center [513, 277] width 54 height 13
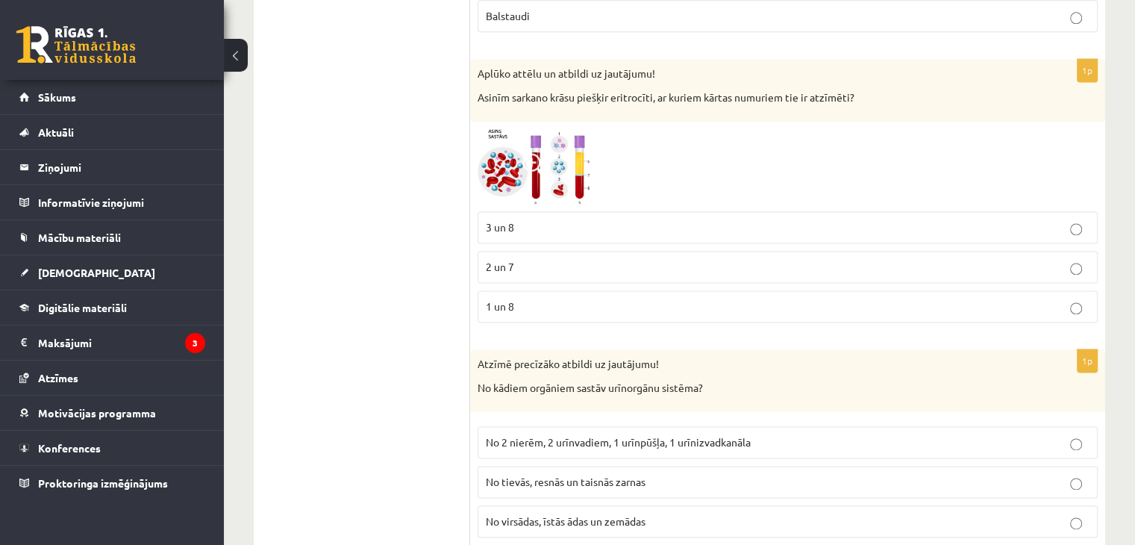
scroll to position [2089, 0]
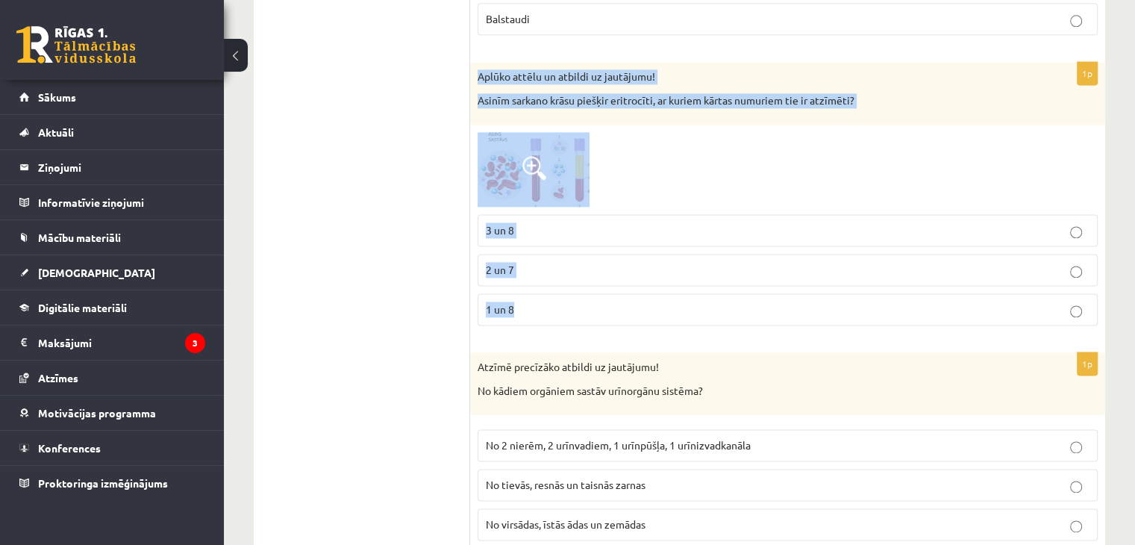
drag, startPoint x: 478, startPoint y: 66, endPoint x: 651, endPoint y: 313, distance: 300.5
click at [651, 313] on div "1p Aplūko attēlu un atbildi uz jautājumu! Asinīm sarkano krāsu piešķir eritrocī…" at bounding box center [787, 199] width 635 height 275
click at [633, 157] on div at bounding box center [787, 169] width 620 height 75
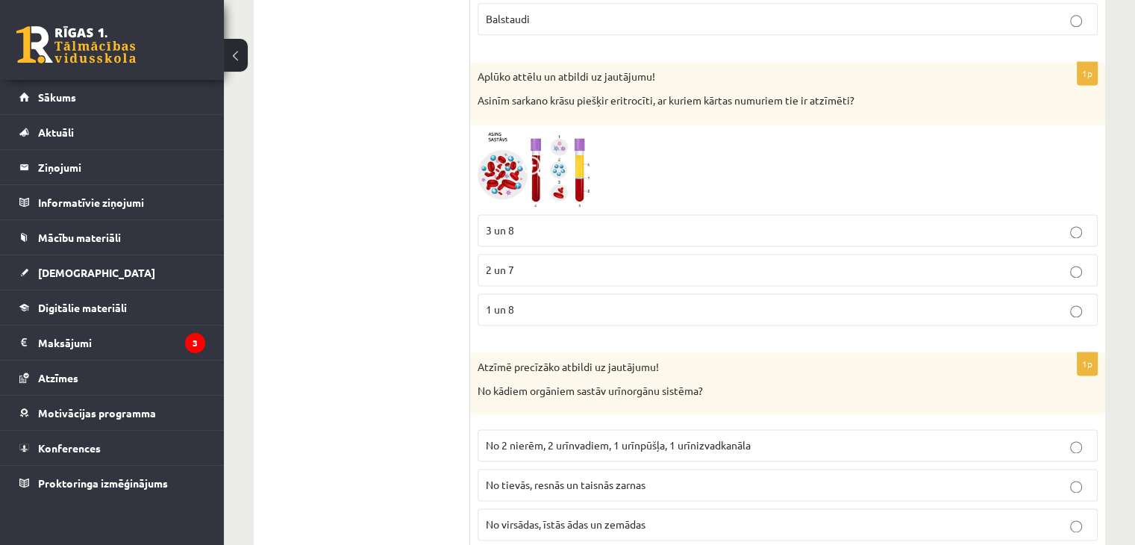
click at [555, 163] on img at bounding box center [533, 169] width 112 height 75
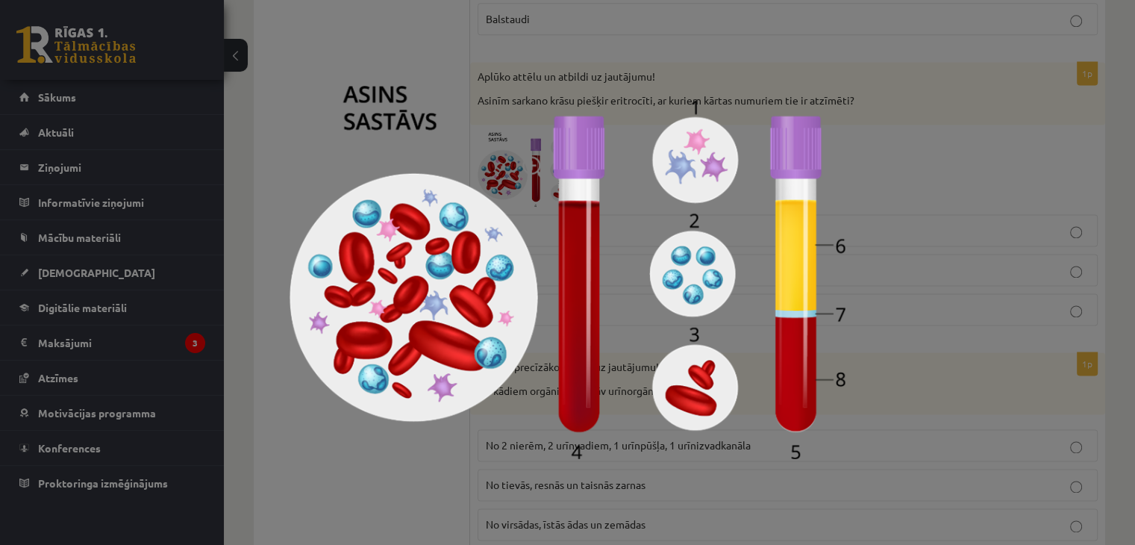
click at [516, 164] on img at bounding box center [567, 272] width 556 height 373
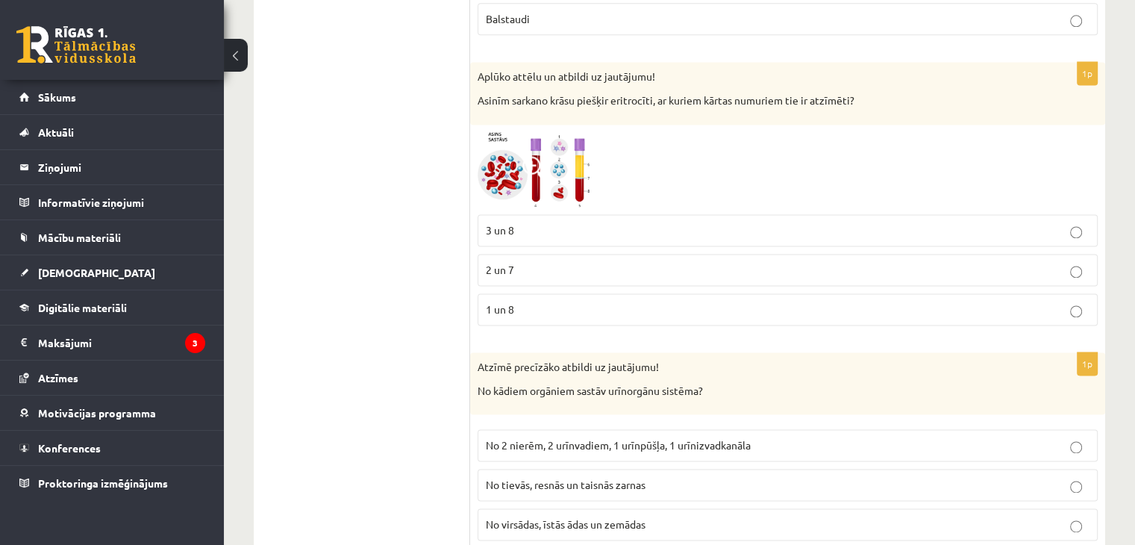
drag, startPoint x: 518, startPoint y: 162, endPoint x: 555, endPoint y: 135, distance: 46.0
click at [555, 135] on img at bounding box center [533, 169] width 112 height 75
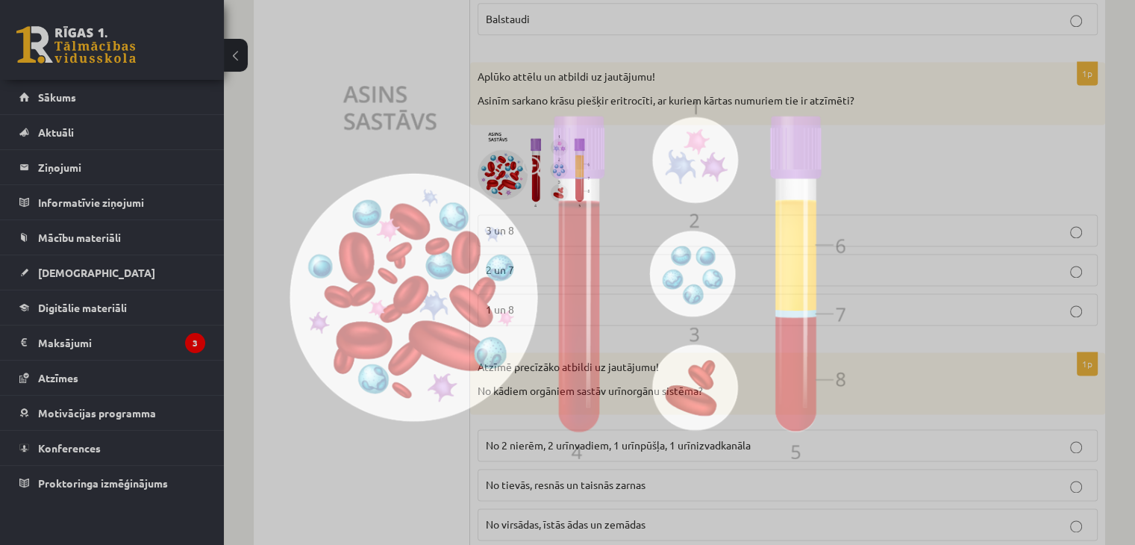
click at [549, 148] on img at bounding box center [567, 272] width 556 height 373
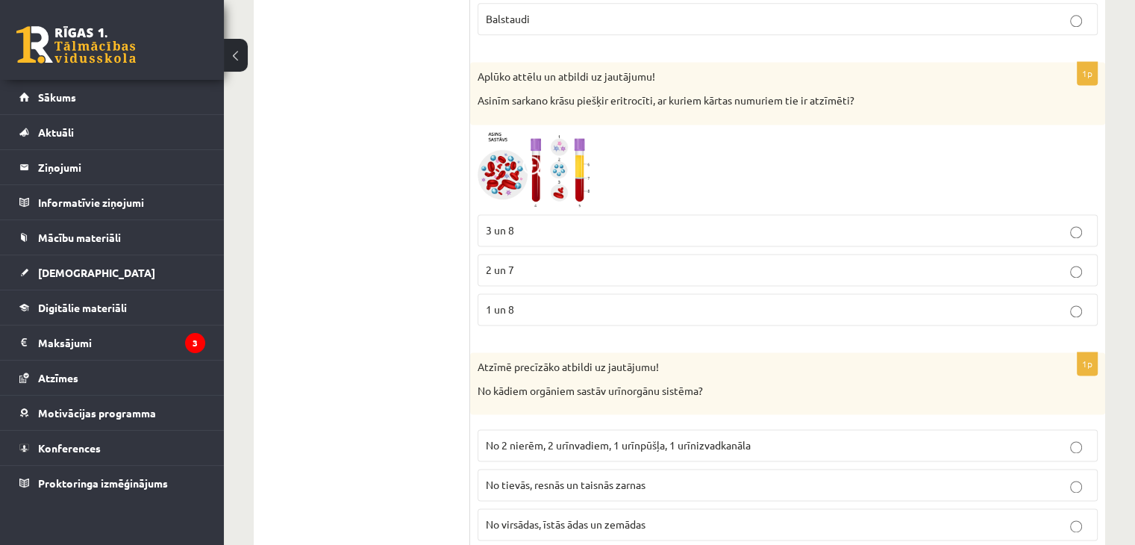
click at [548, 153] on img at bounding box center [533, 169] width 112 height 75
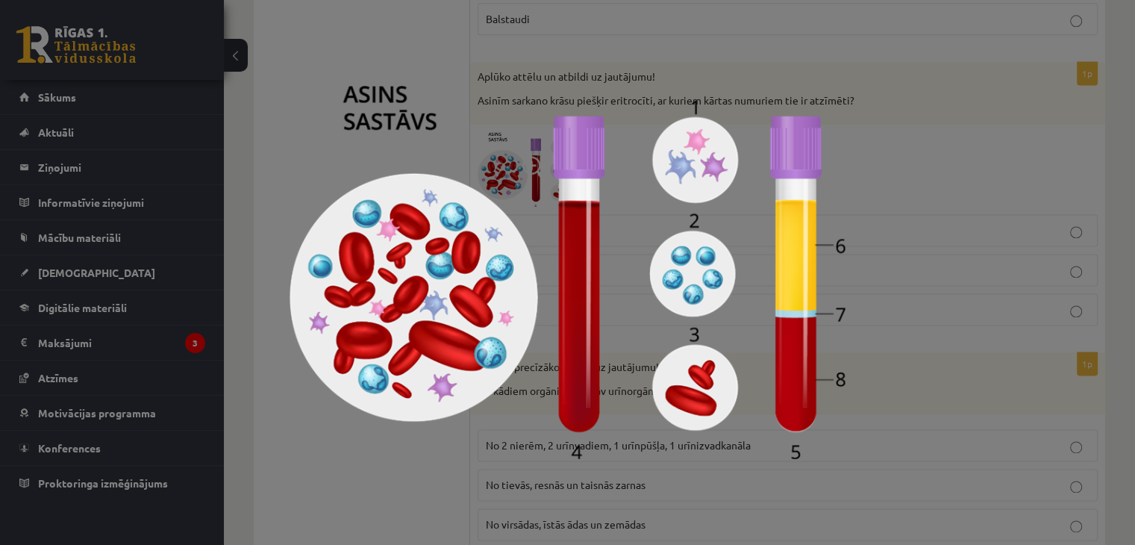
click at [892, 207] on div at bounding box center [567, 272] width 1135 height 545
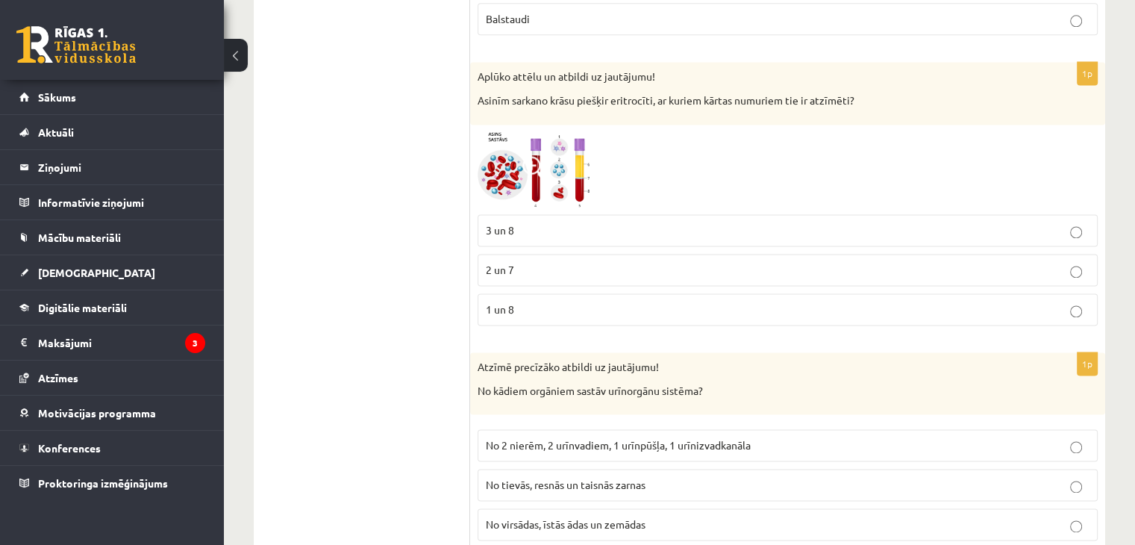
click at [503, 223] on span "3 un 8" at bounding box center [500, 229] width 28 height 13
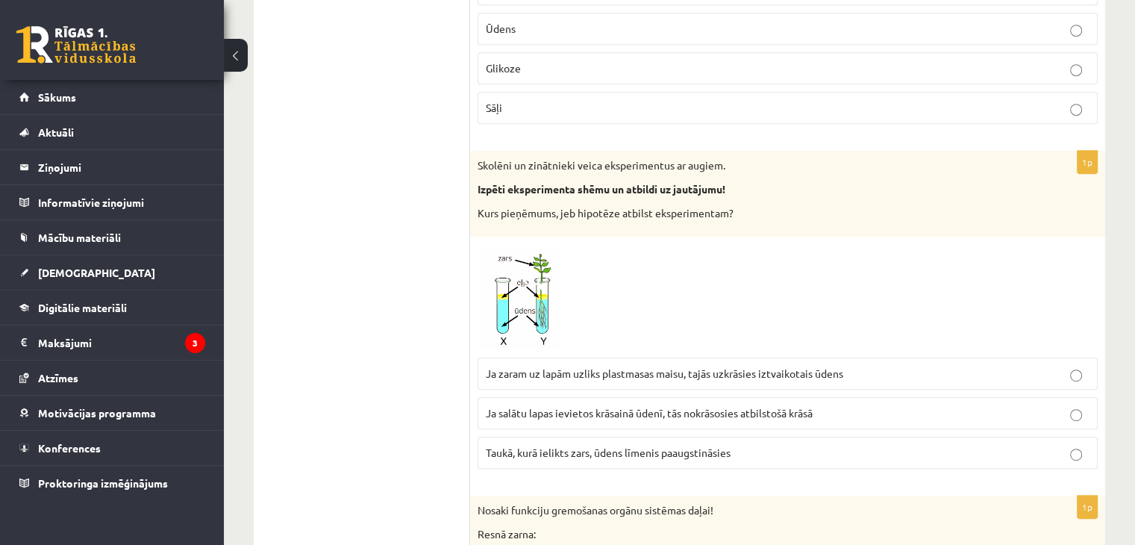
scroll to position [6480, 0]
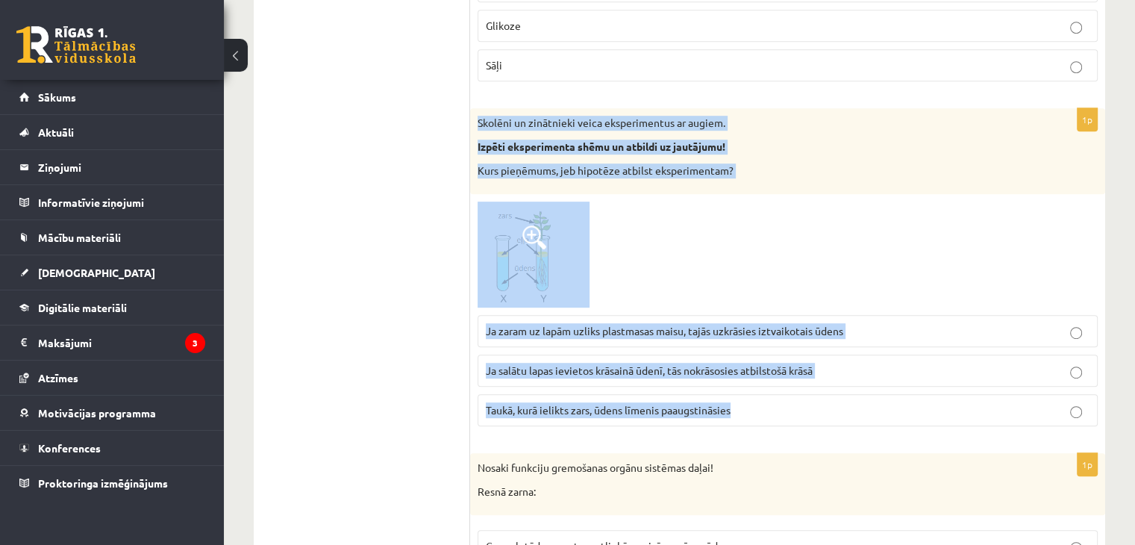
drag, startPoint x: 476, startPoint y: 93, endPoint x: 746, endPoint y: 388, distance: 399.7
click at [746, 388] on div "1p Skolēni un zinātnieki veica eksperimentus ar augiem. Izpēti eksperimenta shē…" at bounding box center [787, 273] width 635 height 330
click at [698, 248] on div at bounding box center [787, 254] width 620 height 106
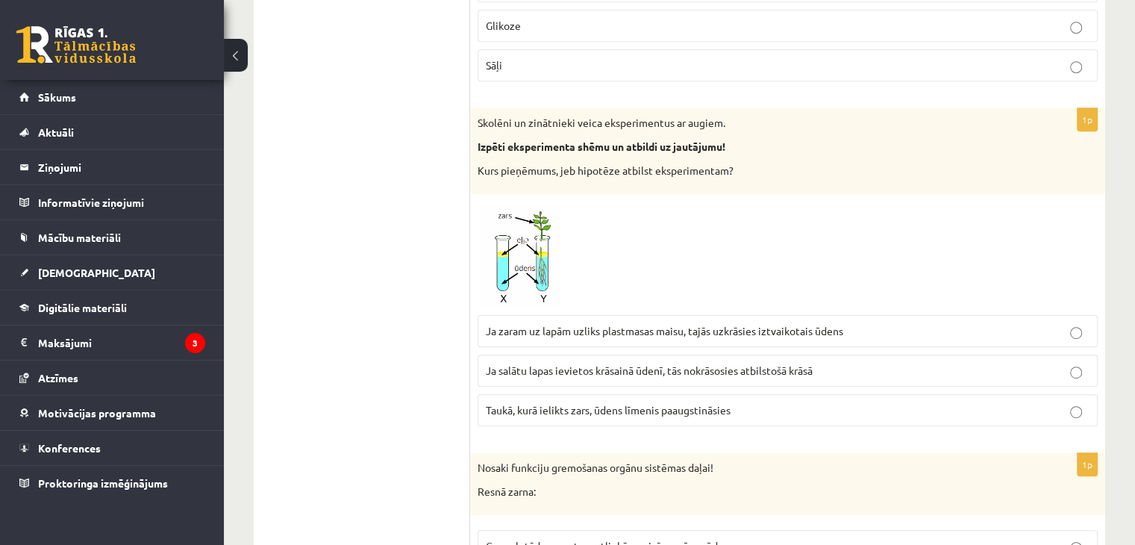
click at [498, 228] on img at bounding box center [533, 254] width 112 height 106
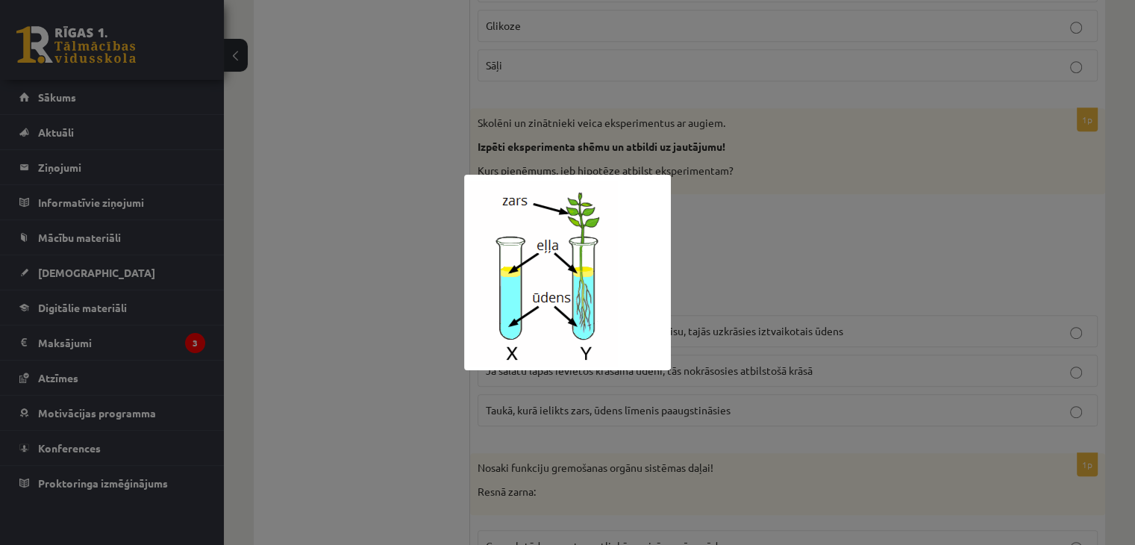
click at [334, 144] on div at bounding box center [567, 272] width 1135 height 545
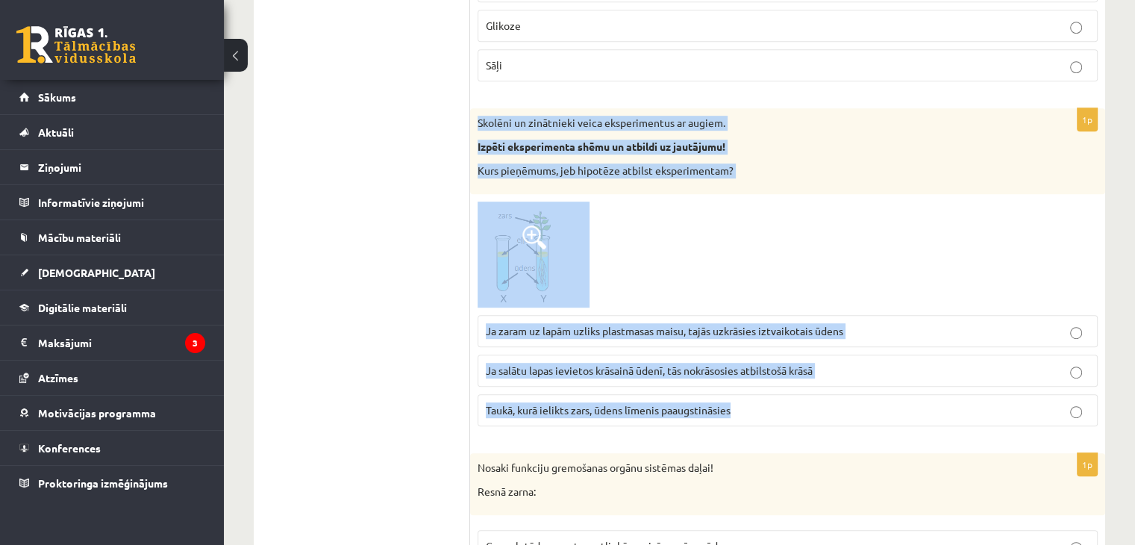
drag, startPoint x: 476, startPoint y: 95, endPoint x: 779, endPoint y: 397, distance: 427.8
click at [779, 397] on div "1p Skolēni un zinātnieki veica eksperimentus ar augiem. Izpēti eksperimenta shē…" at bounding box center [787, 273] width 635 height 330
click at [693, 228] on div at bounding box center [787, 254] width 620 height 106
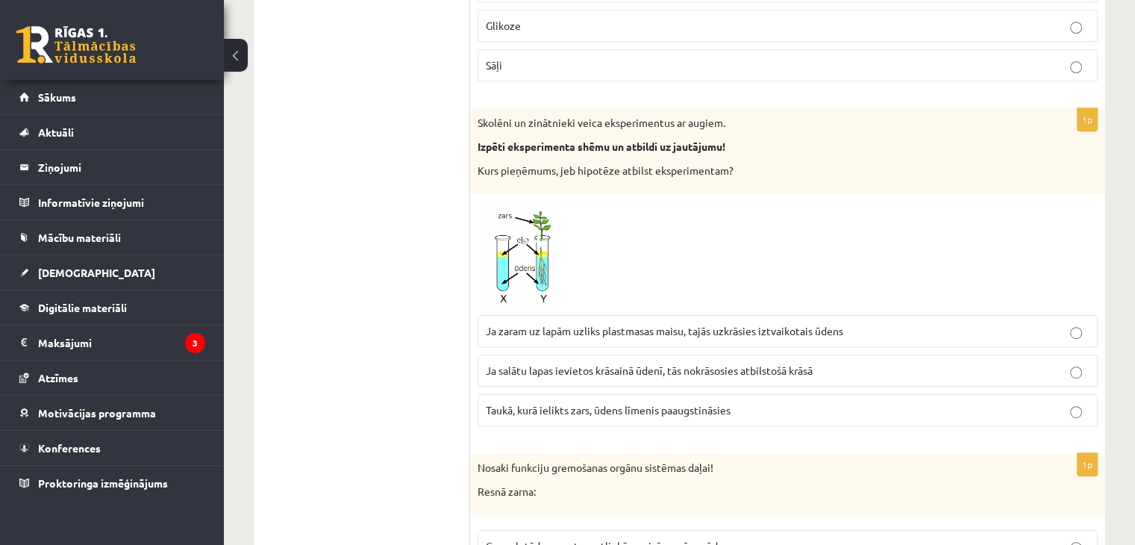
click at [585, 403] on span "Taukā, kurā ielikts zars, ūdens līmenis paaugstināsies" at bounding box center [608, 409] width 245 height 13
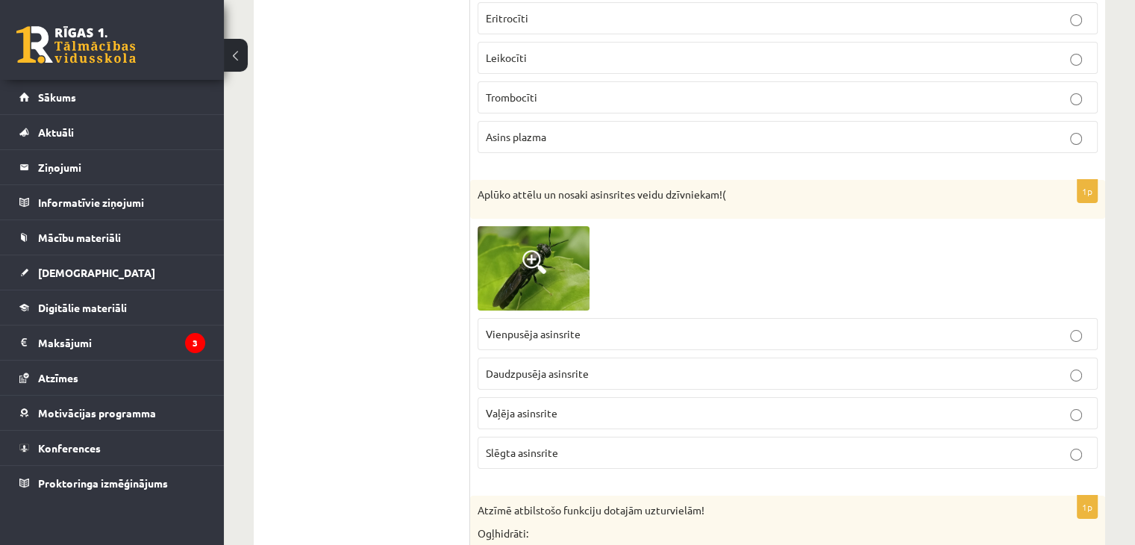
scroll to position [5659, 0]
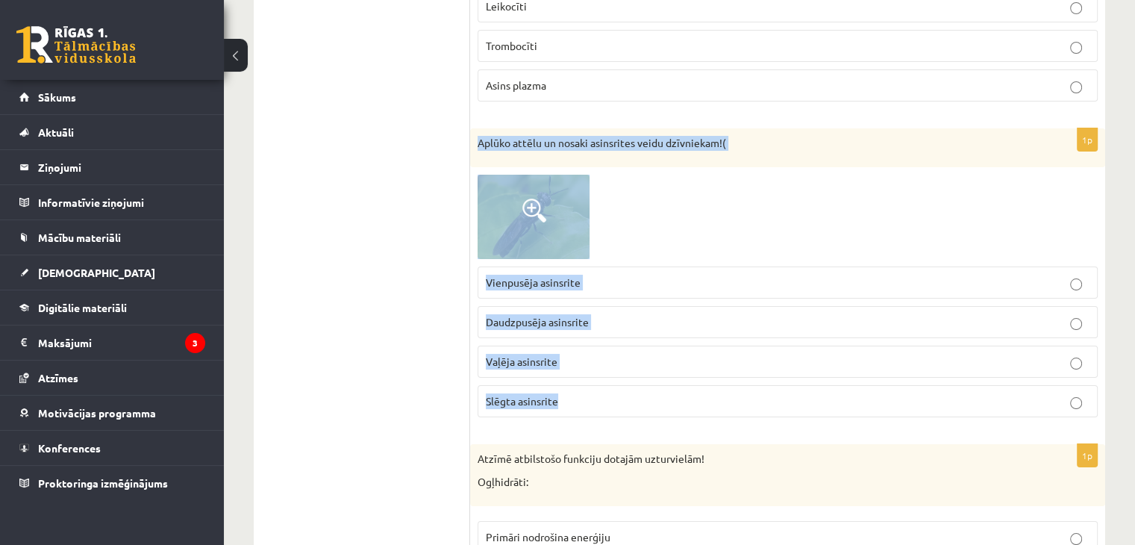
drag, startPoint x: 469, startPoint y: 119, endPoint x: 604, endPoint y: 380, distance: 294.6
click at [604, 380] on div "1p Aplūko attēlu un nosaki asinsrites veidu dzīvniekam!( Vienpusēja asinsrite D…" at bounding box center [787, 278] width 635 height 300
click at [692, 192] on div at bounding box center [787, 217] width 620 height 84
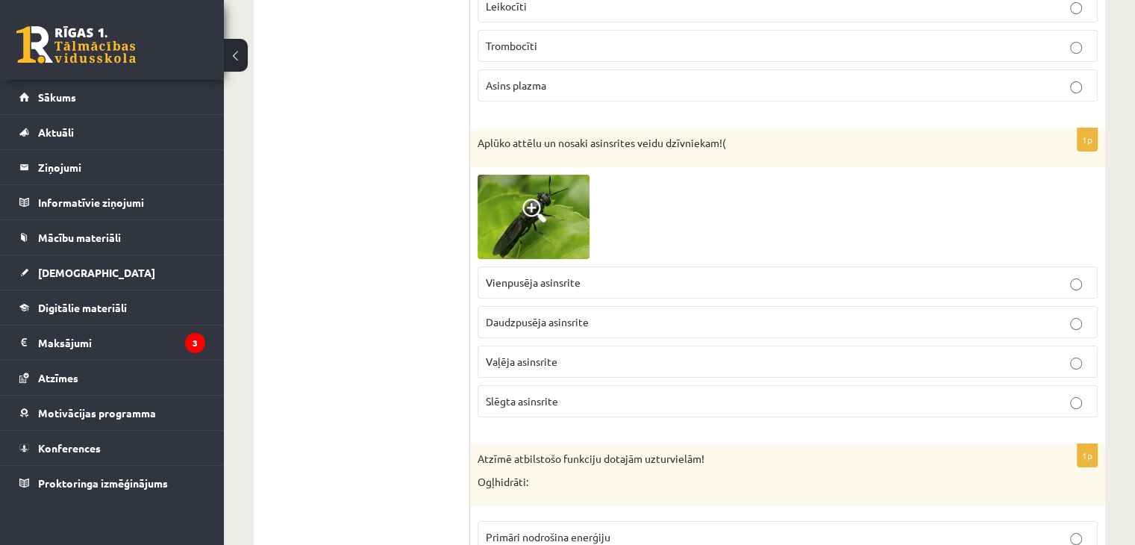
click at [536, 198] on span at bounding box center [534, 210] width 24 height 24
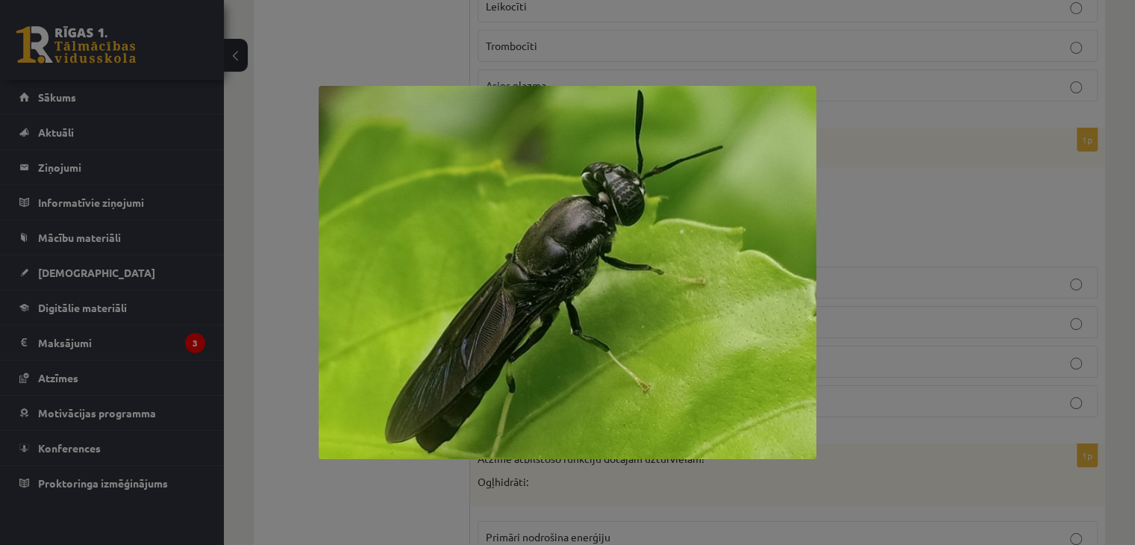
click at [986, 265] on div at bounding box center [567, 272] width 1135 height 545
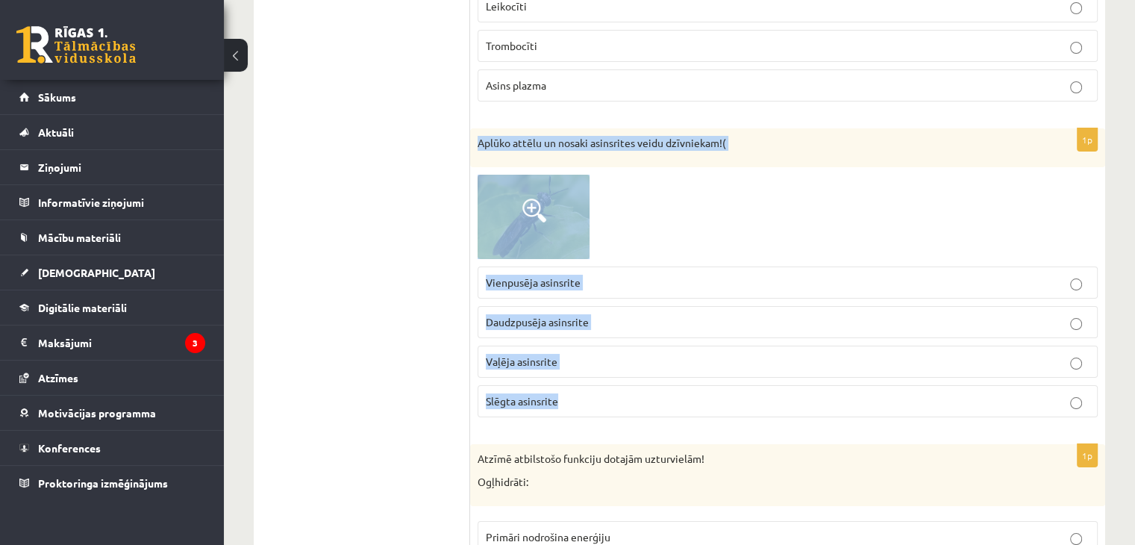
drag, startPoint x: 483, startPoint y: 120, endPoint x: 560, endPoint y: 374, distance: 264.8
click at [560, 374] on div "1p Aplūko attēlu un nosaki asinsrites veidu dzīvniekam!( Vienpusēja asinsrite D…" at bounding box center [787, 278] width 635 height 300
click at [692, 197] on div at bounding box center [787, 217] width 620 height 84
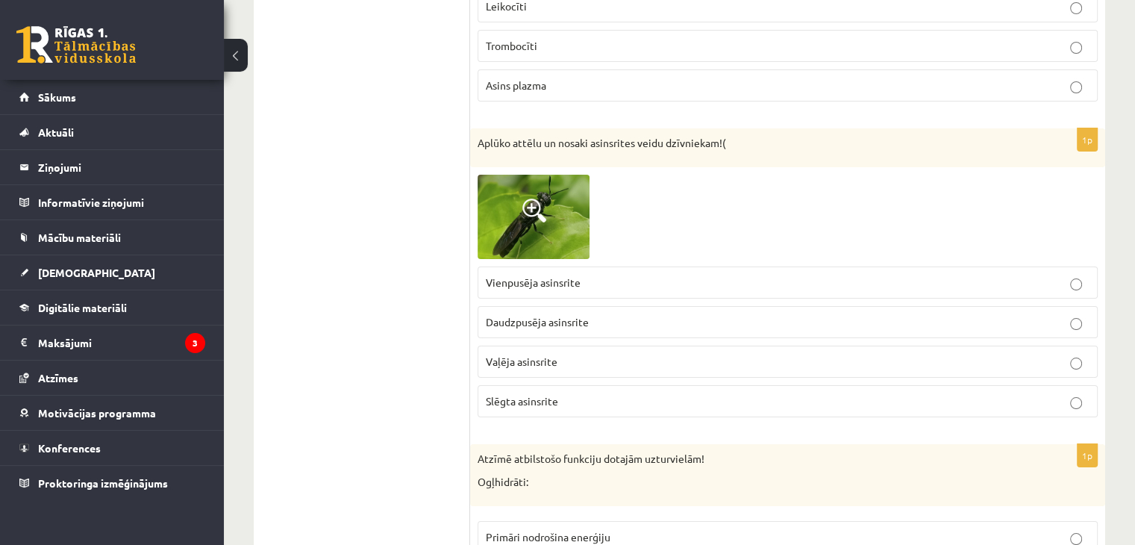
click at [563, 206] on img at bounding box center [533, 217] width 112 height 84
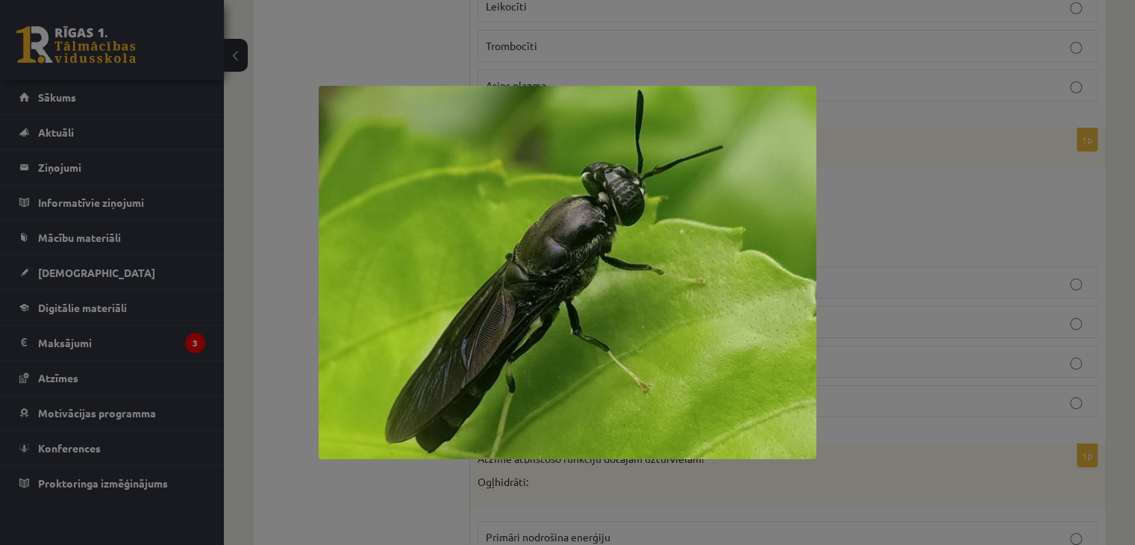
click at [889, 221] on div at bounding box center [567, 272] width 1135 height 545
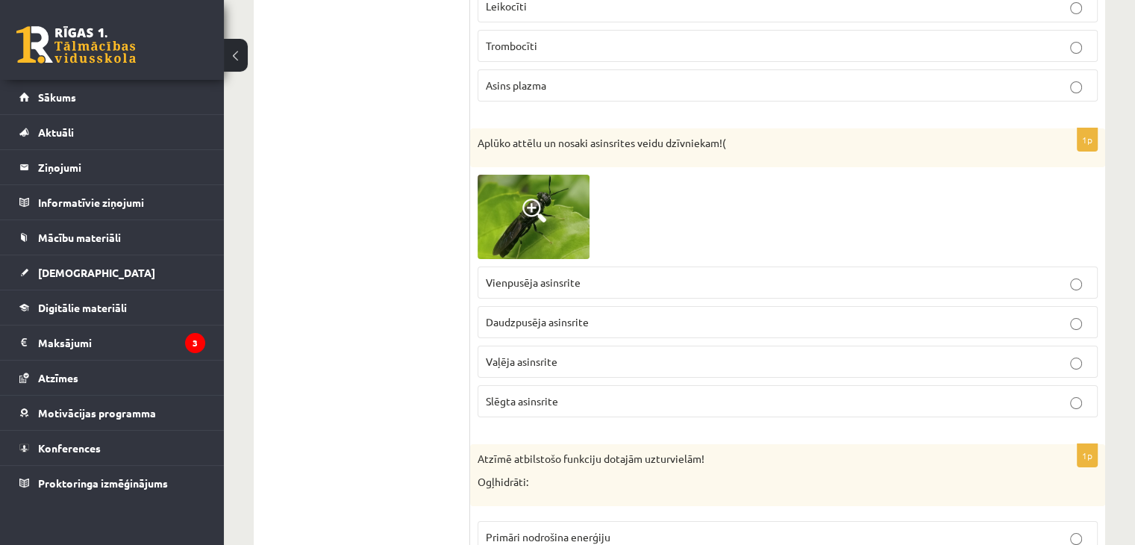
click at [569, 393] on p "Slēgta asinsrite" at bounding box center [788, 401] width 604 height 16
click at [624, 359] on fieldset "Vienpusēja asinsrite Daudzpusēja asinsrite Vaļēja asinsrite Slēgta asinsrite" at bounding box center [787, 340] width 620 height 163
click at [651, 354] on p "Vaļēja asinsrite" at bounding box center [788, 362] width 604 height 16
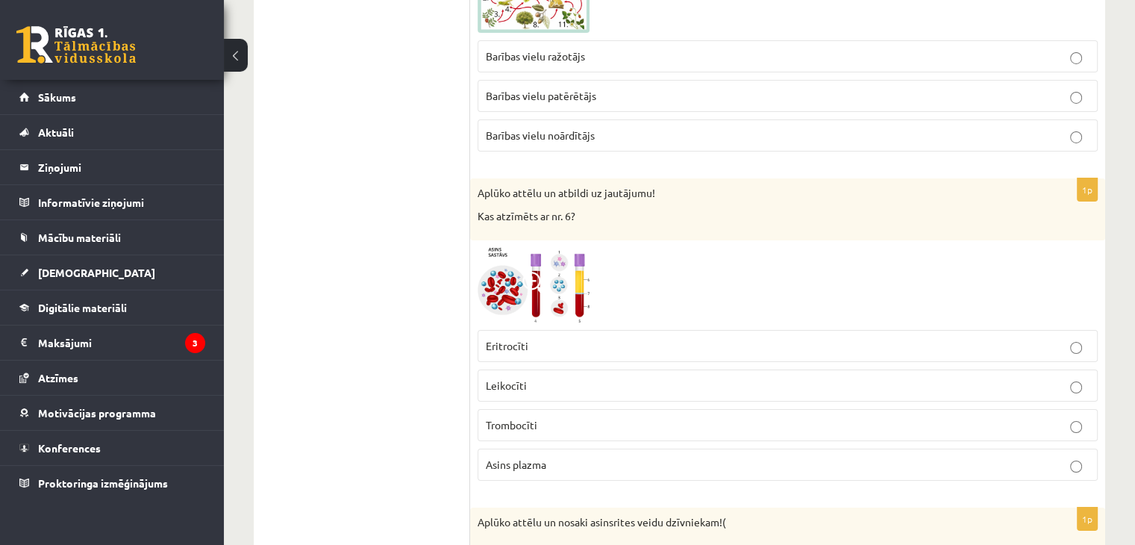
scroll to position [5286, 0]
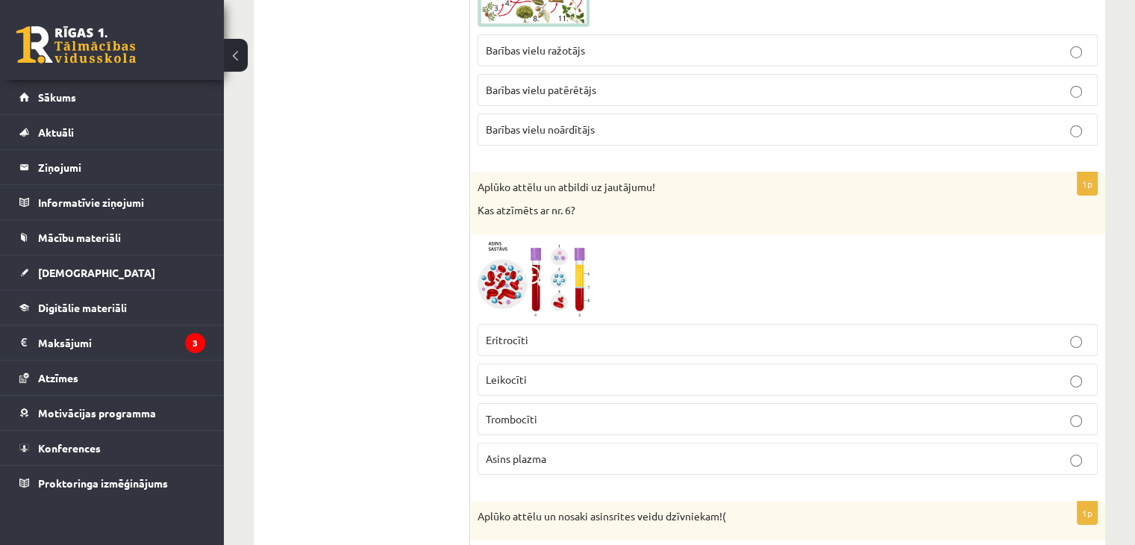
click at [548, 260] on img at bounding box center [533, 279] width 112 height 75
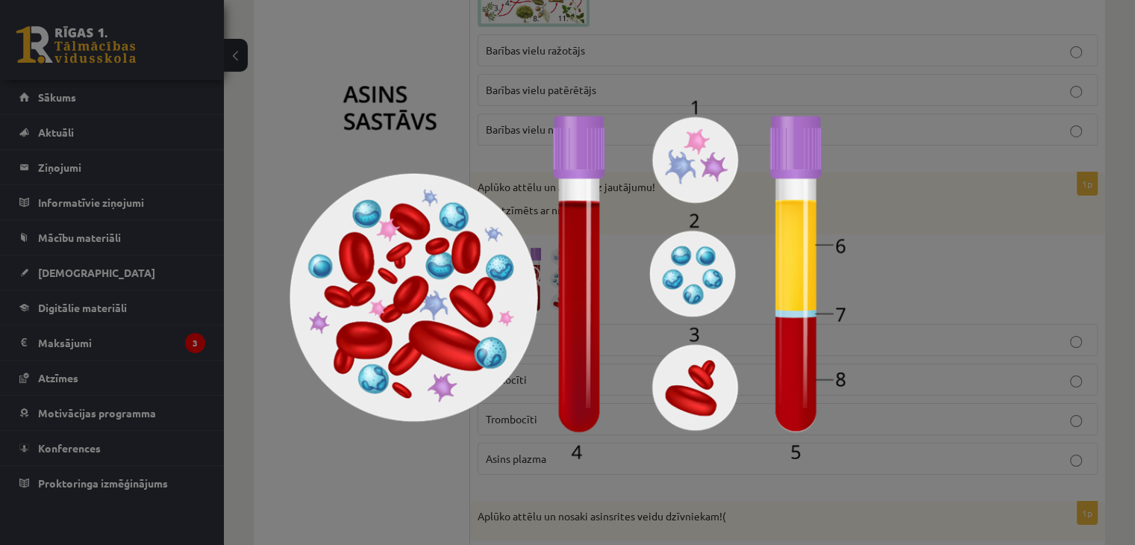
click at [941, 234] on div at bounding box center [567, 272] width 1135 height 545
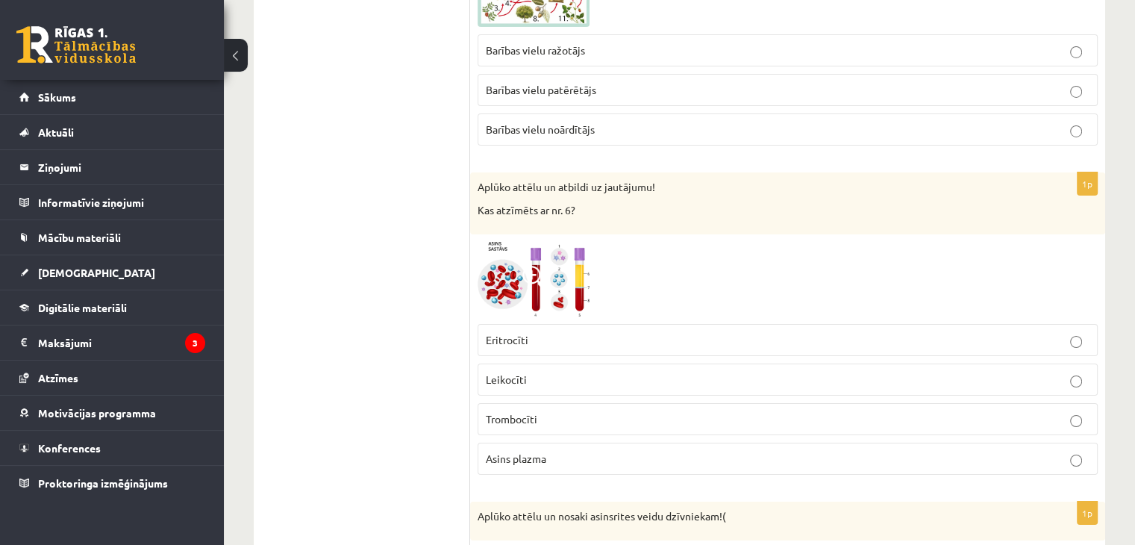
click at [538, 242] on img at bounding box center [533, 279] width 112 height 75
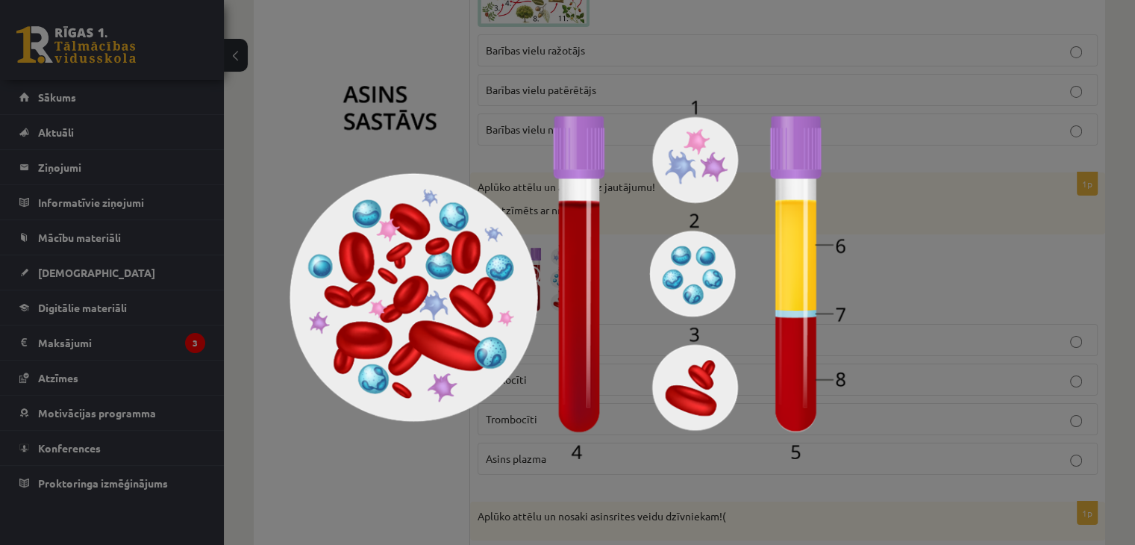
click at [895, 252] on div at bounding box center [567, 272] width 1135 height 545
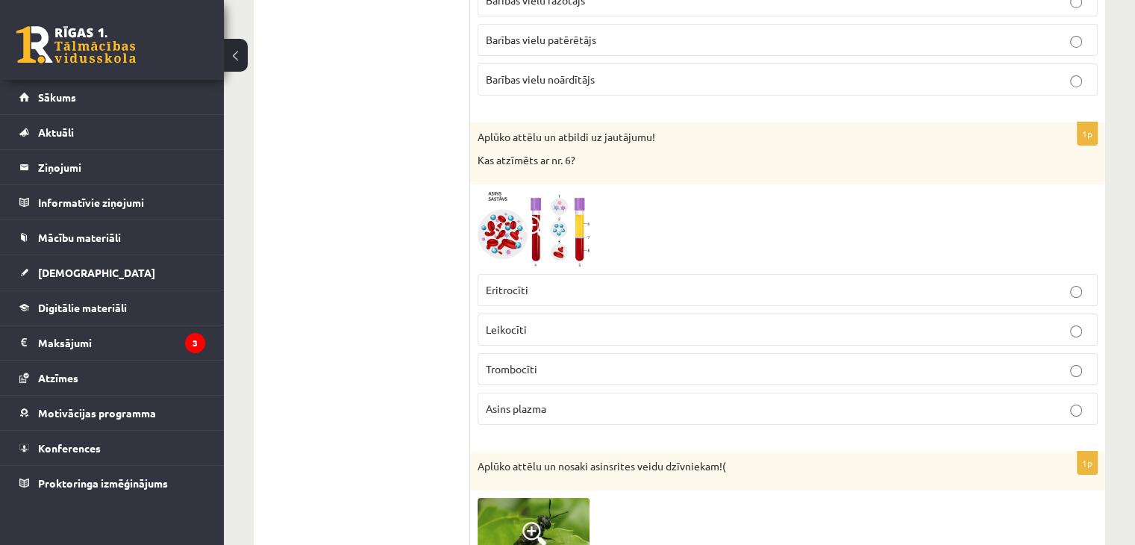
scroll to position [5360, 0]
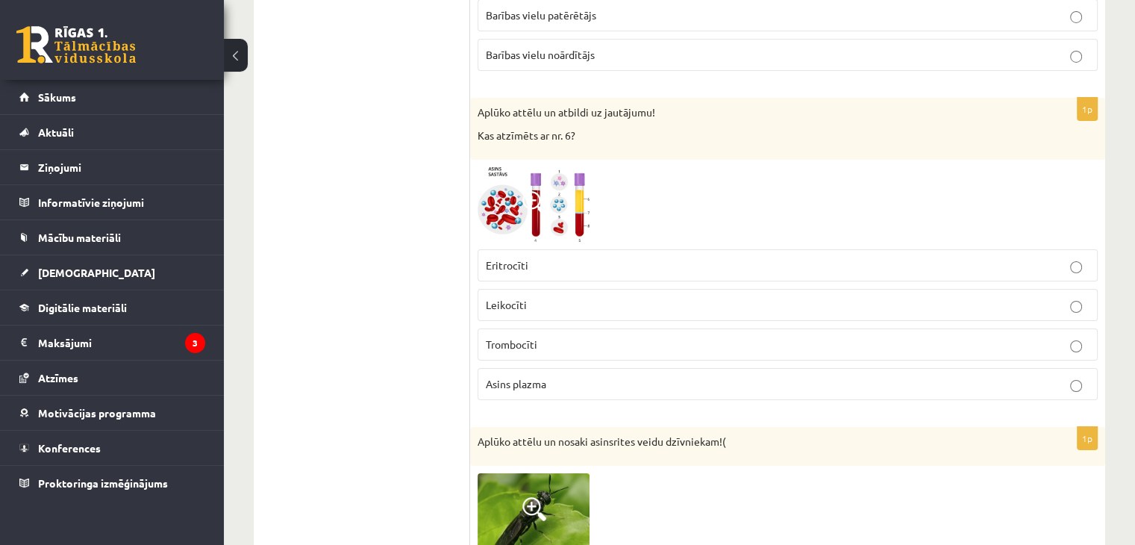
click at [528, 297] on p "Leikocīti" at bounding box center [788, 305] width 604 height 16
click at [555, 336] on p "Trombocīti" at bounding box center [788, 344] width 604 height 16
click at [559, 301] on fieldset "Eritrocīti Leikocīti Trombocīti Asins plazma" at bounding box center [787, 323] width 620 height 163
click at [570, 297] on p "Leikocīti" at bounding box center [788, 305] width 604 height 16
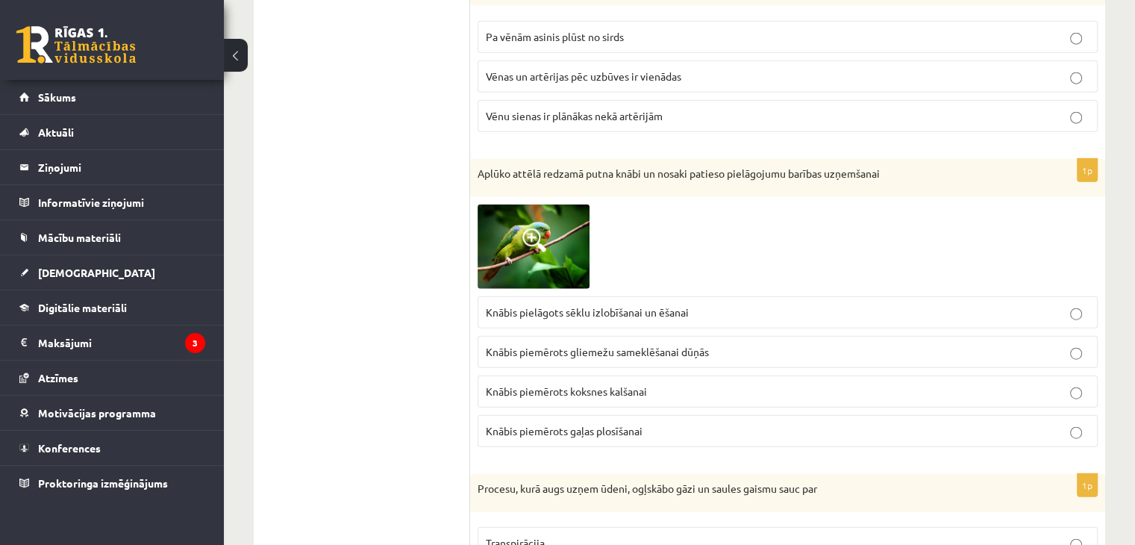
scroll to position [3570, 0]
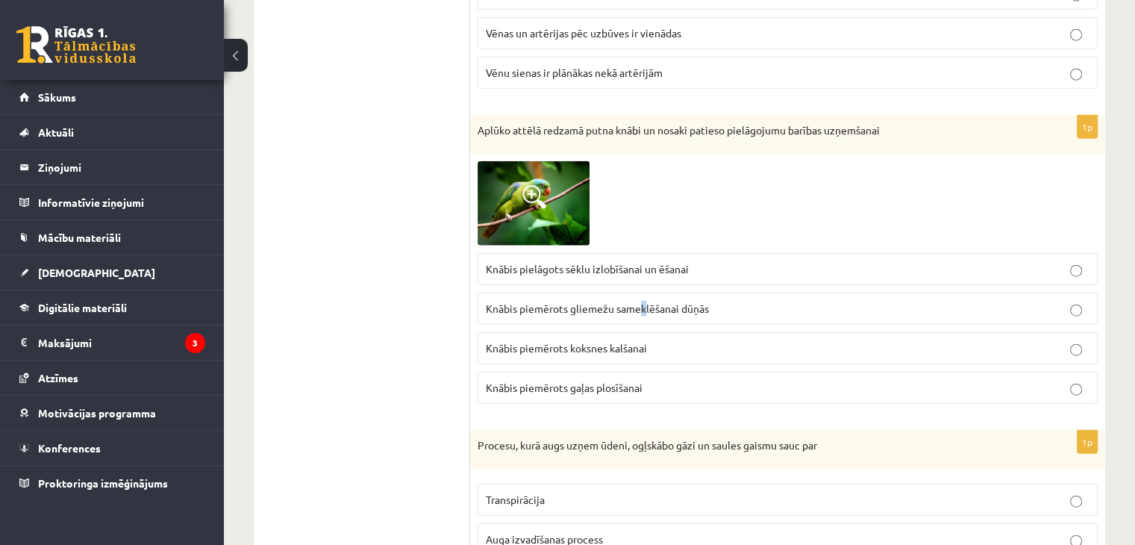
click at [643, 301] on span "Knābis piemērots gliemežu sameklēšanai dūņās" at bounding box center [597, 307] width 223 height 13
click at [674, 301] on span "Knābis piemērots gliemežu sameklēšanai dūņās" at bounding box center [597, 307] width 223 height 13
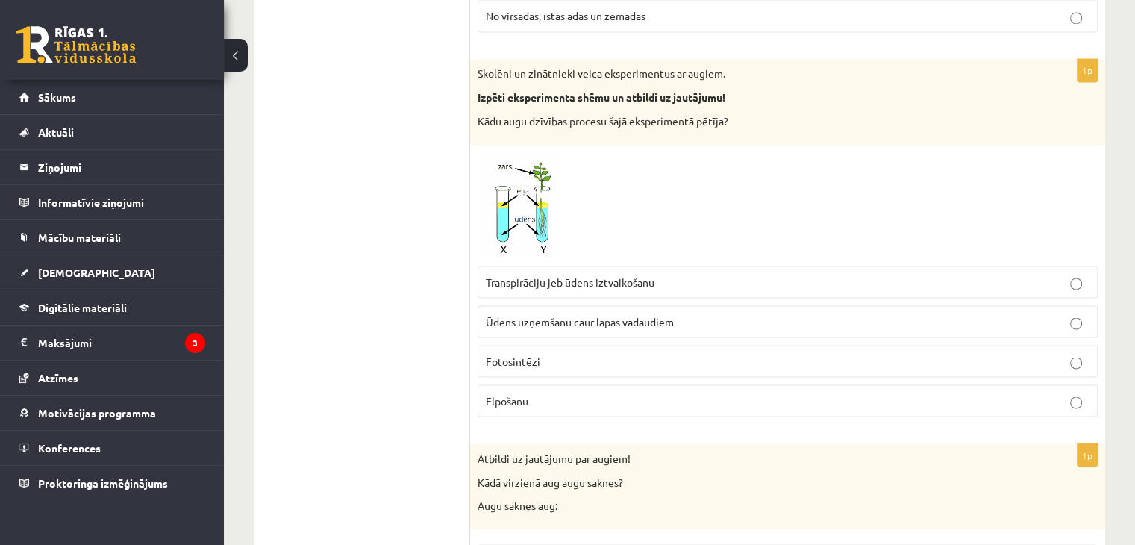
scroll to position [2600, 0]
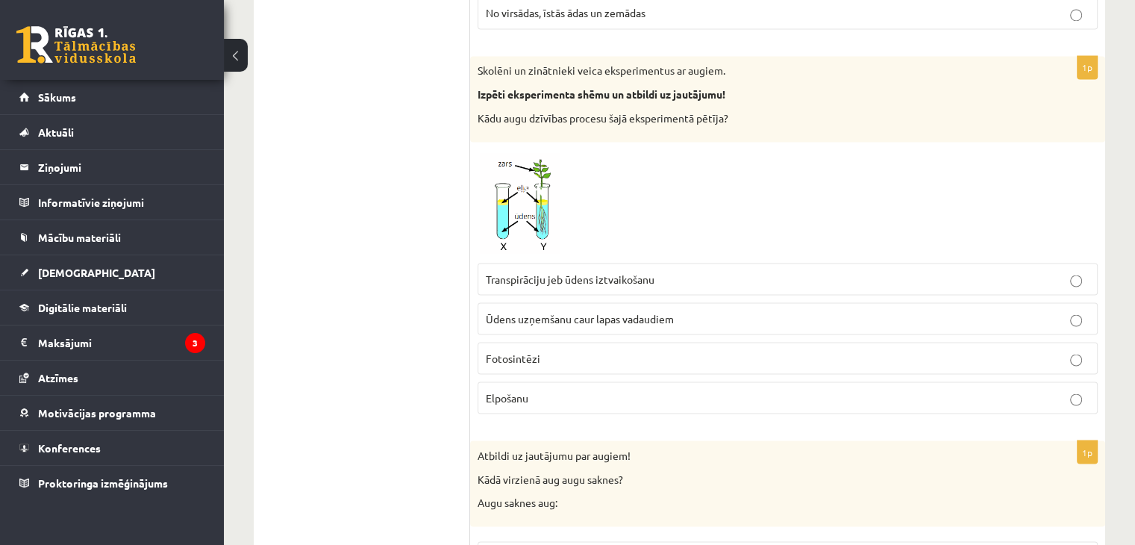
click at [540, 195] on img at bounding box center [533, 202] width 112 height 106
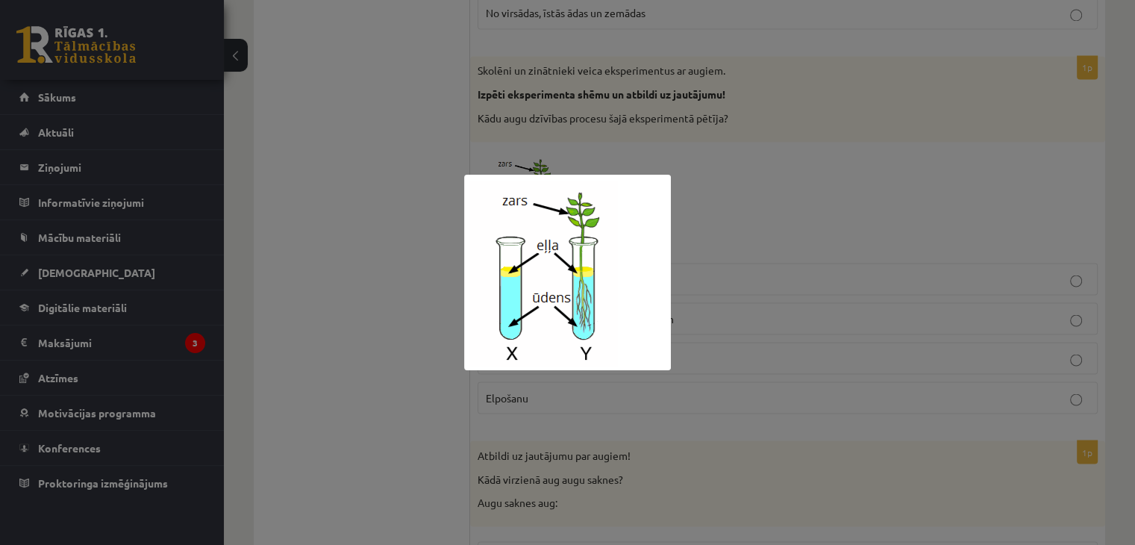
click at [780, 175] on div at bounding box center [567, 272] width 1135 height 545
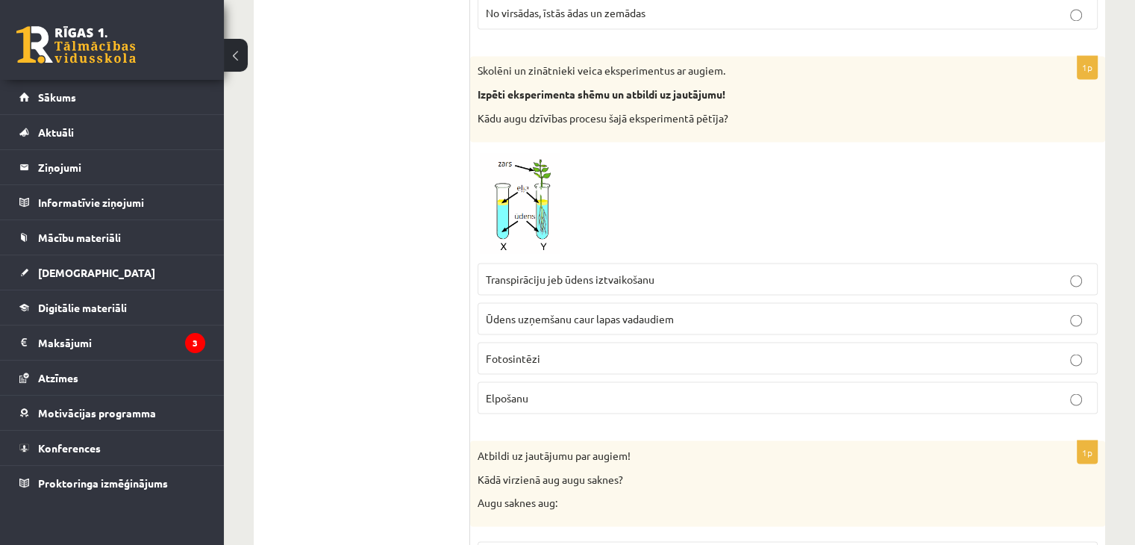
click at [543, 272] on span "Transpirāciju jeb ūdens iztvaikošanu" at bounding box center [570, 278] width 169 height 13
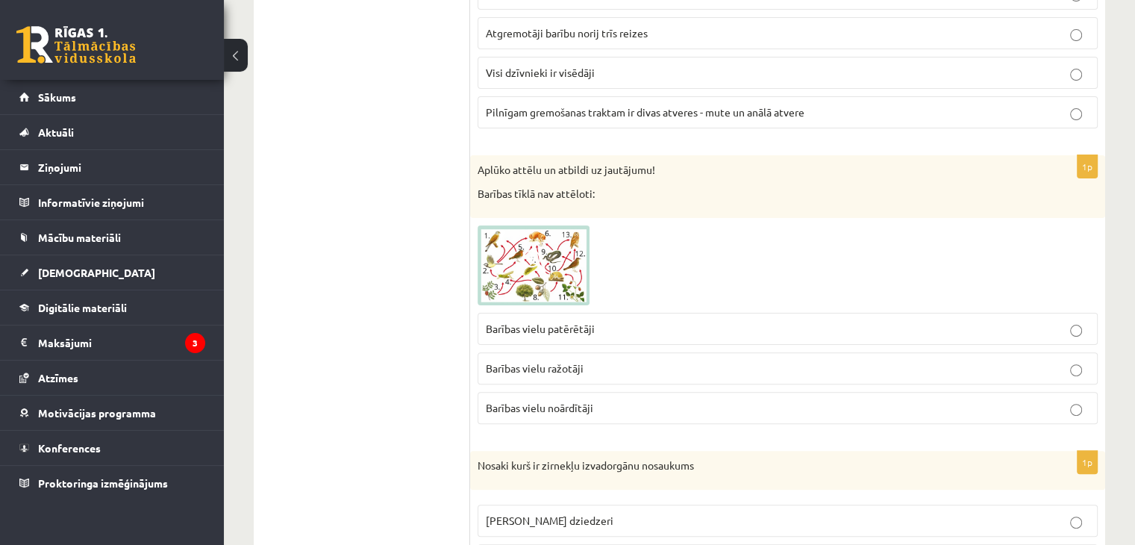
scroll to position [0, 0]
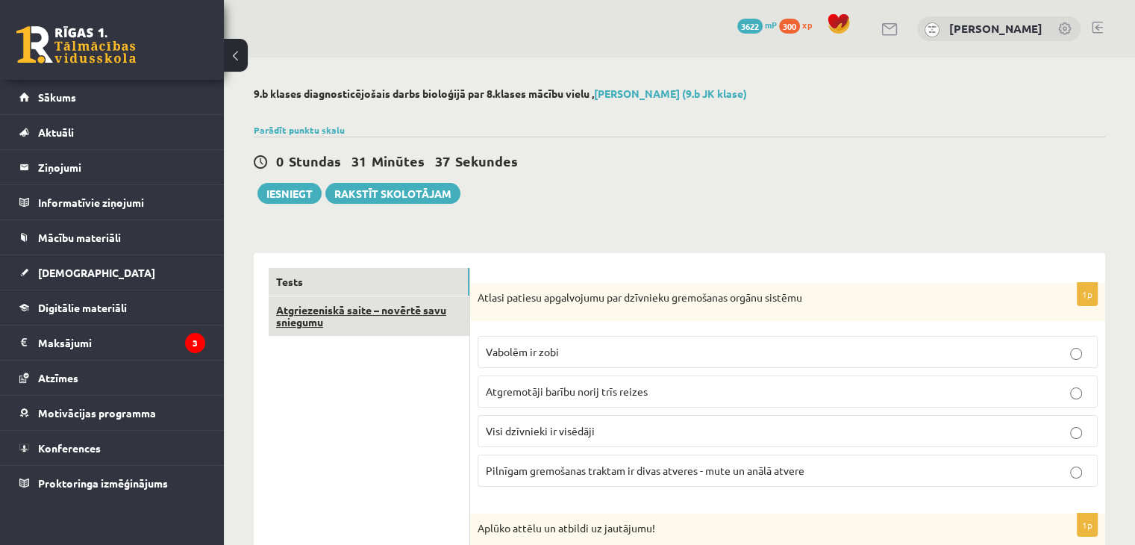
click at [337, 320] on link "Atgriezeniskā saite – novērtē savu sniegumu" at bounding box center [369, 316] width 201 height 40
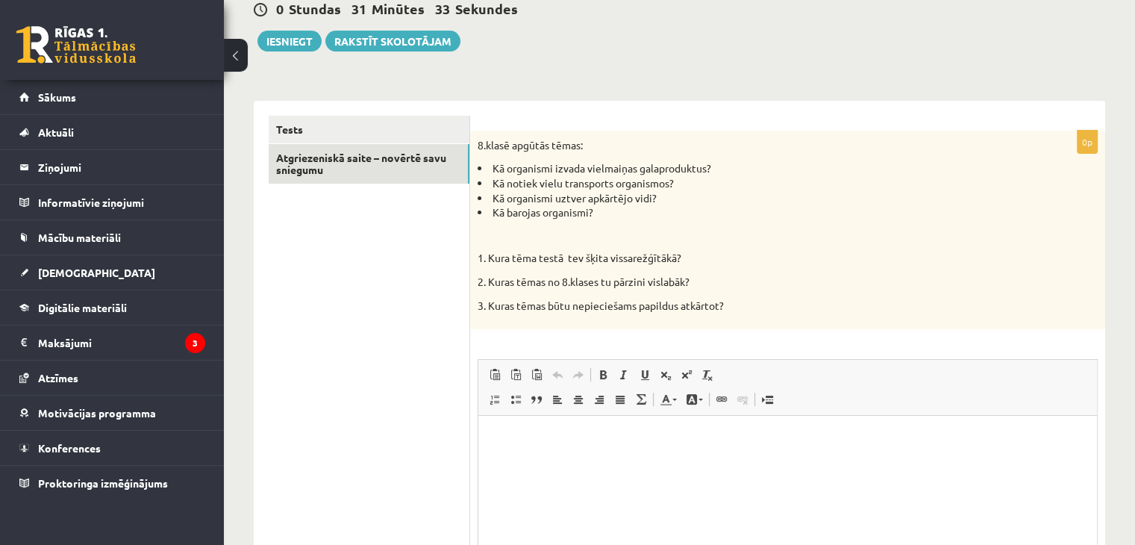
scroll to position [149, 0]
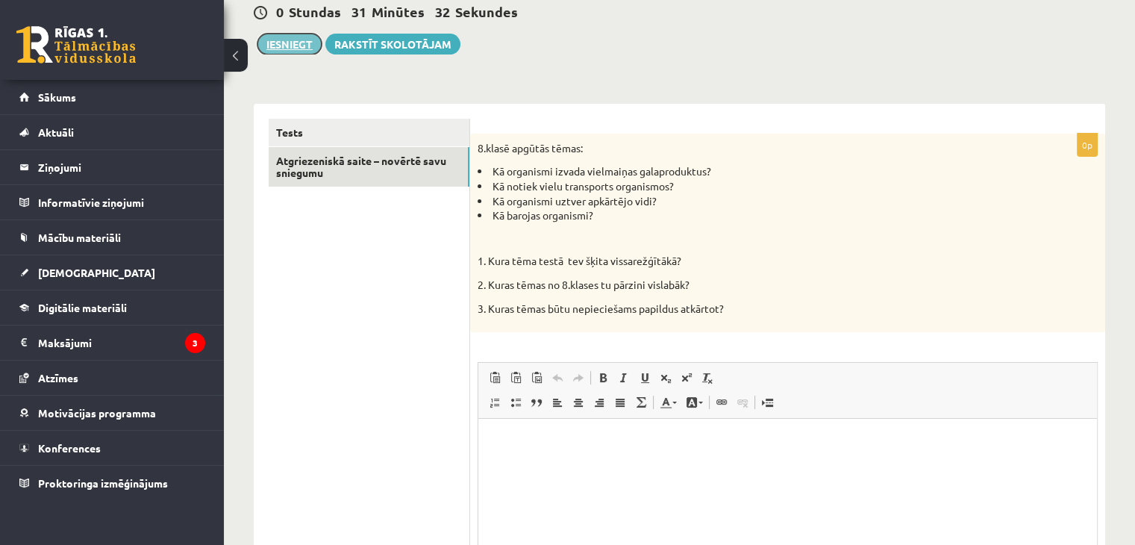
click at [277, 46] on button "Iesniegt" at bounding box center [289, 44] width 64 height 21
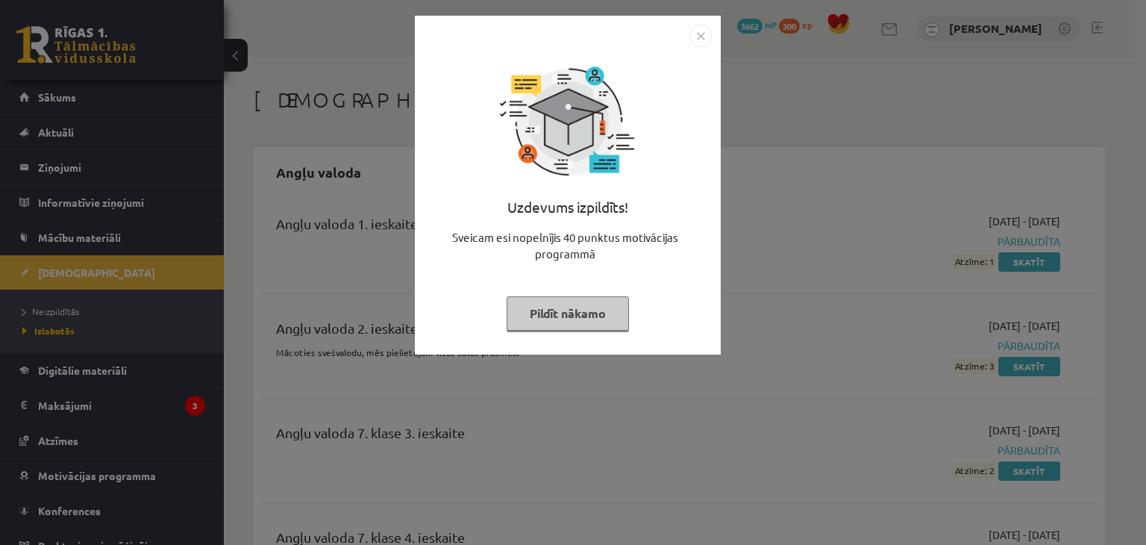
click at [563, 318] on button "Pildīt nākamo" at bounding box center [568, 313] width 122 height 34
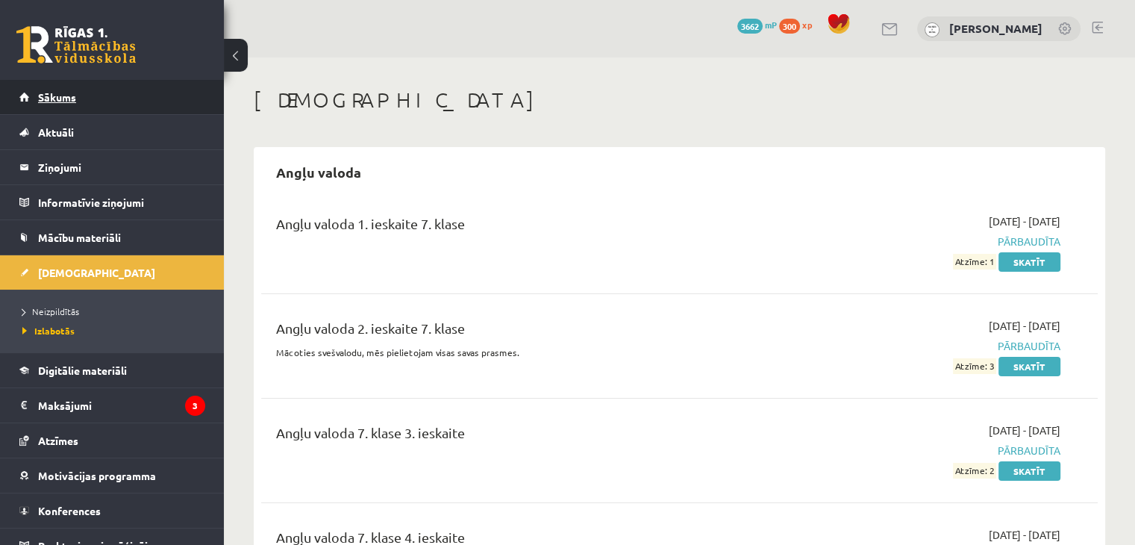
click at [72, 93] on span "Sākums" at bounding box center [57, 96] width 38 height 13
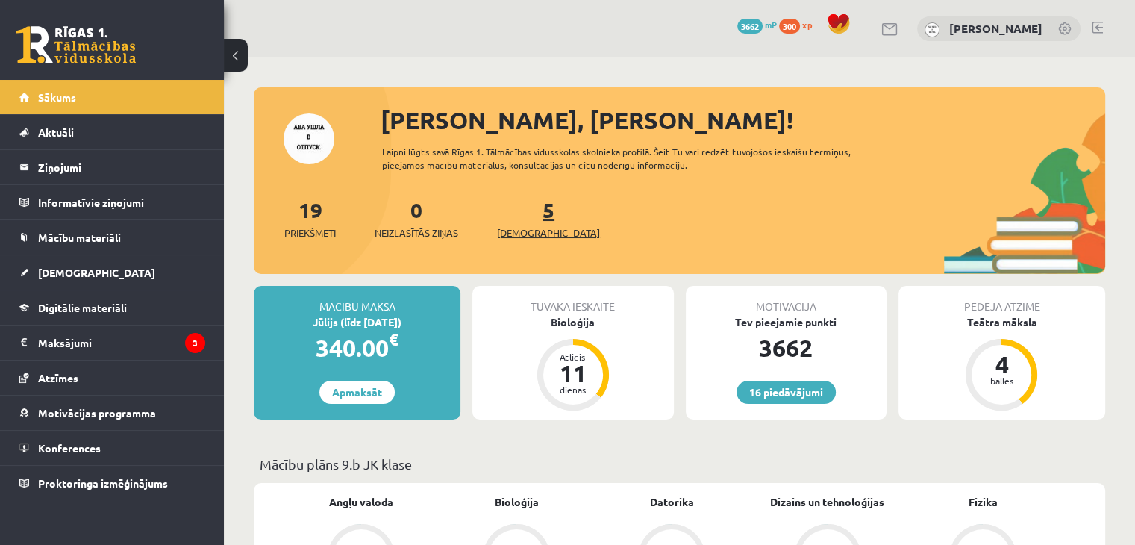
click at [519, 234] on span "[DEMOGRAPHIC_DATA]" at bounding box center [548, 232] width 103 height 15
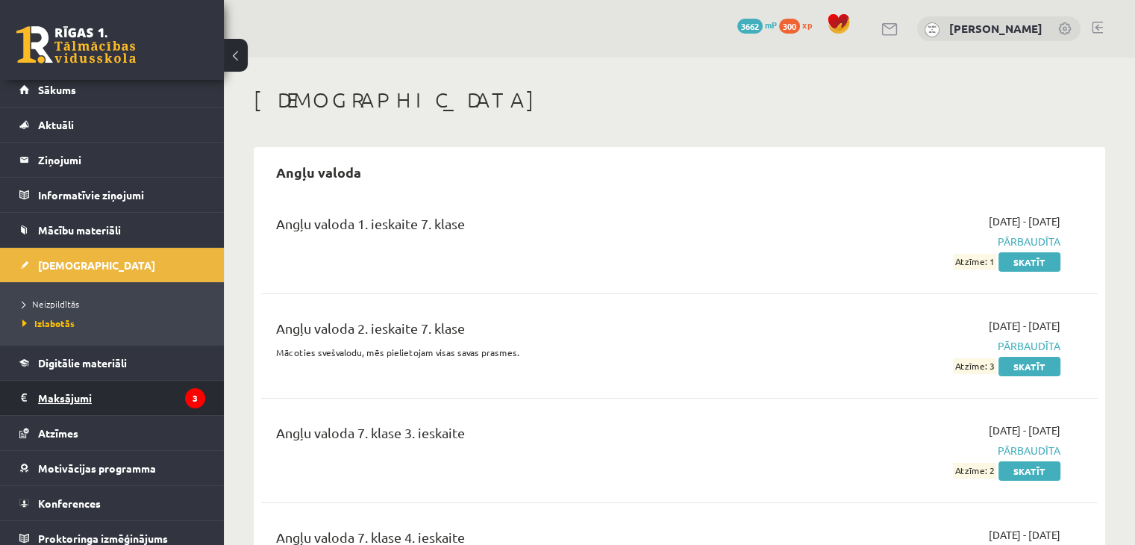
scroll to position [16, 0]
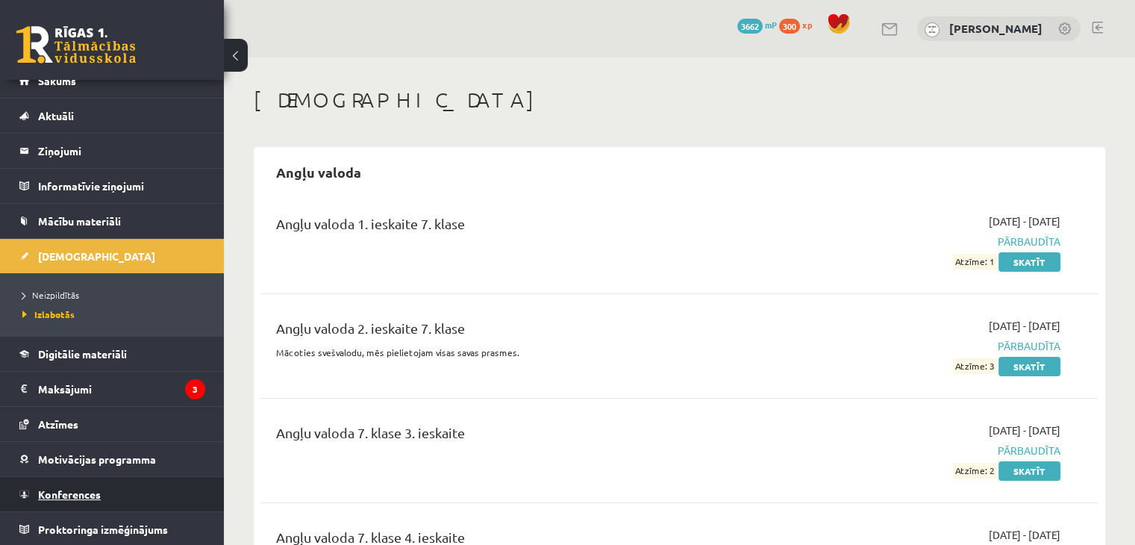
click at [75, 492] on span "Konferences" at bounding box center [69, 493] width 63 height 13
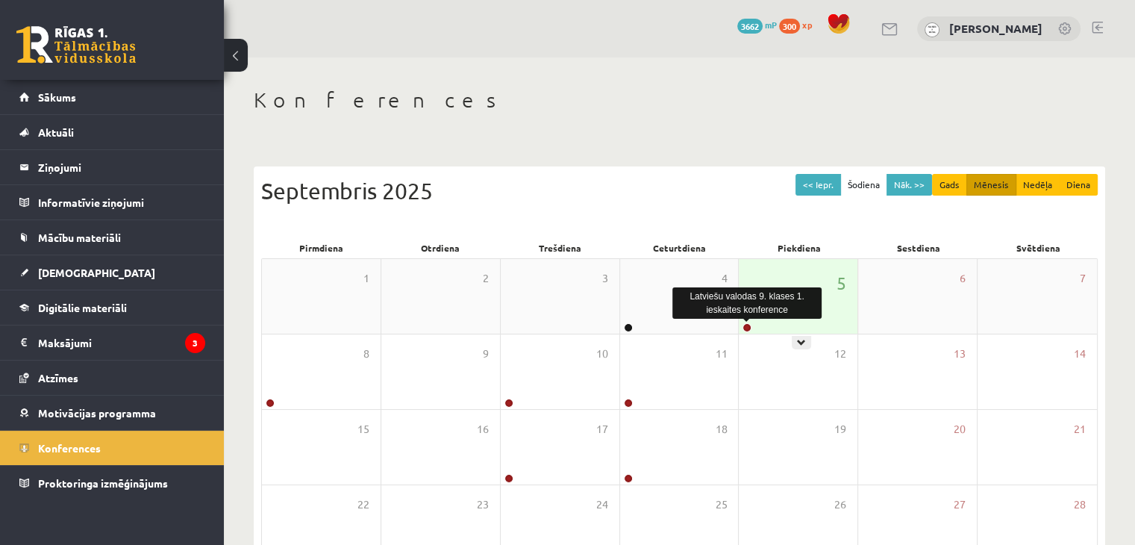
click at [746, 326] on link at bounding box center [746, 327] width 9 height 9
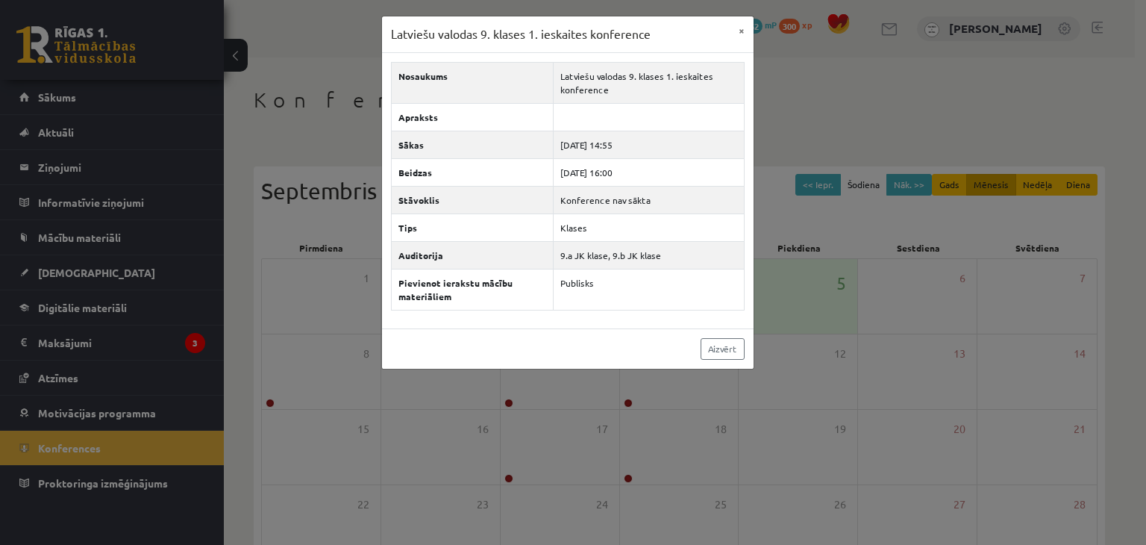
drag, startPoint x: 927, startPoint y: 269, endPoint x: 917, endPoint y: 263, distance: 12.0
click at [920, 265] on div "Latviešu valodas 9. klases 1. ieskaites konference × Nosaukums Latviešu valodas…" at bounding box center [573, 272] width 1146 height 545
